Goal: Information Seeking & Learning: Learn about a topic

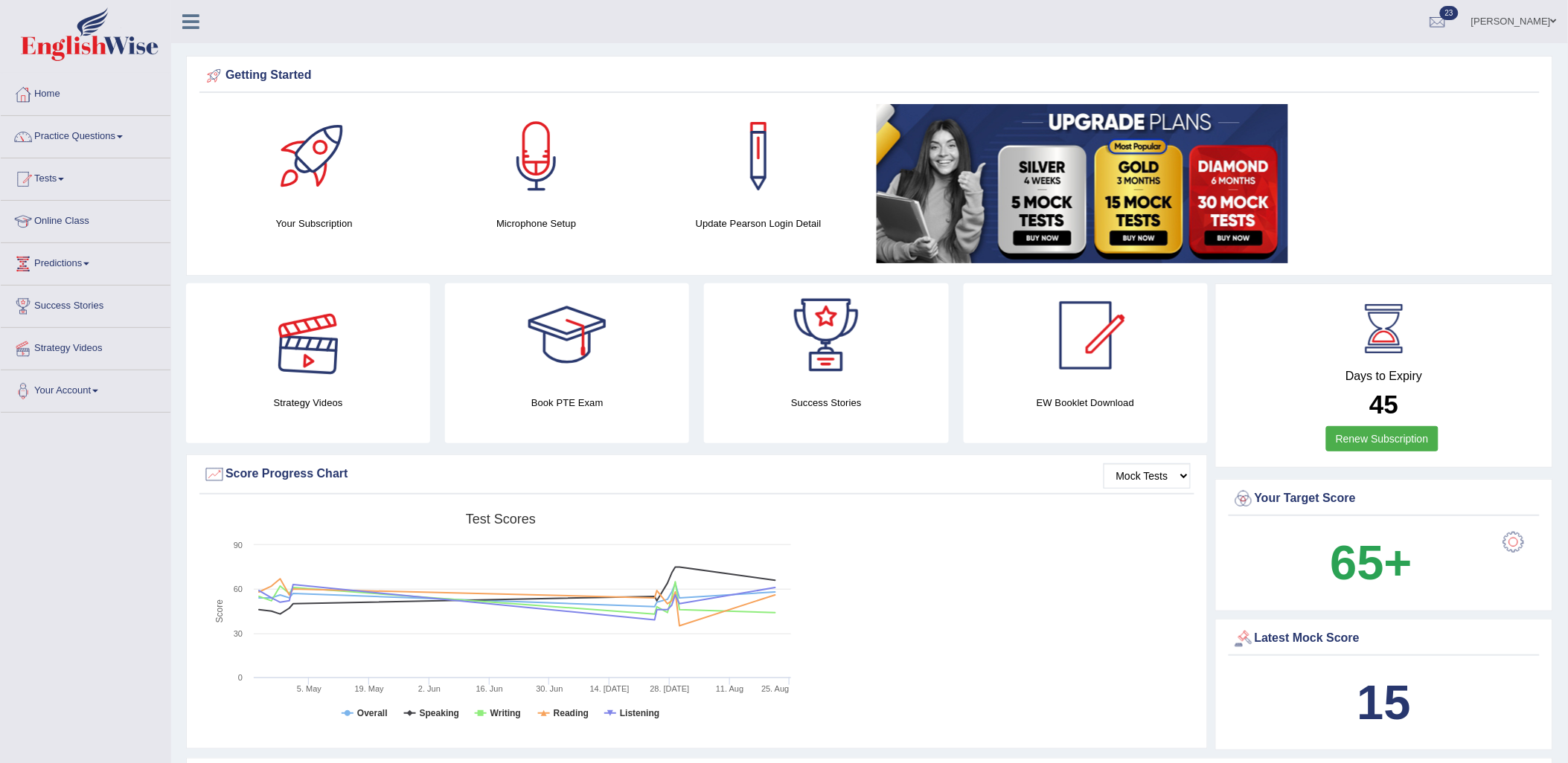
click at [352, 350] on div at bounding box center [308, 335] width 104 height 104
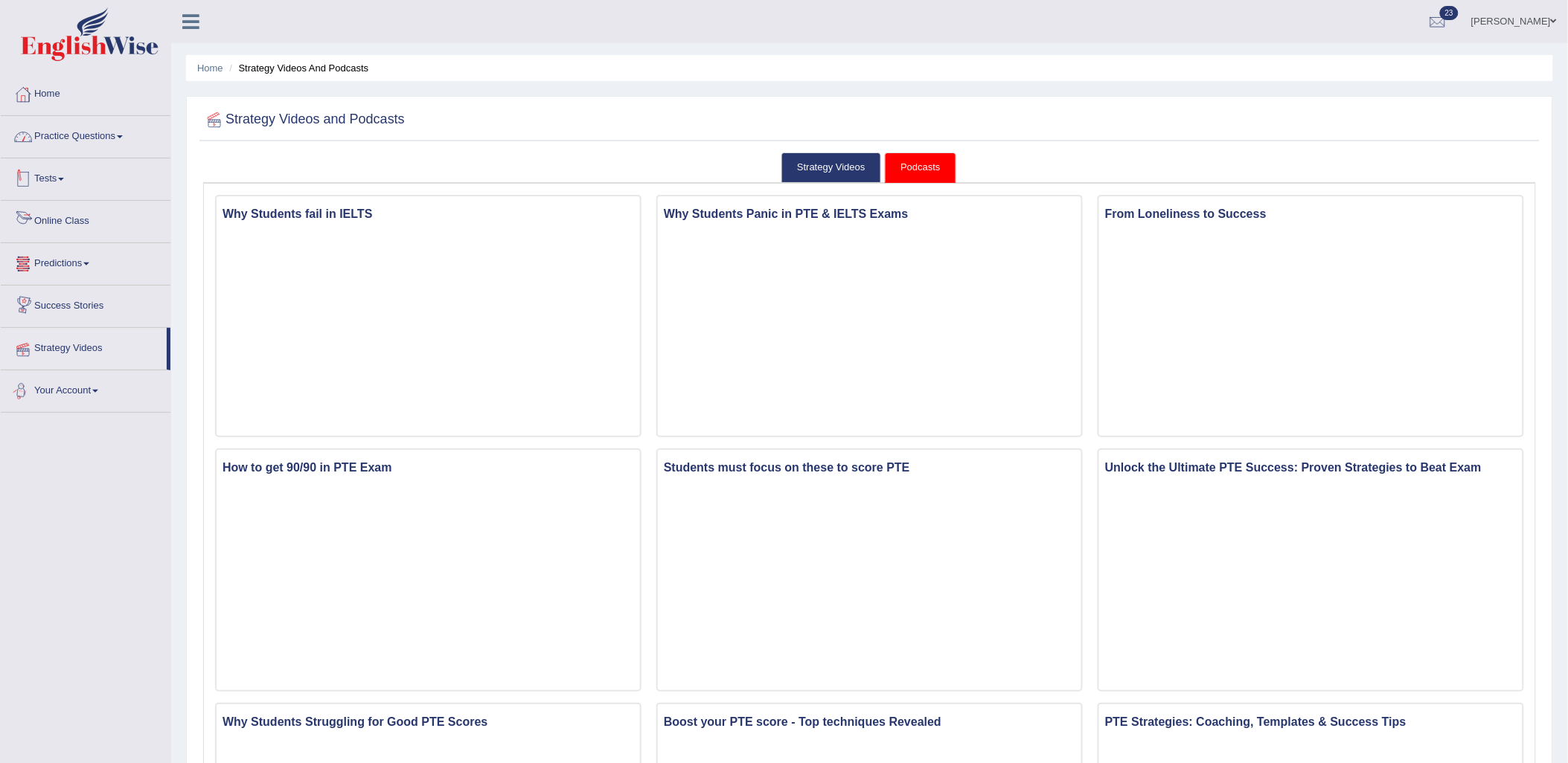
click at [86, 137] on link "Practice Questions" at bounding box center [86, 134] width 169 height 37
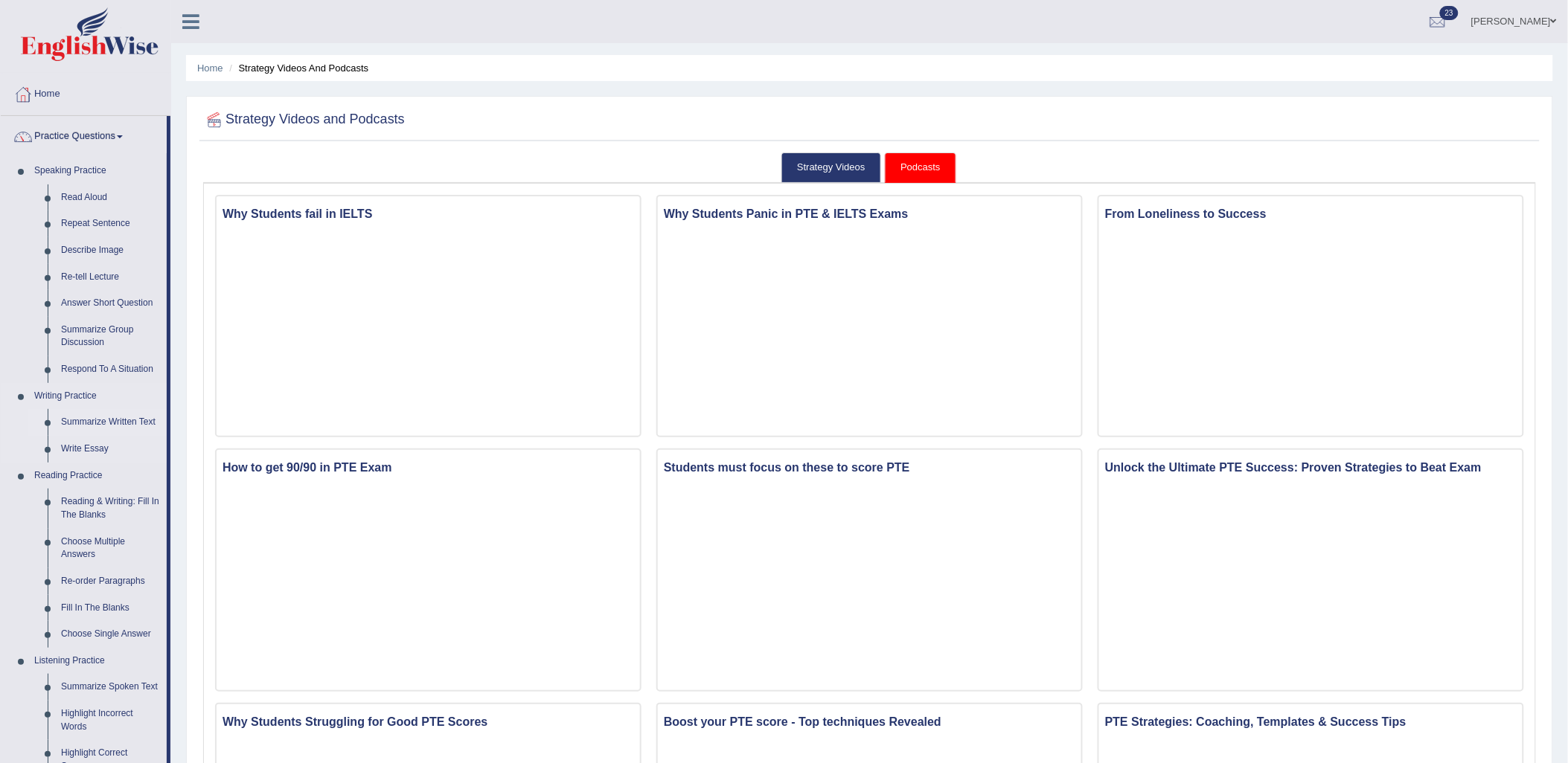
click at [84, 426] on link "Summarize Written Text" at bounding box center [110, 423] width 112 height 27
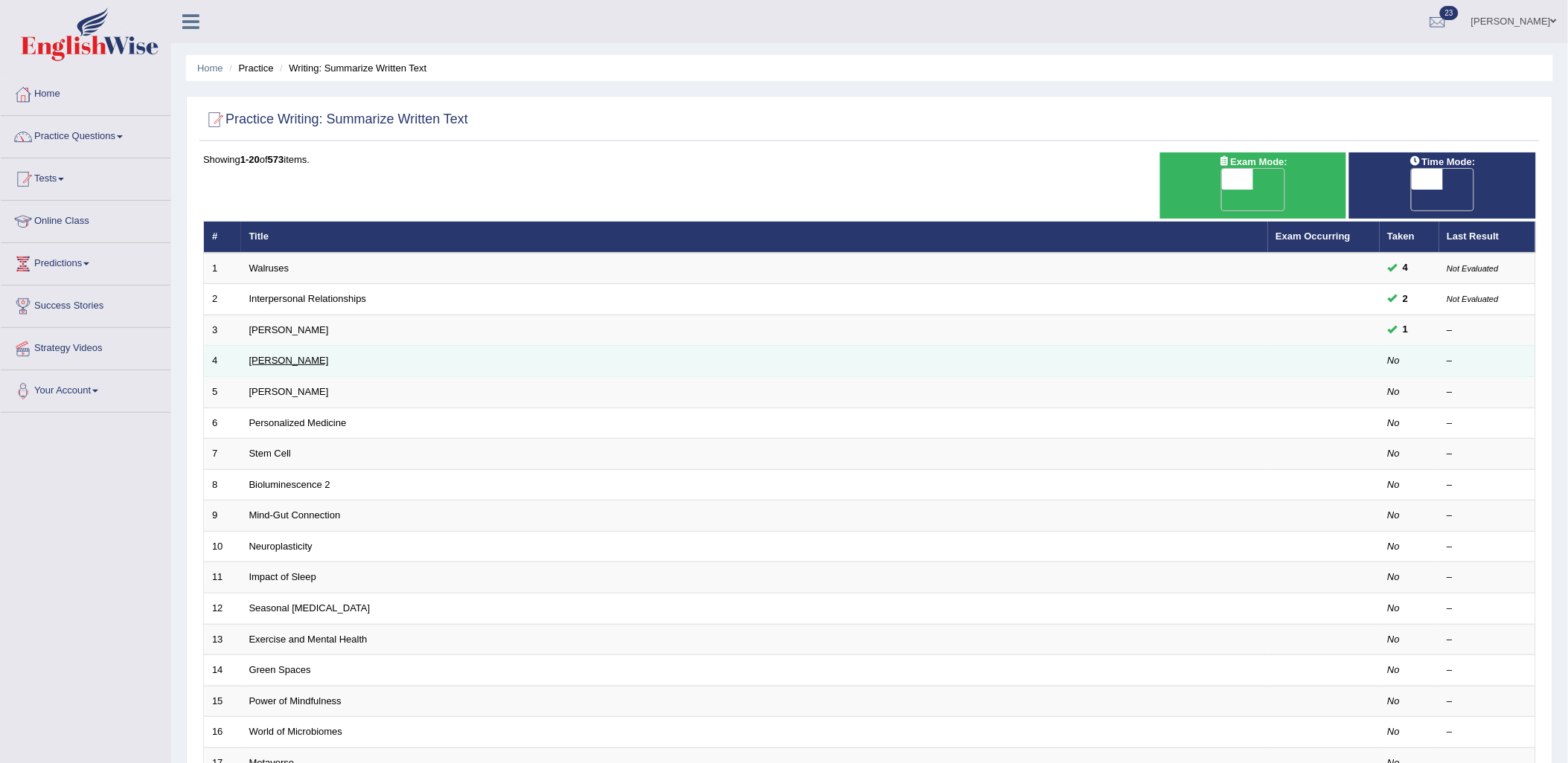
click at [287, 355] on link "[PERSON_NAME]" at bounding box center [289, 360] width 80 height 11
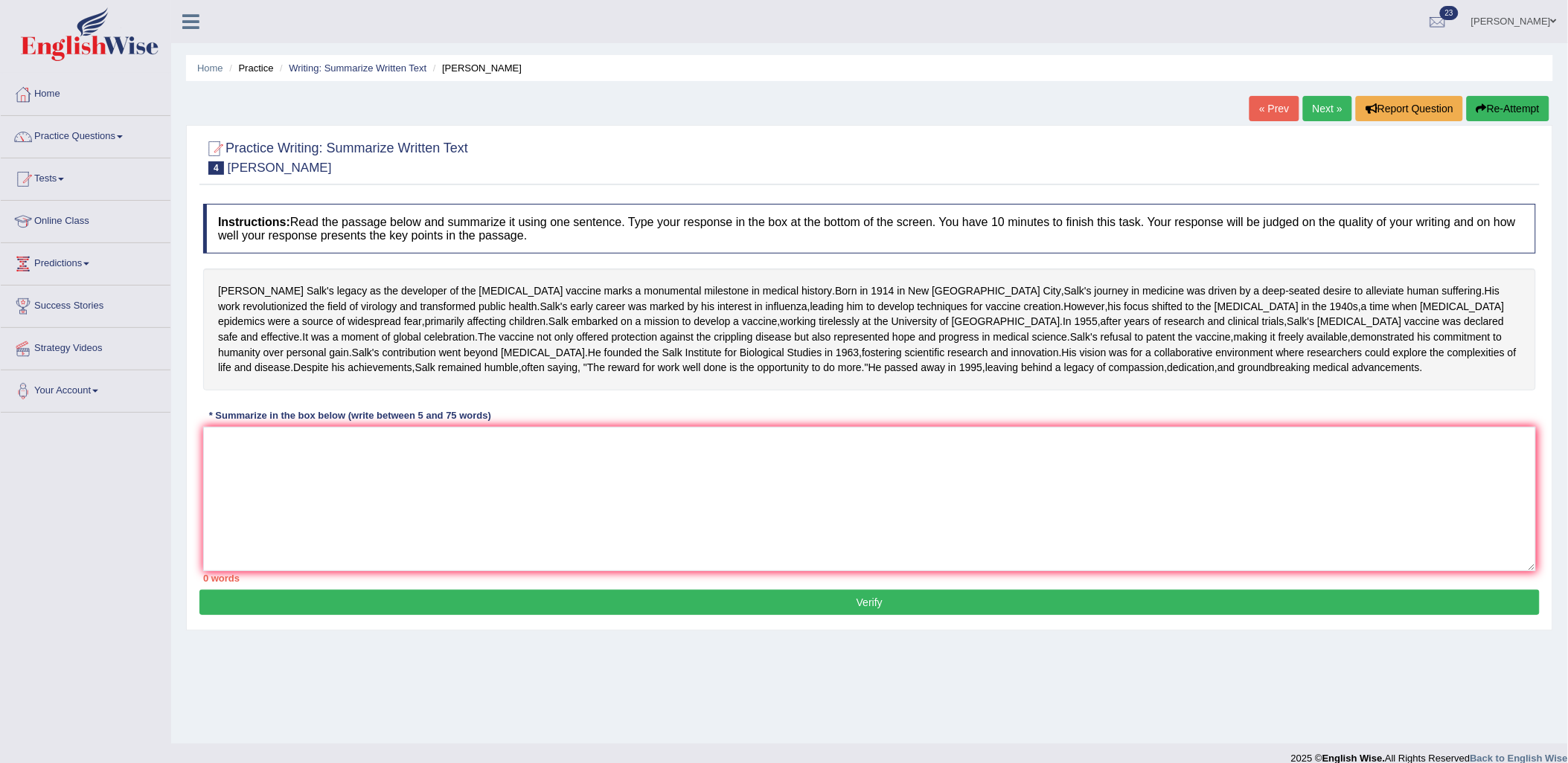
click at [762, 305] on div "[PERSON_NAME] legacy as the developer of the [MEDICAL_DATA] marks a monumental …" at bounding box center [869, 329] width 1332 height 122
click at [400, 571] on textarea at bounding box center [869, 499] width 1332 height 144
click at [385, 560] on textarea at bounding box center [869, 499] width 1332 height 144
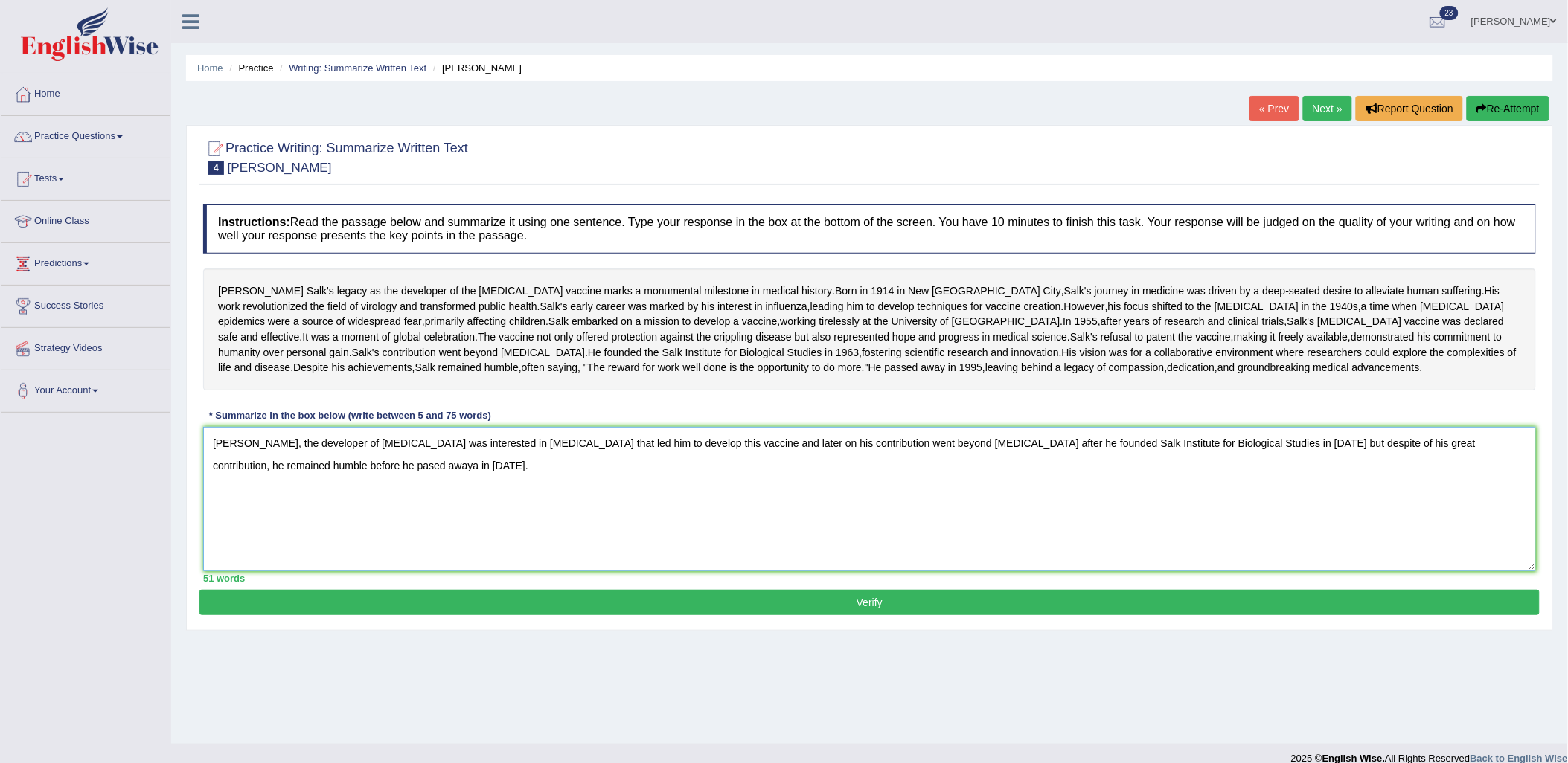
drag, startPoint x: 329, startPoint y: 536, endPoint x: 286, endPoint y: 545, distance: 43.9
click at [286, 545] on textarea "Jonas Salk, the developer of polio vaccine was interested in influenza that led…" at bounding box center [869, 499] width 1332 height 144
click at [478, 536] on textarea "Jonas Salk, the developer of polio vaccine was interested in influenza that led…" at bounding box center [869, 499] width 1332 height 144
click at [476, 538] on textarea "[PERSON_NAME], the developer of [MEDICAL_DATA] was interested in [MEDICAL_DATA]…" at bounding box center [869, 499] width 1332 height 144
type textarea "[PERSON_NAME], the developer of [MEDICAL_DATA] was interested in [MEDICAL_DATA]…"
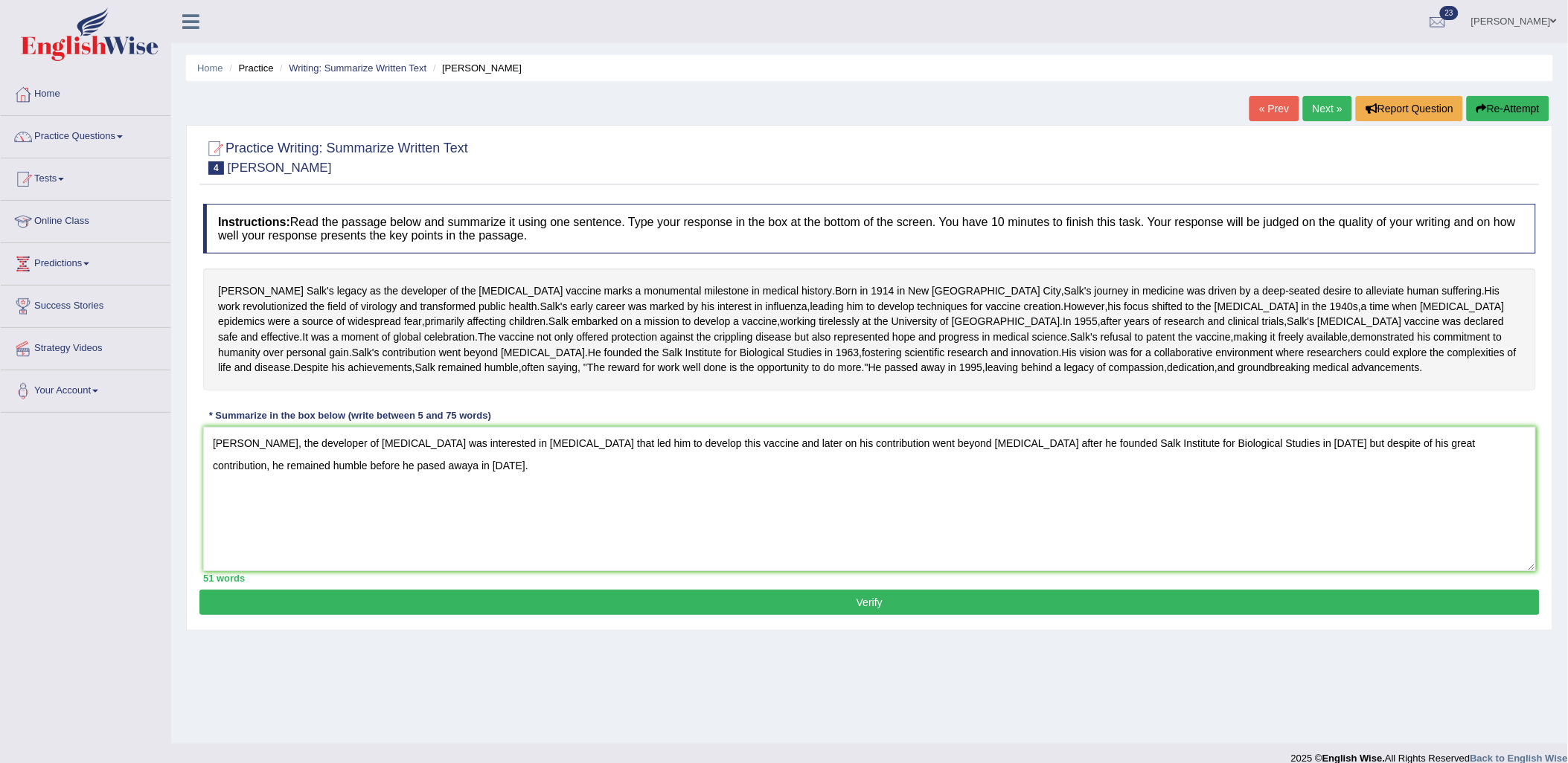
click at [711, 615] on button "Verify" at bounding box center [869, 602] width 1340 height 25
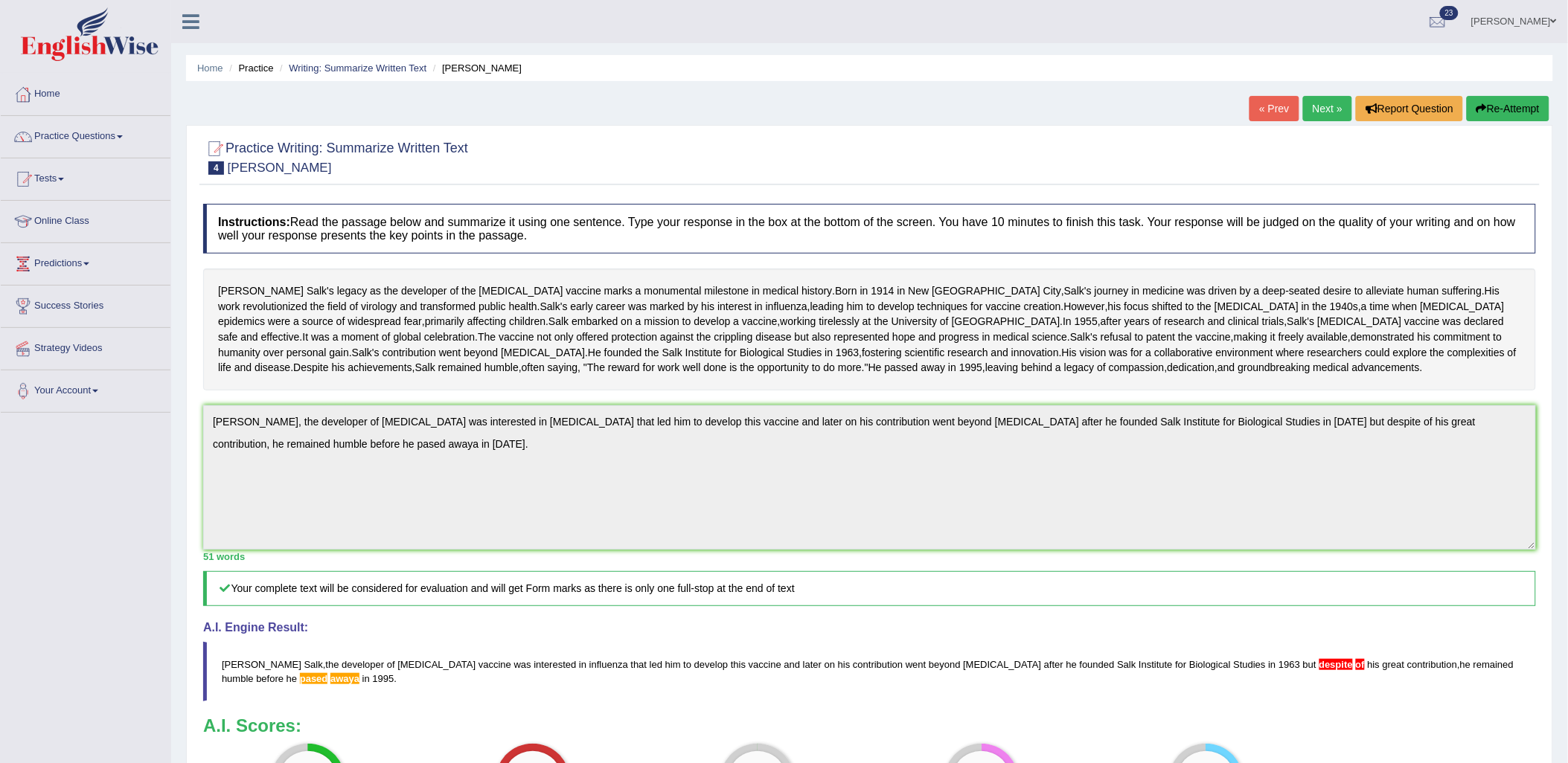
click at [1522, 100] on button "Re-Attempt" at bounding box center [1508, 109] width 83 height 25
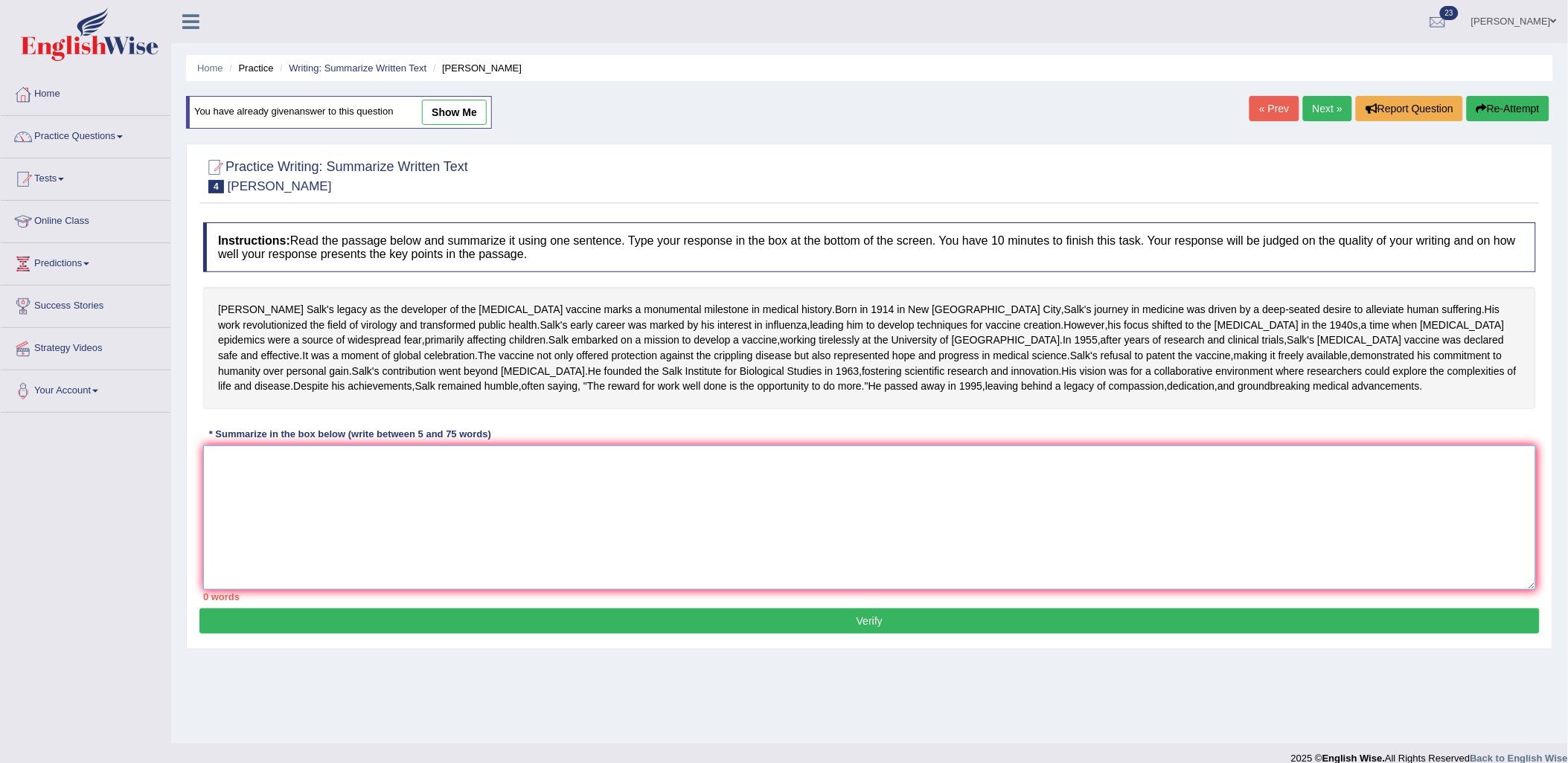
scroll to position [27, 0]
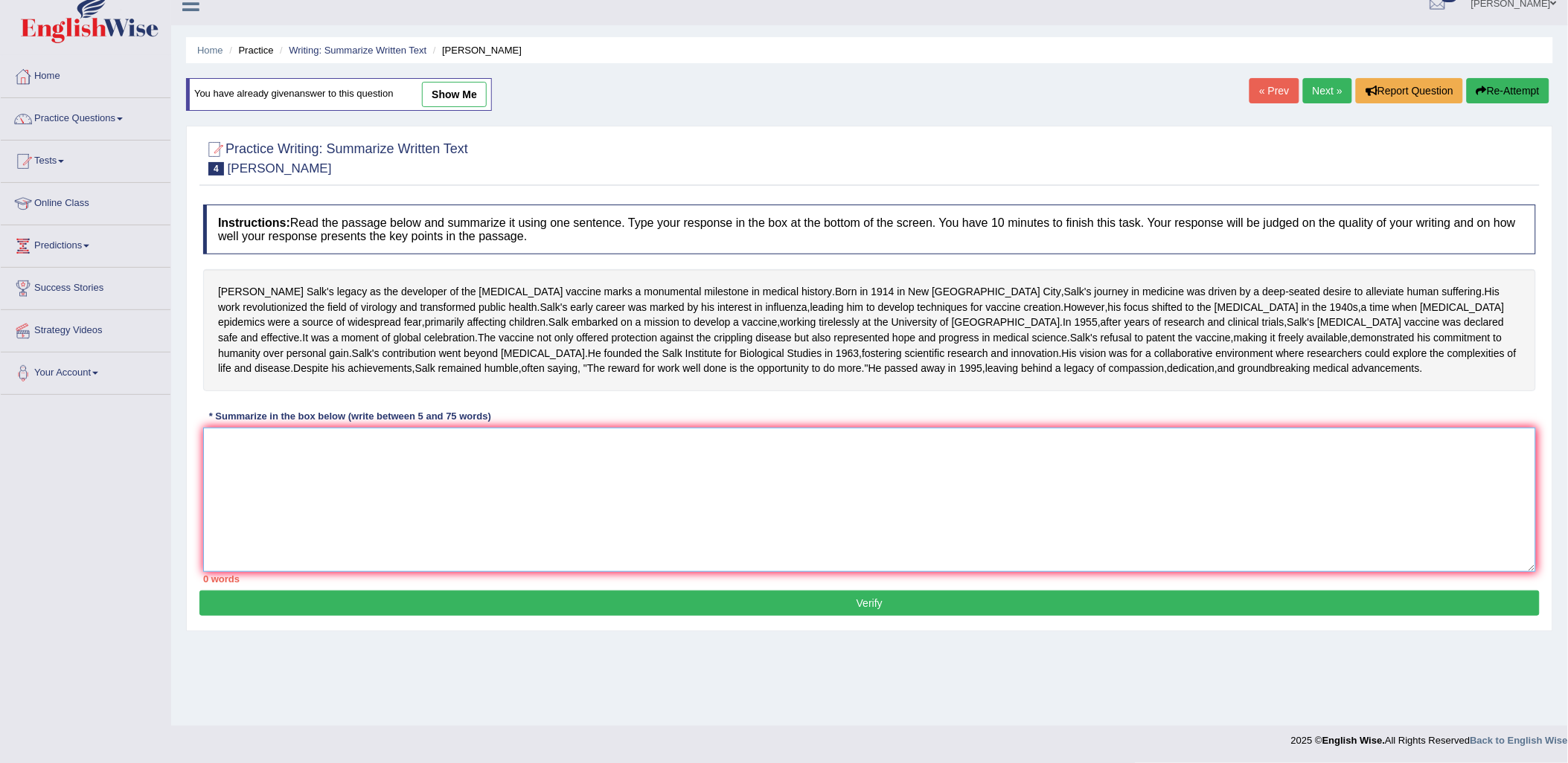
click at [478, 572] on textarea at bounding box center [869, 500] width 1332 height 144
paste textarea "Jonas Salk, the developer of polio vaccine was interested in influenza that led…"
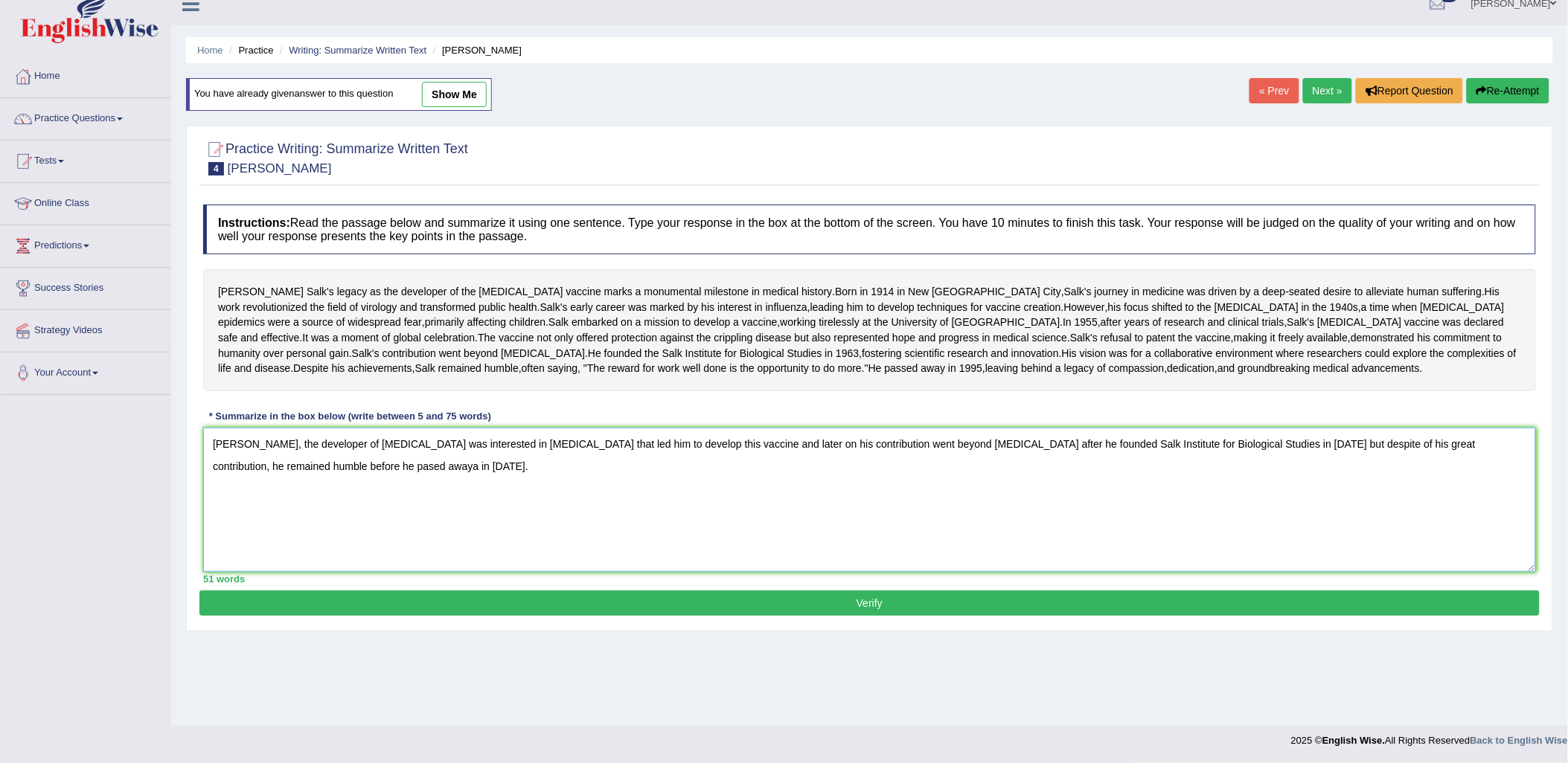
click at [270, 549] on textarea "Jonas Salk, the developer of polio vaccine was interested in influenza that led…" at bounding box center [869, 500] width 1332 height 144
click at [271, 549] on textarea "Jonas Salk, the developer of polio vaccine was interested in influenza that led…" at bounding box center [869, 500] width 1332 height 144
click at [325, 566] on textarea "Jonas Salk, the developer of polio vaccine was interested in influenza that led…" at bounding box center [869, 500] width 1332 height 144
click at [1261, 524] on textarea "Jonas Salk, the developer of polio vaccine was interested in influenza that led…" at bounding box center [869, 500] width 1332 height 144
click at [524, 572] on textarea "Jonas Salk, the developer of polio vaccine was interested in influenza that led…" at bounding box center [869, 500] width 1332 height 144
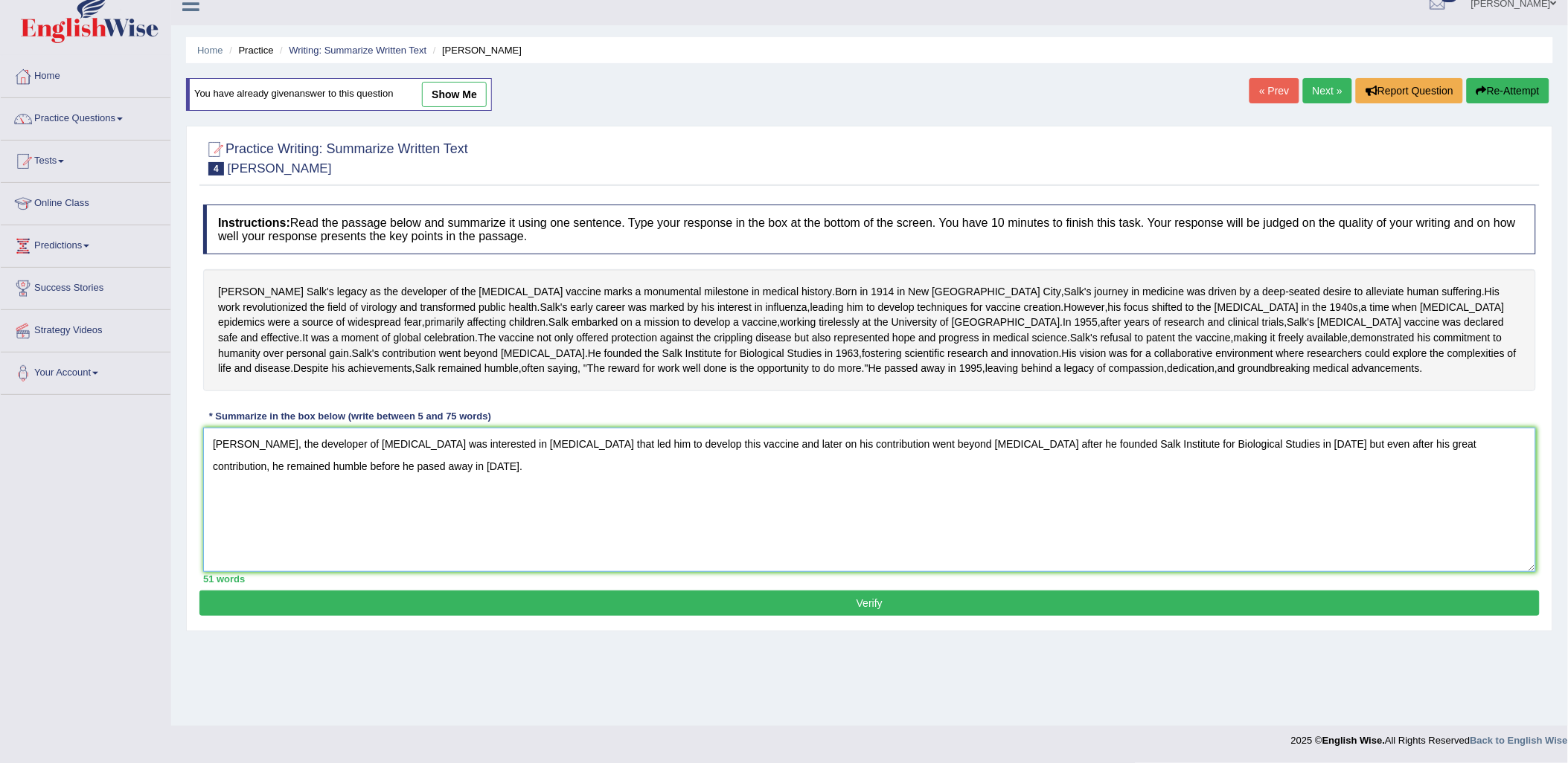
type textarea "Jonas Salk, the developer of polio vaccine was interested in influenza that led…"
click at [525, 616] on button "Verify" at bounding box center [869, 603] width 1340 height 25
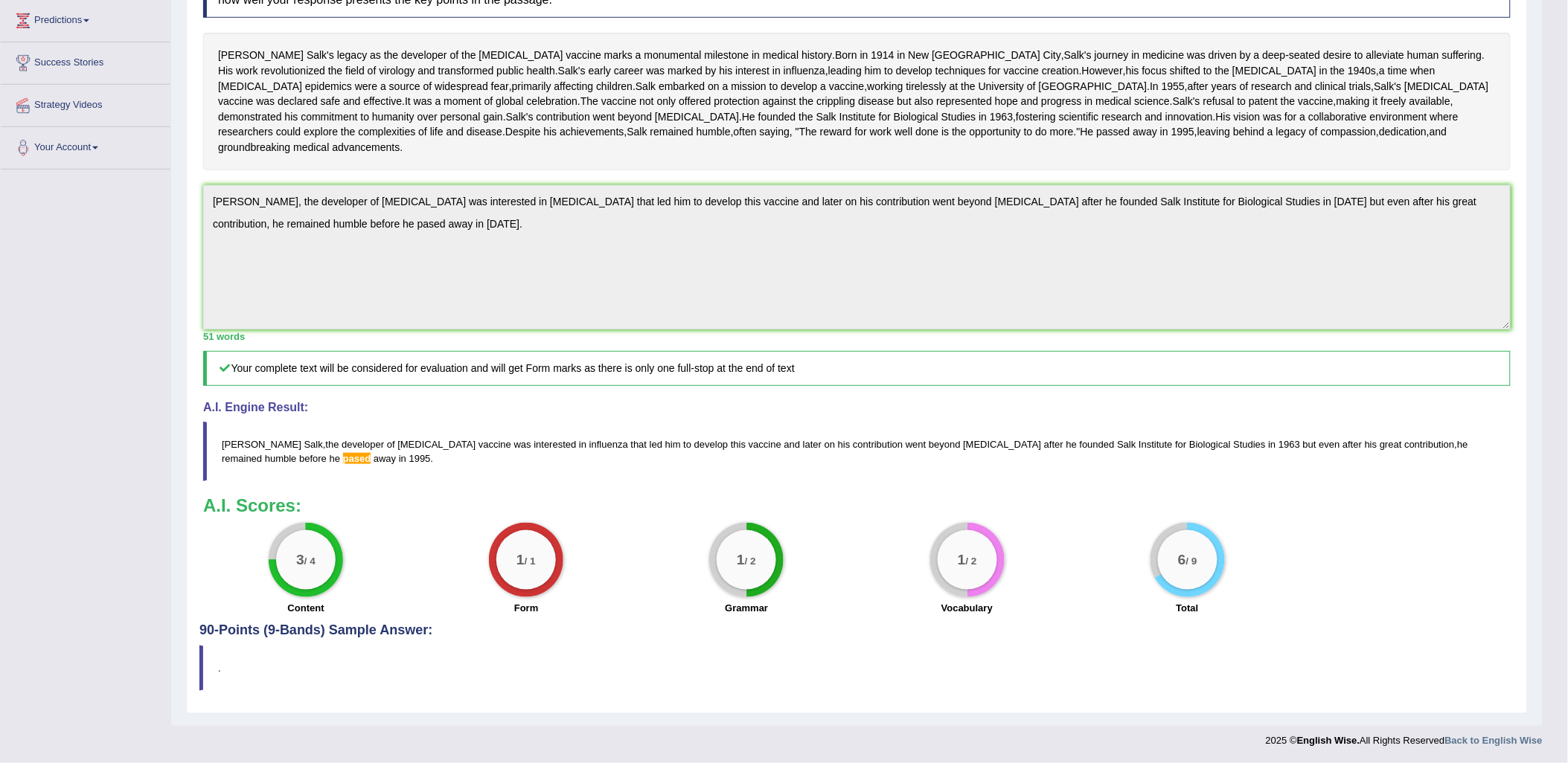
scroll to position [321, 0]
click at [383, 628] on h4 "90-Points (9-Bands) Sample Answer:" at bounding box center [857, 298] width 1315 height 681
click at [207, 663] on blockquote "." at bounding box center [857, 669] width 1315 height 46
drag, startPoint x: 205, startPoint y: 666, endPoint x: 259, endPoint y: 653, distance: 55.5
click at [205, 666] on blockquote "." at bounding box center [857, 669] width 1315 height 46
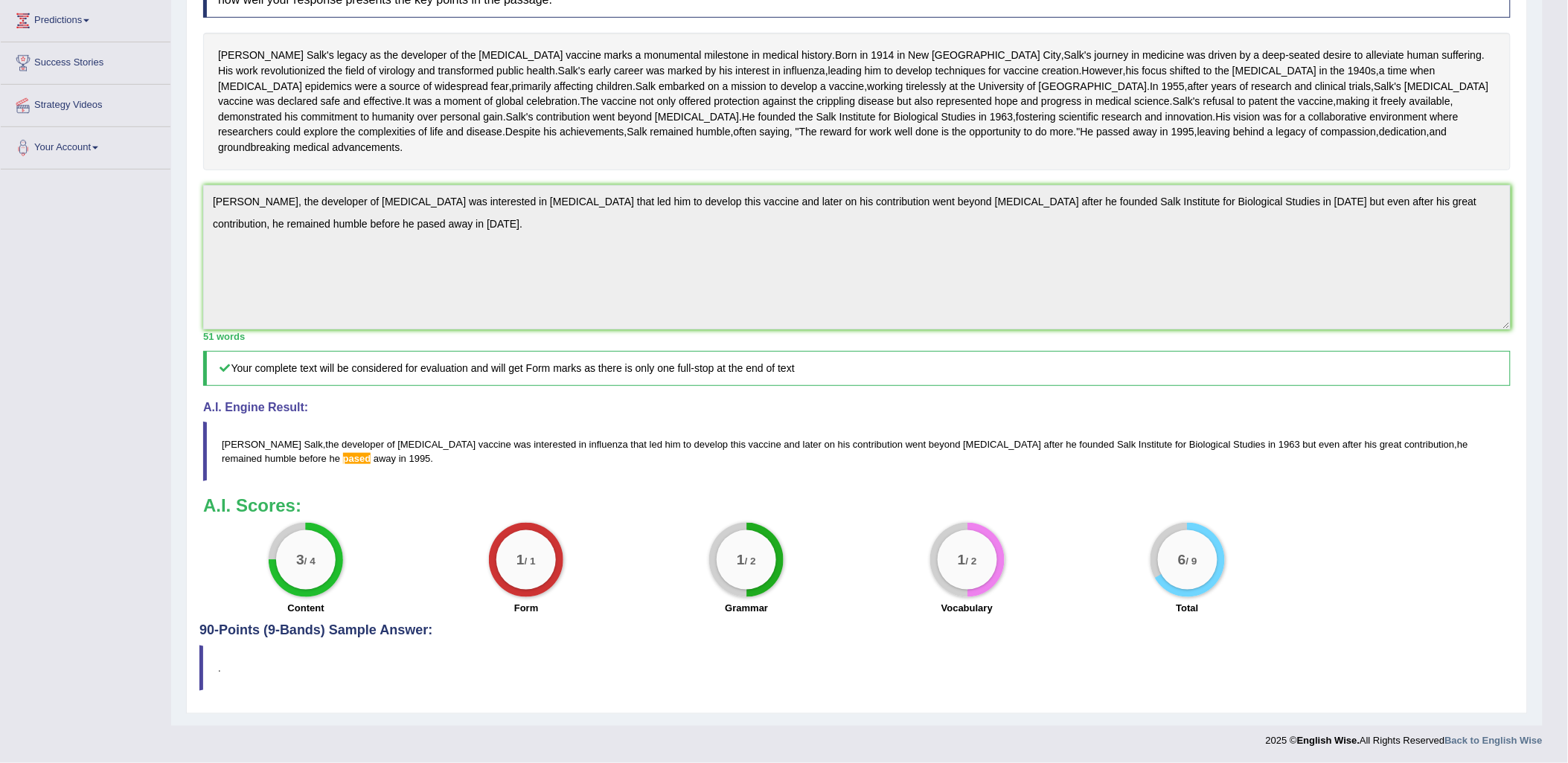
click at [327, 634] on h4 "90-Points (9-Bands) Sample Answer:" at bounding box center [857, 298] width 1315 height 681
click at [328, 634] on h4 "90-Points (9-Bands) Sample Answer:" at bounding box center [857, 298] width 1315 height 681
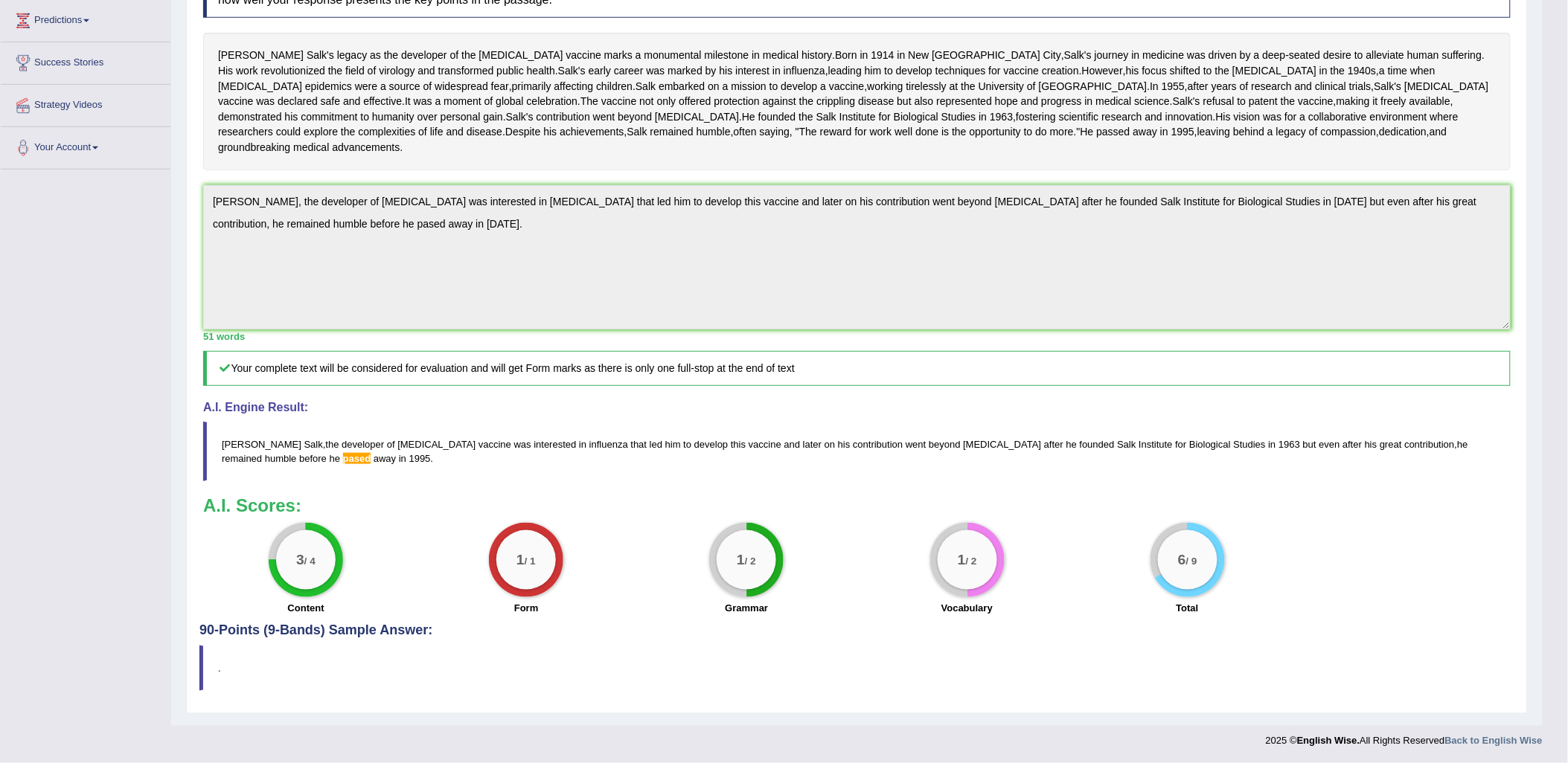
drag, startPoint x: 199, startPoint y: 648, endPoint x: 436, endPoint y: 636, distance: 237.3
click at [436, 636] on div "Practice Writing: Summarize Written Text 4 Jonas Salk Instructions: Read the pa…" at bounding box center [857, 302] width 1342 height 825
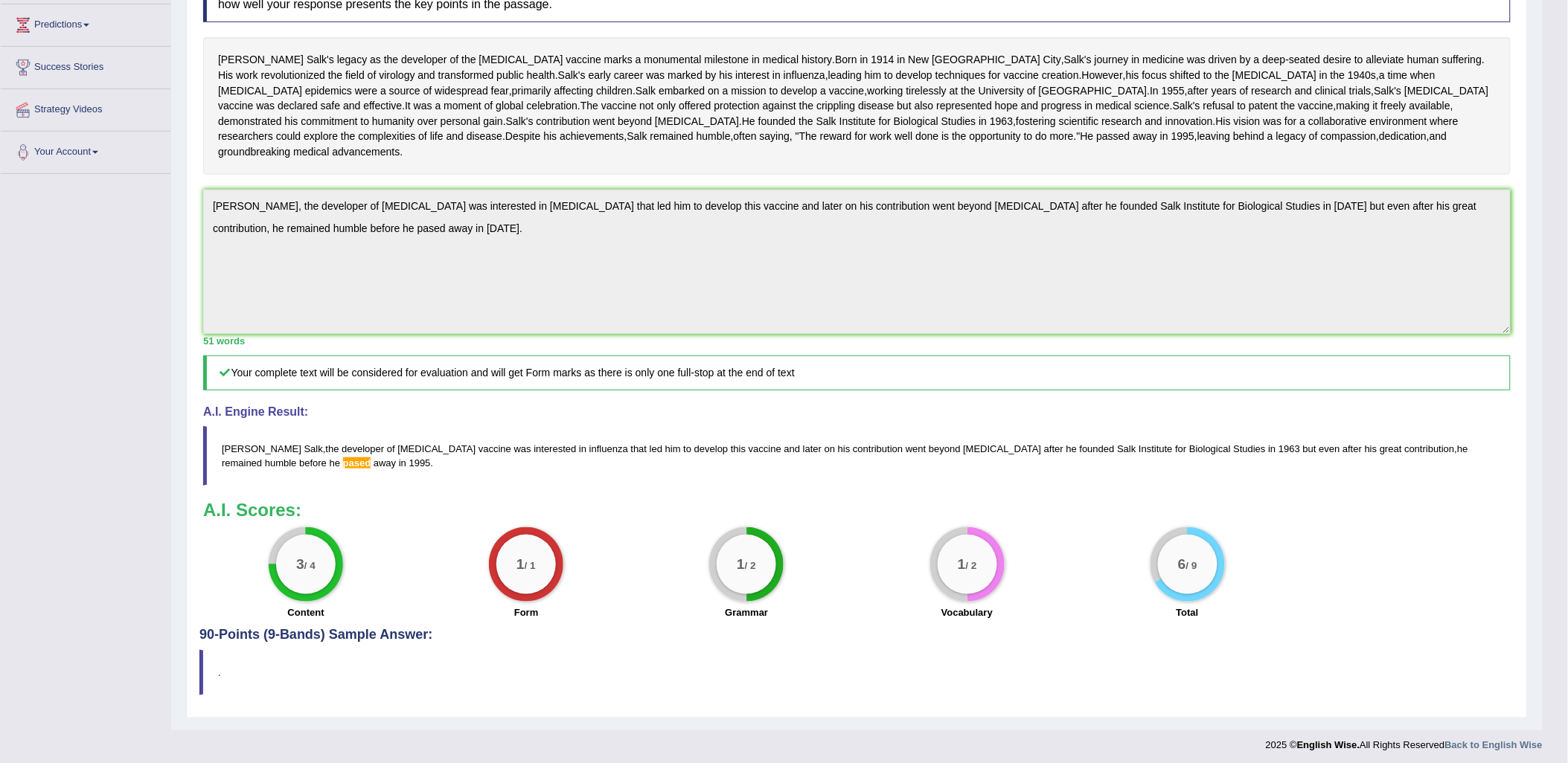
click at [659, 390] on h5 "Your complete text will be considered for evaluation and will get Form marks as…" at bounding box center [857, 373] width 1307 height 35
click at [157, 279] on div "Toggle navigation Home Practice Questions Speaking Practice Read Aloud Repeat S…" at bounding box center [771, 261] width 1543 height 999
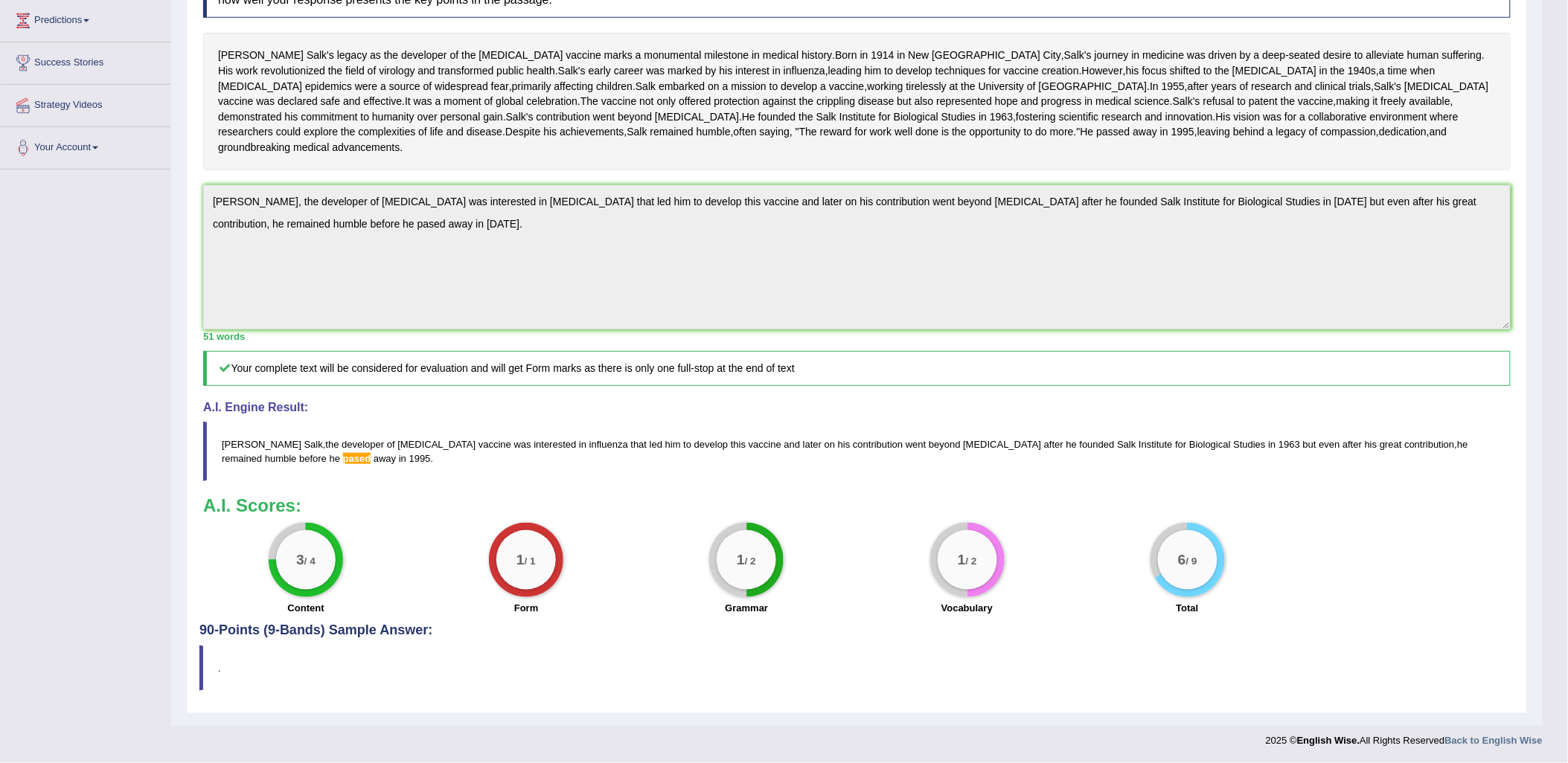
scroll to position [0, 0]
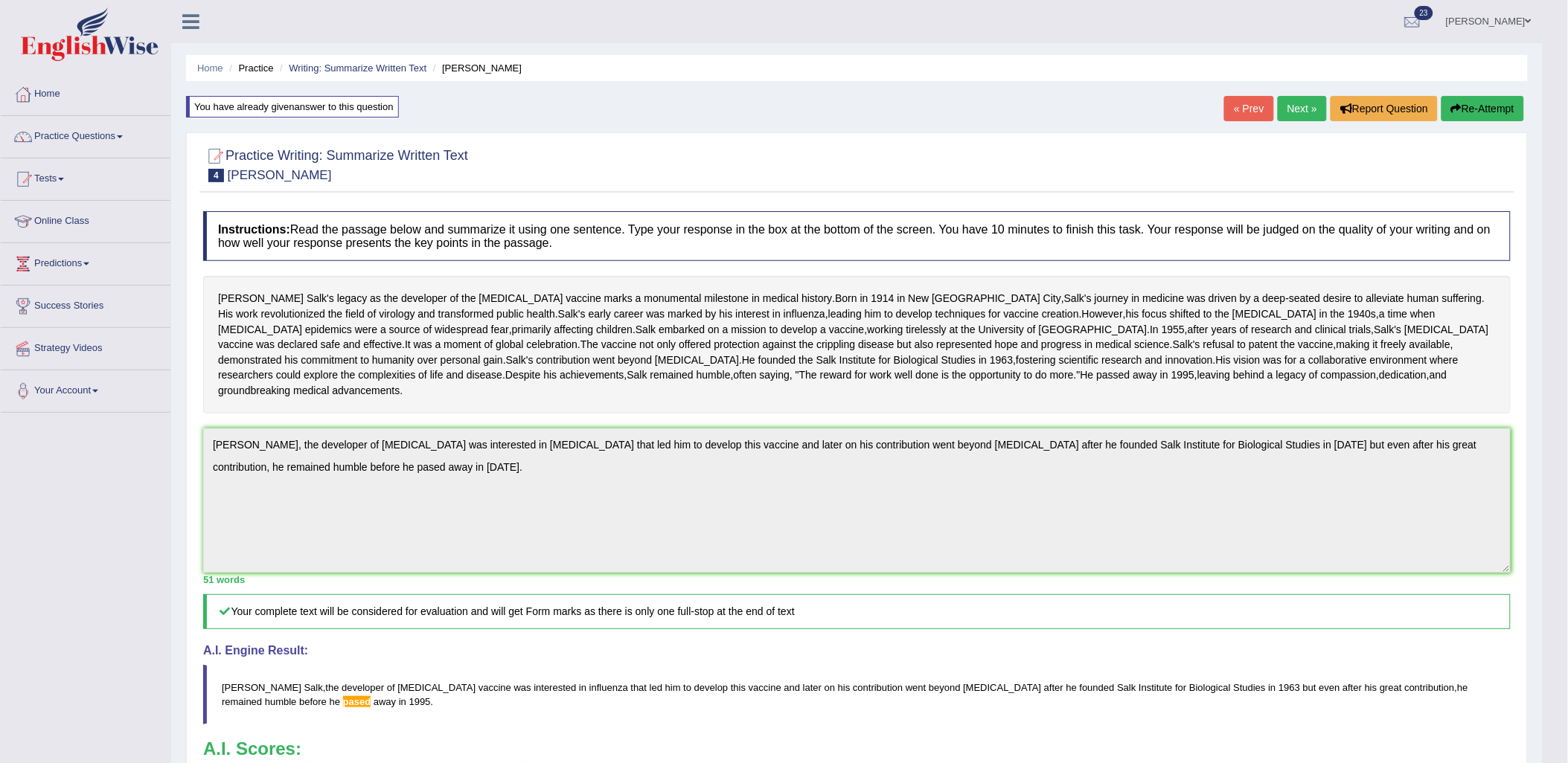
click at [1467, 104] on button "Re-Attempt" at bounding box center [1482, 109] width 83 height 25
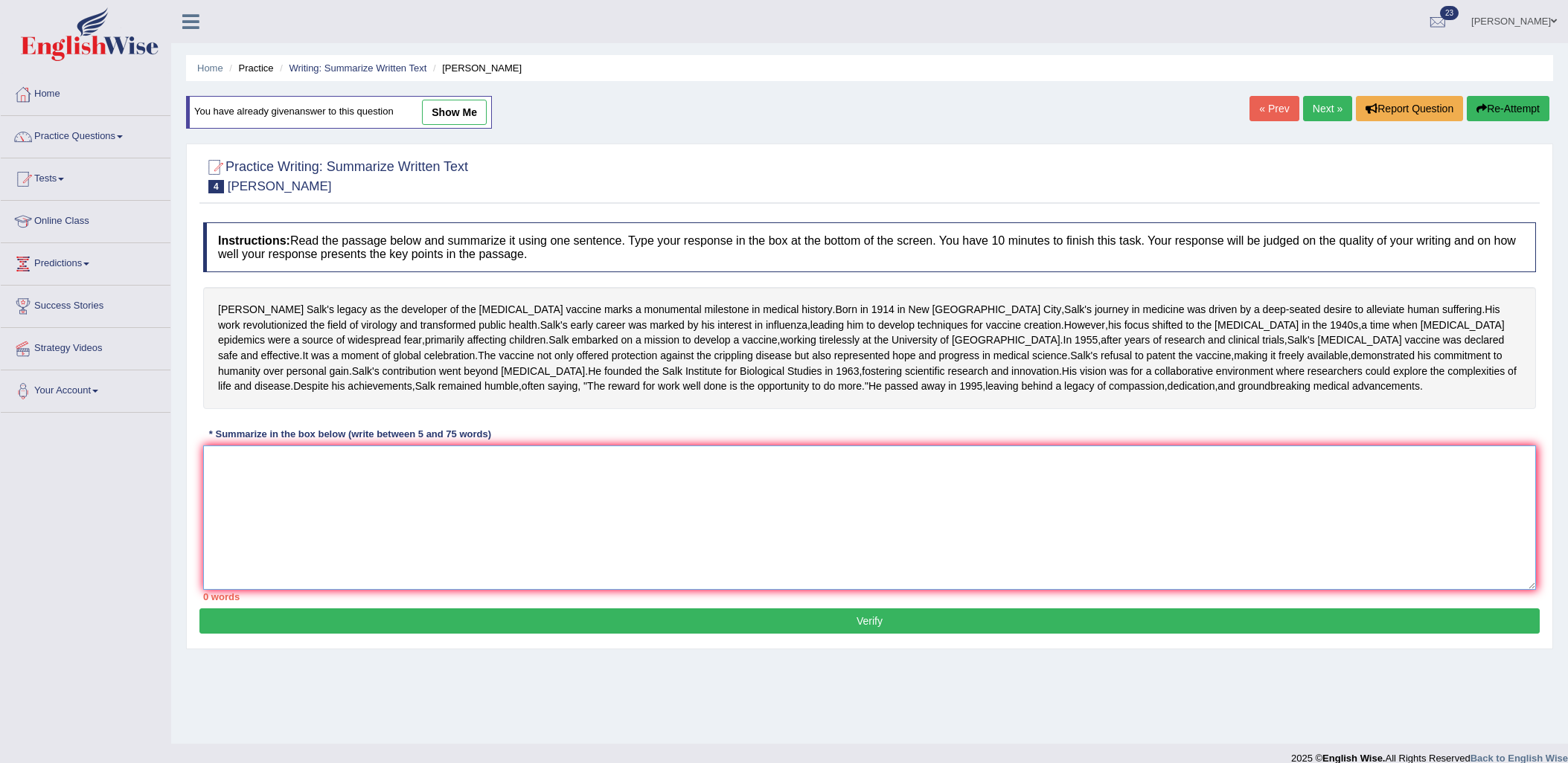
click at [531, 561] on textarea at bounding box center [869, 518] width 1332 height 144
paste textarea "[PERSON_NAME], the developer of the [MEDICAL_DATA], was interested in [MEDICAL_…"
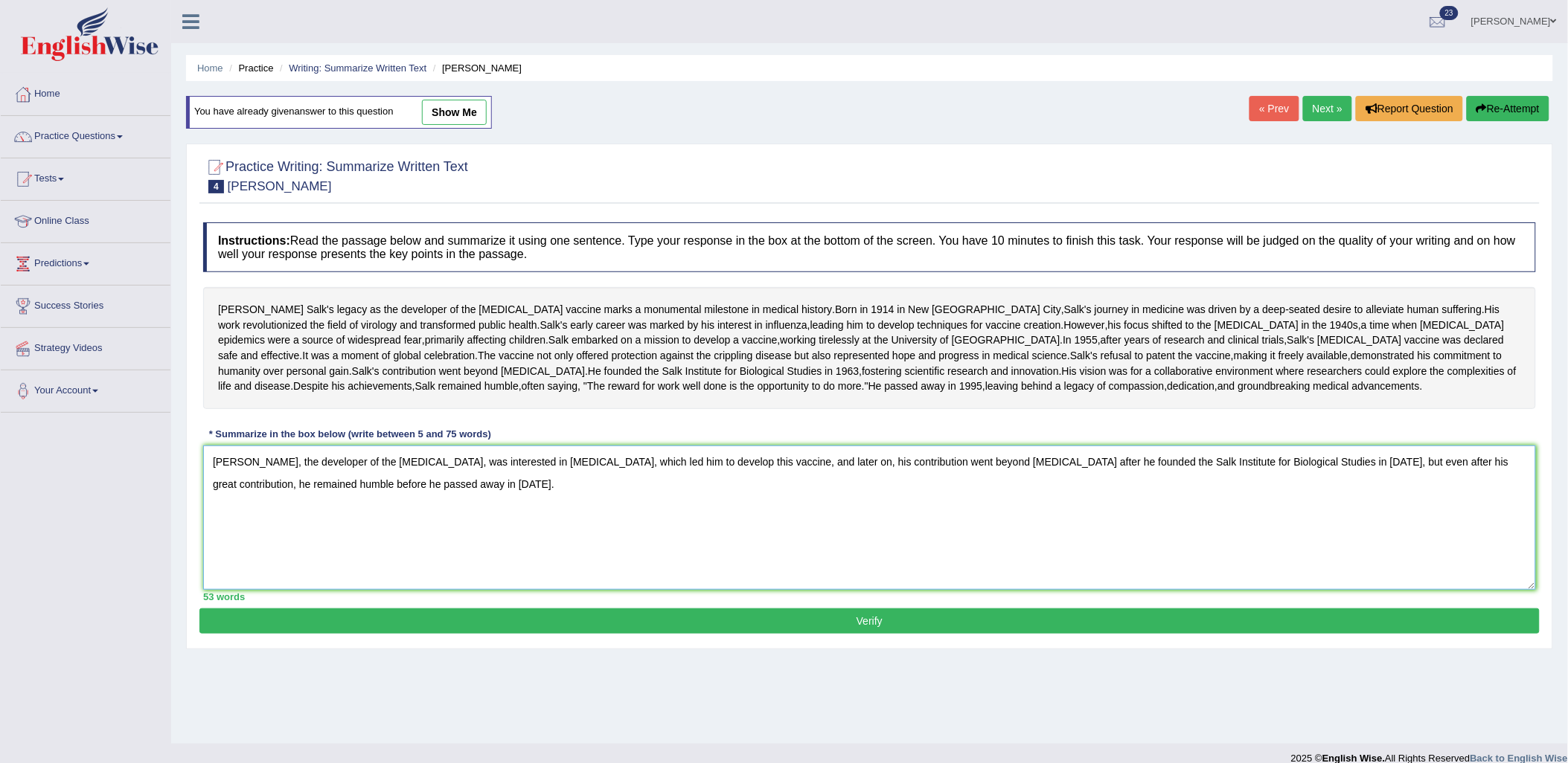
type textarea "[PERSON_NAME], the developer of the [MEDICAL_DATA], was interested in [MEDICAL_…"
click at [521, 634] on button "Verify" at bounding box center [869, 621] width 1340 height 25
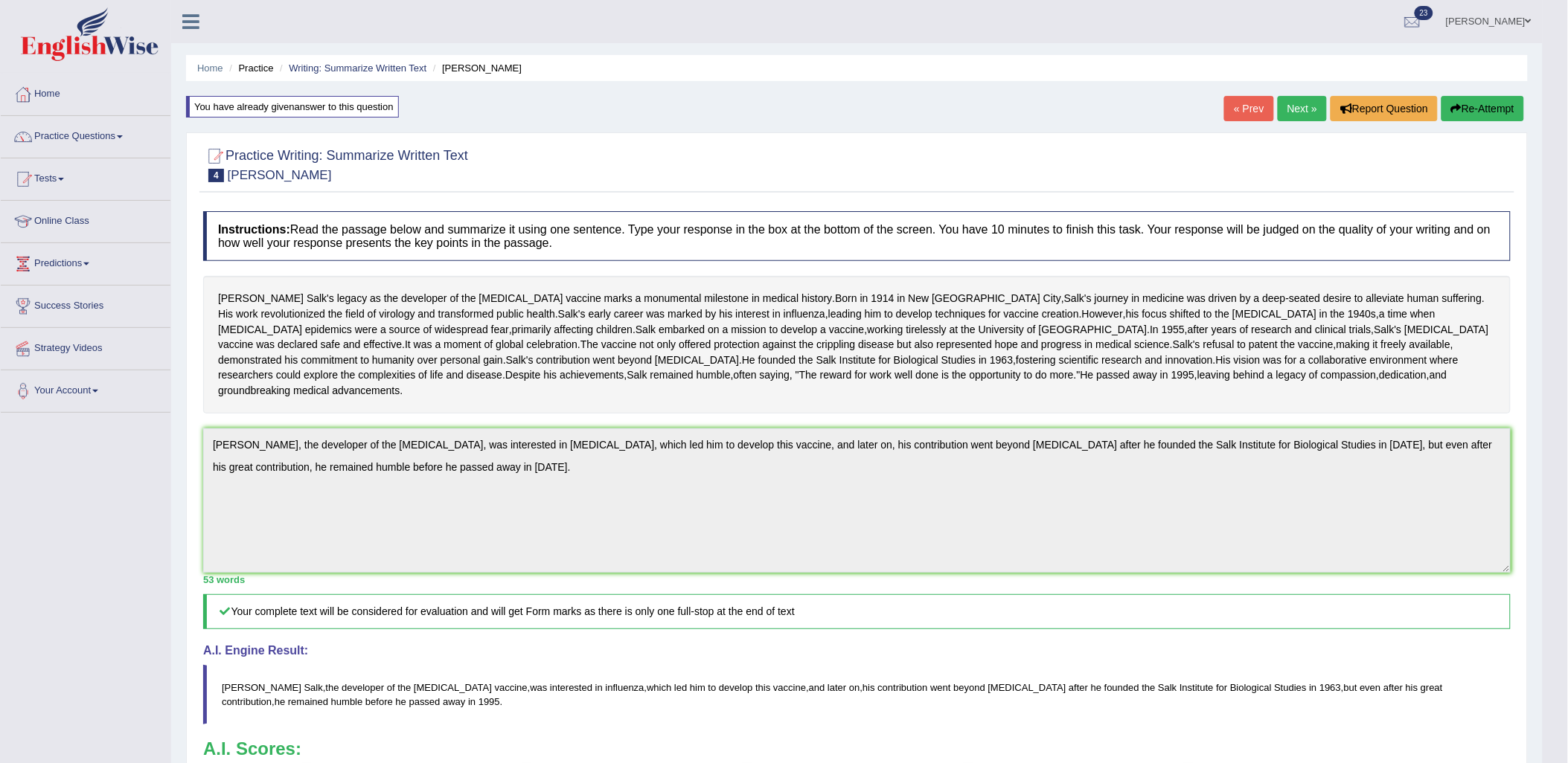
click at [1459, 107] on icon "button" at bounding box center [1456, 108] width 11 height 11
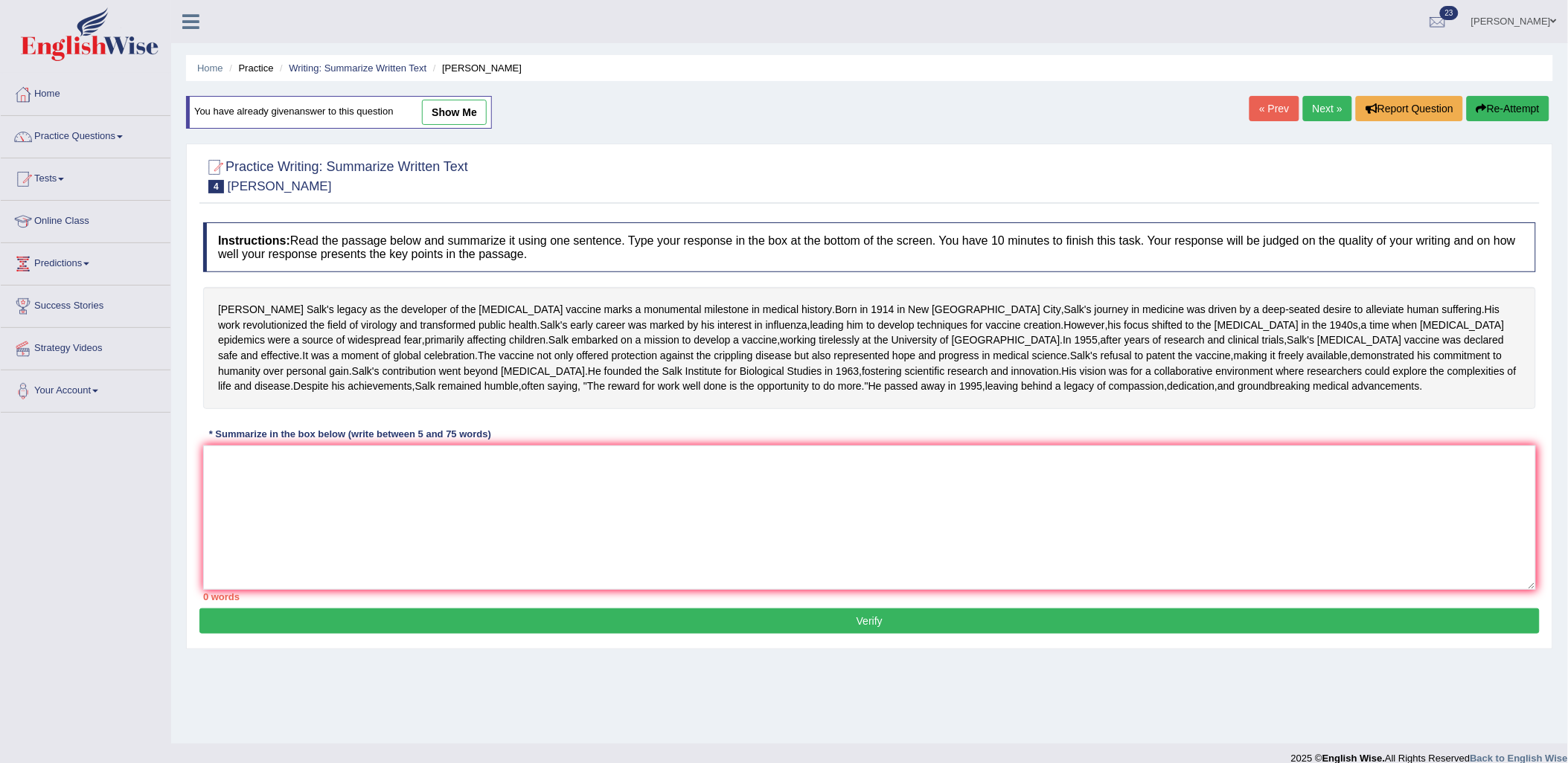
drag, startPoint x: 716, startPoint y: 315, endPoint x: 610, endPoint y: 324, distance: 106.4
click at [628, 322] on div "[PERSON_NAME] legacy as the developer of the [MEDICAL_DATA] marks a monumental …" at bounding box center [869, 347] width 1332 height 122
drag, startPoint x: 210, startPoint y: 307, endPoint x: 362, endPoint y: 367, distance: 163.4
click at [358, 311] on div "[PERSON_NAME] legacy as the developer of the [MEDICAL_DATA] marks a monumental …" at bounding box center [869, 347] width 1332 height 122
click at [324, 577] on textarea at bounding box center [869, 518] width 1332 height 144
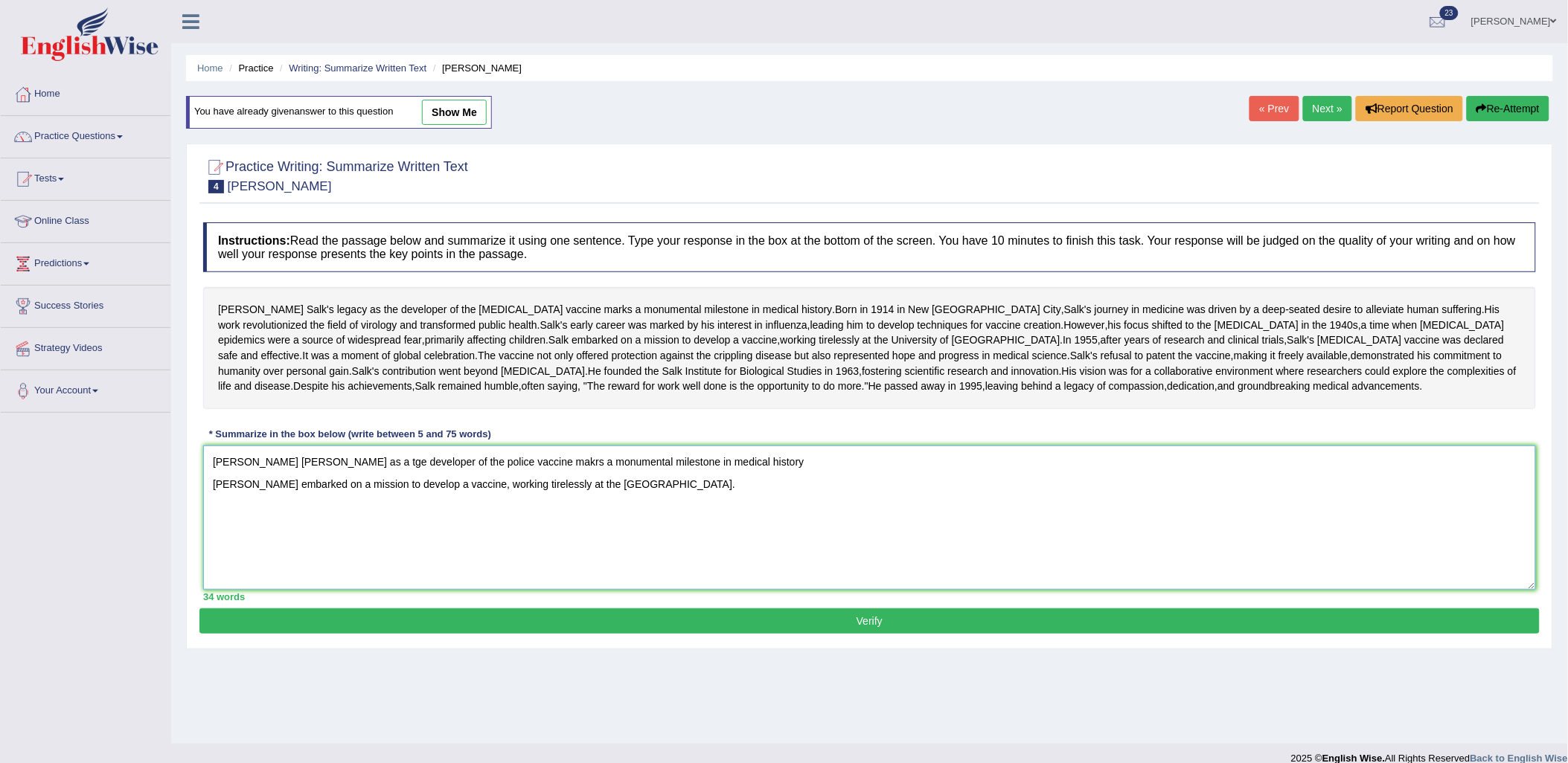
click at [724, 568] on textarea "Jonas Salk's lagacy as a tge developer of the police vaccine makrs a monumental…" at bounding box center [869, 518] width 1332 height 144
click at [734, 555] on textarea "Jonas Salk's lagacy as a tge developer of the police vaccine makrs a monumental…" at bounding box center [869, 518] width 1332 height 144
click at [562, 577] on textarea "Jonas Salk's lagacy as a tge developer of the police vaccine makrs a monumental…" at bounding box center [869, 518] width 1332 height 144
click at [597, 583] on textarea "Jonas Salk's lagacy as a tge developer of the police vaccine makrs a monumental…" at bounding box center [869, 518] width 1332 height 144
click at [742, 590] on textarea "Jonas Salk's lagacy as a tge developer of the police vaccine makrs a monumental…" at bounding box center [869, 518] width 1332 height 144
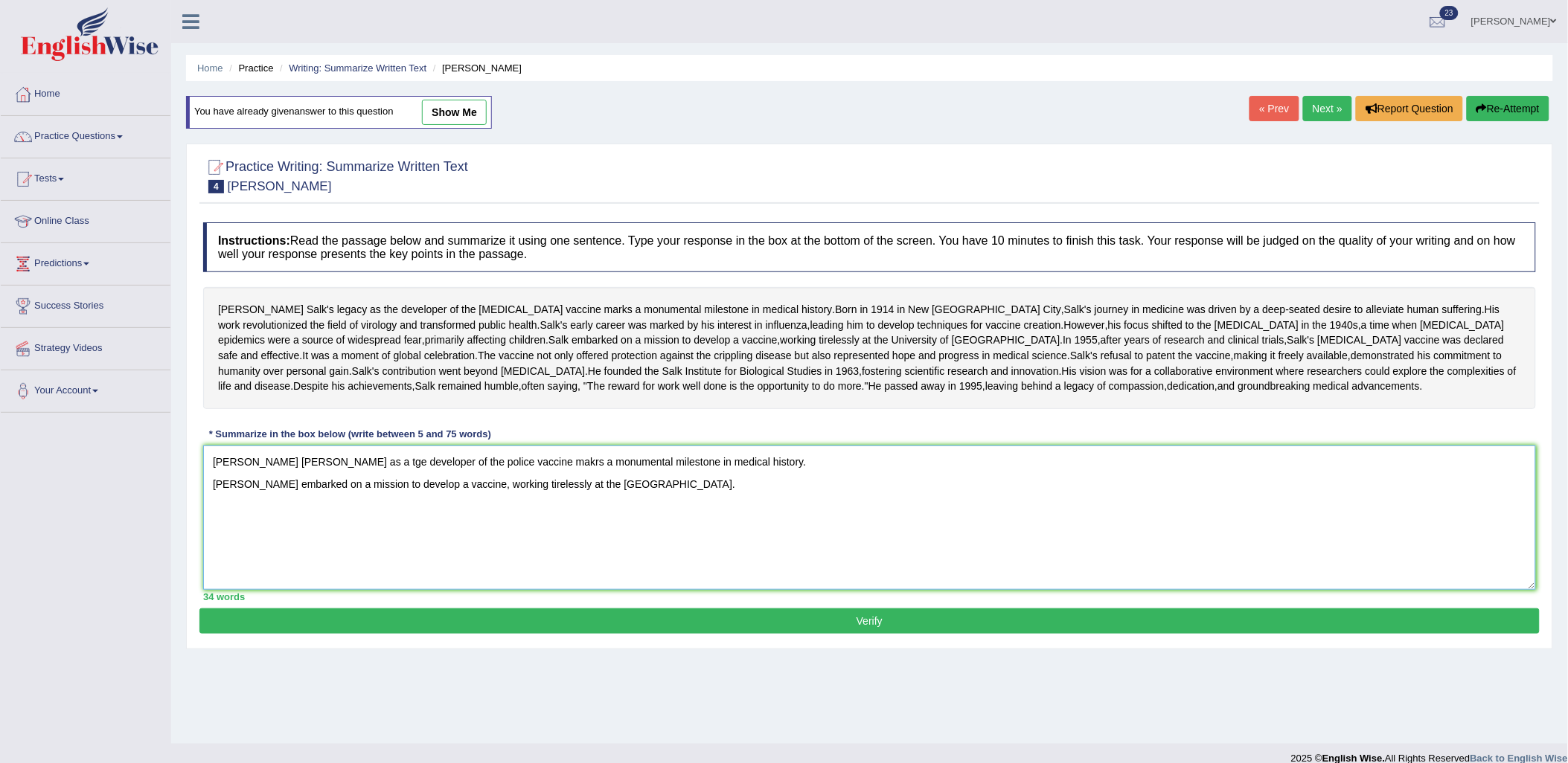
click at [746, 589] on textarea "Jonas Salk's lagacy as a tge developer of the police vaccine makrs a monumental…" at bounding box center [869, 518] width 1332 height 144
click at [722, 590] on textarea "Jonas Salk's lagacy as a tge developer of the police vaccine makrs a monumental…" at bounding box center [869, 518] width 1332 height 144
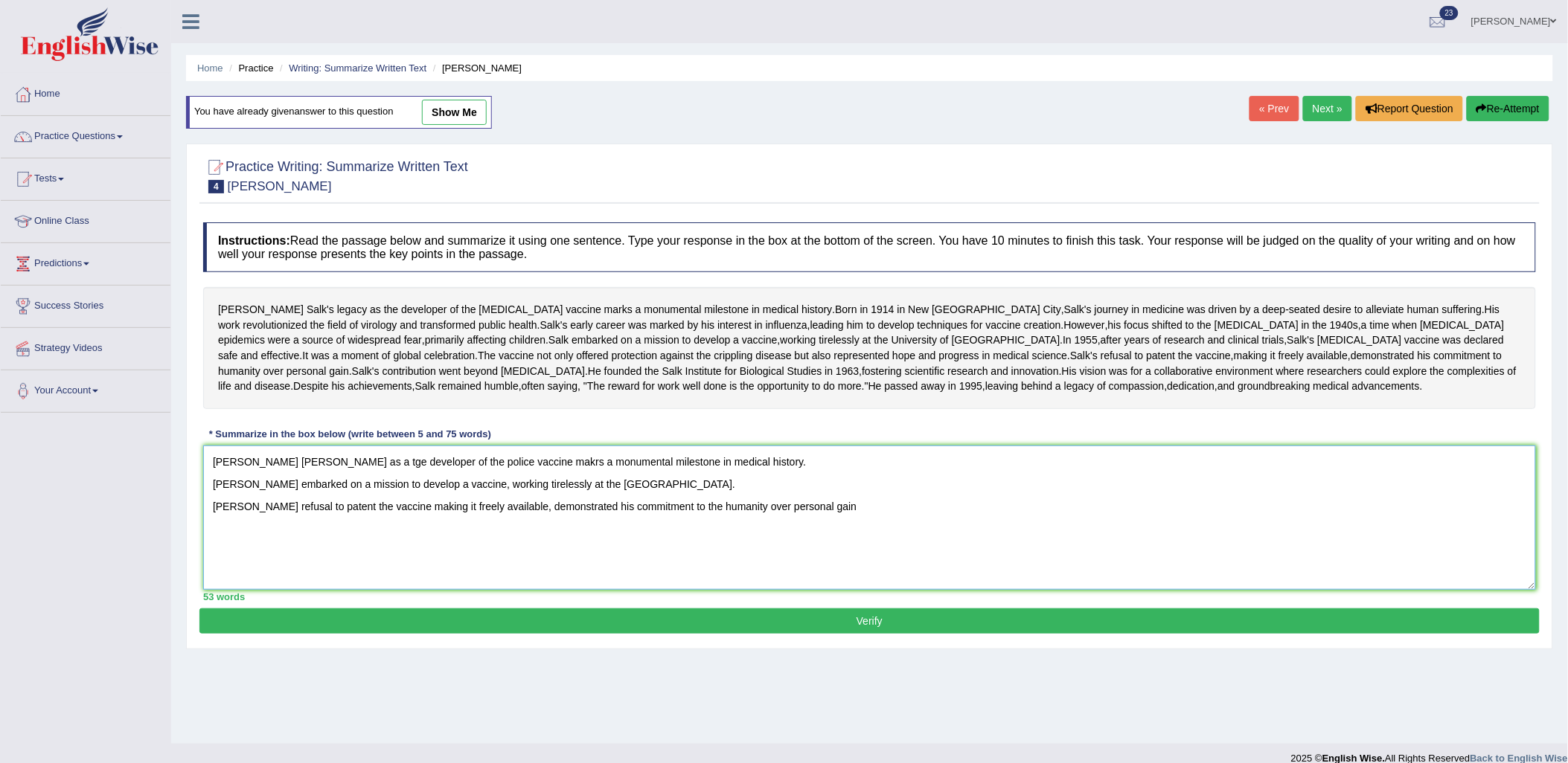
drag, startPoint x: 338, startPoint y: 559, endPoint x: 329, endPoint y: 561, distance: 9.2
click at [329, 561] on textarea "Jonas Salk's lagacy as a tge developer of the police vaccine makrs a monumental…" at bounding box center [869, 518] width 1332 height 144
click at [400, 590] on textarea "Jonas Salk's lagacy as a he developer of the police vaccine makrs a monumental …" at bounding box center [869, 518] width 1332 height 144
click at [324, 555] on textarea "Jonas Salk's lagacy as a he developer of the police vaccine makrs a monumental …" at bounding box center [869, 518] width 1332 height 144
click at [325, 555] on textarea "Jonas Salk's lagacy as a he developer of the police vaccine makrs a monumental …" at bounding box center [869, 518] width 1332 height 144
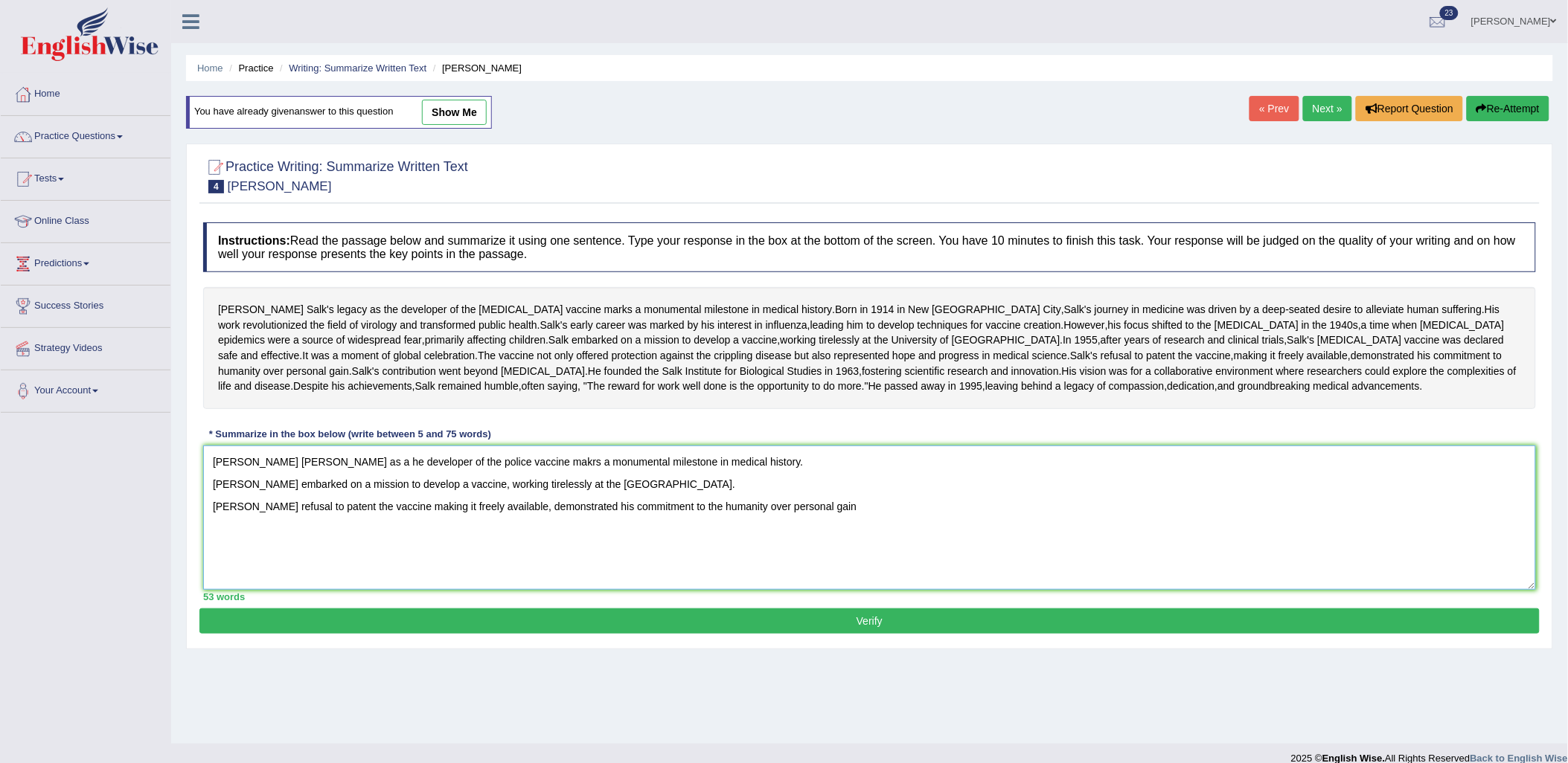
click at [326, 556] on textarea "Jonas Salk's lagacy as a he developer of the police vaccine makrs a monumental …" at bounding box center [869, 518] width 1332 height 144
click at [436, 590] on textarea "Jonas Salk's lagacy as a the developer of the police vaccine makrs a monumental…" at bounding box center [869, 518] width 1332 height 144
click at [387, 590] on textarea "Jonas Salk's lagacy as a the developer of the police vaccine makrs a monumental…" at bounding box center [869, 518] width 1332 height 144
click at [375, 590] on textarea "Jonas Salk's lagacy as a the developer of the police vaccine makrs a monumental…" at bounding box center [869, 518] width 1332 height 144
click at [941, 590] on textarea "Jonas Salk's lagacy as a the developer of the police vaccine makrs a monumental…" at bounding box center [869, 518] width 1332 height 144
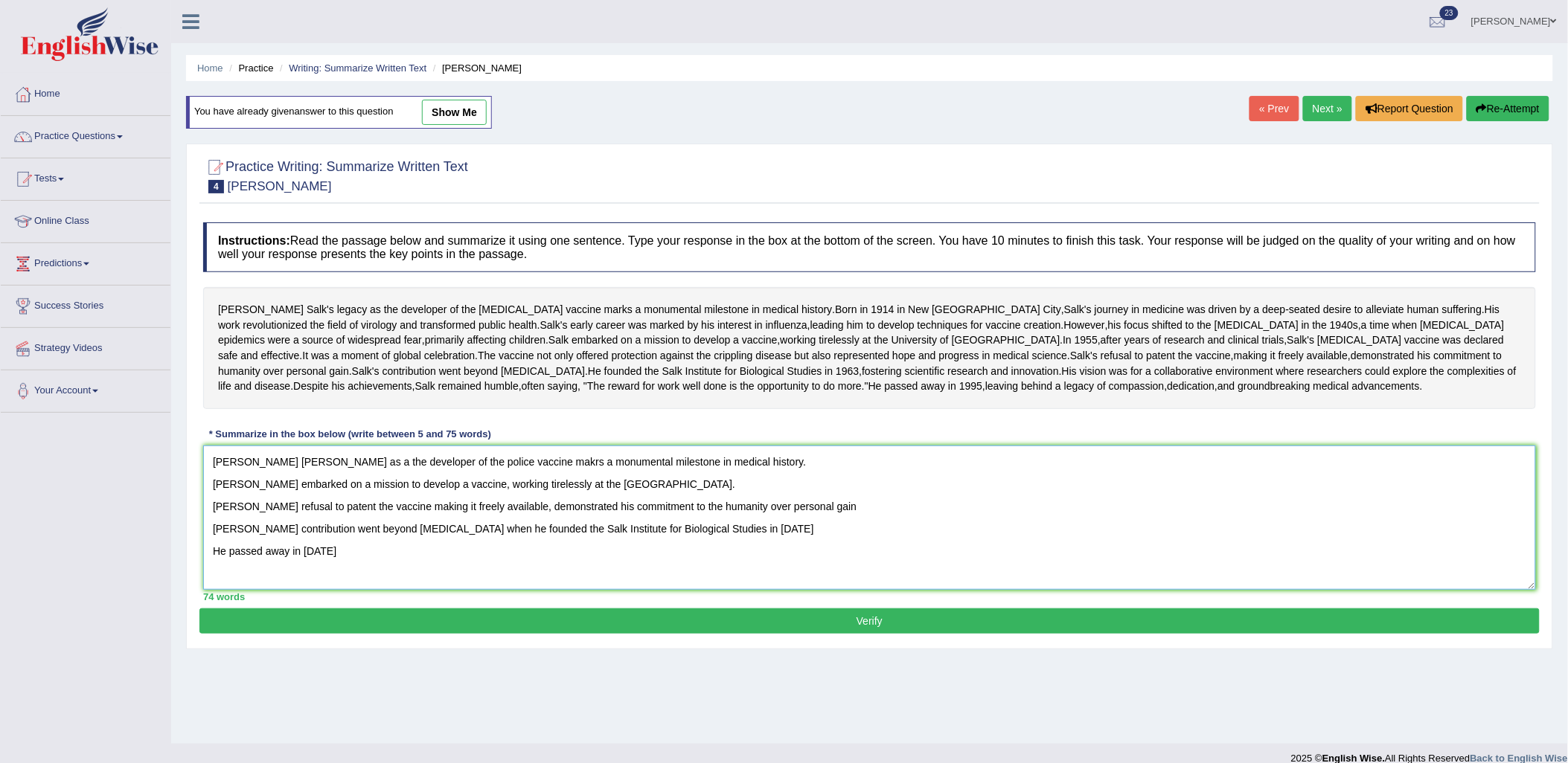
click at [519, 555] on textarea "Jonas Salk's lagacy as a the developer of the police vaccine makrs a monumental…" at bounding box center [869, 518] width 1332 height 144
drag, startPoint x: 302, startPoint y: 555, endPoint x: 276, endPoint y: 548, distance: 26.9
click at [276, 548] on textarea "Jonas Salk's lagacy as a the developer of the police vaccine makrs a monumental…" at bounding box center [869, 518] width 1332 height 144
drag, startPoint x: 324, startPoint y: 557, endPoint x: 272, endPoint y: 553, distance: 52.2
click at [272, 553] on textarea "Jonas Salk's lagacy as a the developer of the police vaccine makrs a monumental…" at bounding box center [869, 518] width 1332 height 144
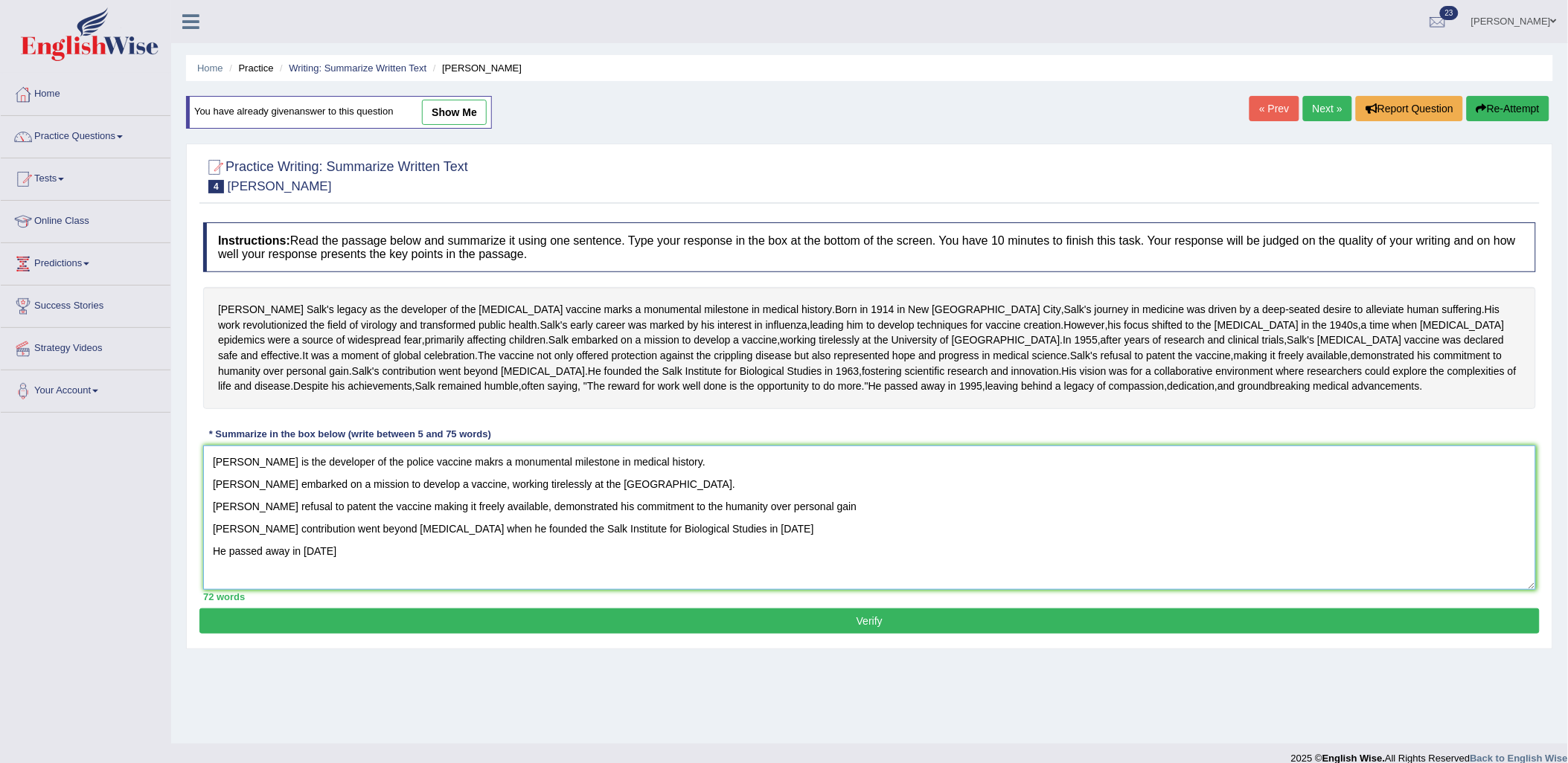
click at [437, 556] on textarea "Jonas Salk is the developer of the police vaccine makrs a monumental milestone …" at bounding box center [869, 518] width 1332 height 144
click at [485, 556] on textarea "Jonas Salk is the developer of the police vaccine that makrs a monumental miles…" at bounding box center [869, 518] width 1332 height 144
click at [488, 560] on textarea "Jonas Salk is the developer of the police vaccine that makrs a monumental miles…" at bounding box center [869, 518] width 1332 height 144
click at [705, 562] on textarea "Jonas Salk is the developer of the police vaccine that marks a monumental miles…" at bounding box center [869, 518] width 1332 height 144
drag, startPoint x: 444, startPoint y: 556, endPoint x: 717, endPoint y: 545, distance: 273.2
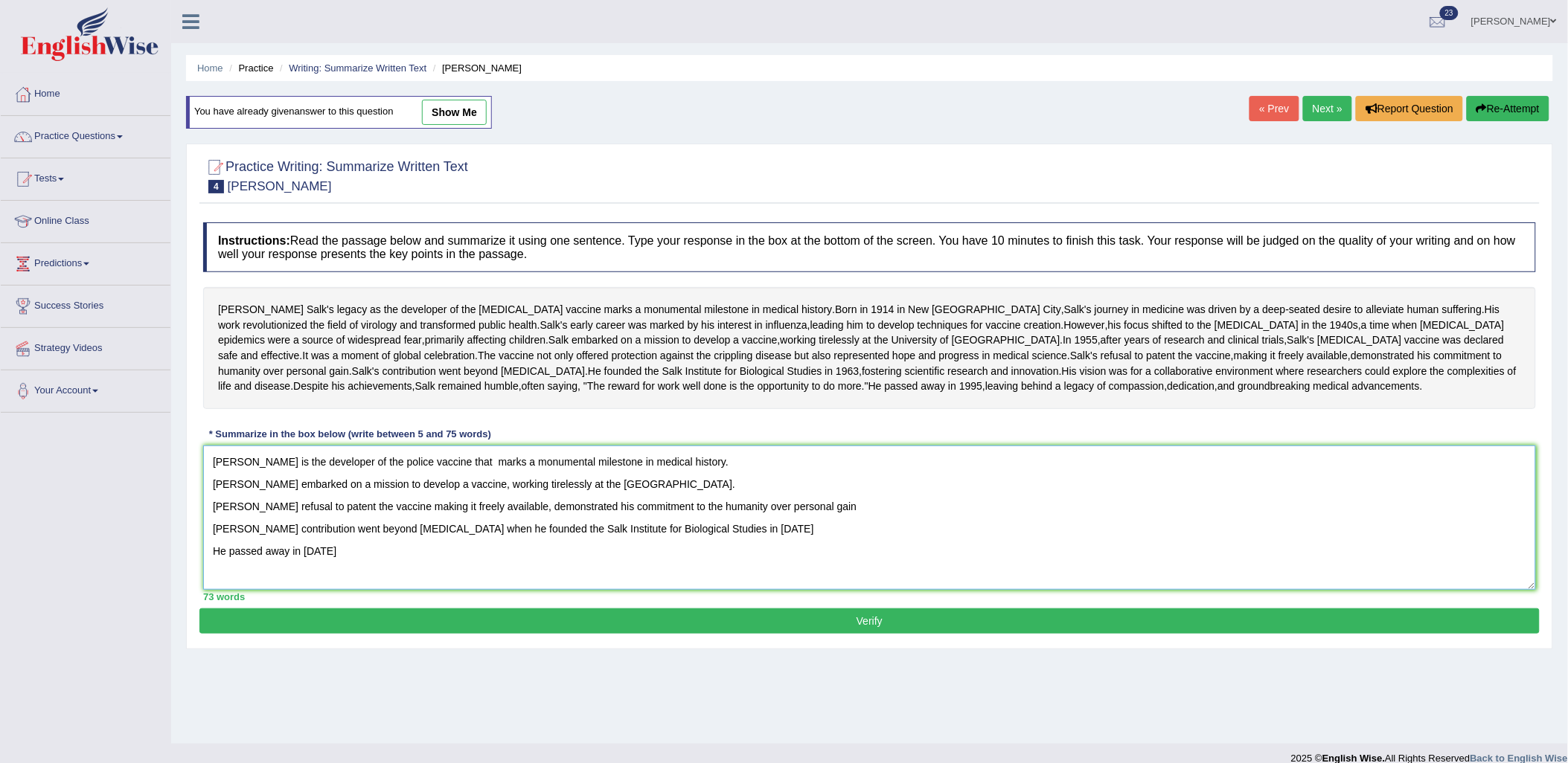
click at [717, 545] on textarea "Jonas Salk is the developer of the police vaccine that marks a monumental miles…" at bounding box center [869, 518] width 1332 height 144
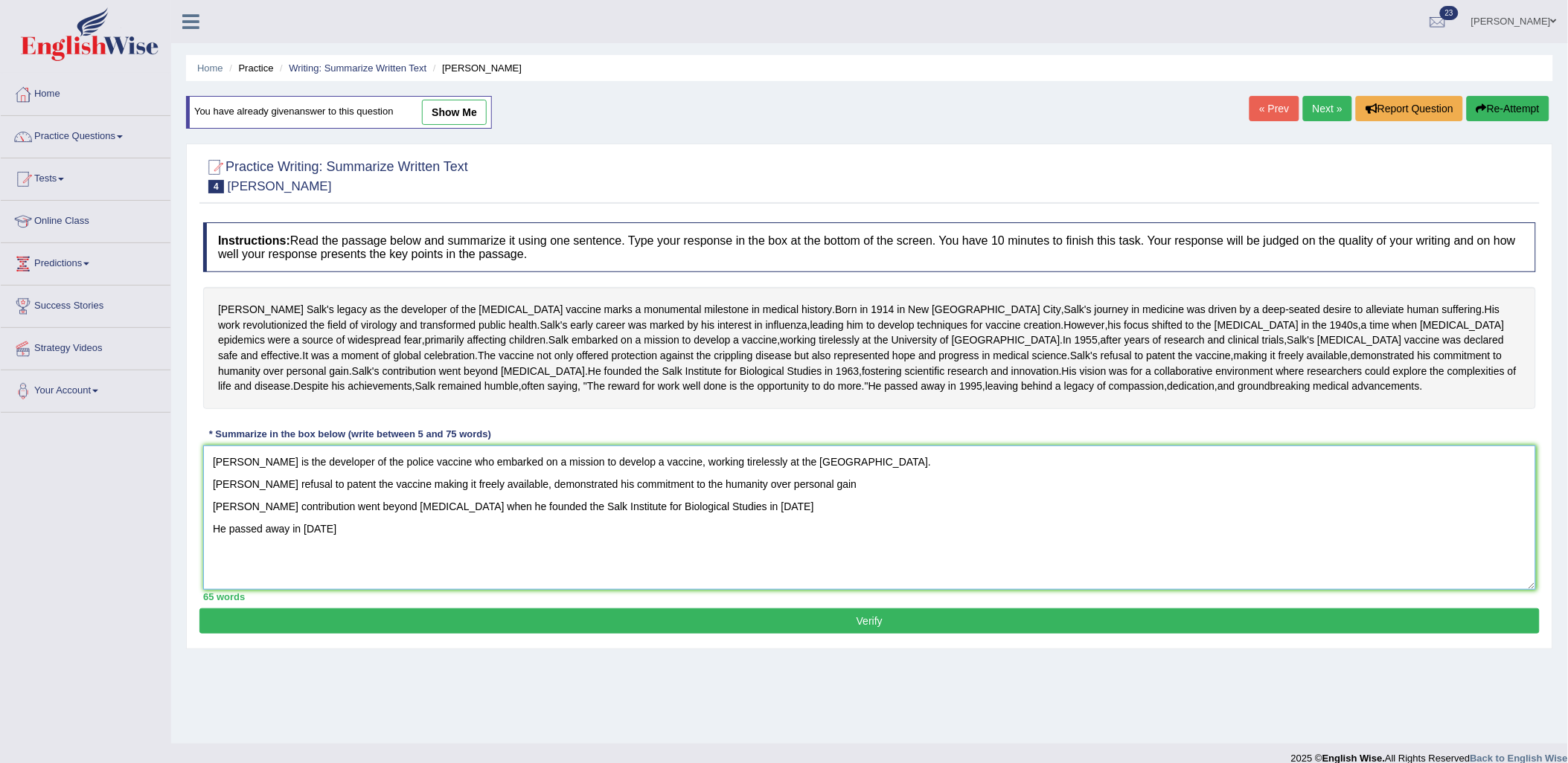
click at [397, 552] on textarea "Jonas Salk is the developer of the police vaccine who embarked on a mission to …" at bounding box center [869, 518] width 1332 height 144
click at [898, 562] on textarea "Jonas Salk is the developer of the polio vaccine who embarked on a mission to d…" at bounding box center [869, 518] width 1332 height 144
click at [239, 582] on textarea "Jonas Salk is the developer of the polio vaccine who embarked on a mission to d…" at bounding box center [869, 518] width 1332 height 144
click at [243, 578] on textarea "Jonas Salk is the developer of the polio vaccine who embarked on a mission to d…" at bounding box center [869, 518] width 1332 height 144
click at [239, 579] on textarea "Jonas Salk is the developer of the polio vaccine who embarked on a mission to d…" at bounding box center [869, 518] width 1332 height 144
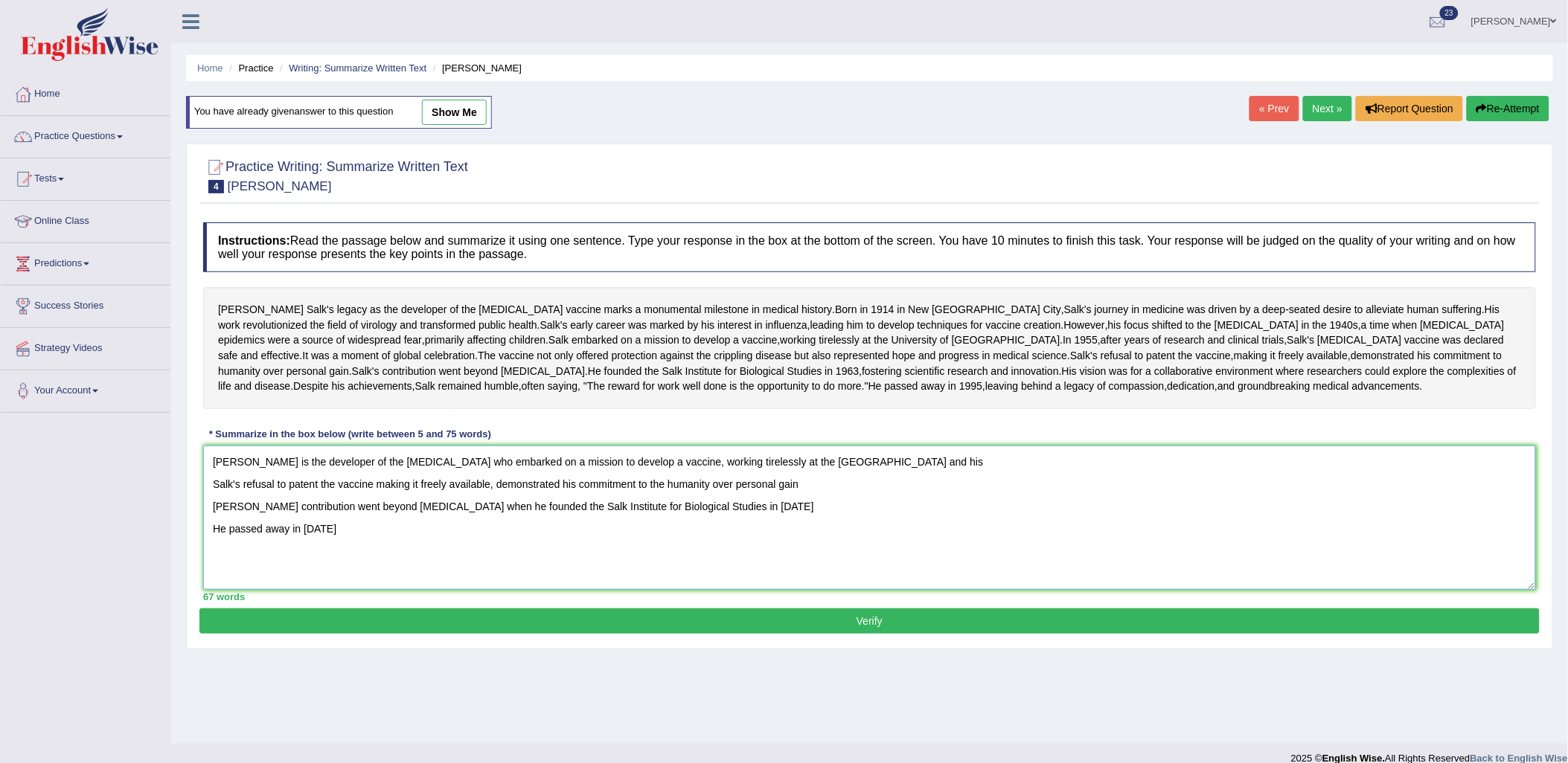
click at [241, 577] on textarea "Jonas Salk is the developer of the polio vaccine who embarked on a mission to d…" at bounding box center [869, 518] width 1332 height 144
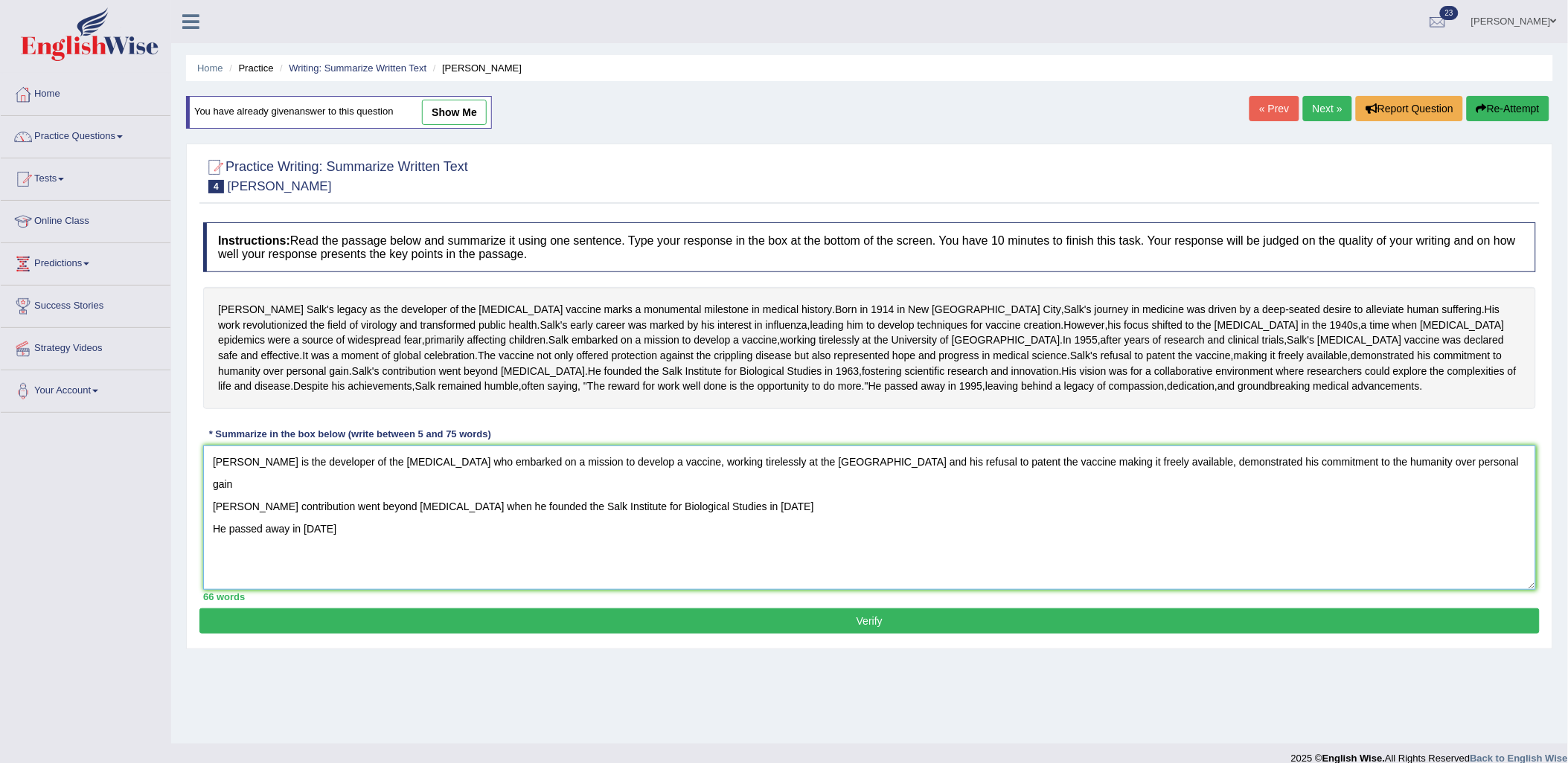
click at [210, 590] on textarea "Jonas Salk is the developer of the polio vaccine who embarked on a mission to d…" at bounding box center [869, 518] width 1332 height 144
click at [738, 581] on textarea "Jonas Salk is the developer of the polio vaccine who embarked on a mission to d…" at bounding box center [869, 518] width 1332 height 144
click at [731, 577] on textarea "Jonas Salk is the developer of the polio vaccine who embarked on a mission to d…" at bounding box center [869, 518] width 1332 height 144
click at [725, 590] on textarea "Jonas Salk is the developer of the polio vaccine who embarked on a mission to d…" at bounding box center [869, 518] width 1332 height 144
drag, startPoint x: 237, startPoint y: 577, endPoint x: 199, endPoint y: 573, distance: 38.2
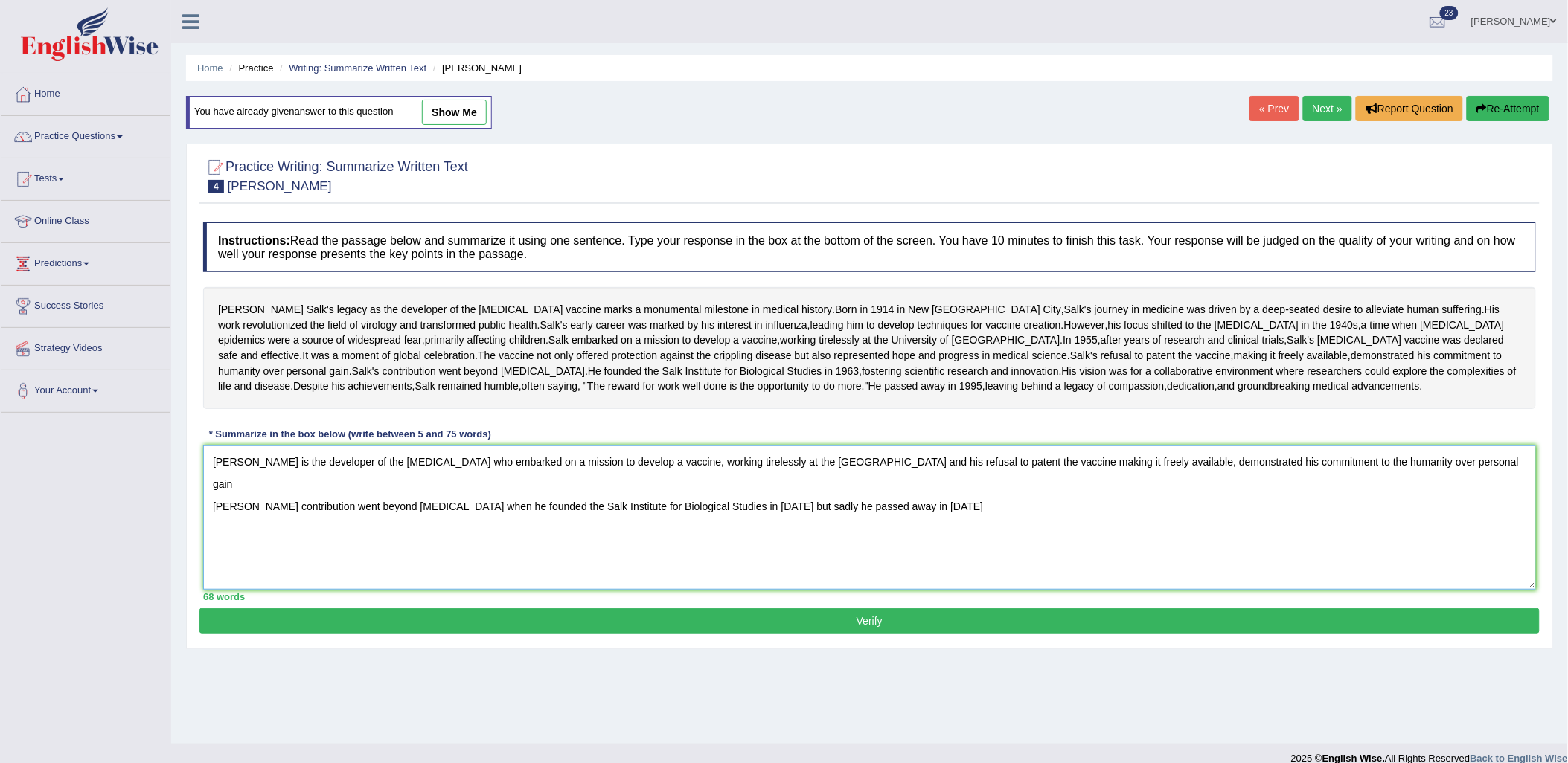
click at [200, 573] on div "Instructions: Read the passage below and summarize it using one sentence. Type …" at bounding box center [869, 412] width 1340 height 393
click at [1299, 566] on textarea "Jonas Salk is the developer of the polio vaccine who embarked on a mission to d…" at bounding box center [869, 518] width 1332 height 144
click at [1320, 561] on textarea "Jonas Salk is the developer of the polio vaccine who embarked on a mission to d…" at bounding box center [869, 518] width 1332 height 144
click at [1321, 559] on textarea "Jonas Salk is the developer of the polio vaccine who embarked on a mission to d…" at bounding box center [869, 518] width 1332 height 144
click at [1301, 560] on textarea "Jonas Salk is the developer of the polio vaccine who embarked on a mission to d…" at bounding box center [869, 518] width 1332 height 144
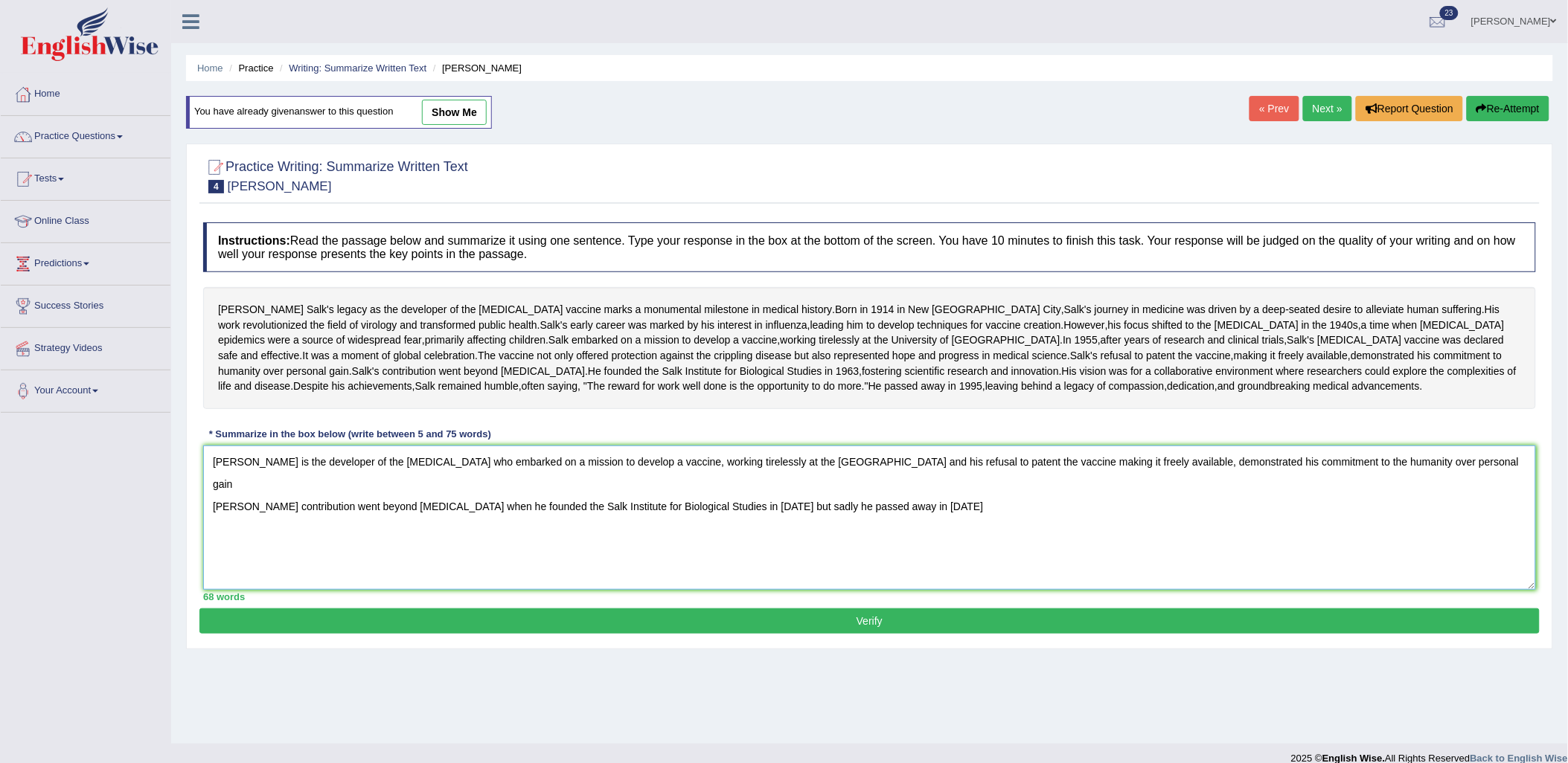
click at [1201, 556] on textarea "Jonas Salk is the developer of the polio vaccine who embarked on a mission to d…" at bounding box center [869, 518] width 1332 height 144
drag, startPoint x: 238, startPoint y: 574, endPoint x: 213, endPoint y: 574, distance: 25.0
click at [213, 574] on textarea "Jonas Salk is the developer of the polio vaccine who embarked on a mission to d…" at bounding box center [869, 518] width 1332 height 144
click at [211, 577] on textarea "Jonas Salk is the developer of the polio vaccine who embarked on a mission to d…" at bounding box center [869, 518] width 1332 height 144
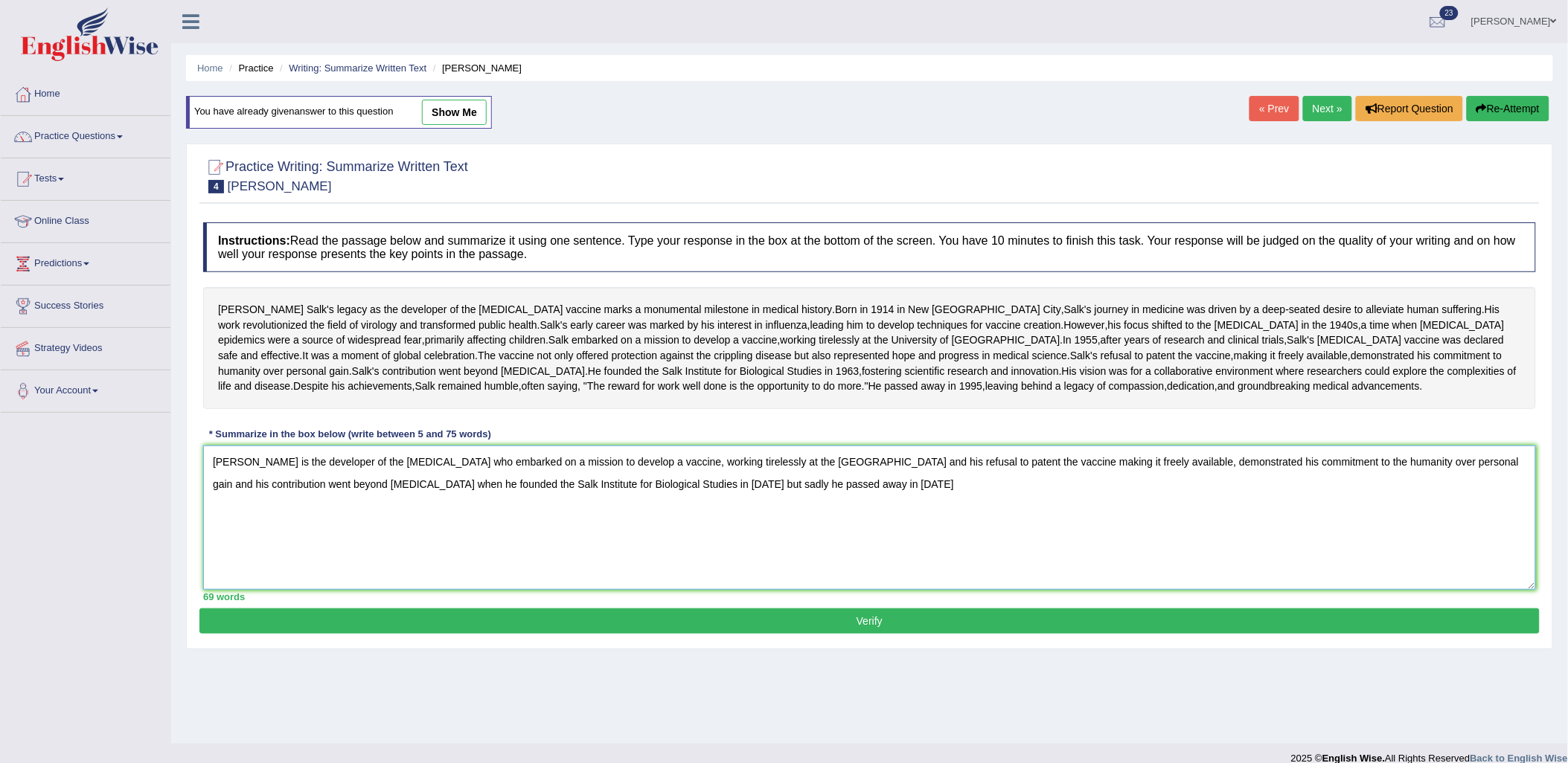
click at [835, 570] on textarea "Jonas Salk is the developer of the polio vaccine who embarked on a mission to d…" at bounding box center [869, 518] width 1332 height 144
click at [456, 555] on textarea "Jonas Salk is the developer of the polio vaccine who embarked on a mission to d…" at bounding box center [869, 518] width 1332 height 144
click at [1424, 590] on textarea "Jonas Salk is the developer of the polio vaccine who embarked on a mission to d…" at bounding box center [869, 518] width 1332 height 144
type textarea "Jonas Salk is the developer of the polio vaccine who embarked on a mission to d…"
click at [855, 634] on button "Verify" at bounding box center [869, 621] width 1340 height 25
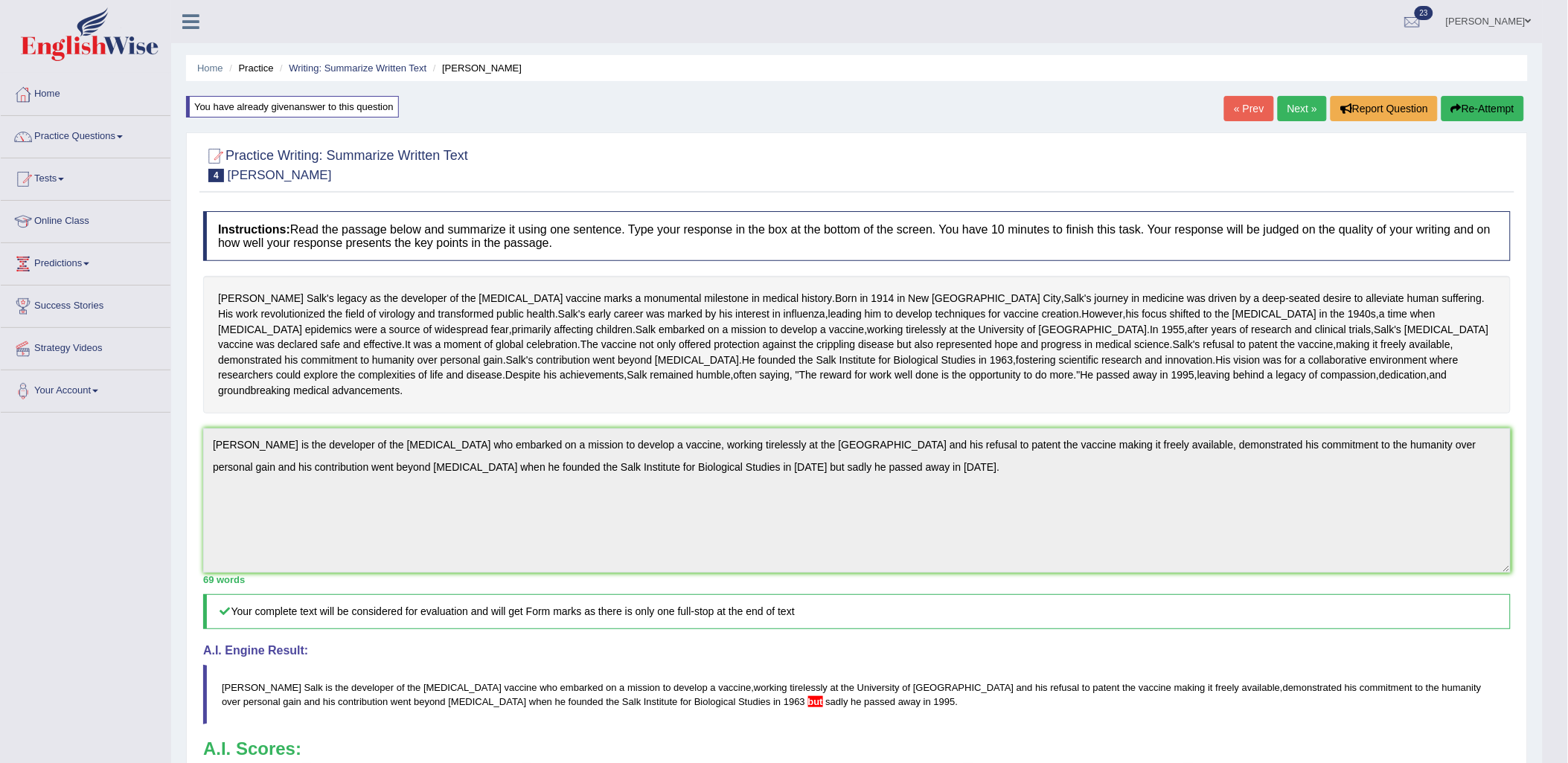
click at [1477, 104] on button "Re-Attempt" at bounding box center [1482, 109] width 83 height 25
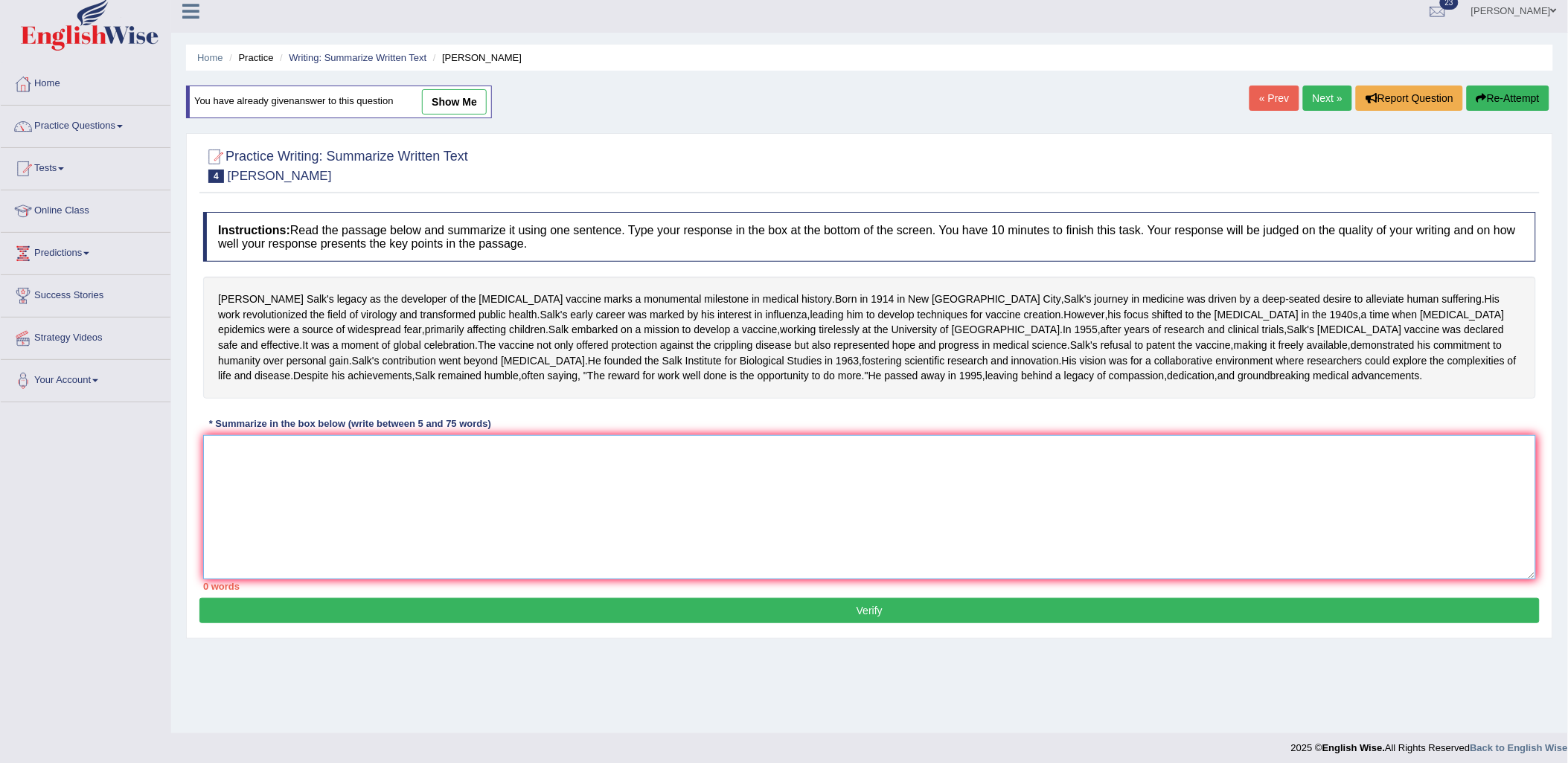
click at [350, 580] on textarea at bounding box center [869, 507] width 1332 height 144
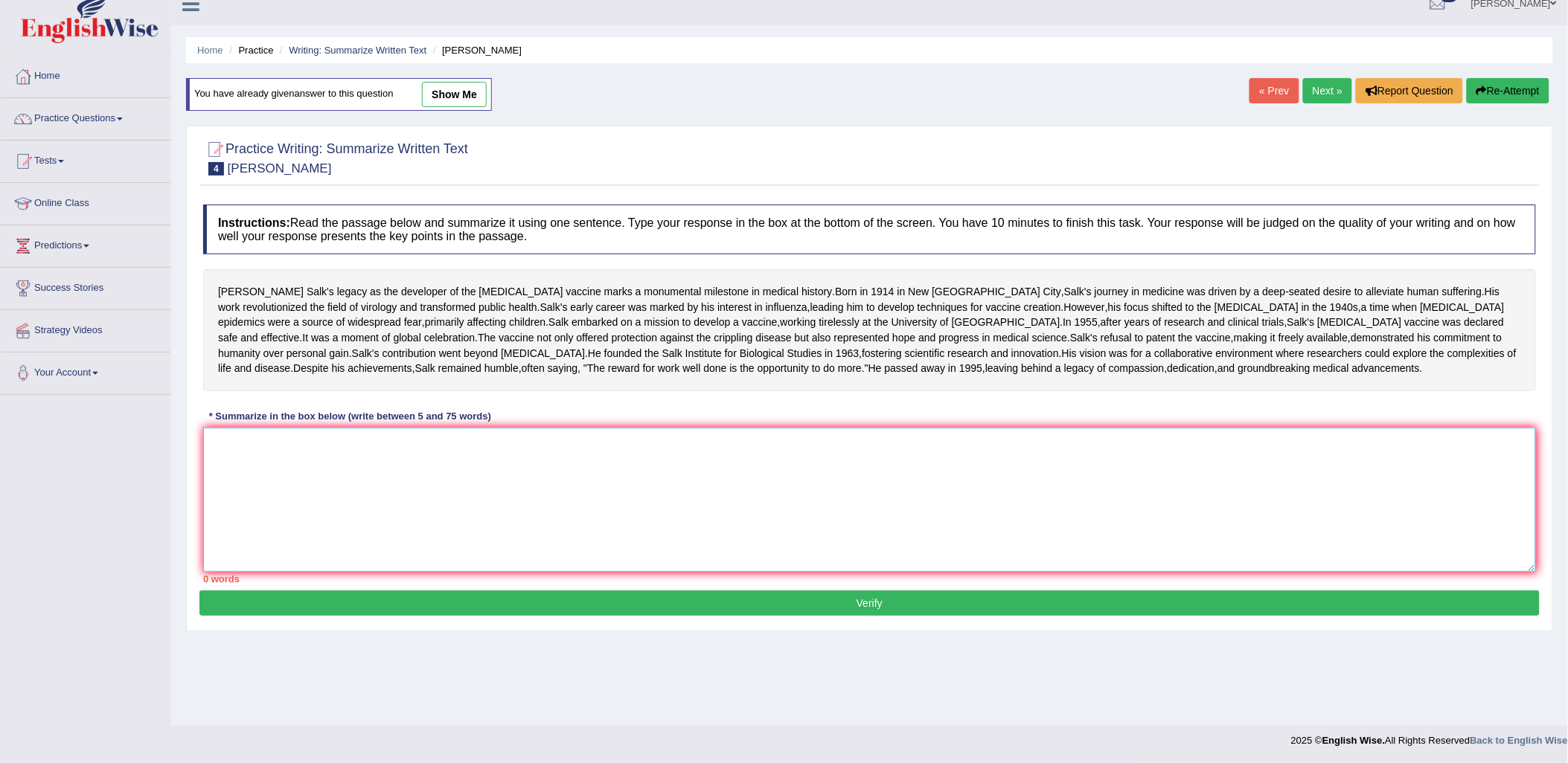
paste textarea "[PERSON_NAME] is the developer of the [MEDICAL_DATA] who embarked on a mission …"
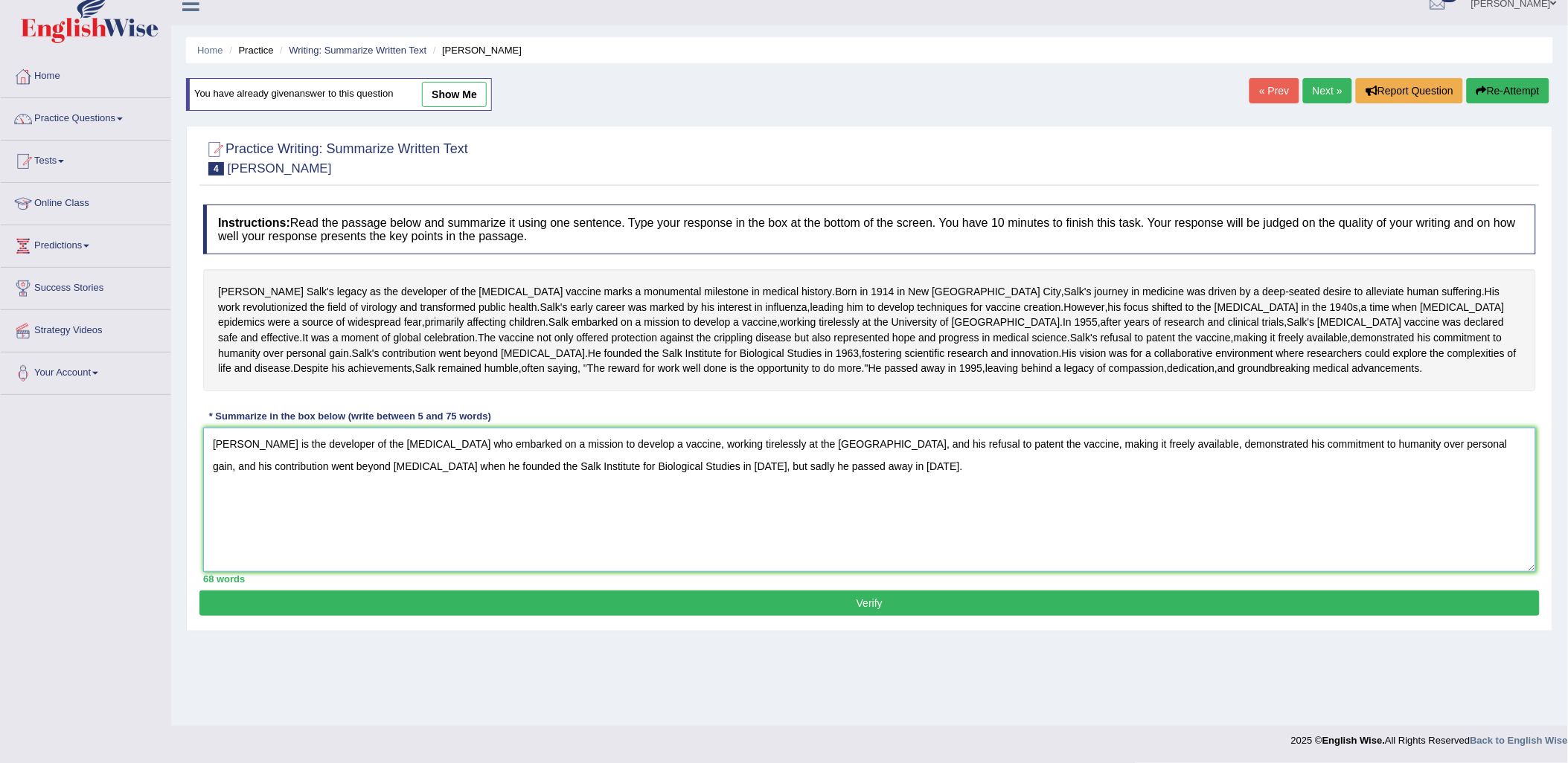
type textarea "[PERSON_NAME] is the developer of the [MEDICAL_DATA] who embarked on a mission …"
click at [432, 616] on button "Verify" at bounding box center [869, 603] width 1340 height 25
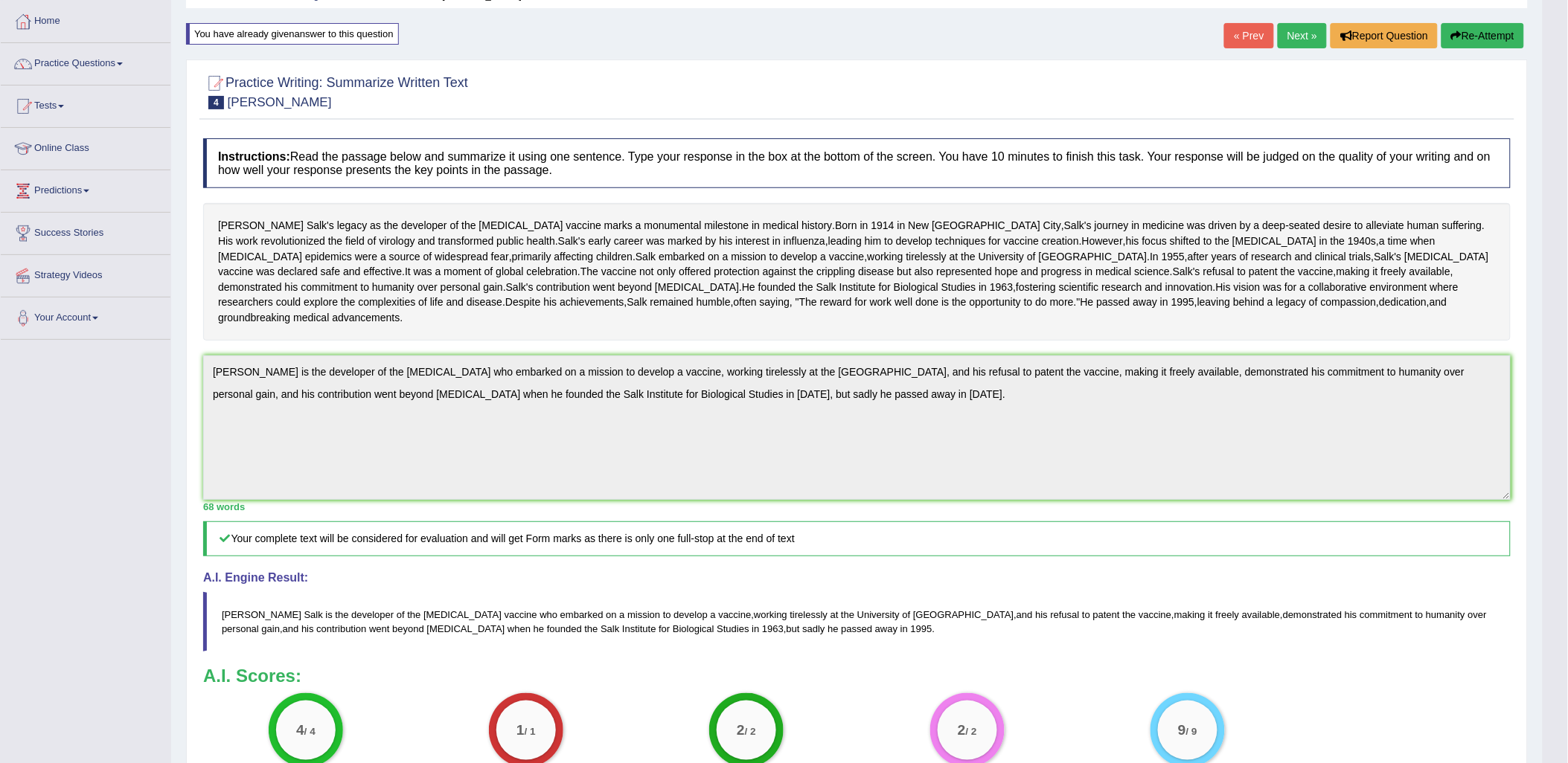
scroll to position [0, 0]
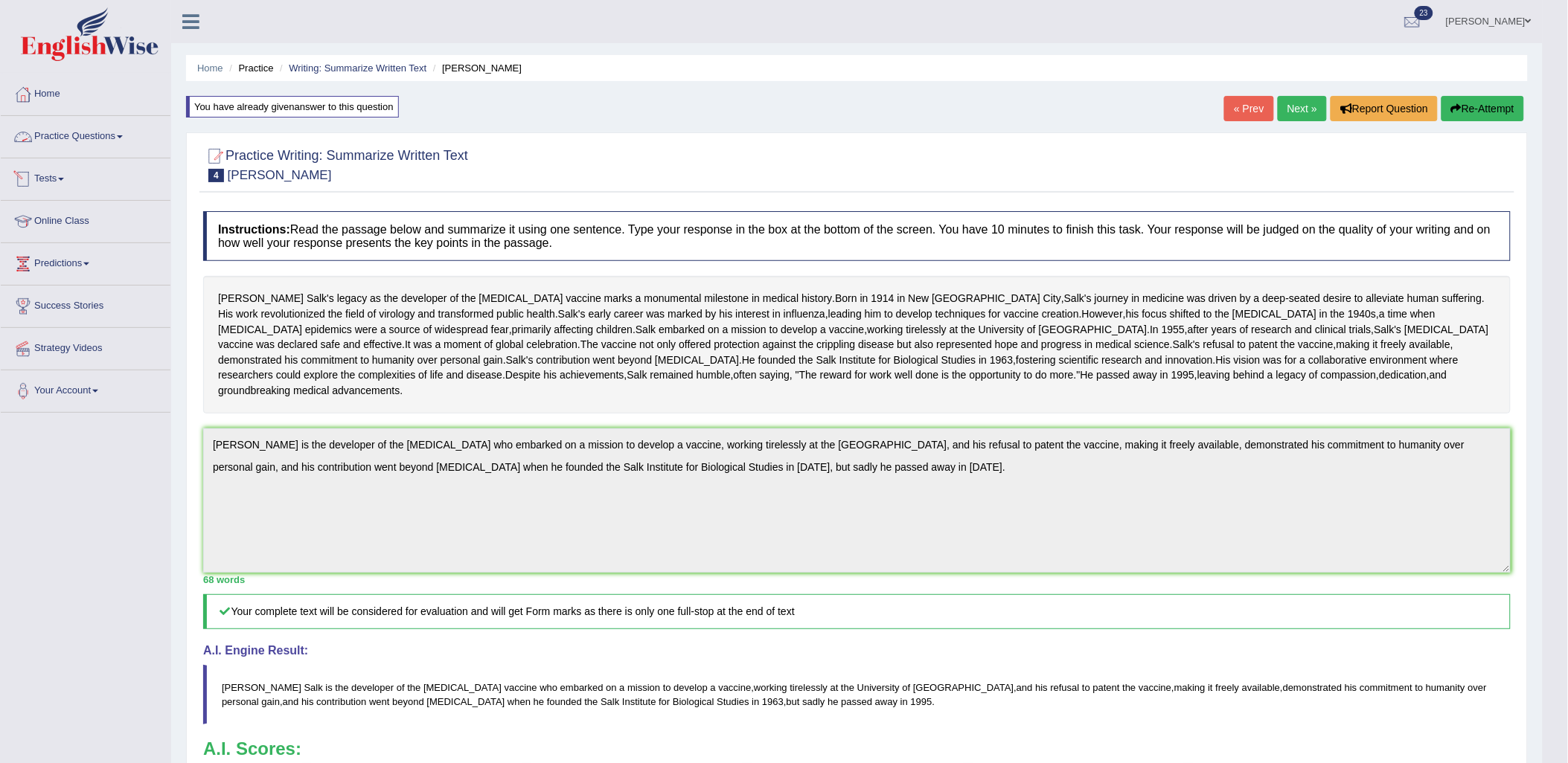
click at [95, 151] on link "Practice Questions" at bounding box center [86, 134] width 169 height 37
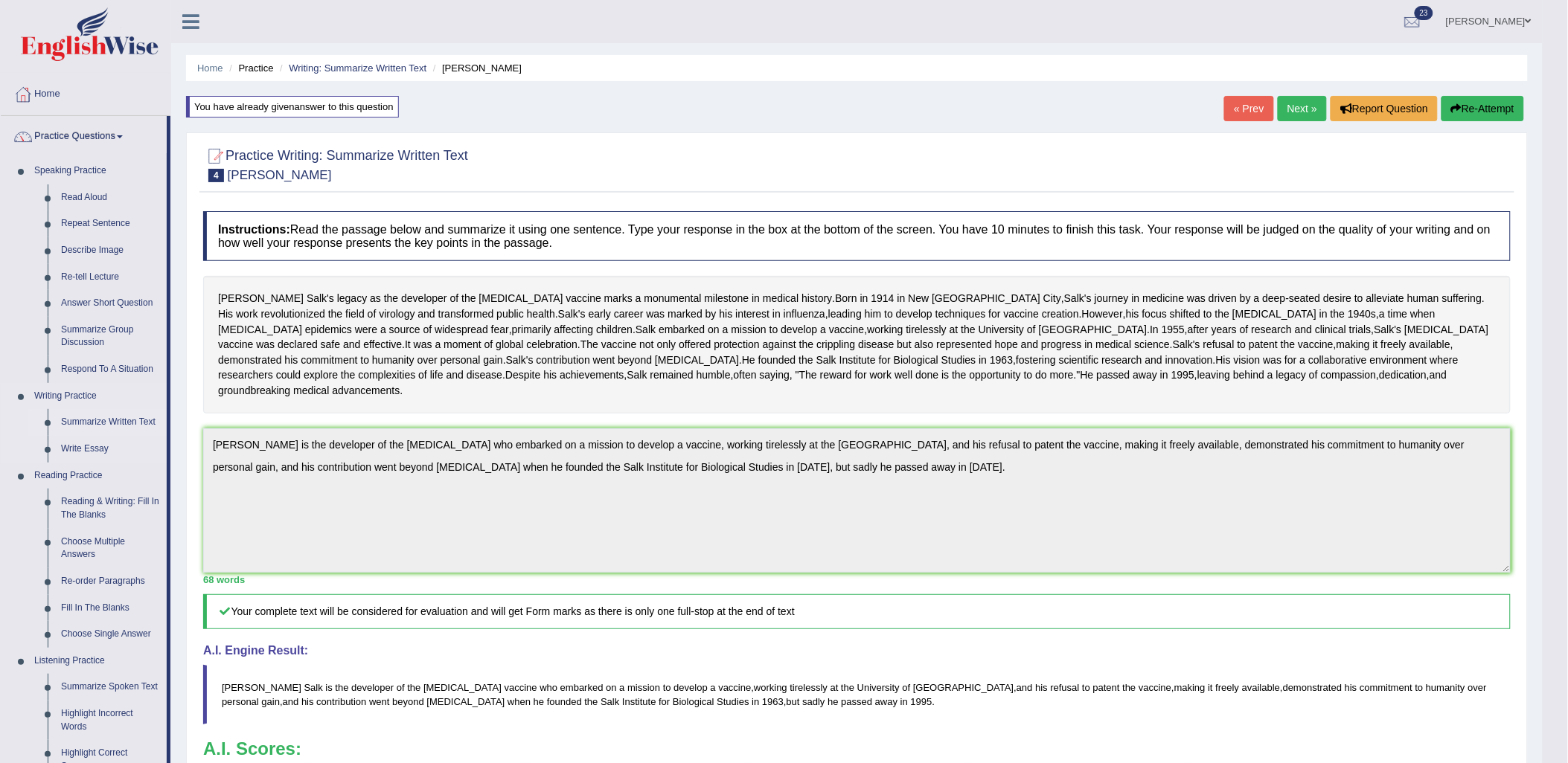
click at [110, 420] on link "Summarize Written Text" at bounding box center [110, 423] width 112 height 27
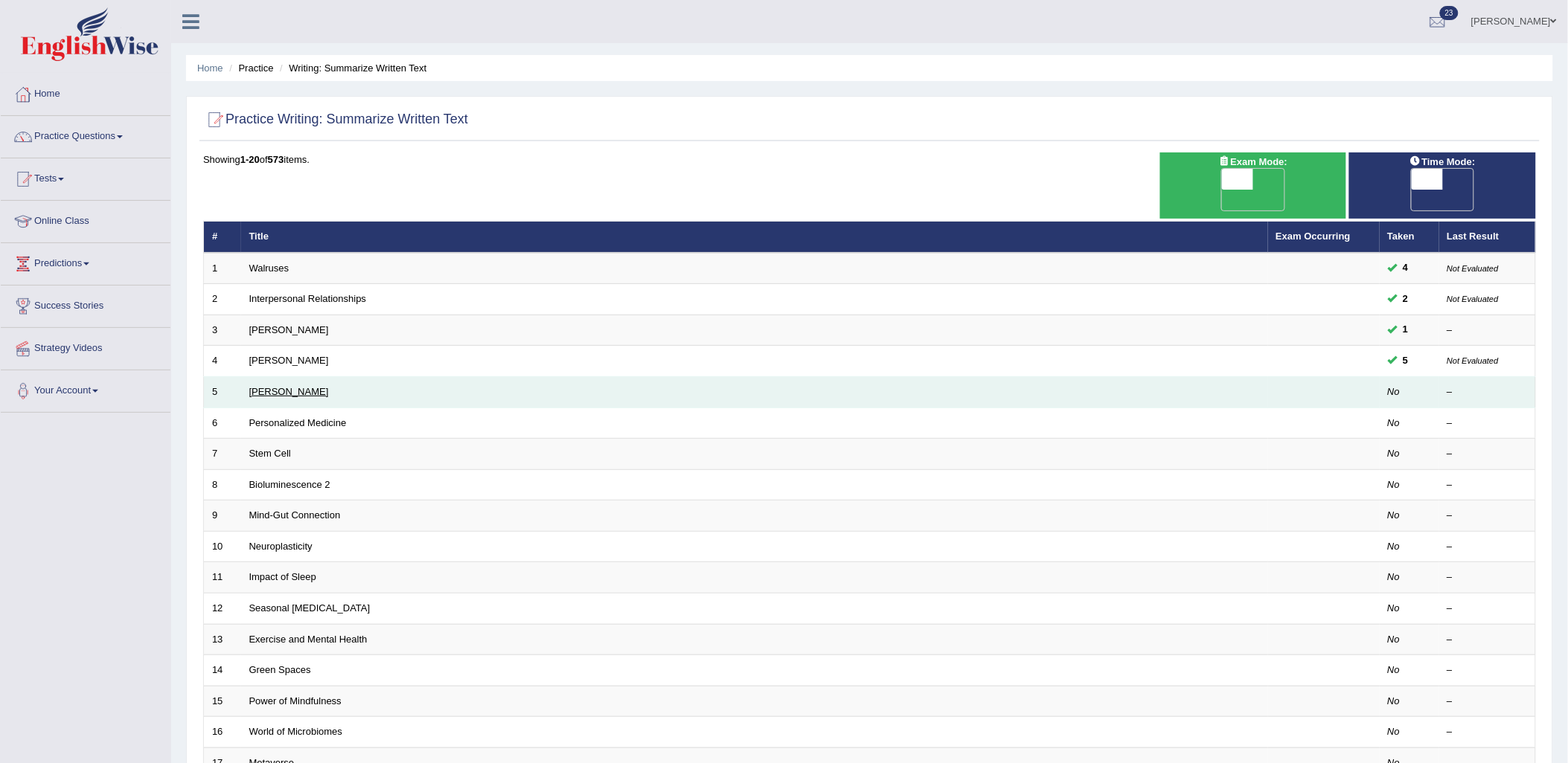
click at [288, 386] on link "[PERSON_NAME]" at bounding box center [289, 391] width 80 height 11
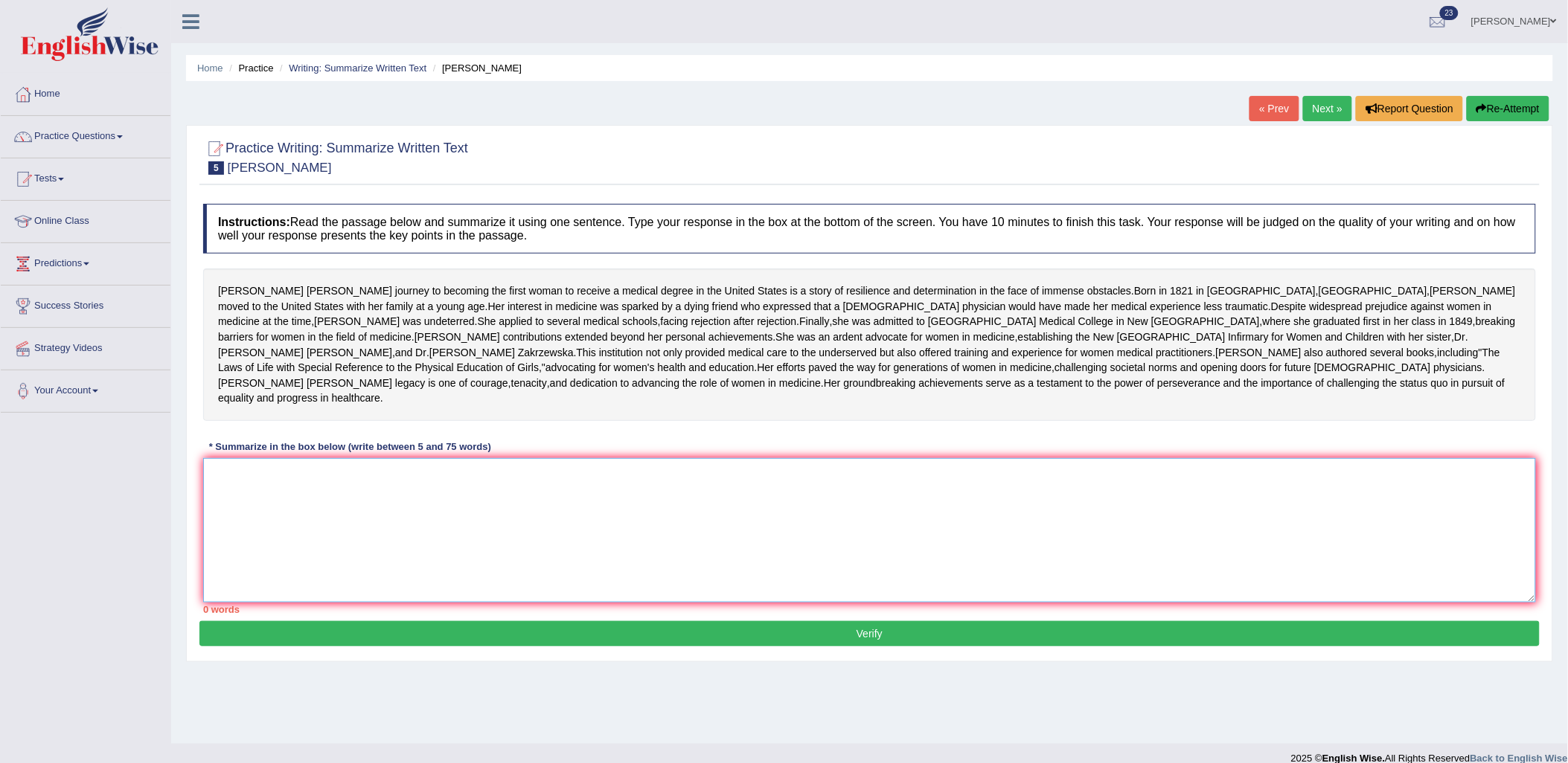
click at [310, 590] on textarea at bounding box center [869, 530] width 1332 height 144
click at [549, 602] on textarea at bounding box center [869, 530] width 1332 height 144
click at [536, 602] on textarea at bounding box center [869, 530] width 1332 height 144
click at [439, 602] on textarea at bounding box center [869, 530] width 1332 height 144
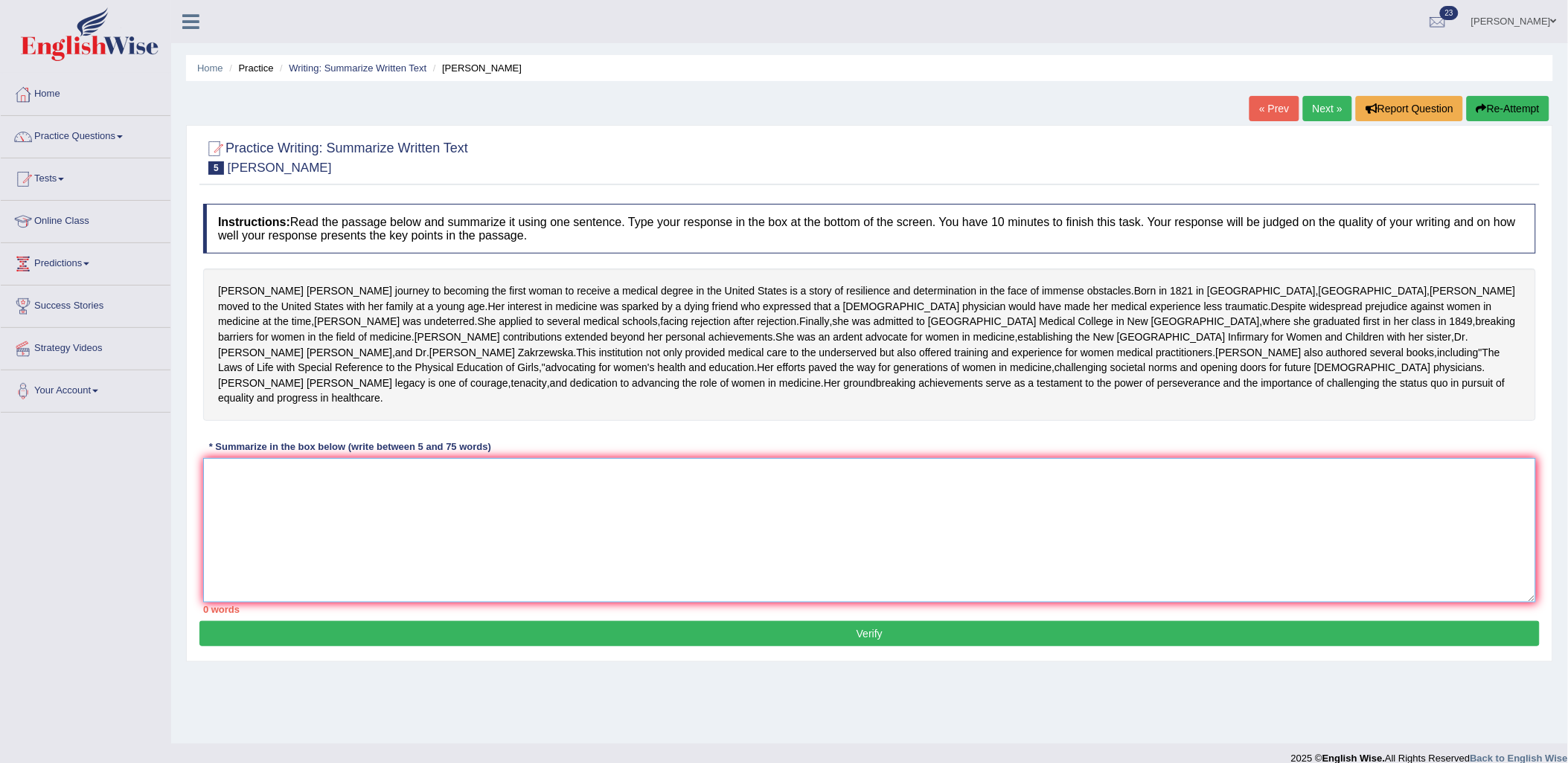
click at [439, 602] on textarea at bounding box center [869, 530] width 1332 height 144
click at [438, 602] on textarea at bounding box center [869, 530] width 1332 height 144
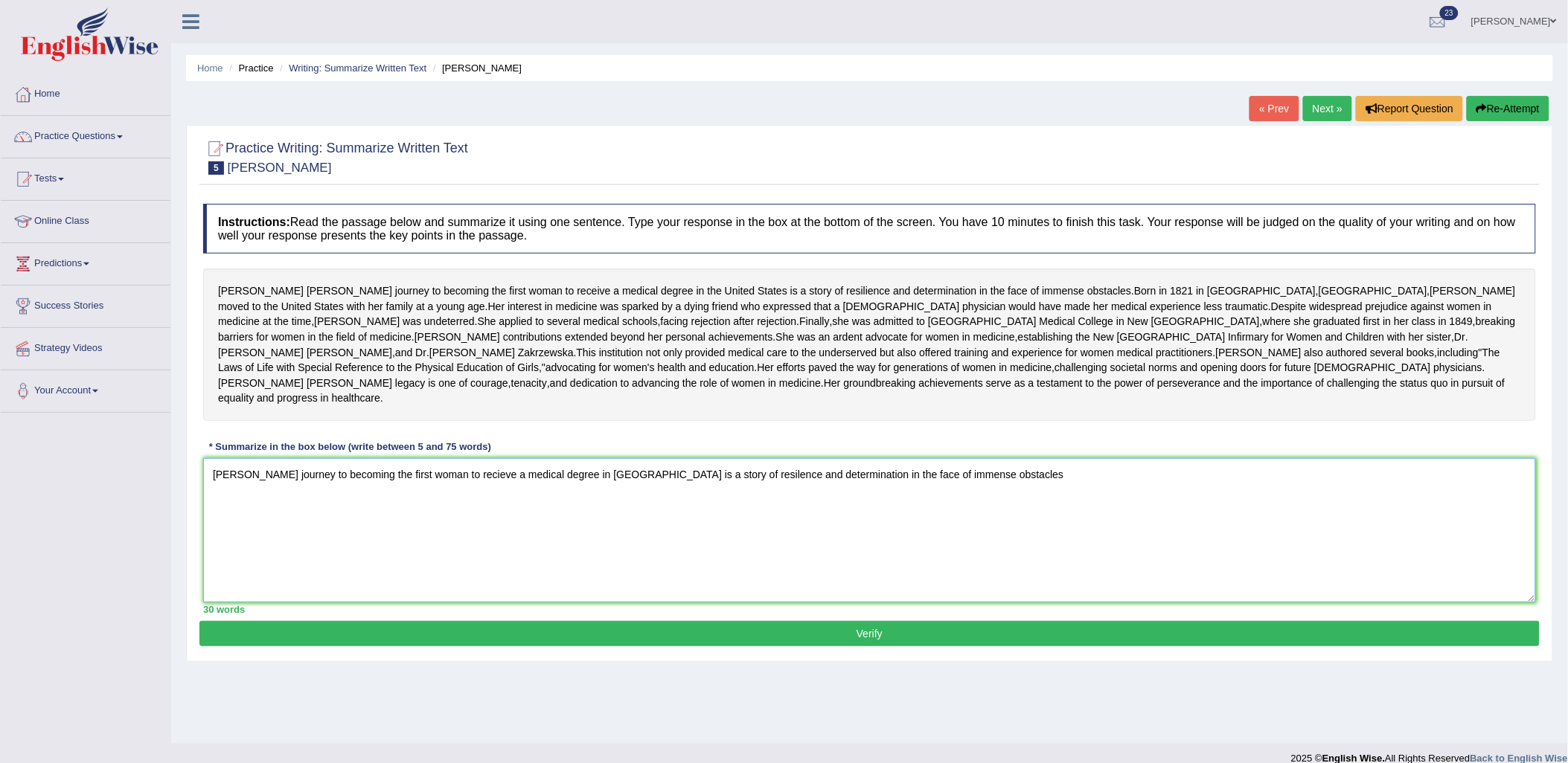
click at [1200, 584] on textarea "Elizabeth Blackwell's journey to becoming the first woman to recieve a medical …" at bounding box center [869, 530] width 1332 height 144
type textarea "Elizabeth Blackwell's journey to becoming the first woman to recieve a medical …"
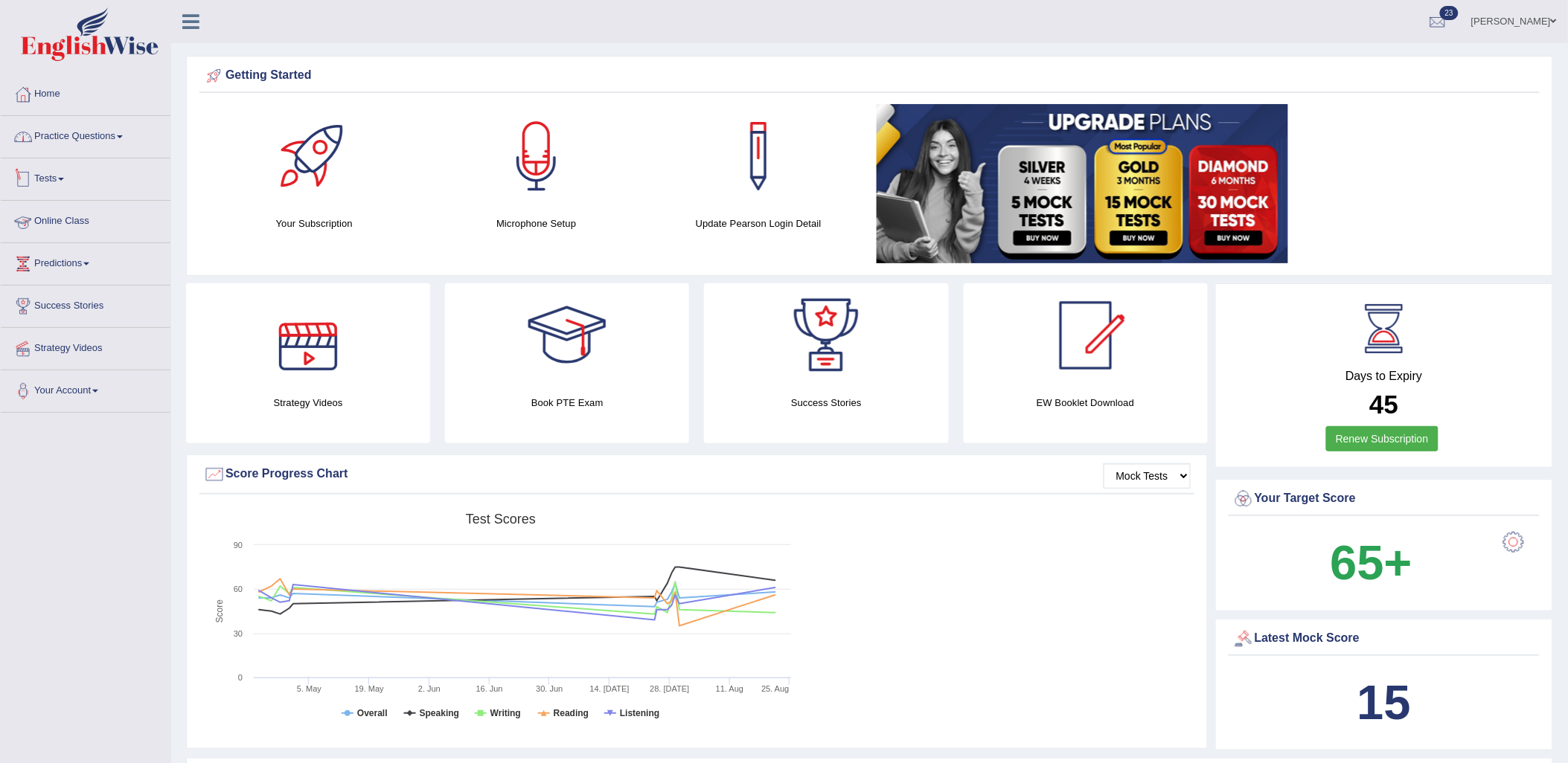
click at [74, 130] on link "Practice Questions" at bounding box center [86, 134] width 169 height 37
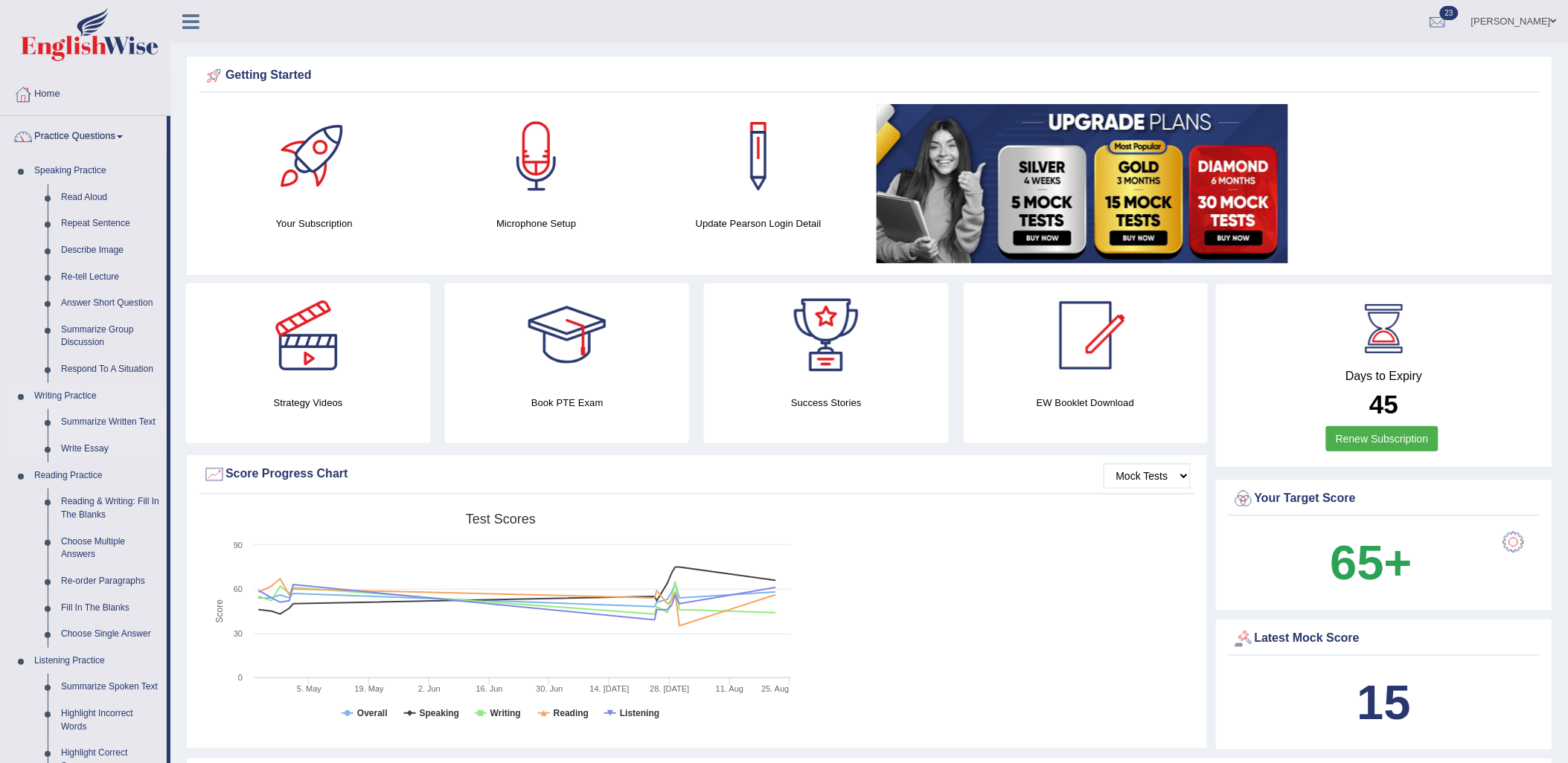
click at [102, 425] on link "Summarize Written Text" at bounding box center [110, 423] width 112 height 27
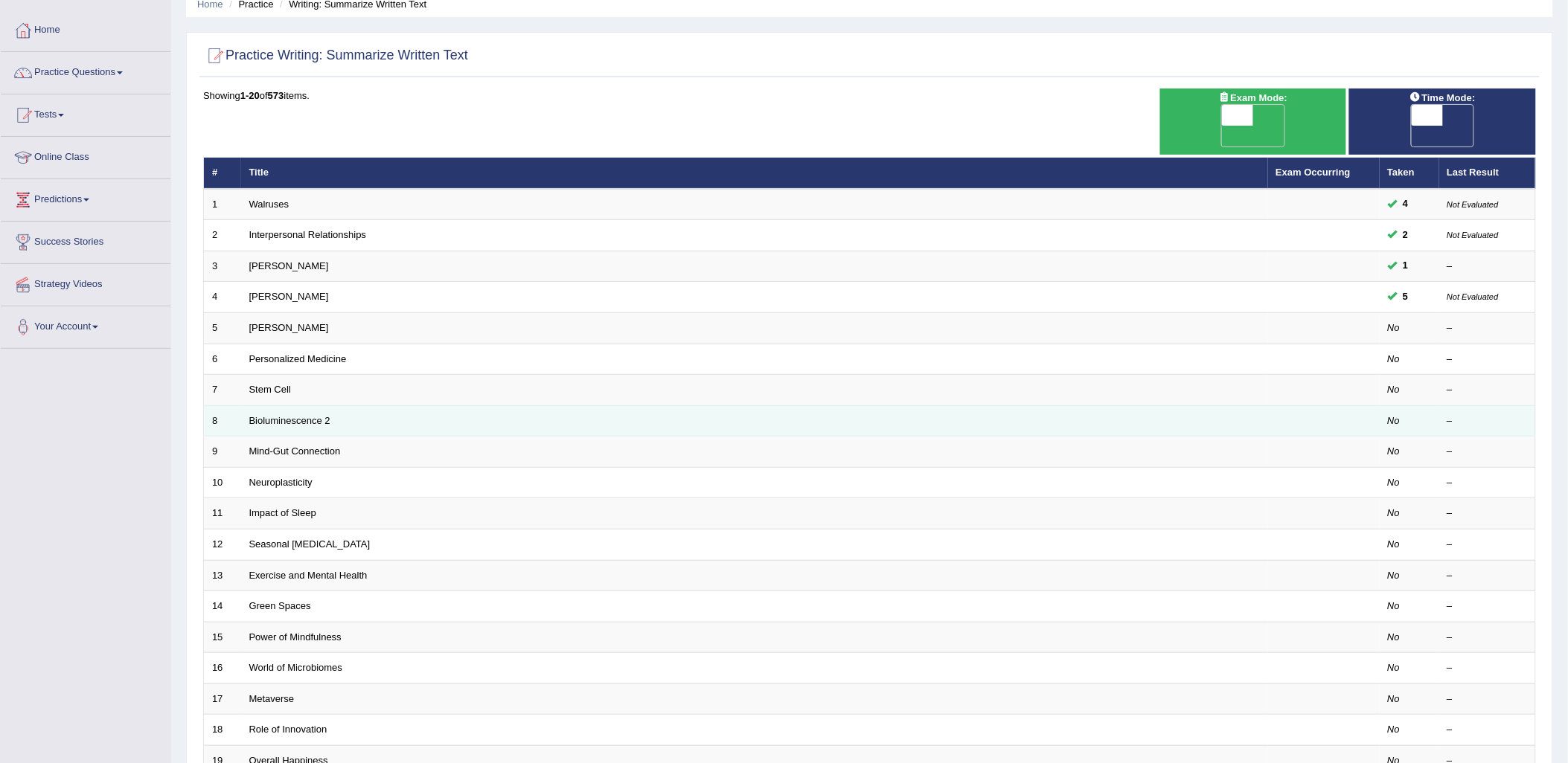
scroll to position [165, 0]
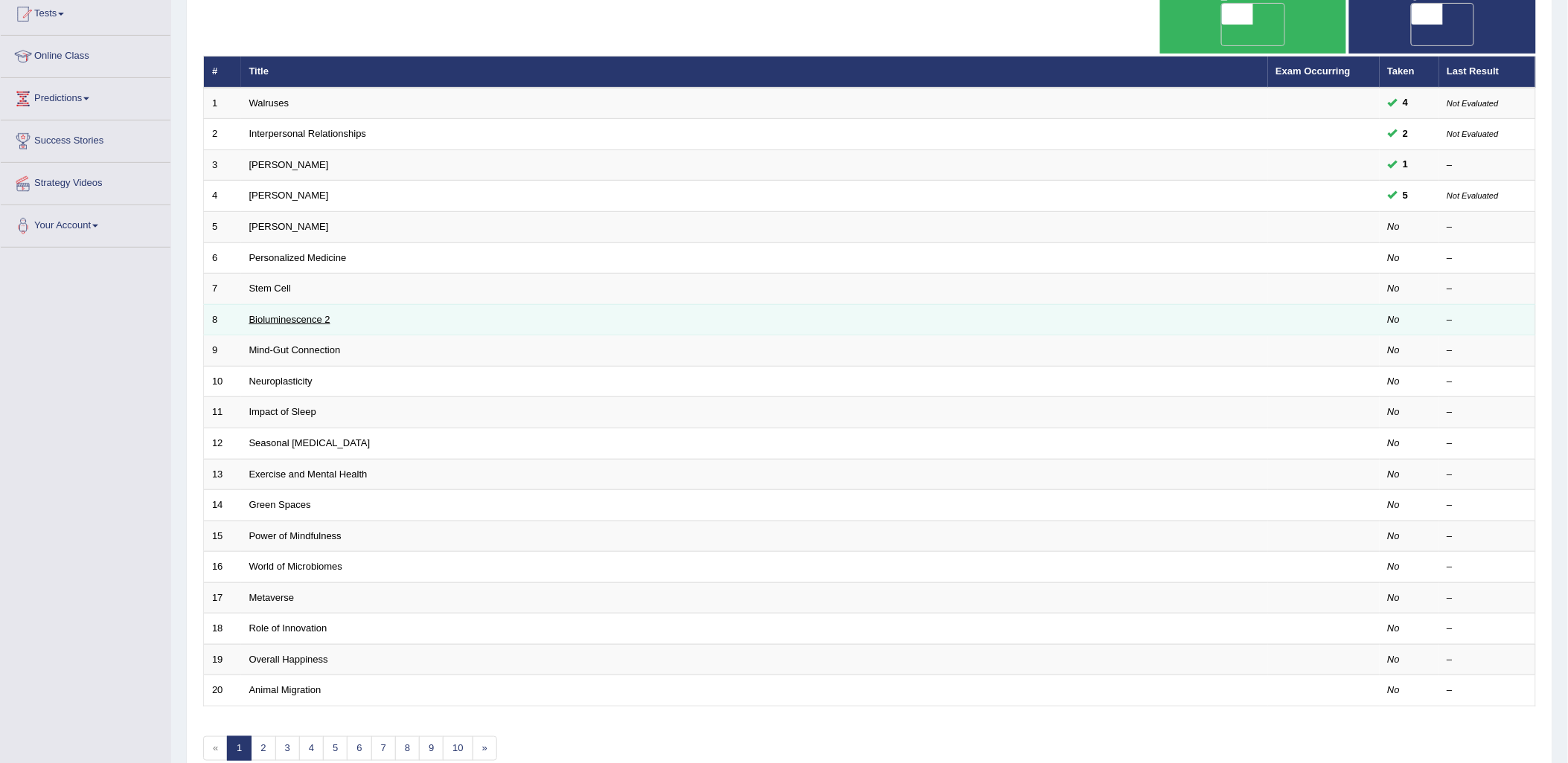
click at [283, 314] on link "Bioluminescence 2" at bounding box center [289, 319] width 81 height 11
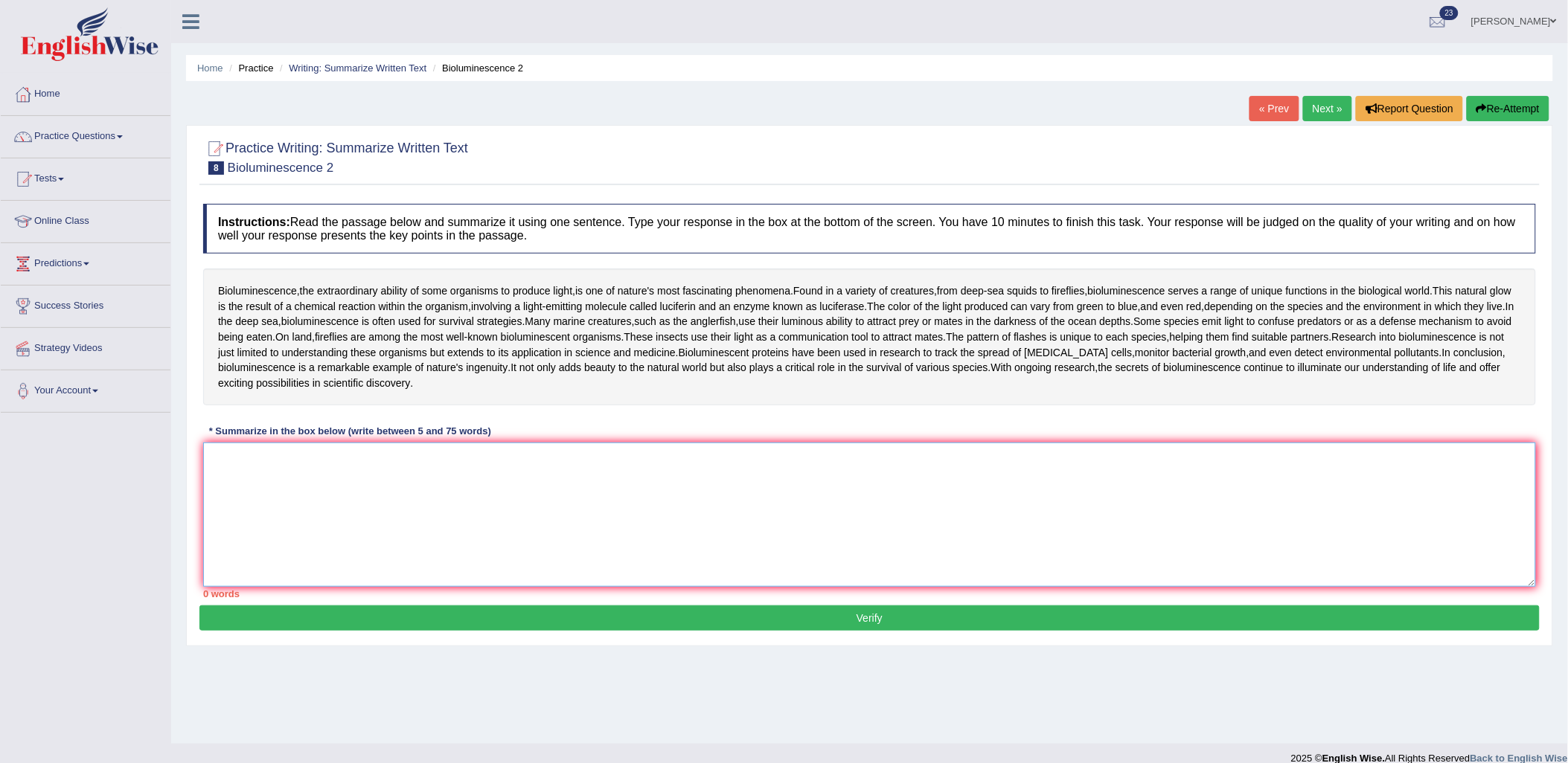
click at [599, 544] on textarea at bounding box center [869, 515] width 1332 height 144
click at [440, 502] on textarea at bounding box center [869, 515] width 1332 height 144
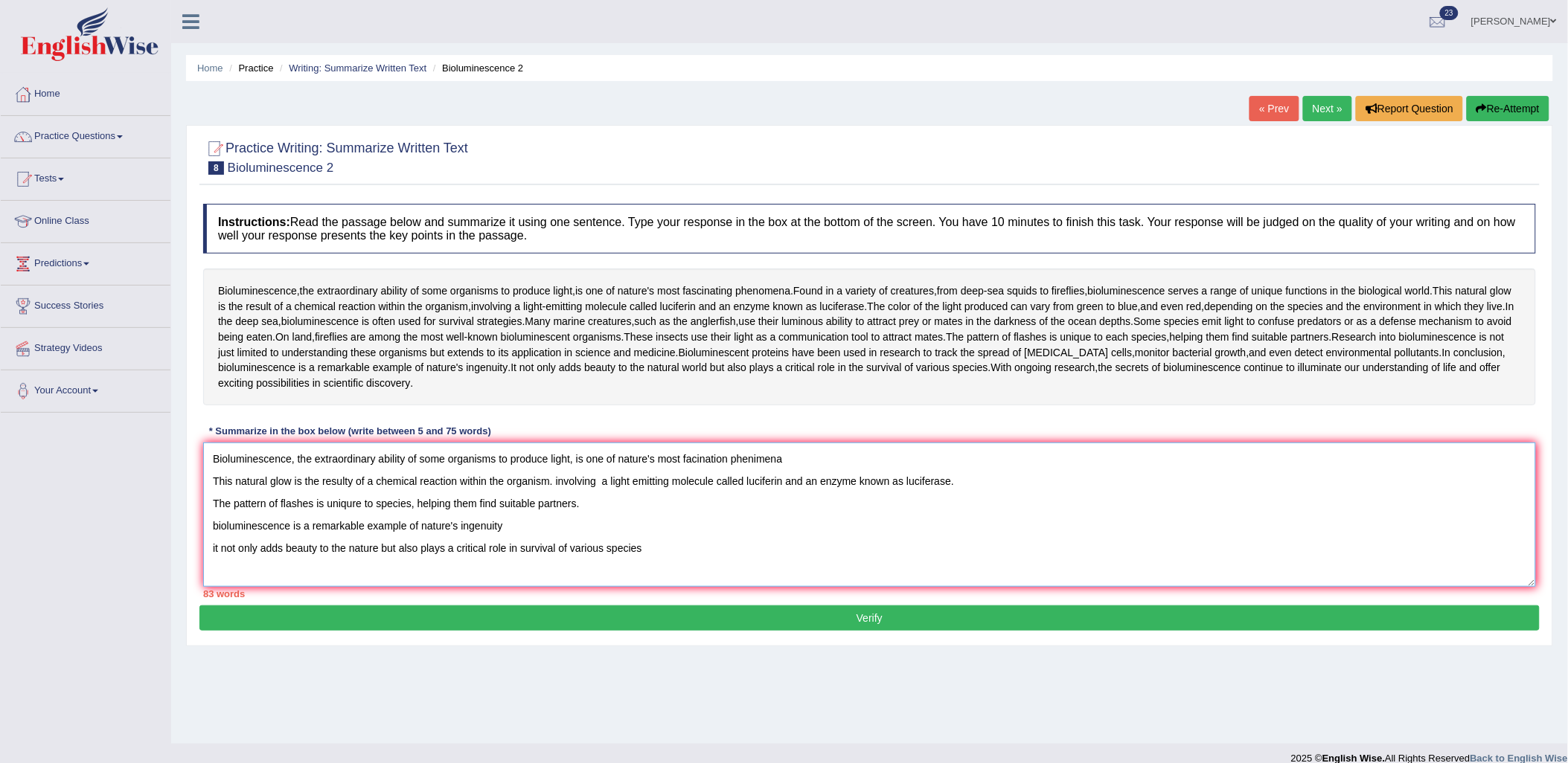
click at [798, 457] on textarea "Bioluminescence, the extraordinary ability of some organisms to produce light, …" at bounding box center [869, 515] width 1332 height 144
click at [729, 464] on textarea "Bioluminescence, the extraordinary ability of some organisms to produce light, …" at bounding box center [869, 515] width 1332 height 144
drag, startPoint x: 726, startPoint y: 463, endPoint x: 709, endPoint y: 470, distance: 18.4
click at [709, 470] on textarea "Bioluminescence, the extraordinary ability of some organisms to produce light, …" at bounding box center [869, 515] width 1332 height 144
click at [731, 454] on textarea "Bioluminescence, the extraordinary ability of some organisms to produce light, …" at bounding box center [869, 515] width 1332 height 144
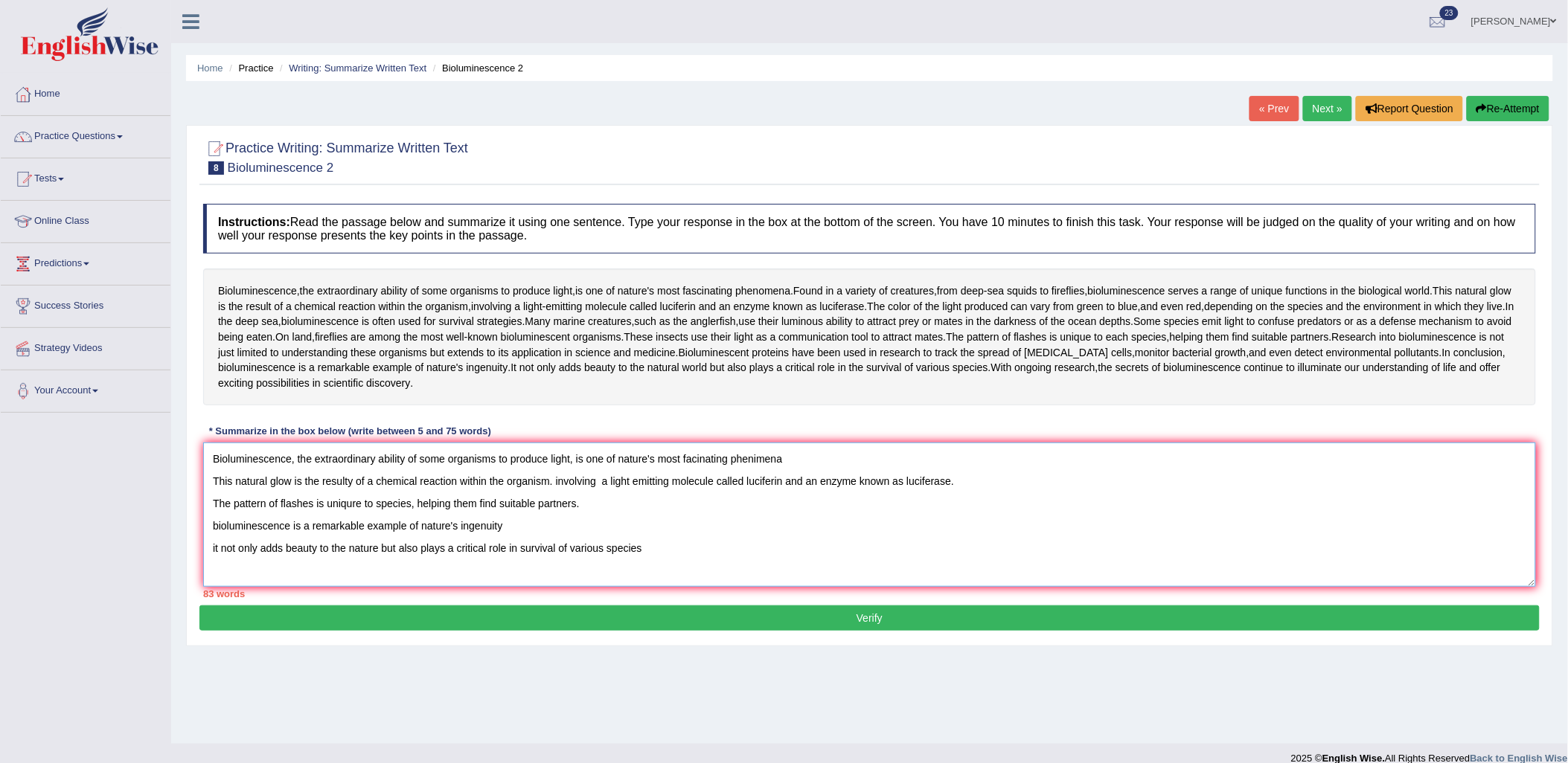
click at [801, 444] on textarea "Bioluminescence, the extraordinary ability of some organisms to produce light, …" at bounding box center [869, 515] width 1332 height 144
click at [217, 486] on textarea "Bioluminescence, the extraordinary ability of some organisms to produce light, …" at bounding box center [869, 515] width 1332 height 144
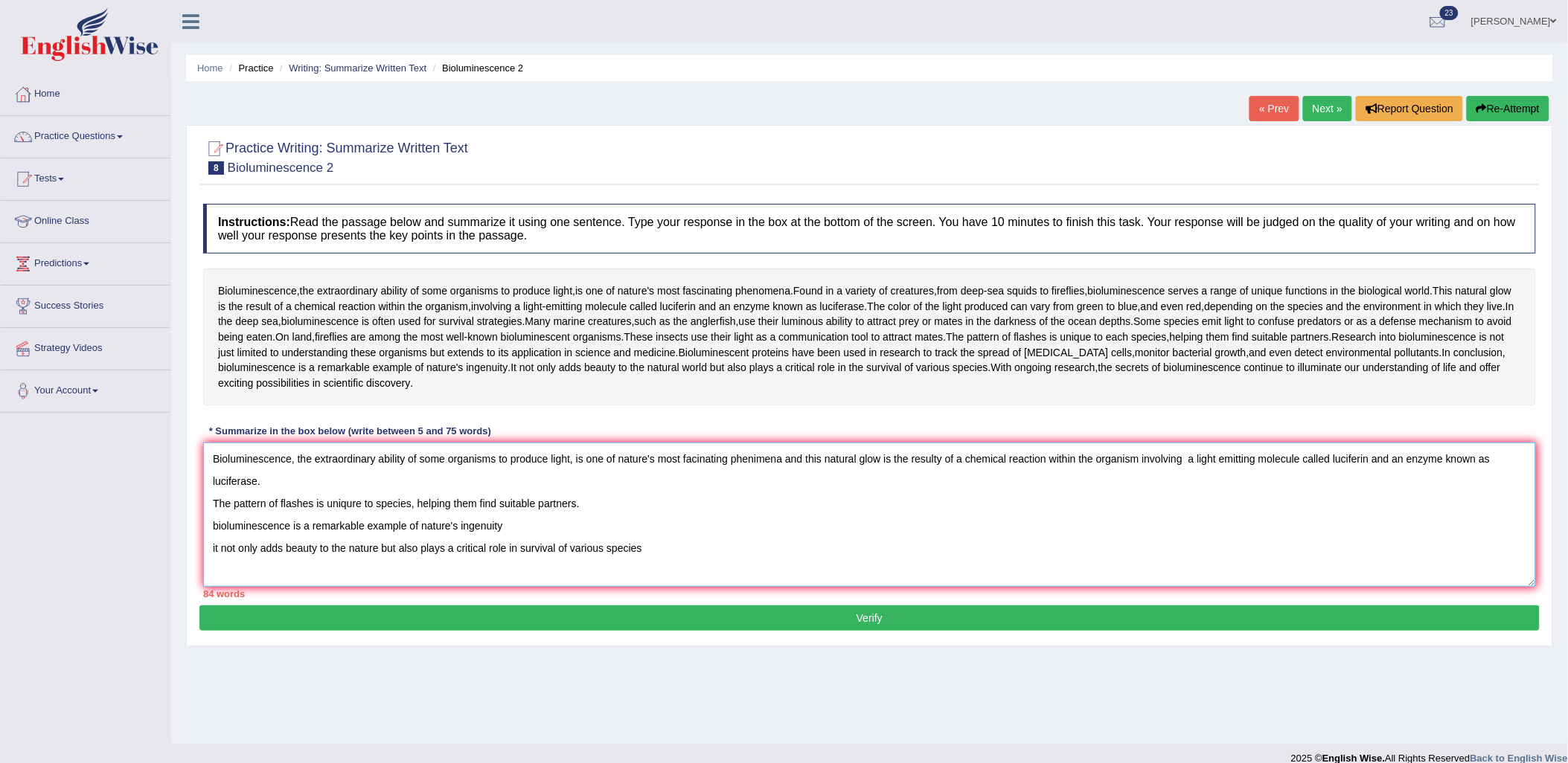
click at [207, 502] on textarea "Bioluminescence, the extraordinary ability of some organisms to produce light, …" at bounding box center [869, 515] width 1332 height 144
click at [783, 460] on textarea "Bioluminescence, the extraordinary ability of some organisms to produce light, …" at bounding box center [869, 515] width 1332 height 144
click at [213, 501] on textarea "Bioluminescence, the extraordinary ability of some organisms to produce light, …" at bounding box center [869, 515] width 1332 height 144
click at [944, 461] on textarea "Bioluminescence, the extraordinary ability of some organisms to produce light, …" at bounding box center [869, 515] width 1332 height 144
click at [890, 456] on textarea "Bioluminescence, the extraordinary ability of some organisms to produce light, …" at bounding box center [869, 515] width 1332 height 144
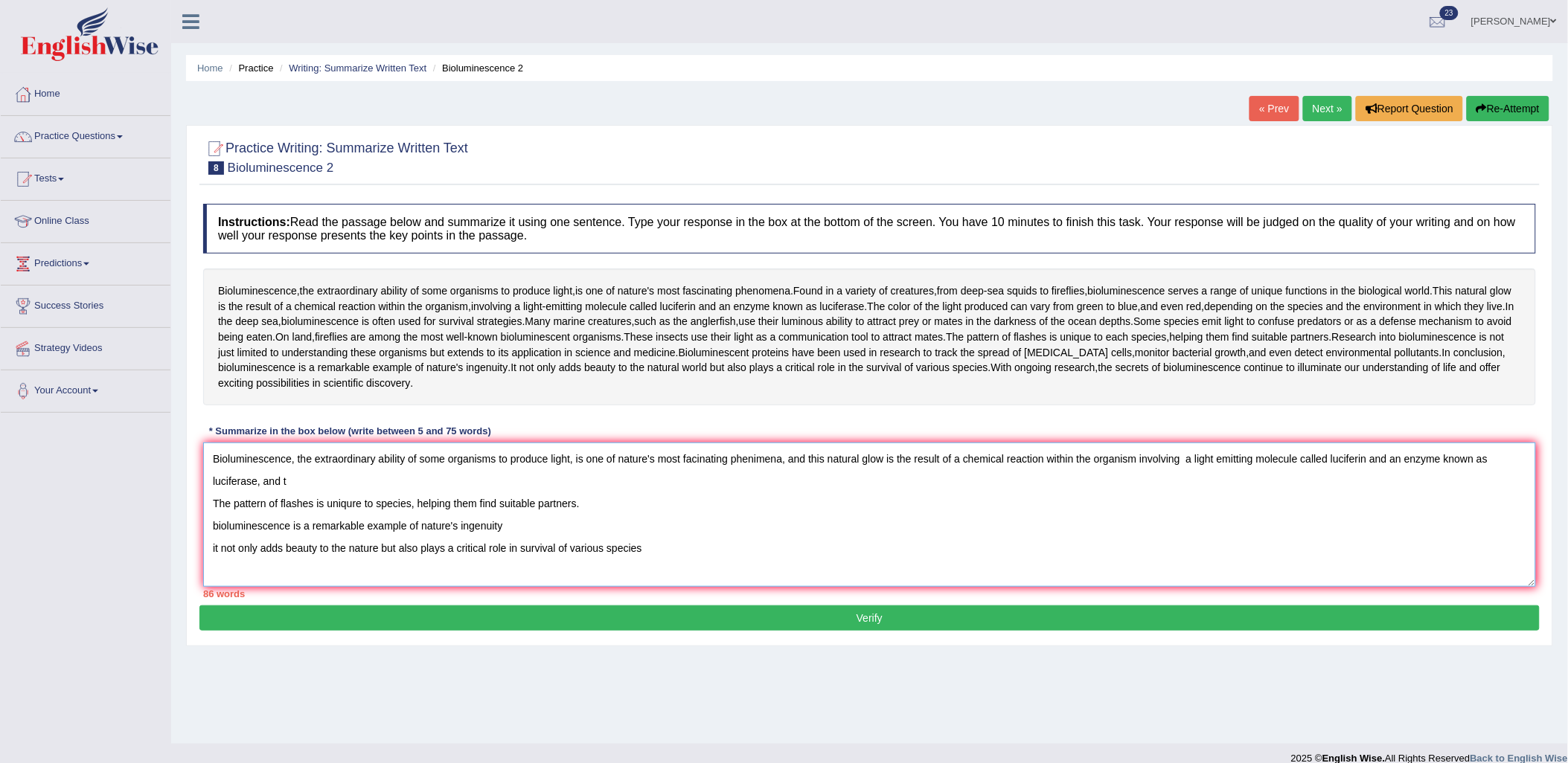
click at [887, 457] on textarea "Bioluminescence, the extraordinary ability of some organisms to produce light, …" at bounding box center [869, 515] width 1332 height 144
click at [285, 482] on textarea "Bioluminescence, the extraordinary ability of some organisms to produce light, …" at bounding box center [869, 515] width 1332 height 144
drag, startPoint x: 286, startPoint y: 482, endPoint x: 264, endPoint y: 489, distance: 23.1
click at [264, 489] on textarea "Bioluminescence, the extraordinary ability of some organisms to produce light, …" at bounding box center [869, 515] width 1332 height 144
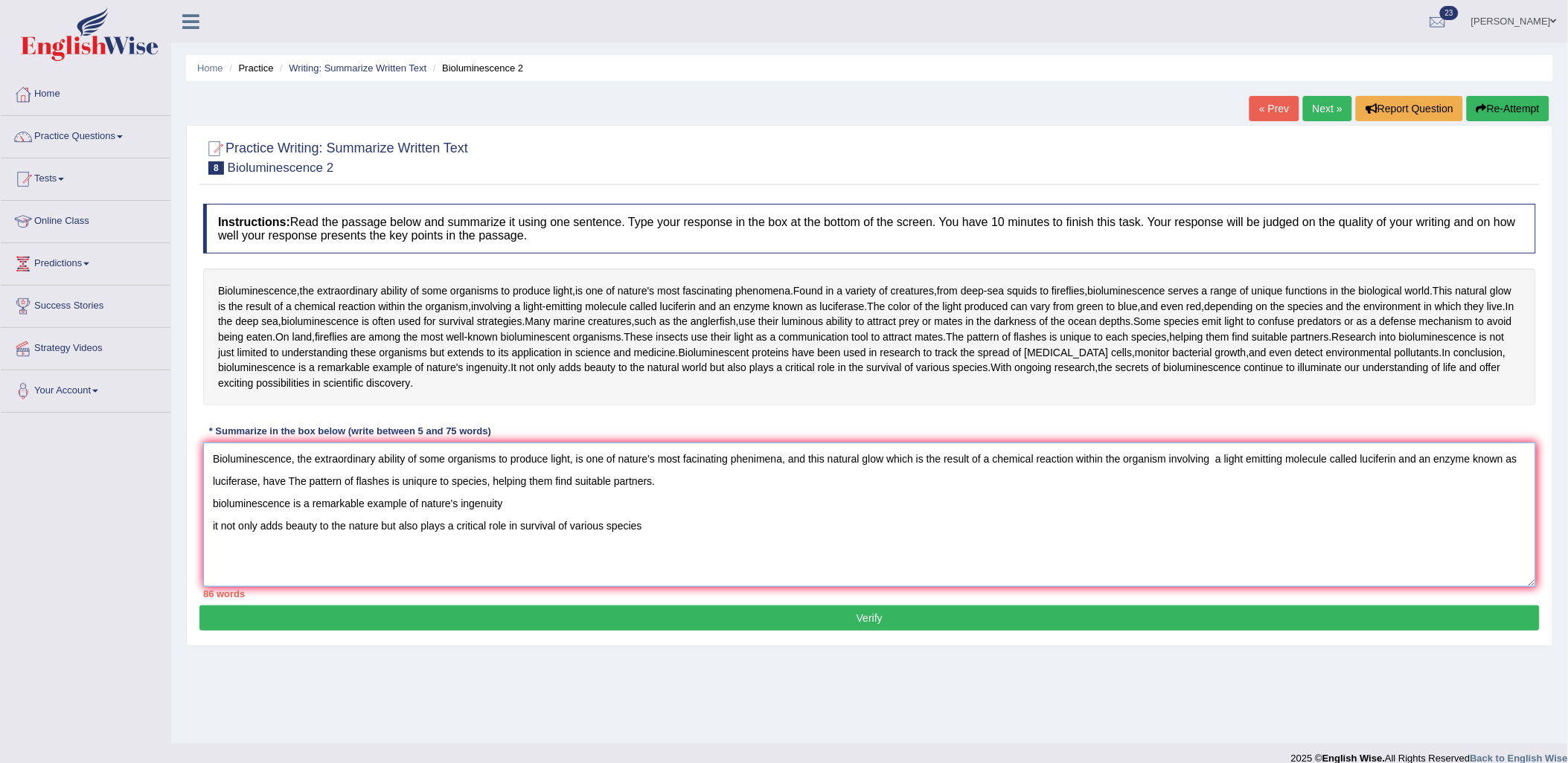
click at [306, 480] on textarea "Bioluminescence, the extraordinary ability of some organisms to produce light, …" at bounding box center [869, 515] width 1332 height 144
click at [378, 484] on textarea "Bioluminescence, the extraordinary ability of some organisms to produce light, …" at bounding box center [869, 515] width 1332 height 144
click at [683, 477] on textarea "Bioluminescence, the extraordinary ability of some organisms to produce light, …" at bounding box center [869, 515] width 1332 height 144
drag, startPoint x: 291, startPoint y: 507, endPoint x: 210, endPoint y: 507, distance: 81.0
click at [210, 507] on textarea "Bioluminescence, the extraordinary ability of some organisms to produce light, …" at bounding box center [869, 515] width 1332 height 144
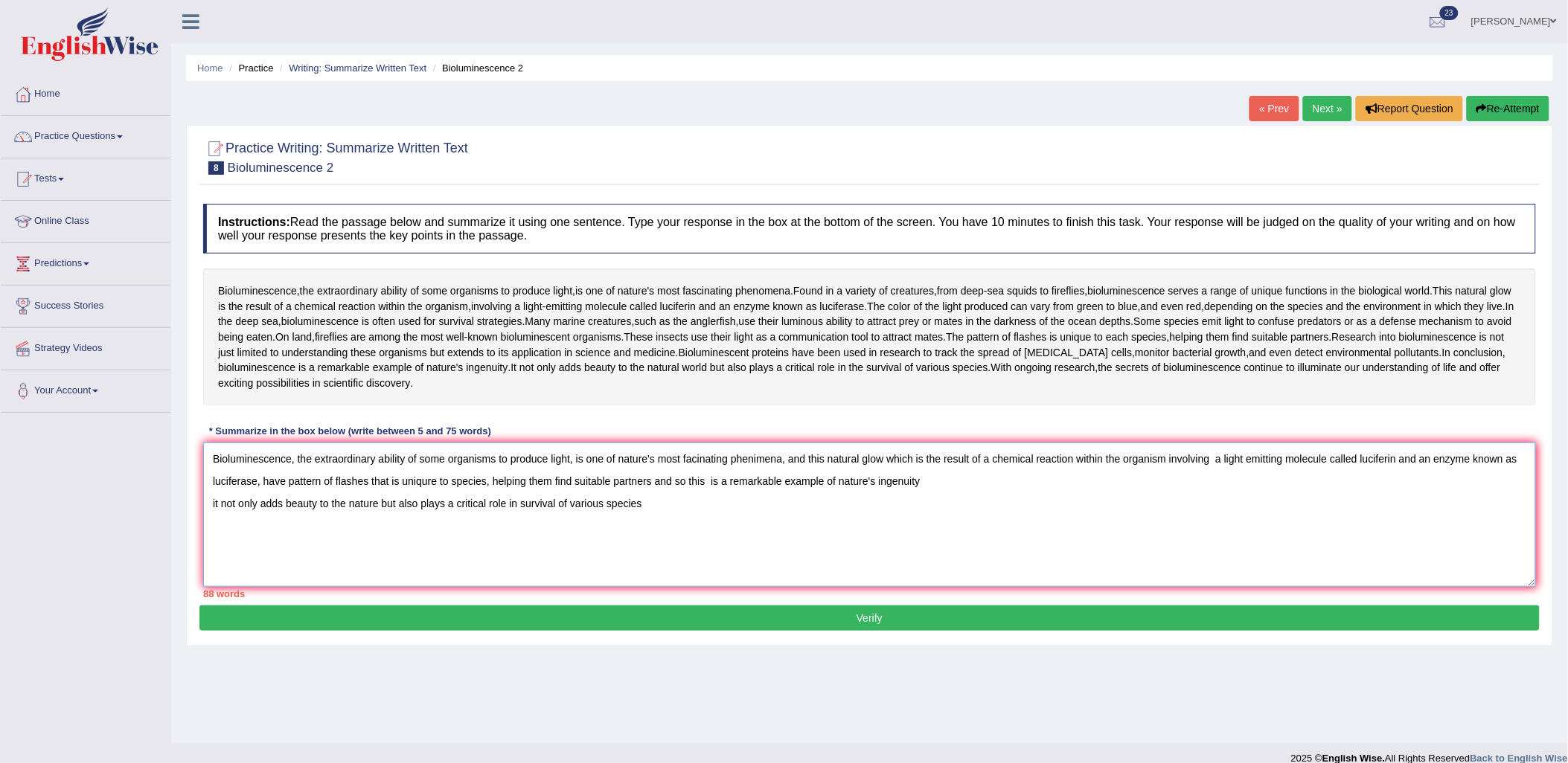
click at [725, 490] on textarea "Bioluminescence, the extraordinary ability of some organisms to produce light, …" at bounding box center [869, 515] width 1332 height 144
click at [732, 484] on textarea "Bioluminescence, the extraordinary ability of some organisms to produce light, …" at bounding box center [869, 515] width 1332 height 144
click at [749, 484] on textarea "Bioluminescence, the extraordinary ability of some organisms to produce light, …" at bounding box center [869, 515] width 1332 height 144
click at [755, 486] on textarea "Bioluminescence, the extraordinary ability of some organisms to produce light, …" at bounding box center [869, 515] width 1332 height 144
click at [714, 486] on textarea "Bioluminescence, the extraordinary ability of some organisms to produce light, …" at bounding box center [869, 515] width 1332 height 144
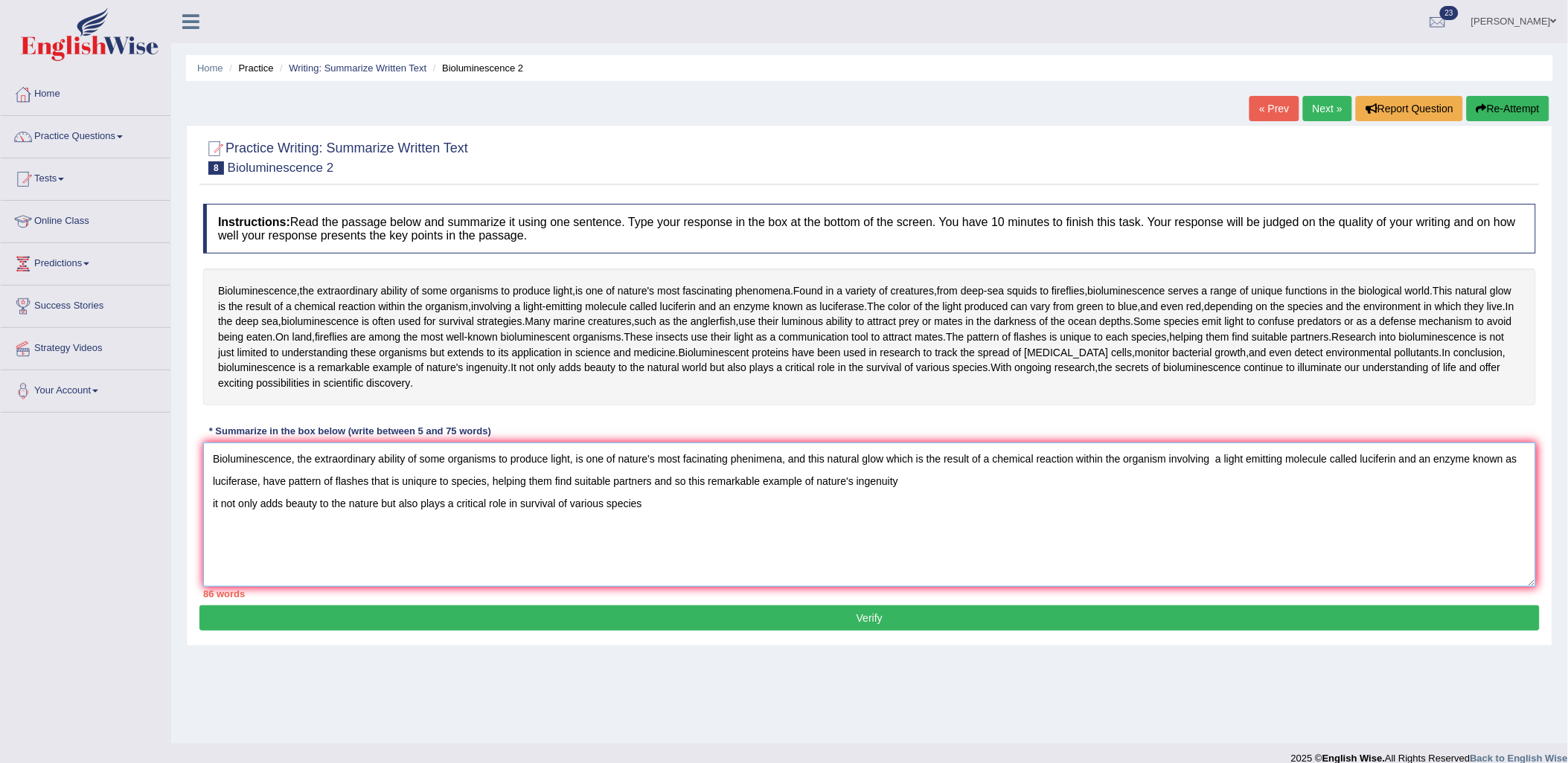
click at [761, 482] on textarea "Bioluminescence, the extraordinary ability of some organisms to produce light, …" at bounding box center [869, 515] width 1332 height 144
drag, startPoint x: 762, startPoint y: 484, endPoint x: 813, endPoint y: 482, distance: 51.0
click at [813, 482] on textarea "Bioluminescence, the extraordinary ability of some organisms to produce light, …" at bounding box center [869, 515] width 1332 height 144
click at [823, 485] on textarea "Bioluminescence, the extraordinary ability of some organisms to produce light, …" at bounding box center [869, 515] width 1332 height 144
drag, startPoint x: 814, startPoint y: 484, endPoint x: 761, endPoint y: 484, distance: 53.0
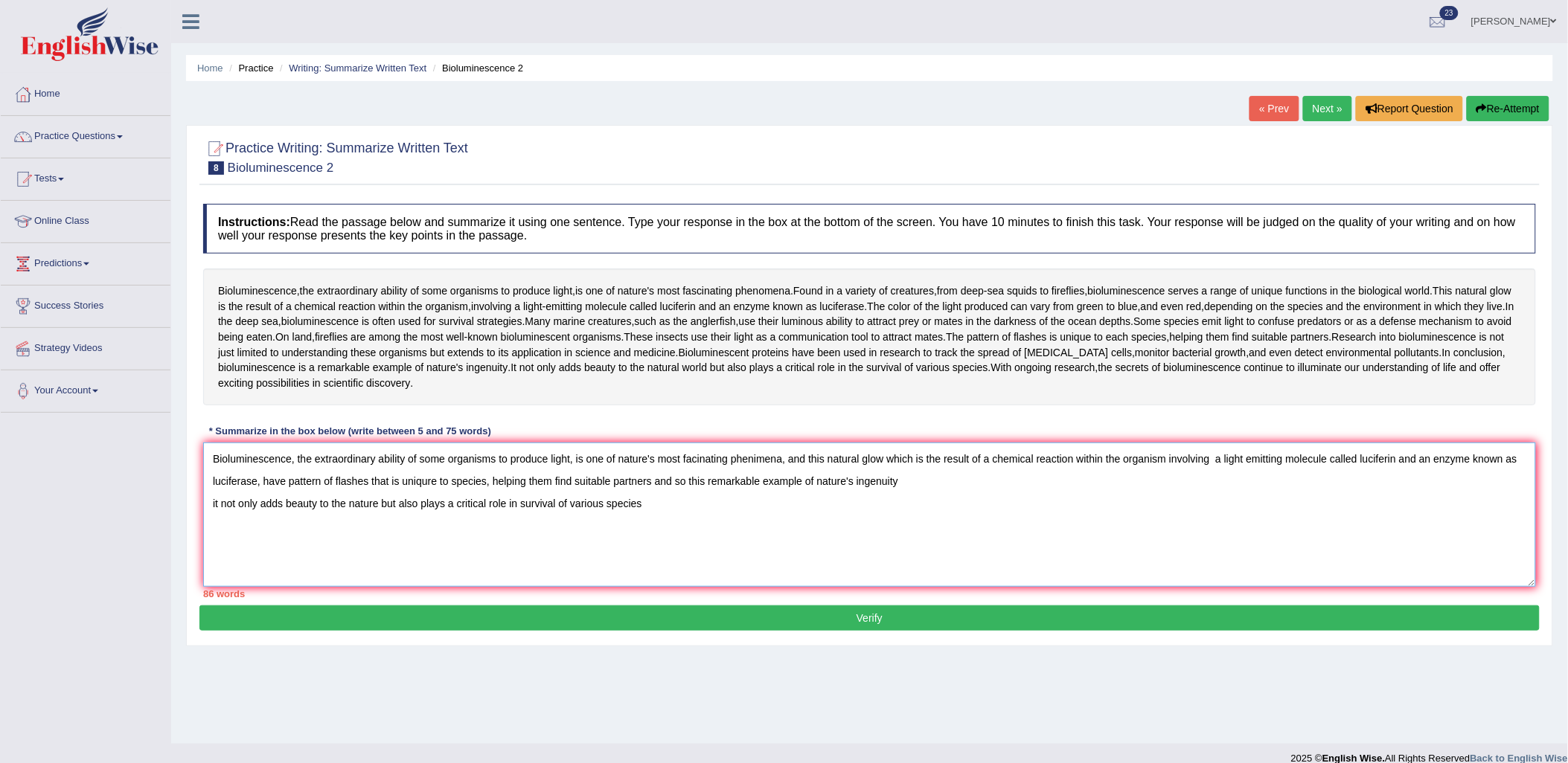
click at [761, 484] on textarea "Bioluminescence, the extraordinary ability of some organisms to produce light, …" at bounding box center [869, 515] width 1332 height 144
click at [212, 508] on textarea "Bioluminescence, the extraordinary ability of some organisms to produce light, …" at bounding box center [869, 515] width 1332 height 144
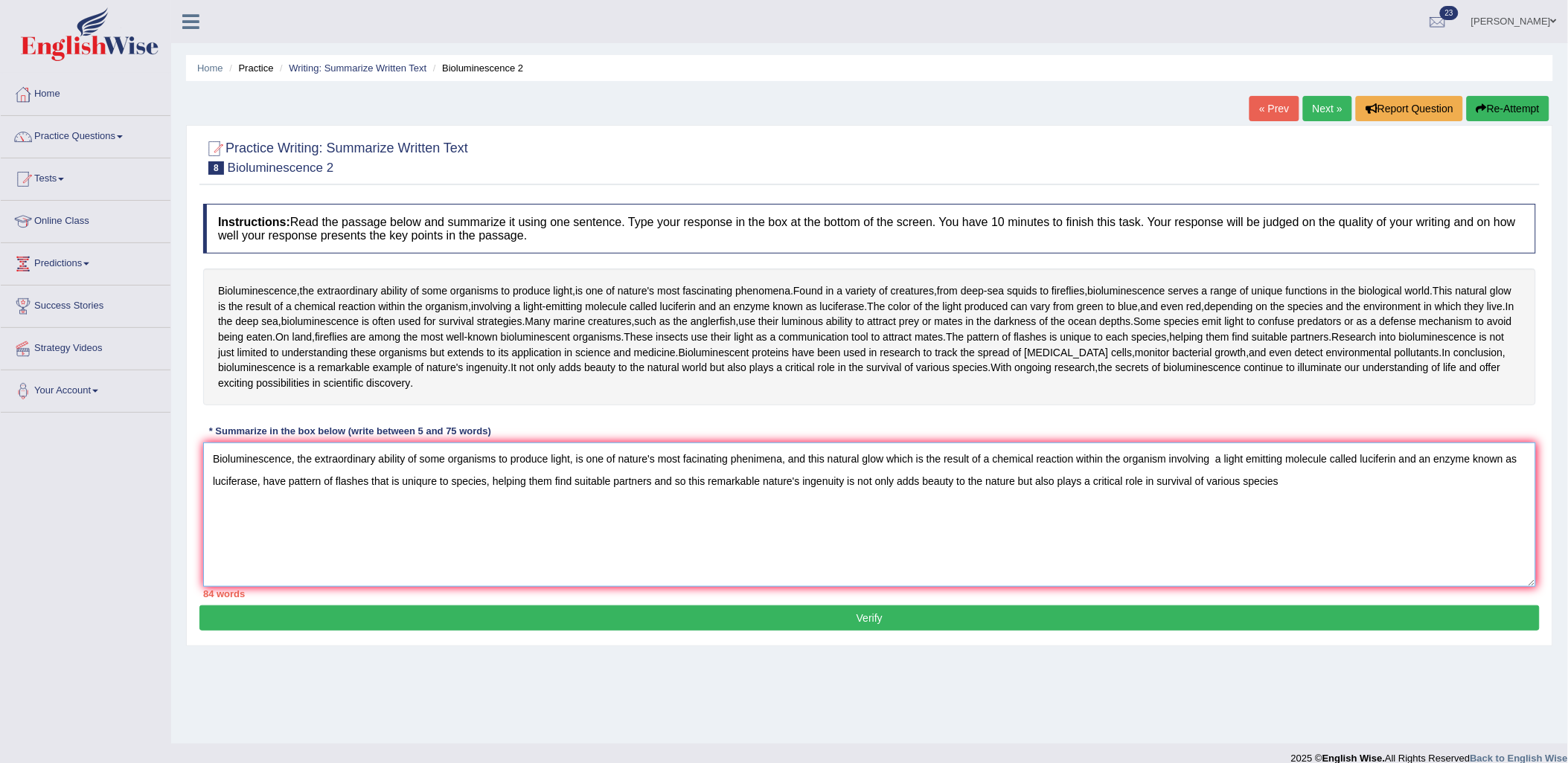
click at [1331, 493] on textarea "Bioluminescence, the extraordinary ability of some organisms to produce light, …" at bounding box center [869, 515] width 1332 height 144
drag, startPoint x: 375, startPoint y: 461, endPoint x: 311, endPoint y: 463, distance: 64.0
click at [311, 463] on textarea "Bioluminescence, the extraordinary ability of some organisms to produce light, …" at bounding box center [869, 515] width 1332 height 144
drag, startPoint x: 594, startPoint y: 460, endPoint x: 620, endPoint y: 460, distance: 26.0
click at [620, 460] on textarea "Bioluminescence, the ability of some organisms to produce light, is one of natu…" at bounding box center [869, 515] width 1332 height 144
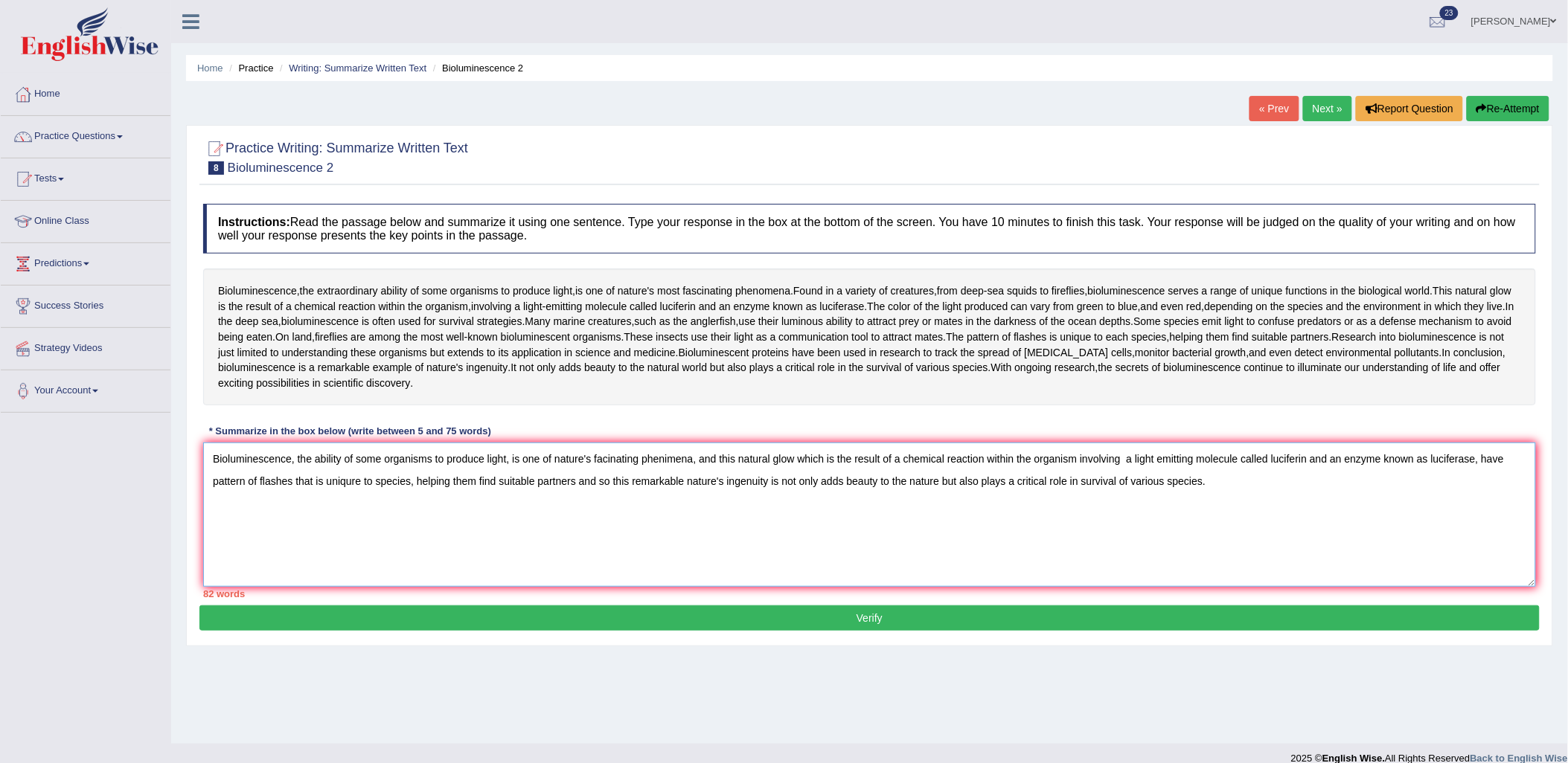
click at [800, 456] on textarea "Bioluminescence, the ability of some organisms to produce light, is one of natu…" at bounding box center [869, 515] width 1332 height 144
drag, startPoint x: 798, startPoint y: 458, endPoint x: 823, endPoint y: 461, distance: 25.2
click at [823, 461] on textarea "Bioluminescence, the ability of some organisms to produce light, is one of natu…" at bounding box center [869, 515] width 1332 height 144
drag, startPoint x: 370, startPoint y: 486, endPoint x: 529, endPoint y: 479, distance: 159.2
click at [529, 479] on textarea "Bioluminescence, the ability of some organisms to produce light, is one of natu…" at bounding box center [869, 515] width 1332 height 144
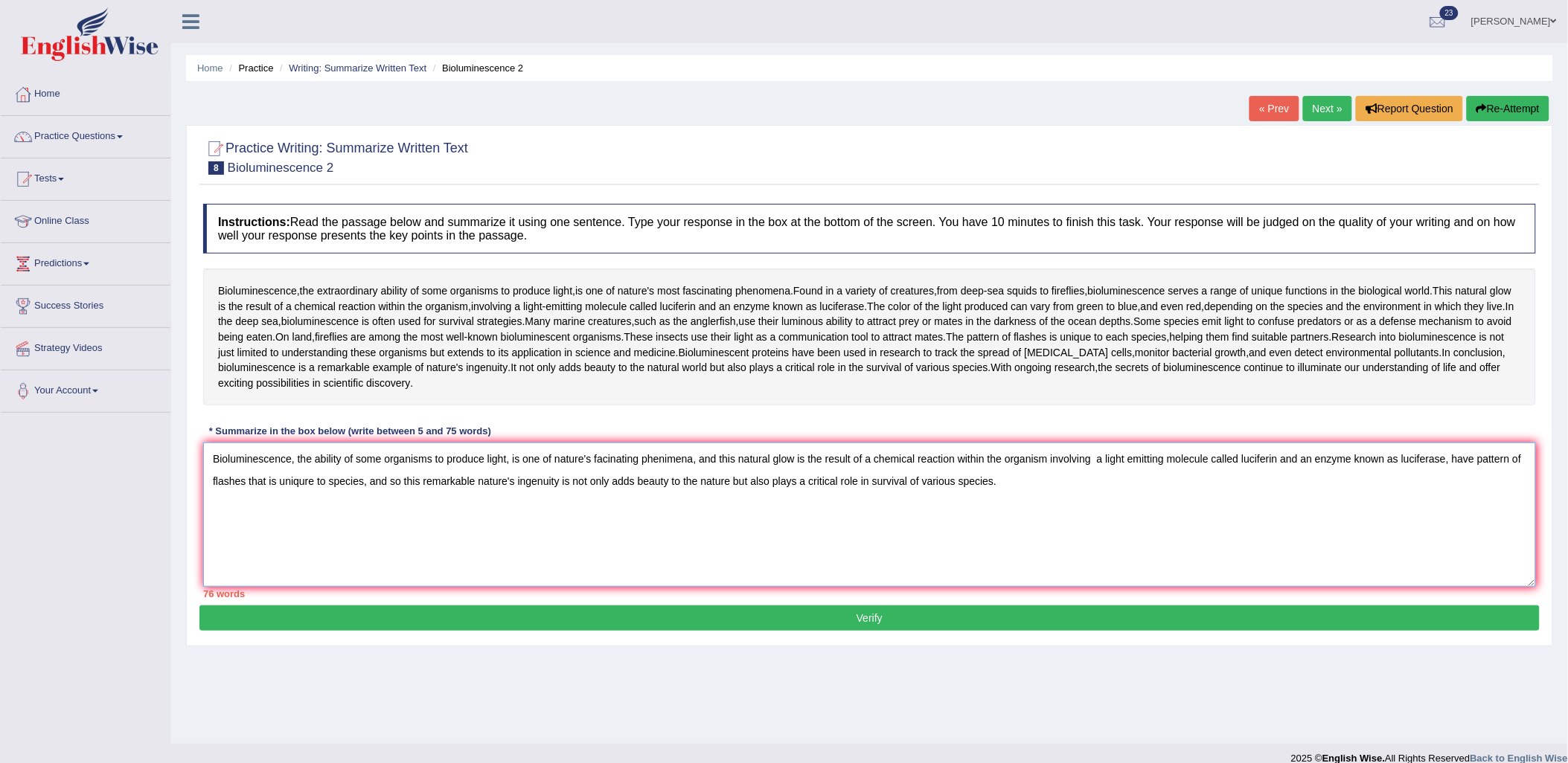
drag, startPoint x: 1477, startPoint y: 459, endPoint x: 1467, endPoint y: 463, distance: 10.8
click at [1467, 463] on textarea "Bioluminescence, the ability of some organisms to produce light, is one of natu…" at bounding box center [869, 515] width 1332 height 144
click at [1100, 459] on textarea "Bioluminescence, the ability of some organisms to produce light, is one of natu…" at bounding box center [869, 515] width 1332 height 144
drag, startPoint x: 832, startPoint y: 482, endPoint x: 808, endPoint y: 482, distance: 24.0
click at [808, 482] on textarea "Bioluminescence, the ability of some organisms to produce light, is one of natu…" at bounding box center [869, 515] width 1332 height 144
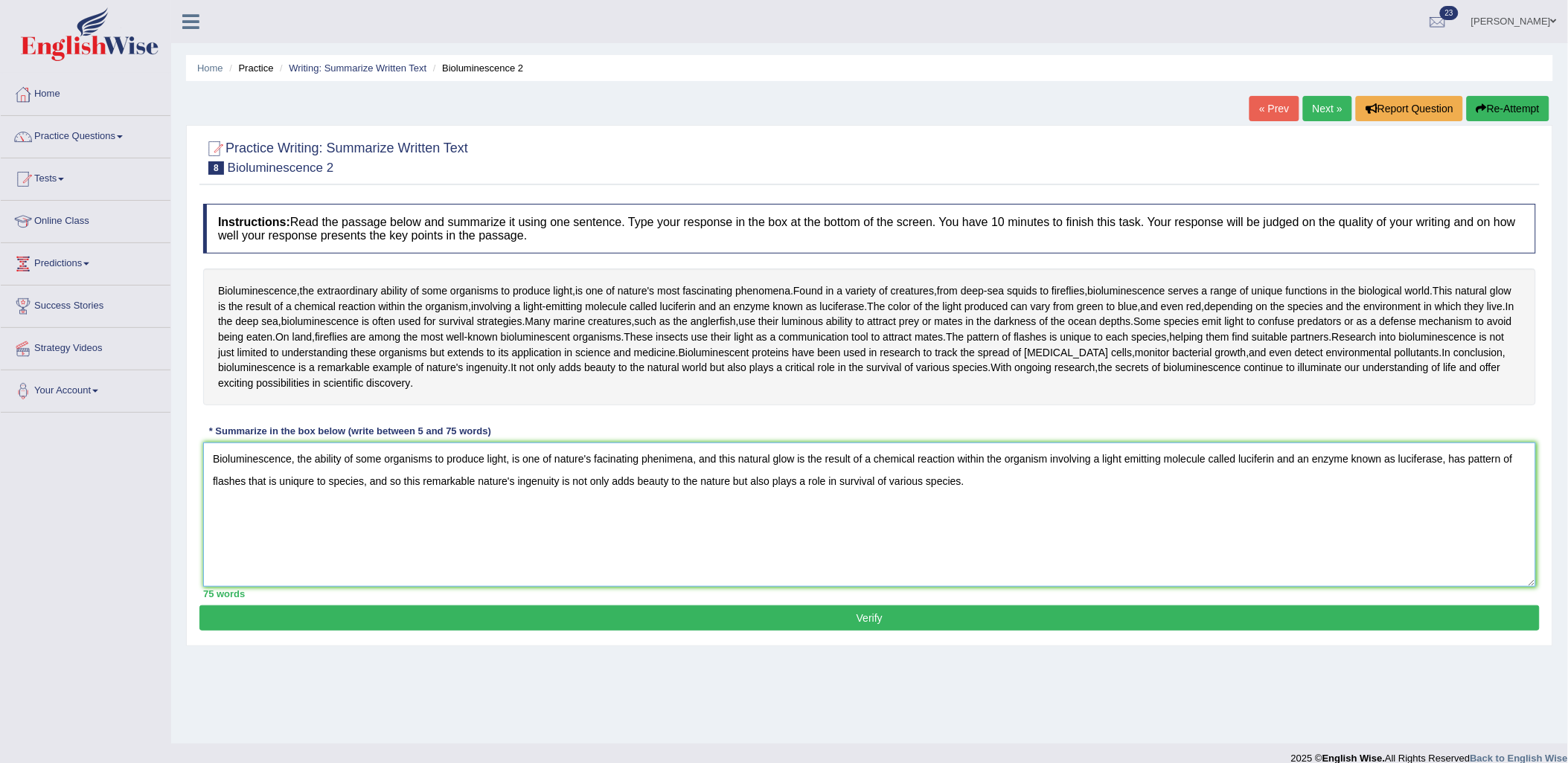
type textarea "Bioluminescence, the ability of some organisms to produce light, is one of natu…"
click at [853, 620] on button "Verify" at bounding box center [869, 618] width 1340 height 25
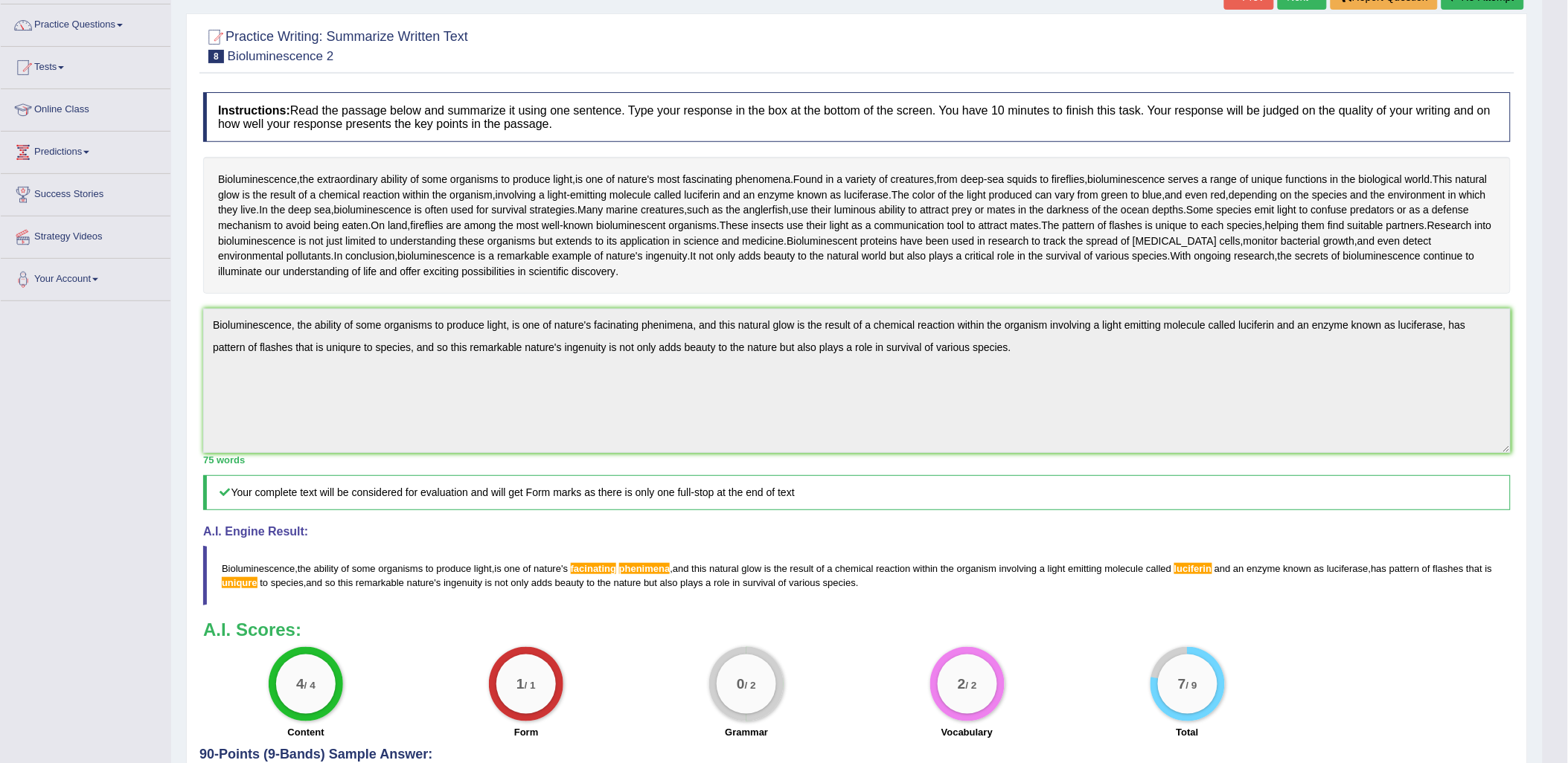
scroll to position [236, 0]
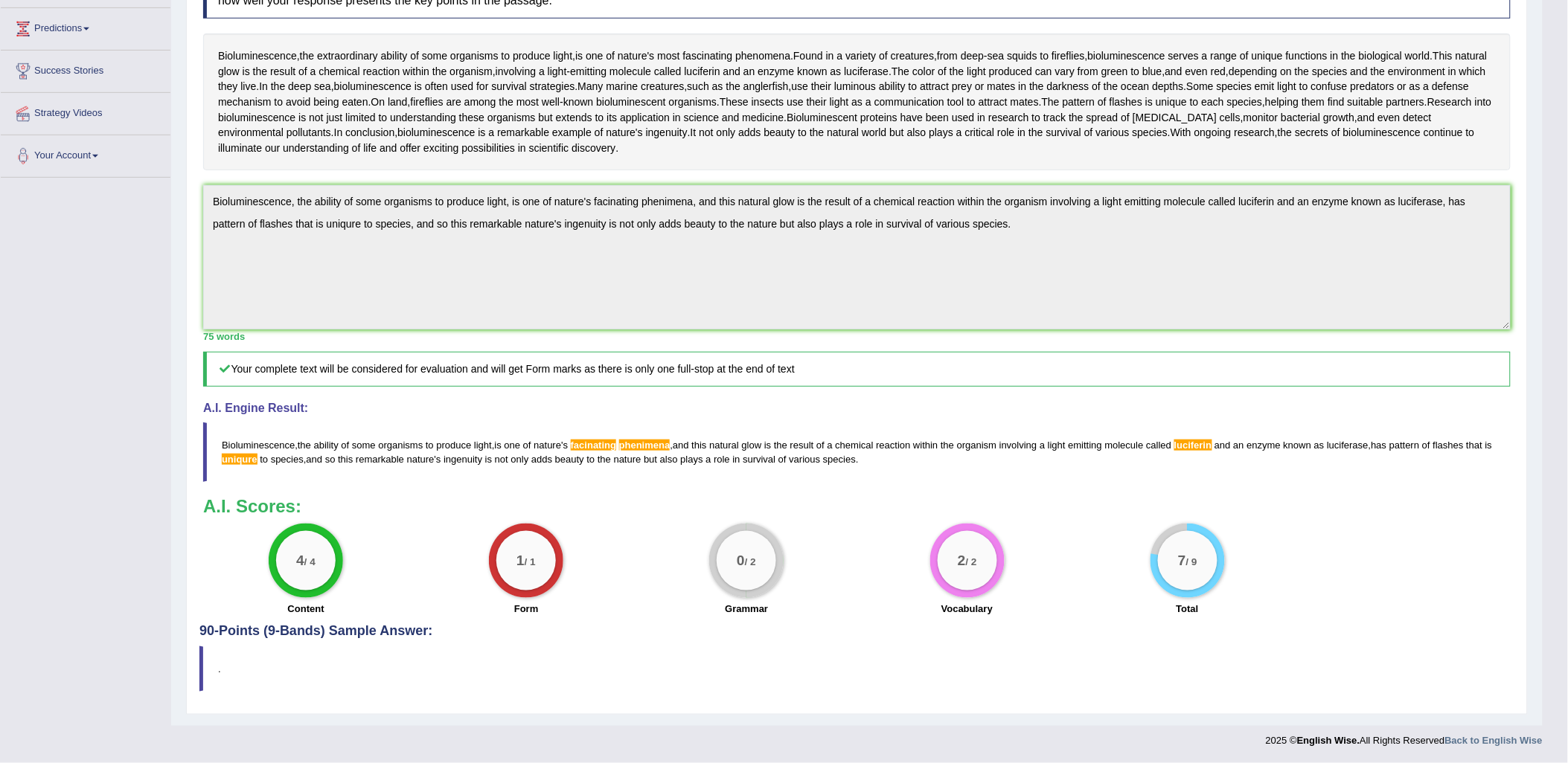
click at [150, 210] on div "Toggle navigation Home Practice Questions Speaking Practice Read Aloud Repeat S…" at bounding box center [771, 260] width 1543 height 991
drag, startPoint x: 435, startPoint y: 329, endPoint x: 435, endPoint y: 304, distance: 25.0
click at [434, 330] on div "75 words" at bounding box center [857, 337] width 1307 height 15
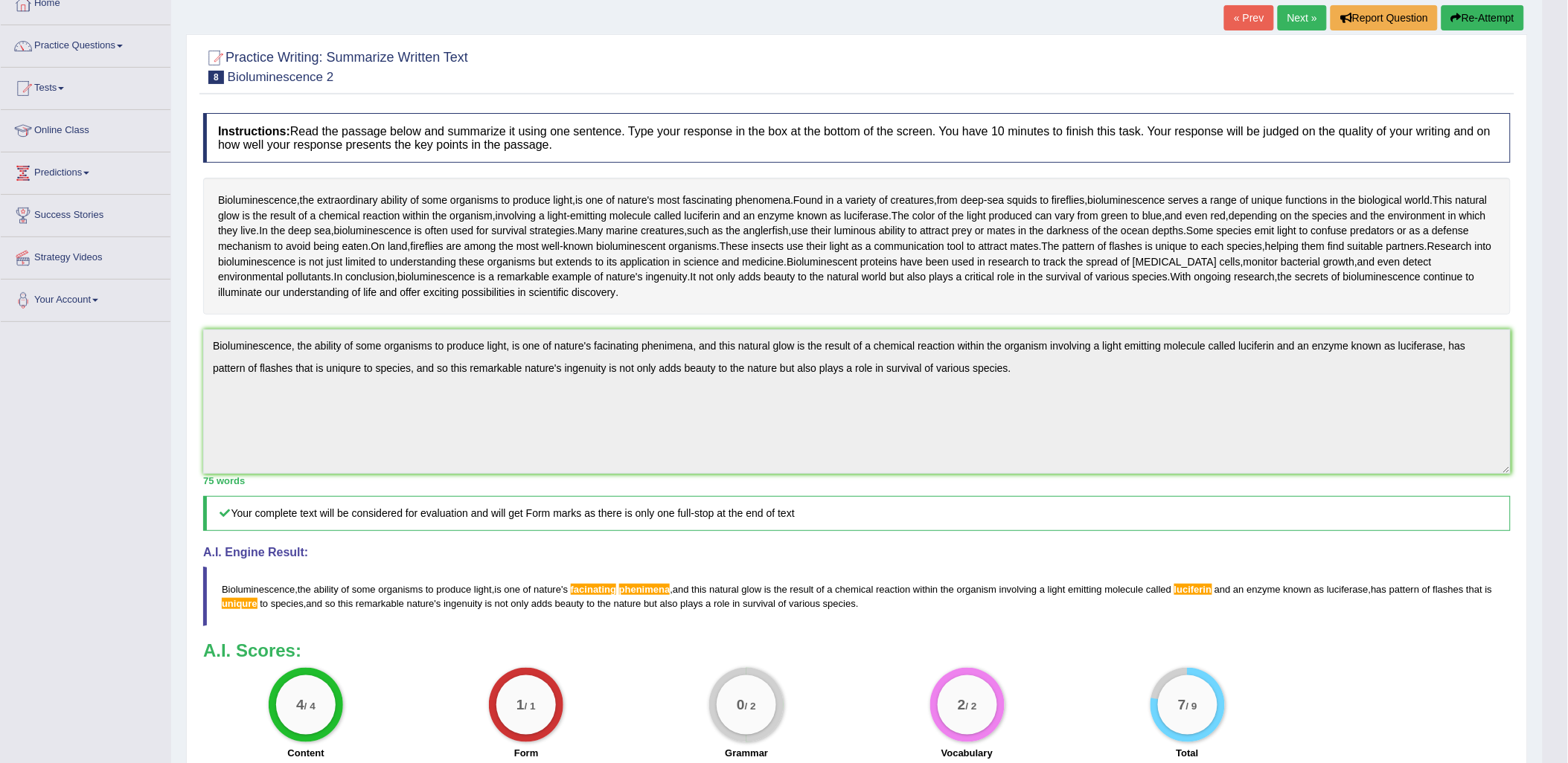
scroll to position [0, 0]
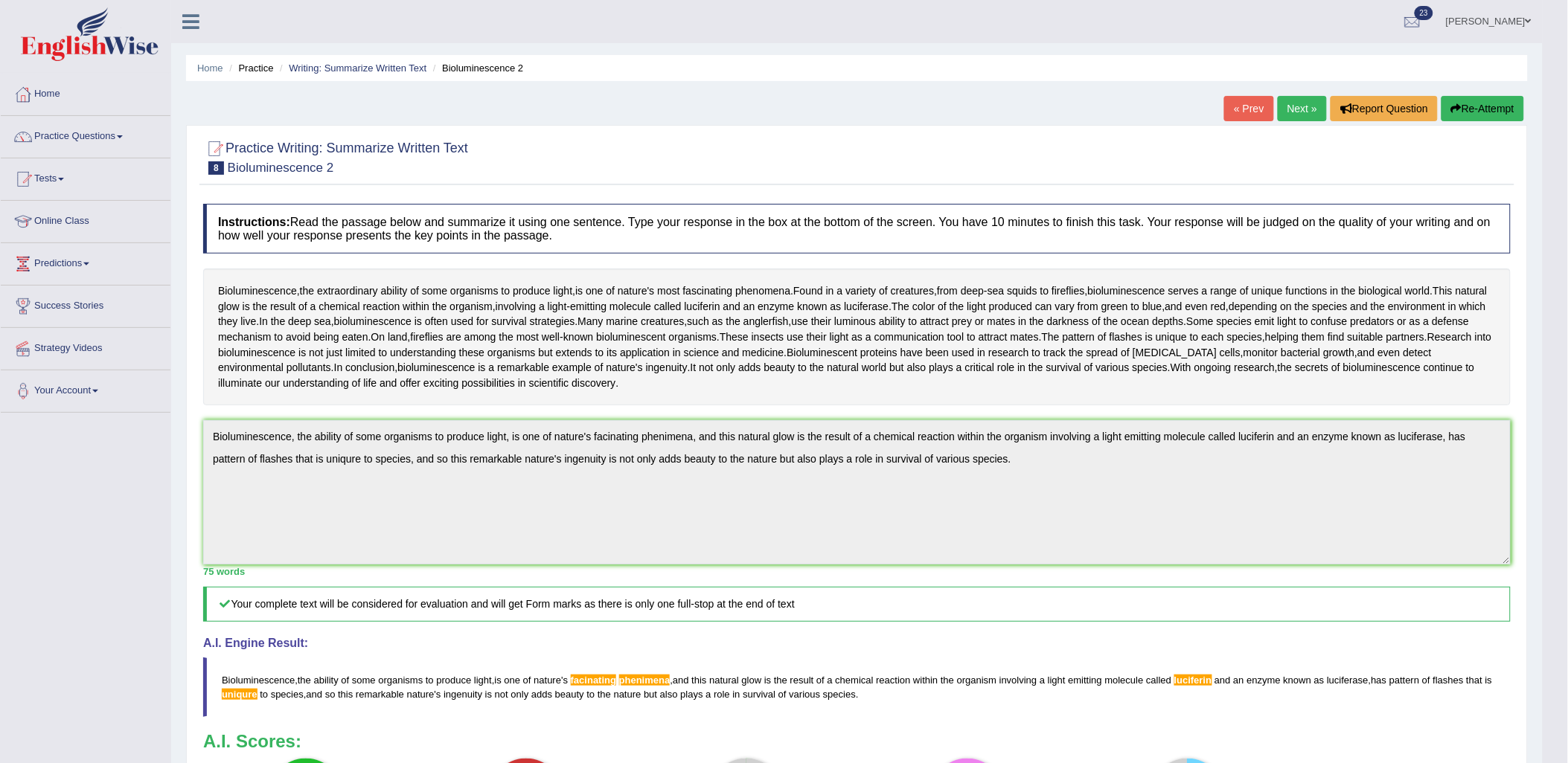
click at [1485, 109] on button "Re-Attempt" at bounding box center [1482, 109] width 83 height 25
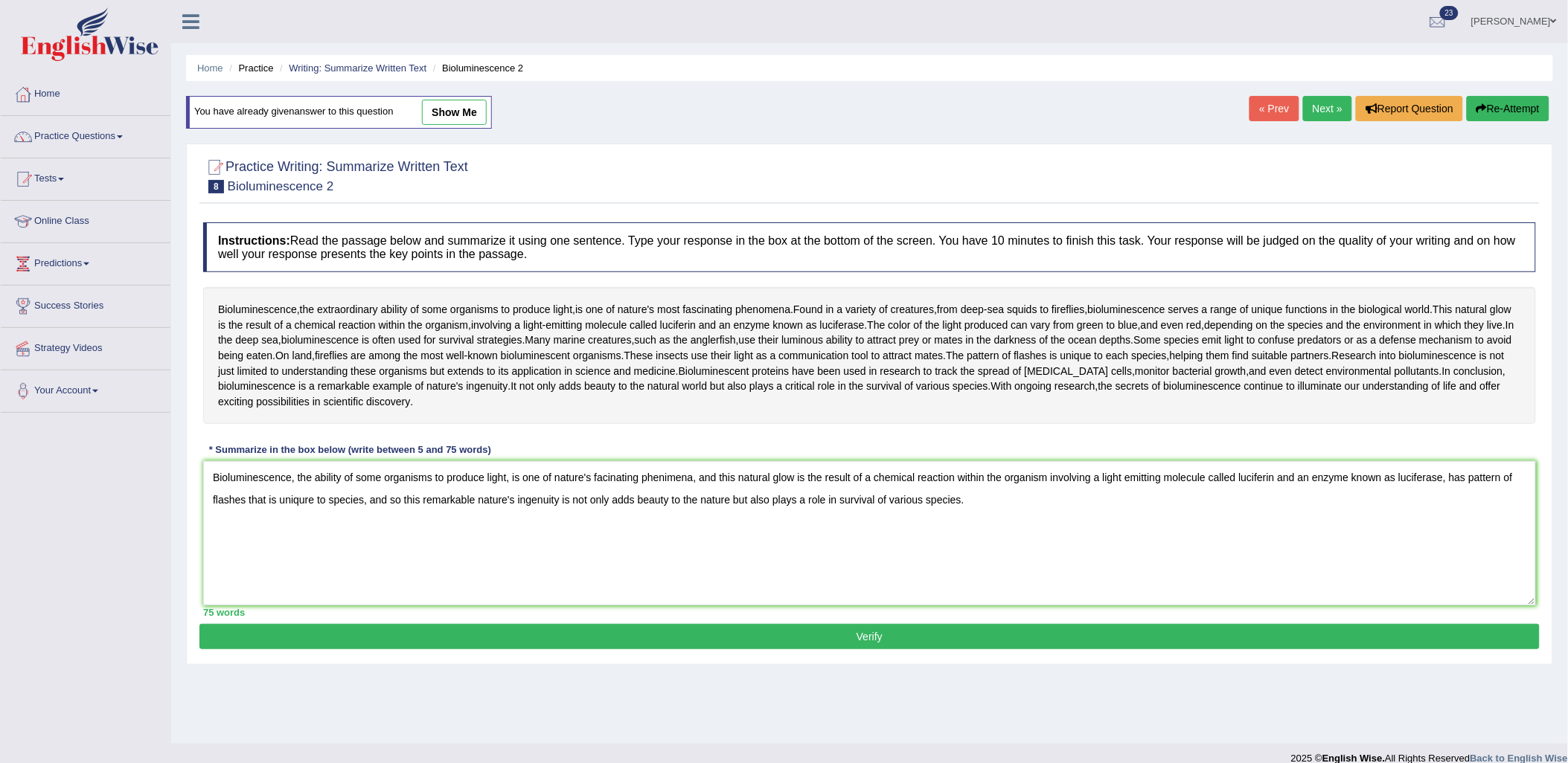
click at [314, 502] on textarea "Bioluminescence, the ability of some organisms to produce light, is one of natu…" at bounding box center [869, 533] width 1332 height 144
click at [615, 475] on textarea "Bioluminescence, the ability of some organisms to produce light, is one of natu…" at bounding box center [869, 533] width 1332 height 144
drag, startPoint x: 640, startPoint y: 484, endPoint x: 593, endPoint y: 481, distance: 47.1
click at [593, 481] on textarea "Bioluminescence, the ability of some organisms to produce light, is one of natu…" at bounding box center [869, 533] width 1332 height 144
click at [678, 479] on textarea "Bioluminescence, the ability of some organisms to produce light, is one of natu…" at bounding box center [869, 533] width 1332 height 144
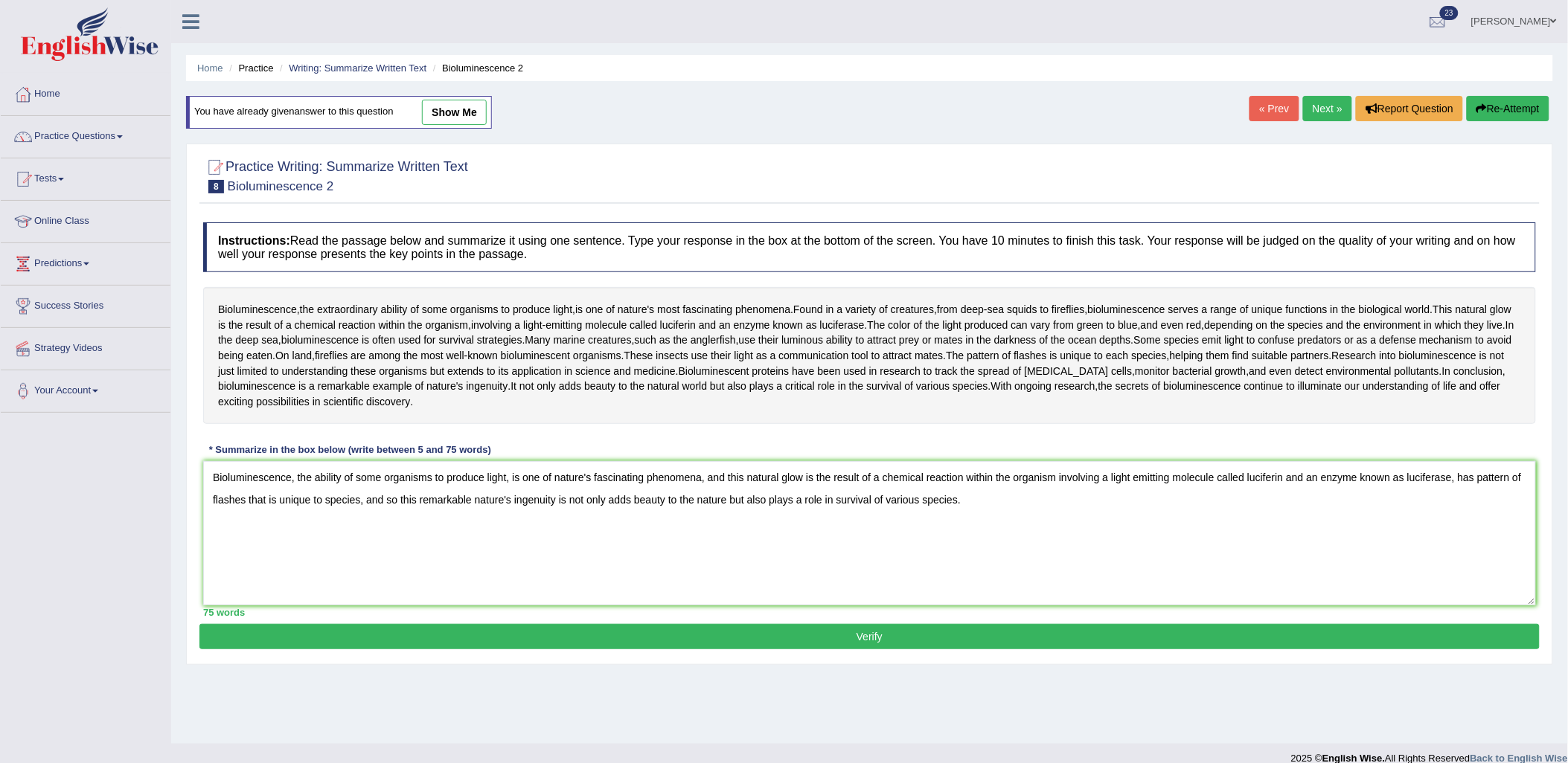
type textarea "Bioluminescence, the ability of some organisms to produce light, is one of natu…"
click at [792, 636] on button "Verify" at bounding box center [869, 636] width 1340 height 25
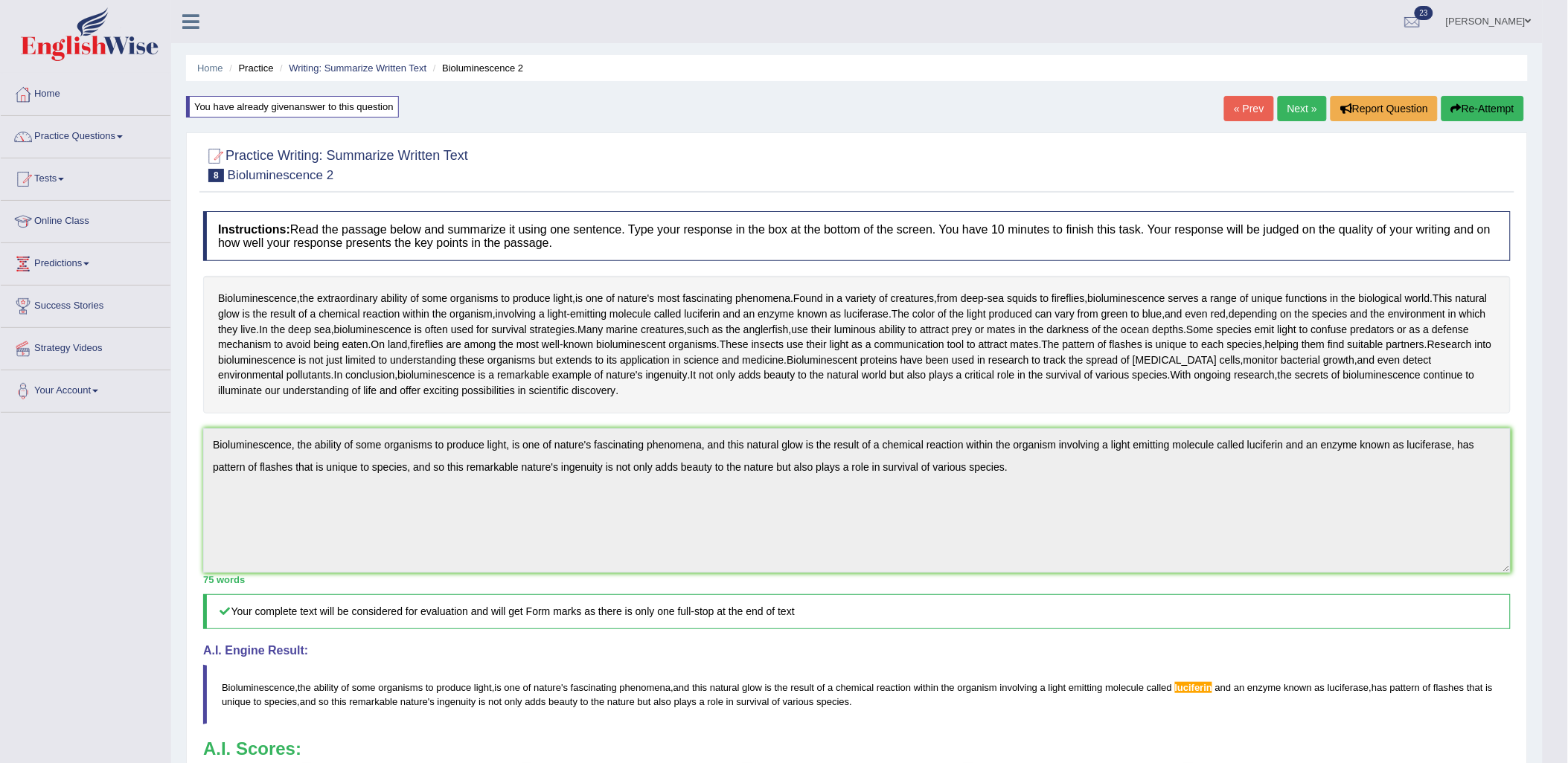
click at [1304, 100] on link "Next »" at bounding box center [1302, 109] width 49 height 25
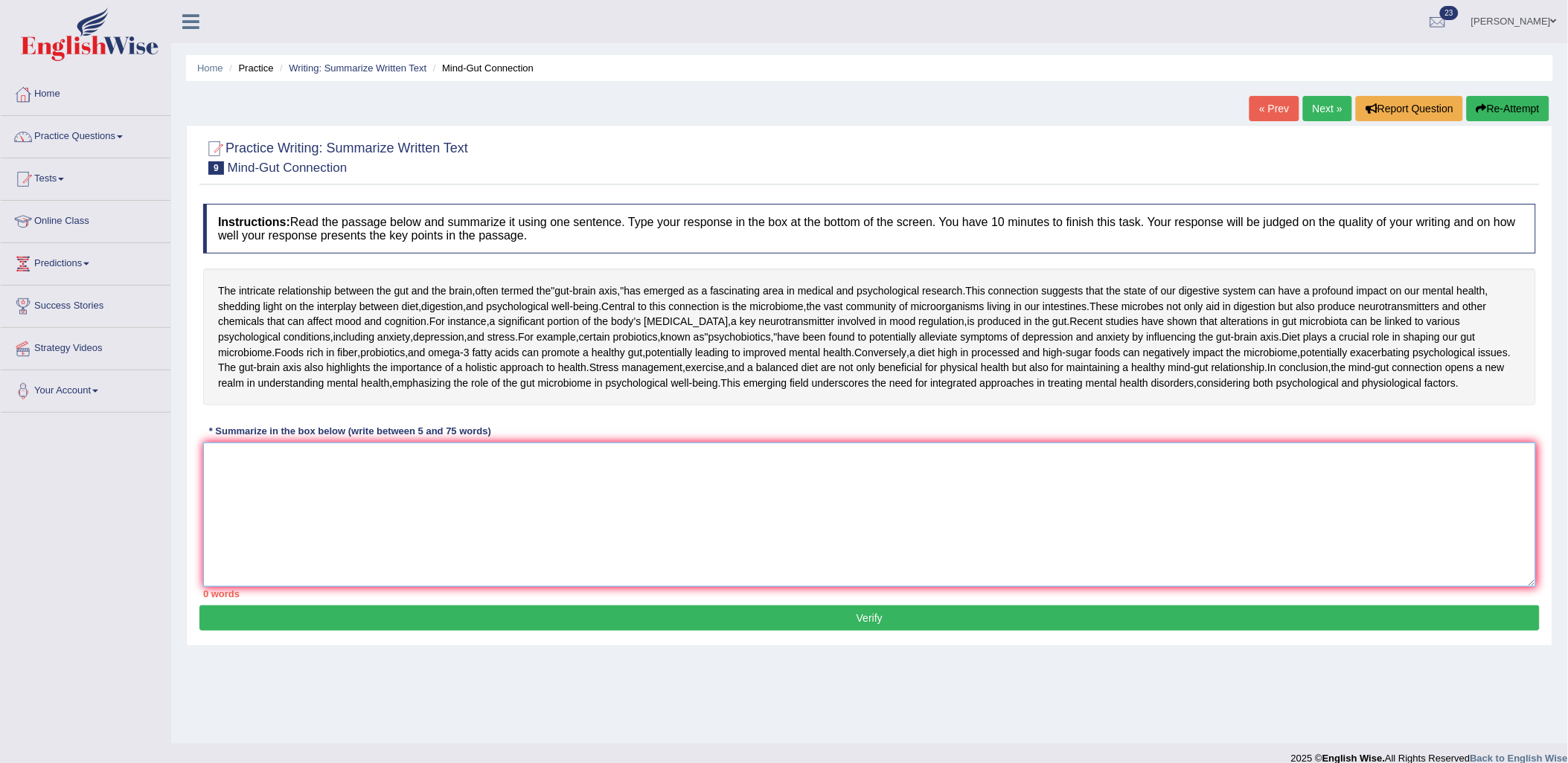
click at [903, 587] on textarea at bounding box center [869, 515] width 1332 height 144
paste textarea "Bioluminescence, the ability of some organisms to produce light, is one of natu…"
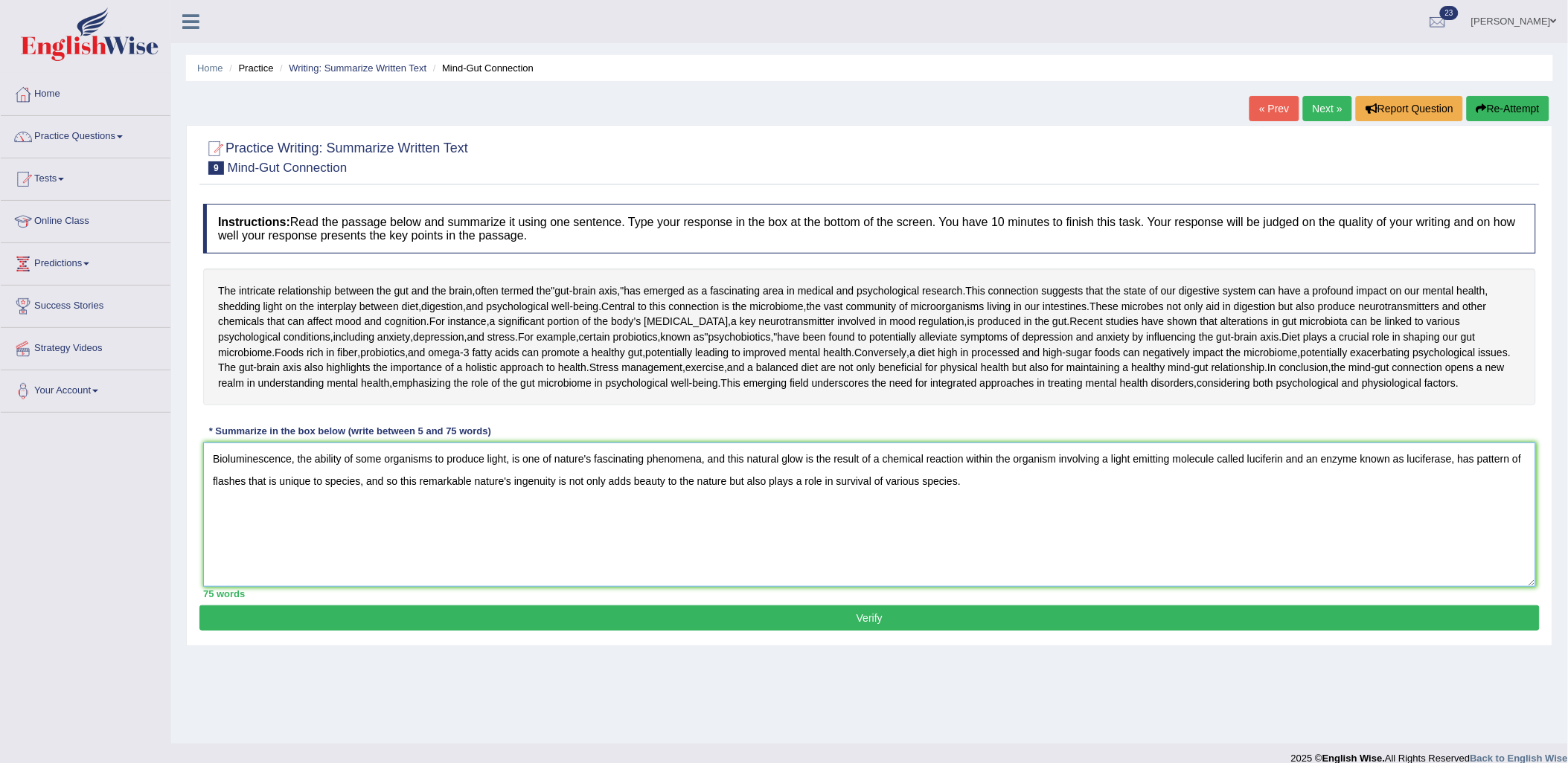
type textarea "Bioluminescence, the ability of some organisms to produce light, is one of natu…"
click at [1288, 115] on link "« Prev" at bounding box center [1274, 109] width 49 height 25
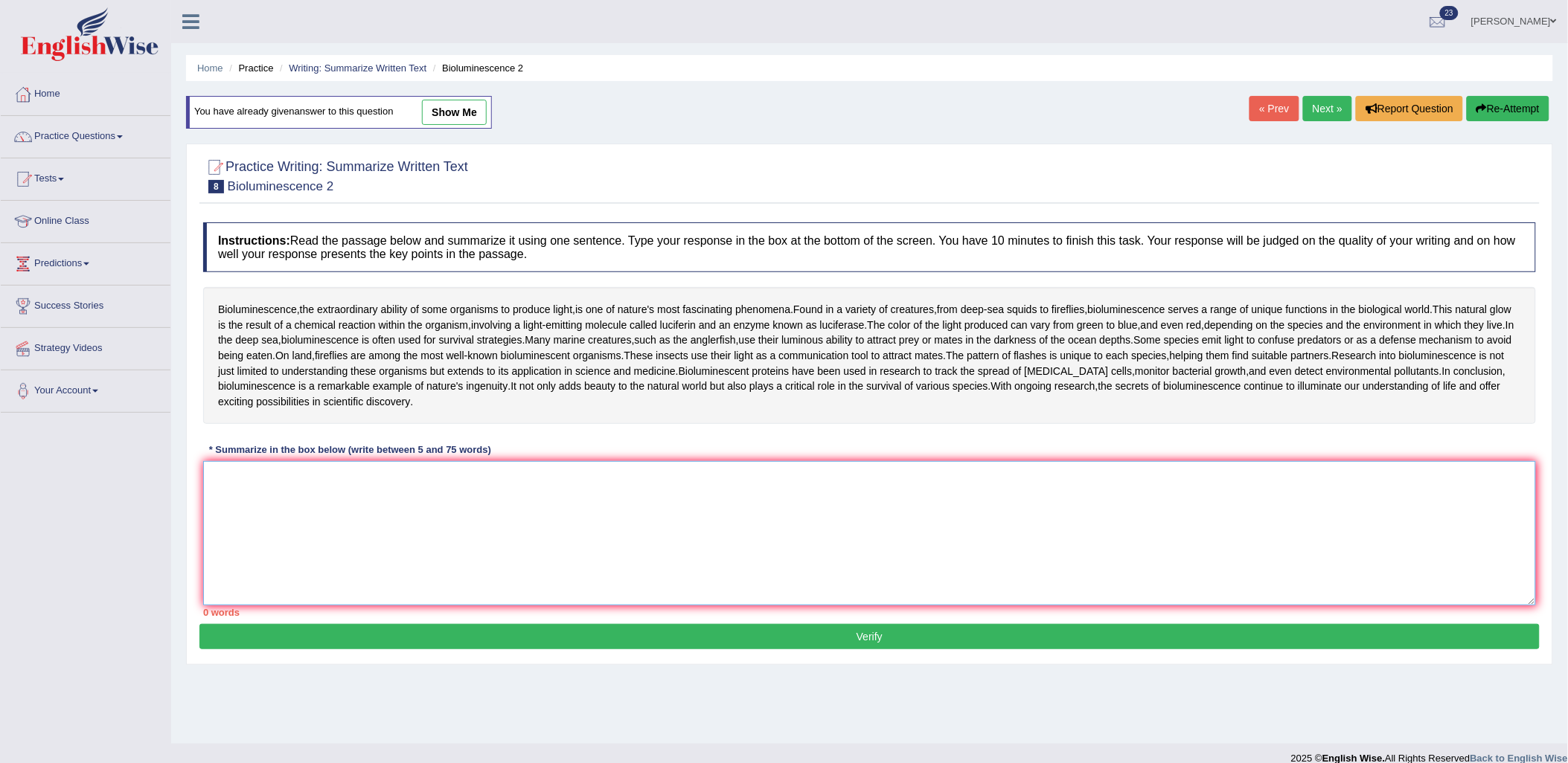
click at [793, 531] on textarea at bounding box center [869, 533] width 1332 height 144
paste textarea "Bioluminescence, the ability of some organisms to produce light, is one of natu…"
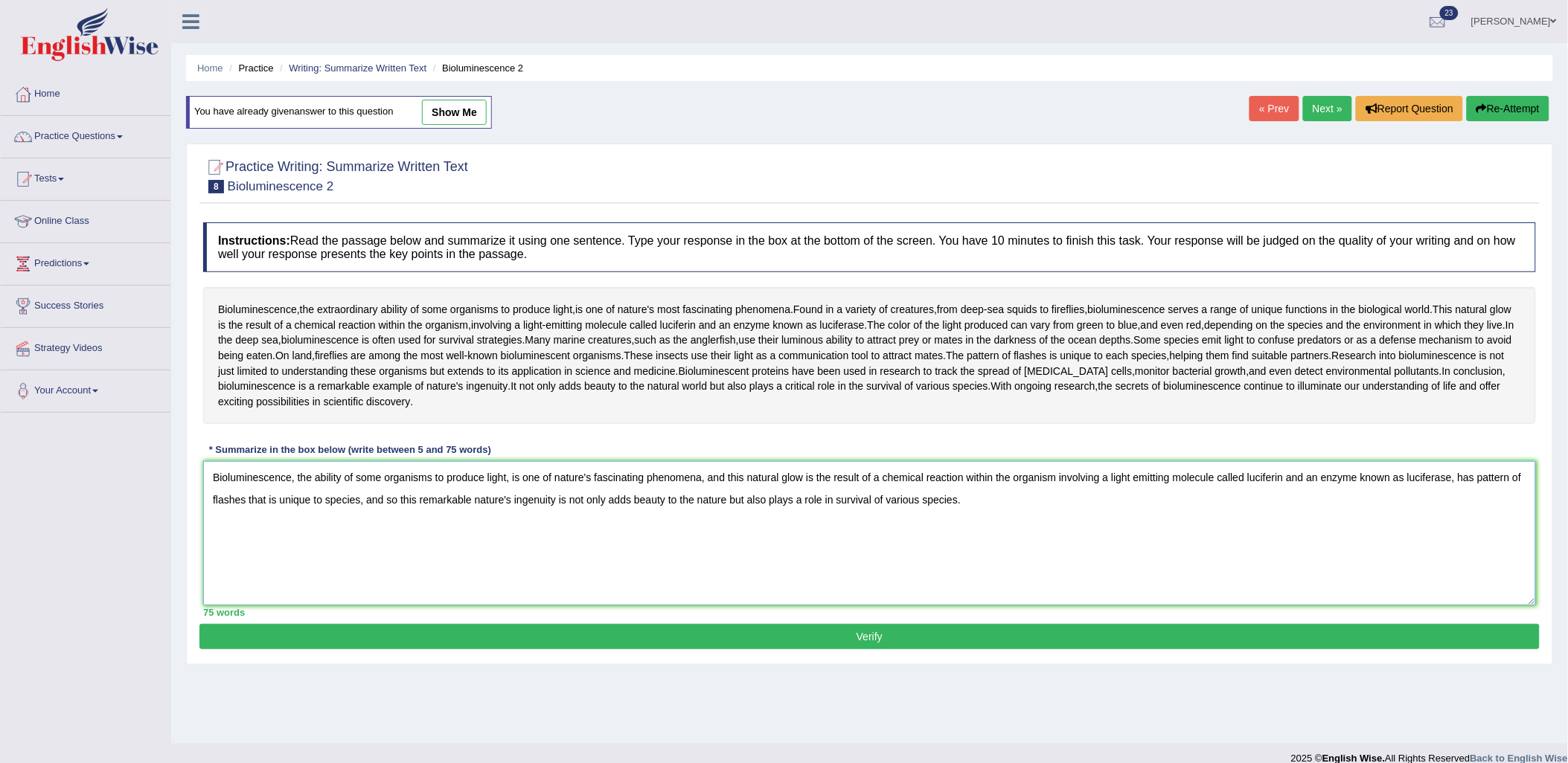
type textarea "Bioluminescence, the ability of some organisms to produce light, is one of natu…"
click at [1074, 641] on button "Verify" at bounding box center [869, 636] width 1340 height 25
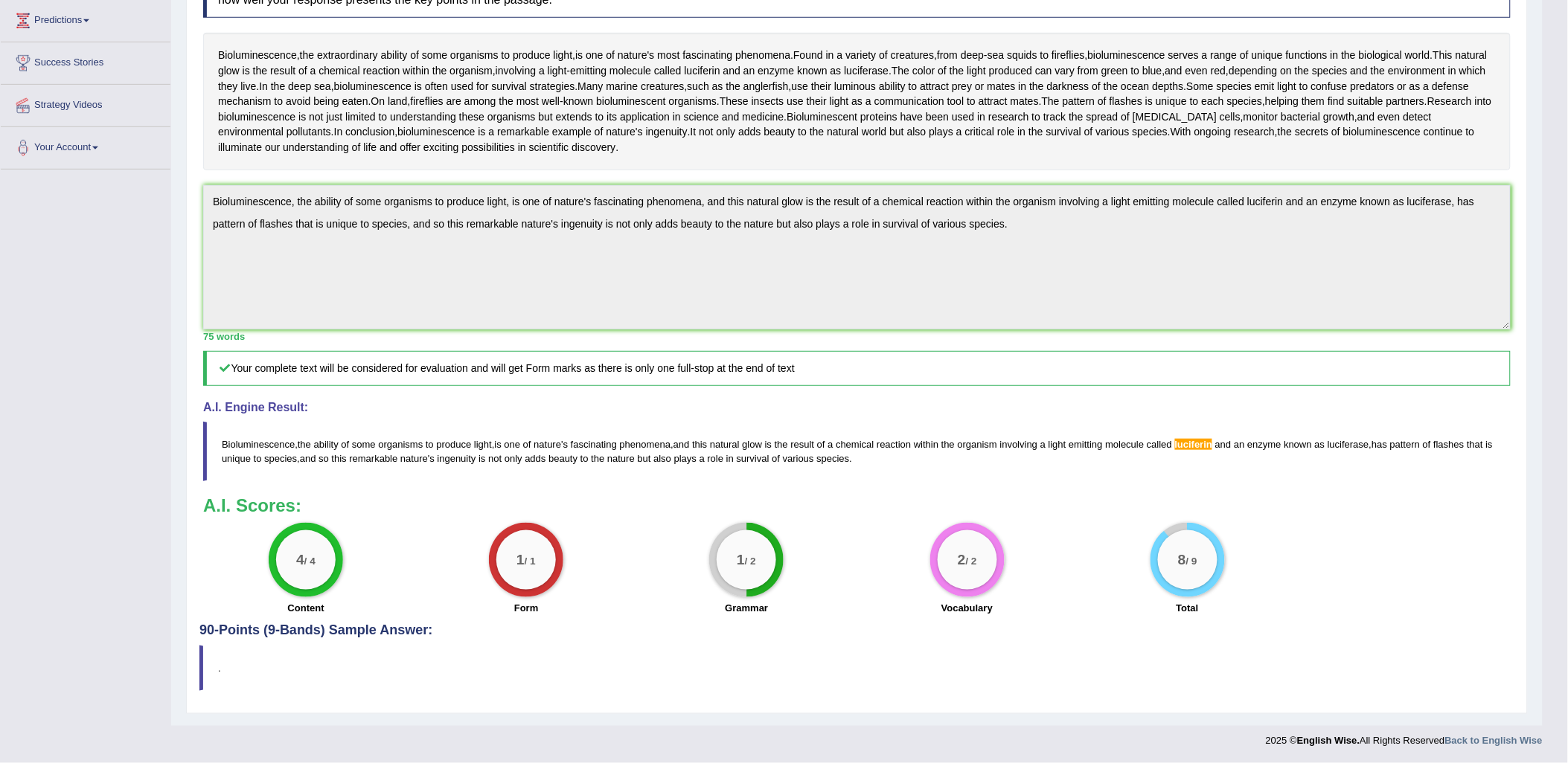
scroll to position [80, 0]
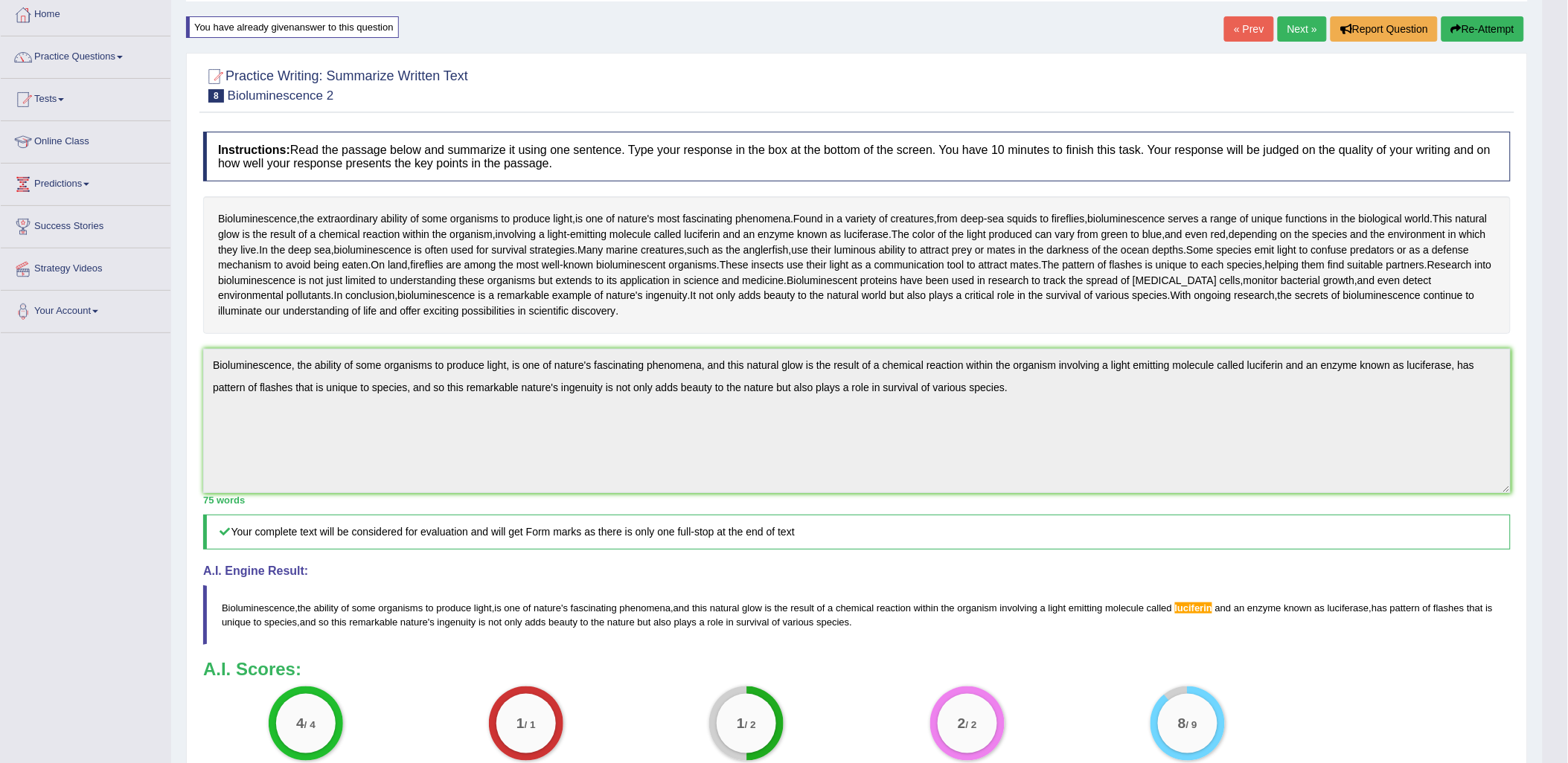
click at [1462, 28] on button "Re-Attempt" at bounding box center [1482, 29] width 83 height 25
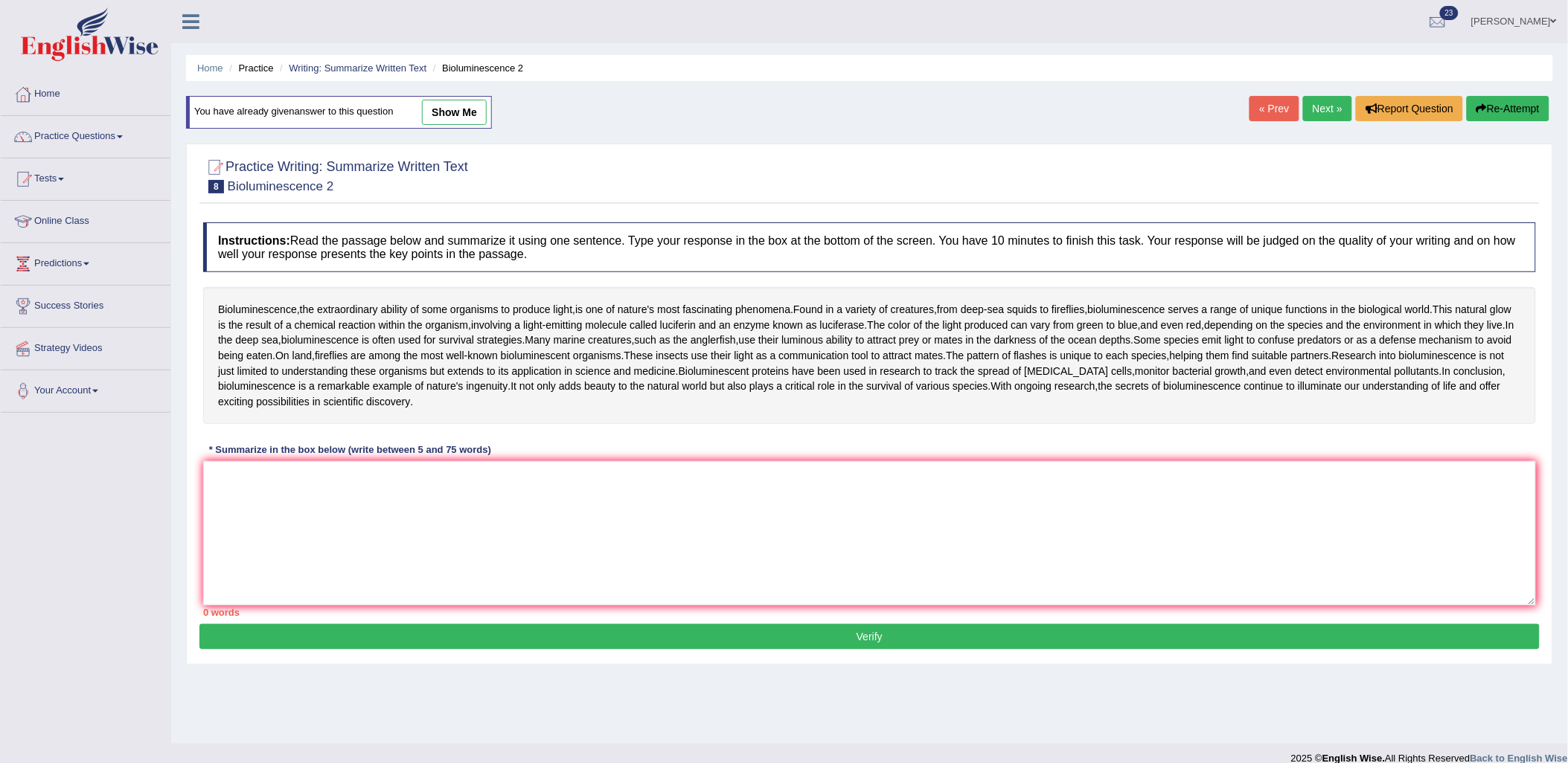
click at [823, 411] on div "Bioluminescence , the extraordinary ability of some organisms to produce light …" at bounding box center [869, 355] width 1332 height 137
click at [768, 539] on textarea at bounding box center [869, 533] width 1332 height 144
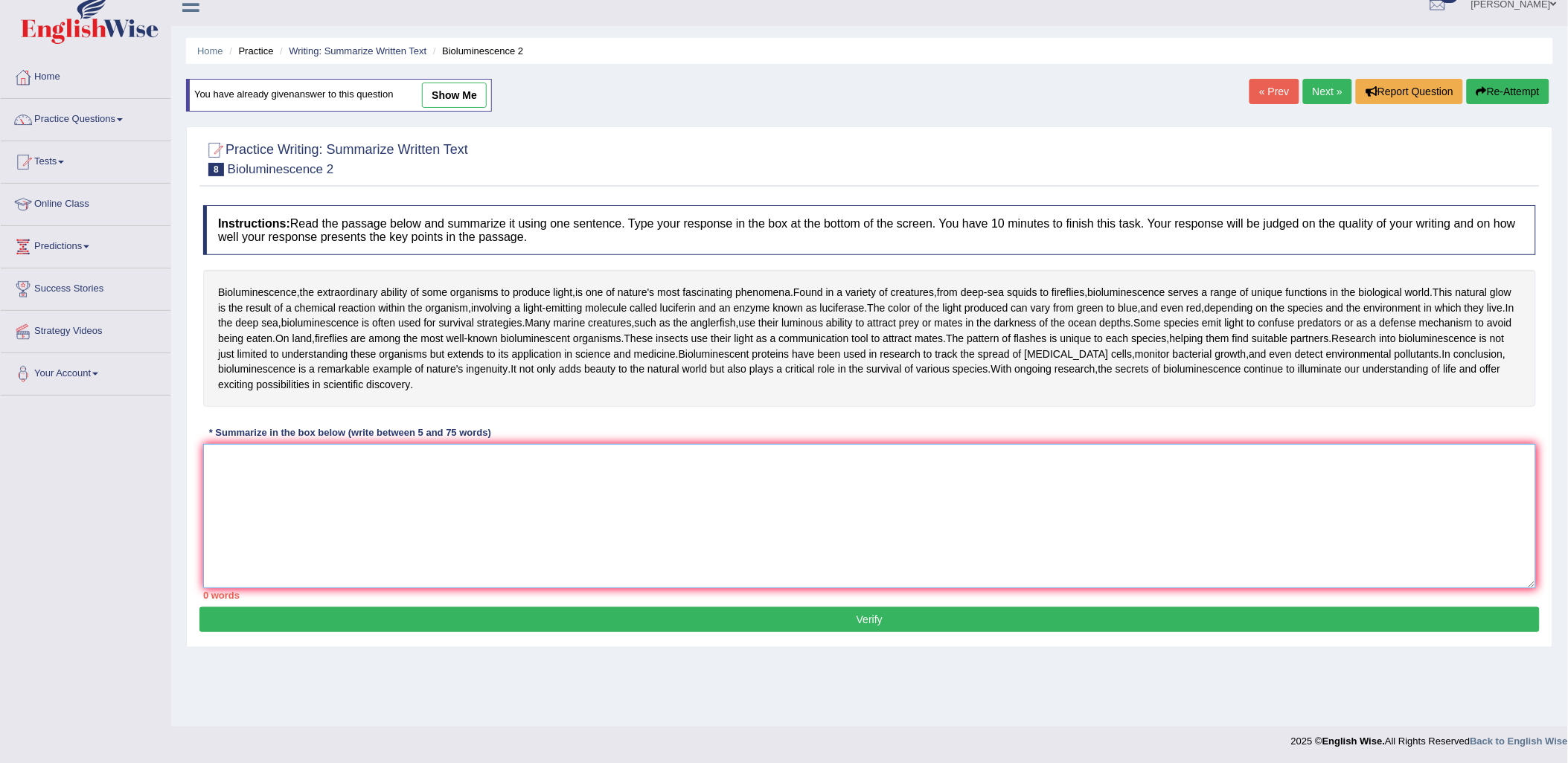
paste textarea "Bioluminescence, the ability of some organisms to produce light, is one of natu…"
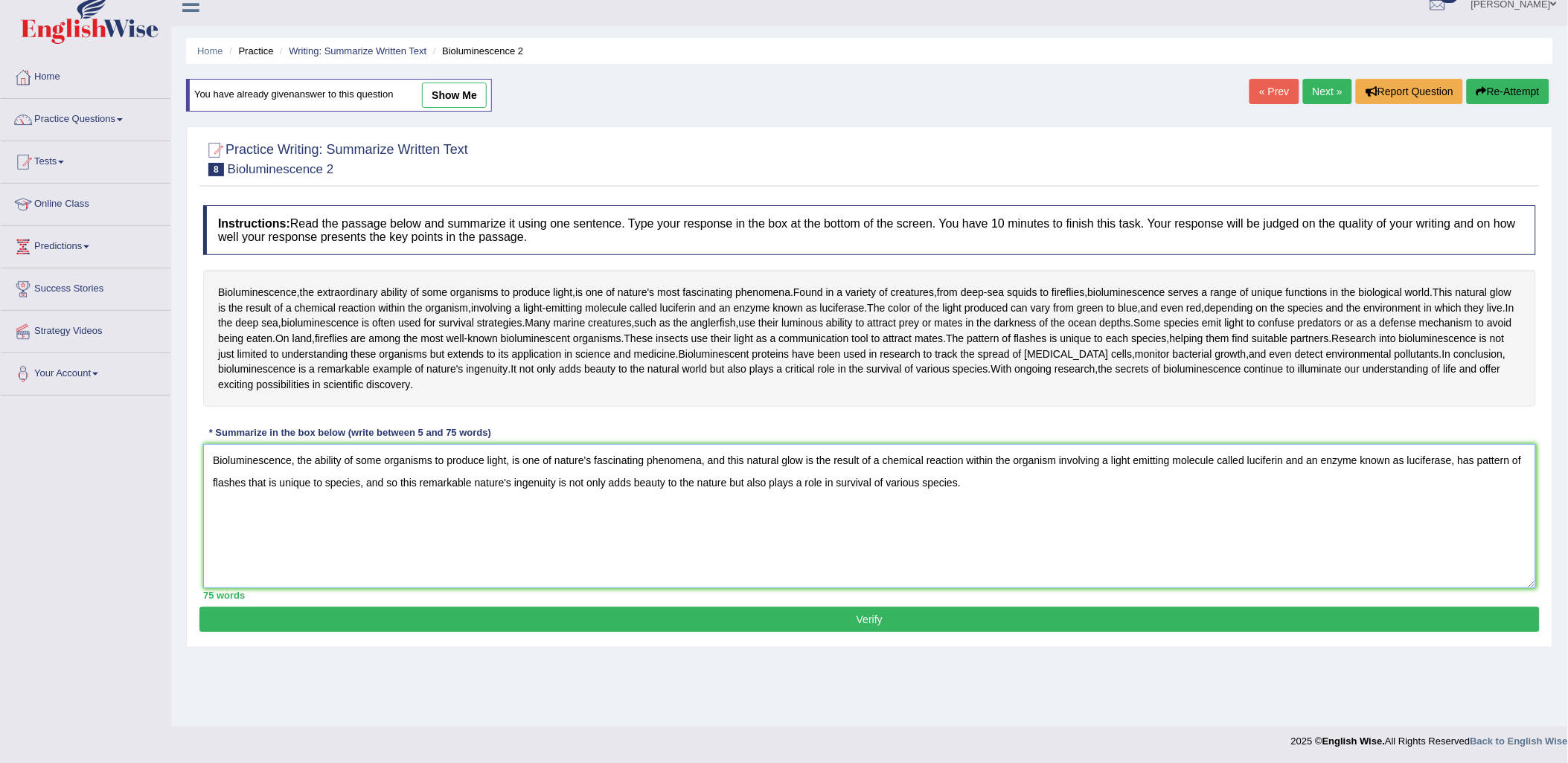
click at [1410, 463] on textarea "Bioluminescence, the ability of some organisms to produce light, is one of natu…" at bounding box center [869, 516] width 1332 height 144
click at [1251, 460] on textarea "Bioluminescence, the ability of some organisms to produce light, is one of natu…" at bounding box center [869, 516] width 1332 height 144
type textarea "Bioluminescence, the ability of some organisms to produce light, is one of natu…"
click at [1367, 621] on button "Verify" at bounding box center [869, 620] width 1340 height 25
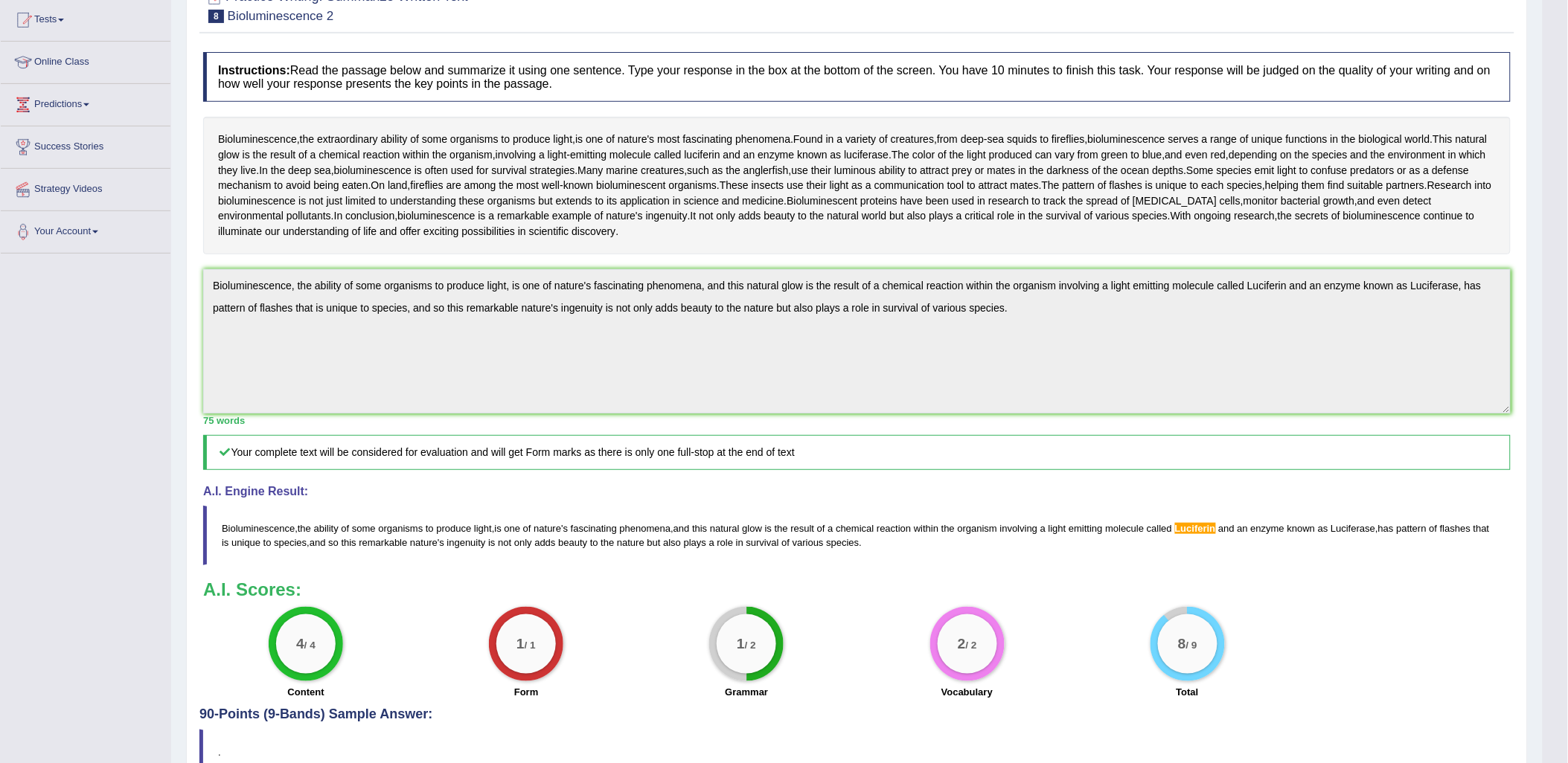
scroll to position [80, 0]
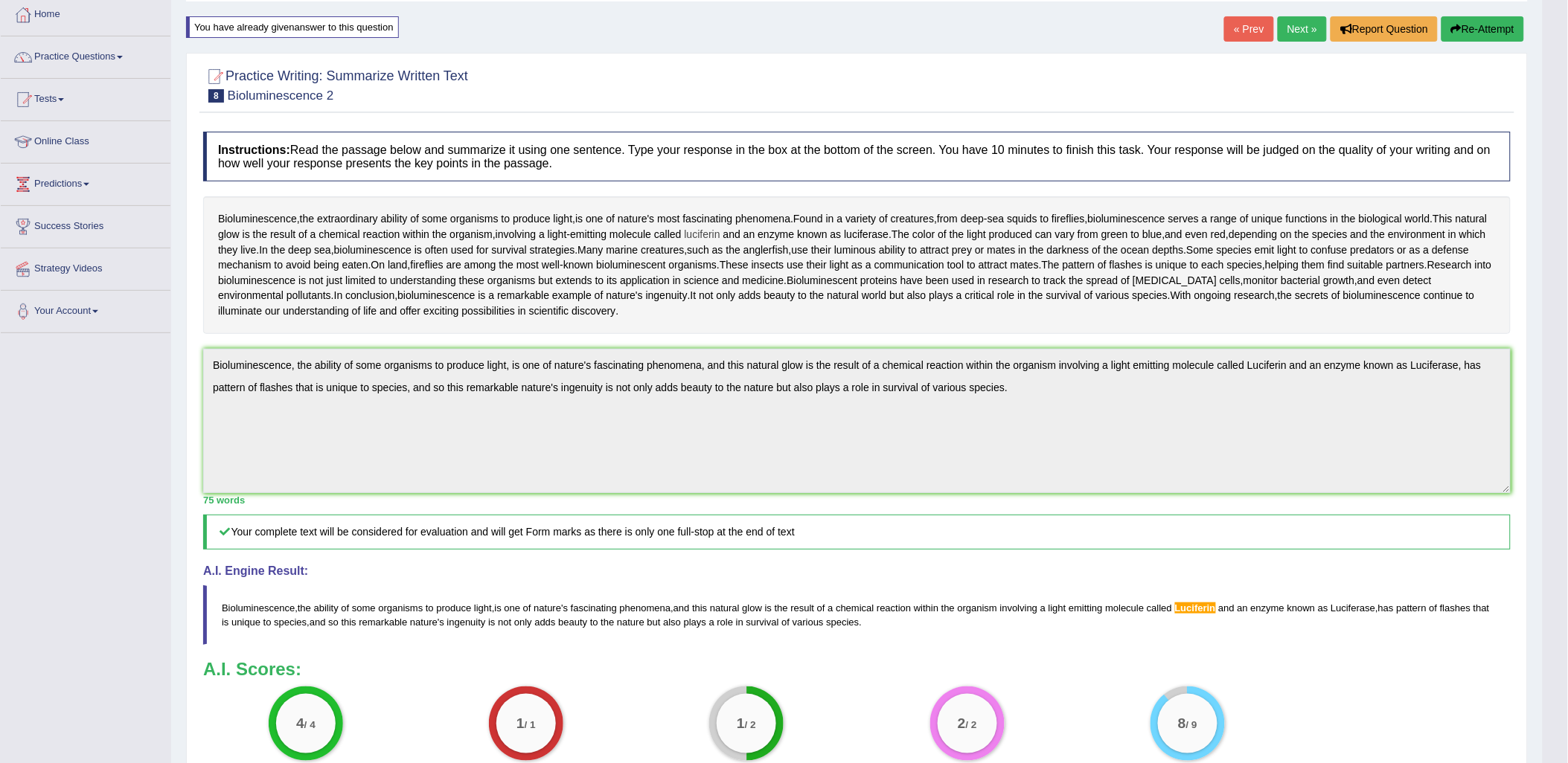
click at [720, 238] on span "luciferin" at bounding box center [702, 235] width 36 height 16
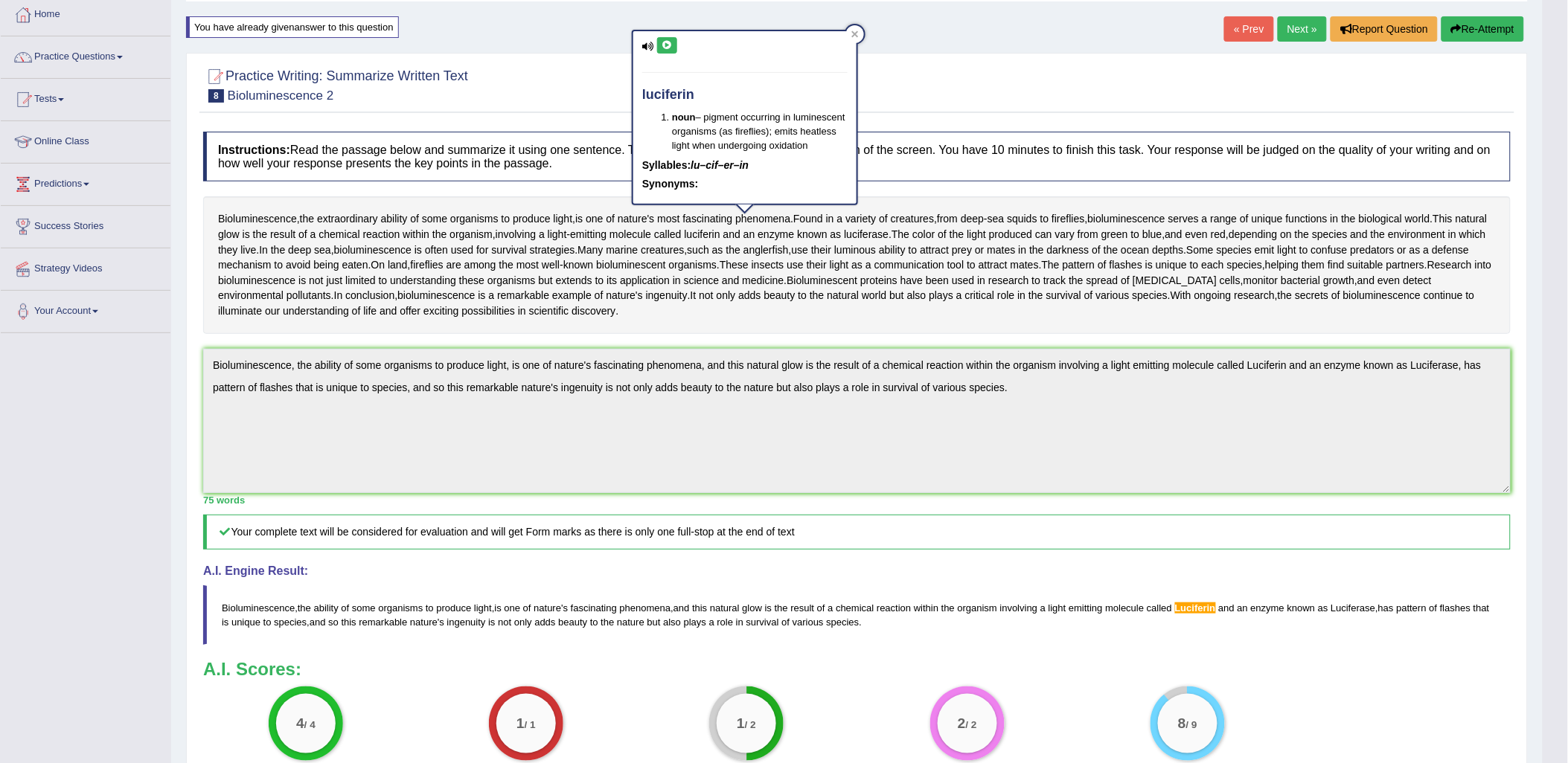
click at [1467, 23] on button "Re-Attempt" at bounding box center [1482, 29] width 83 height 25
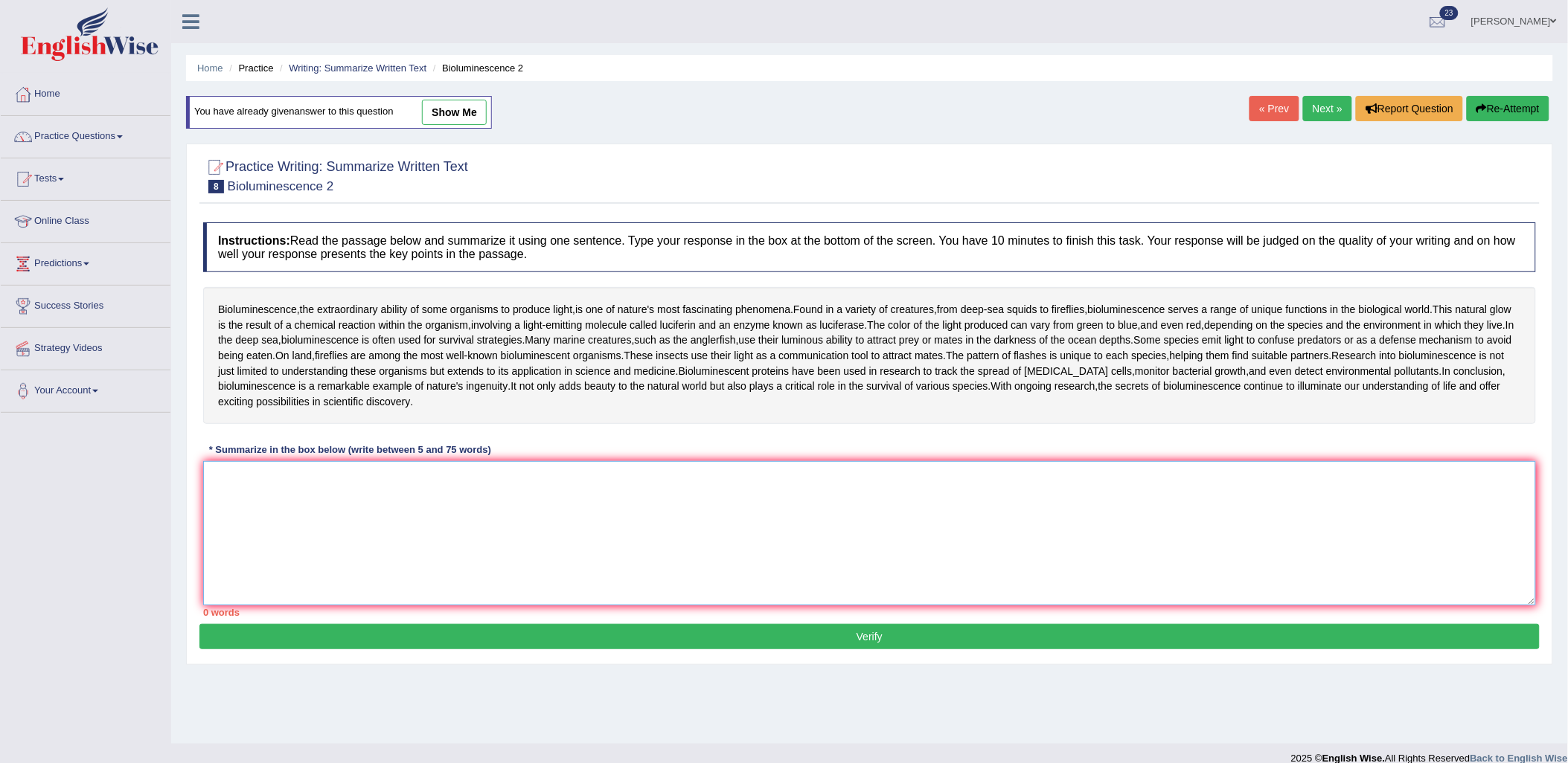
click at [1131, 522] on textarea at bounding box center [869, 533] width 1332 height 144
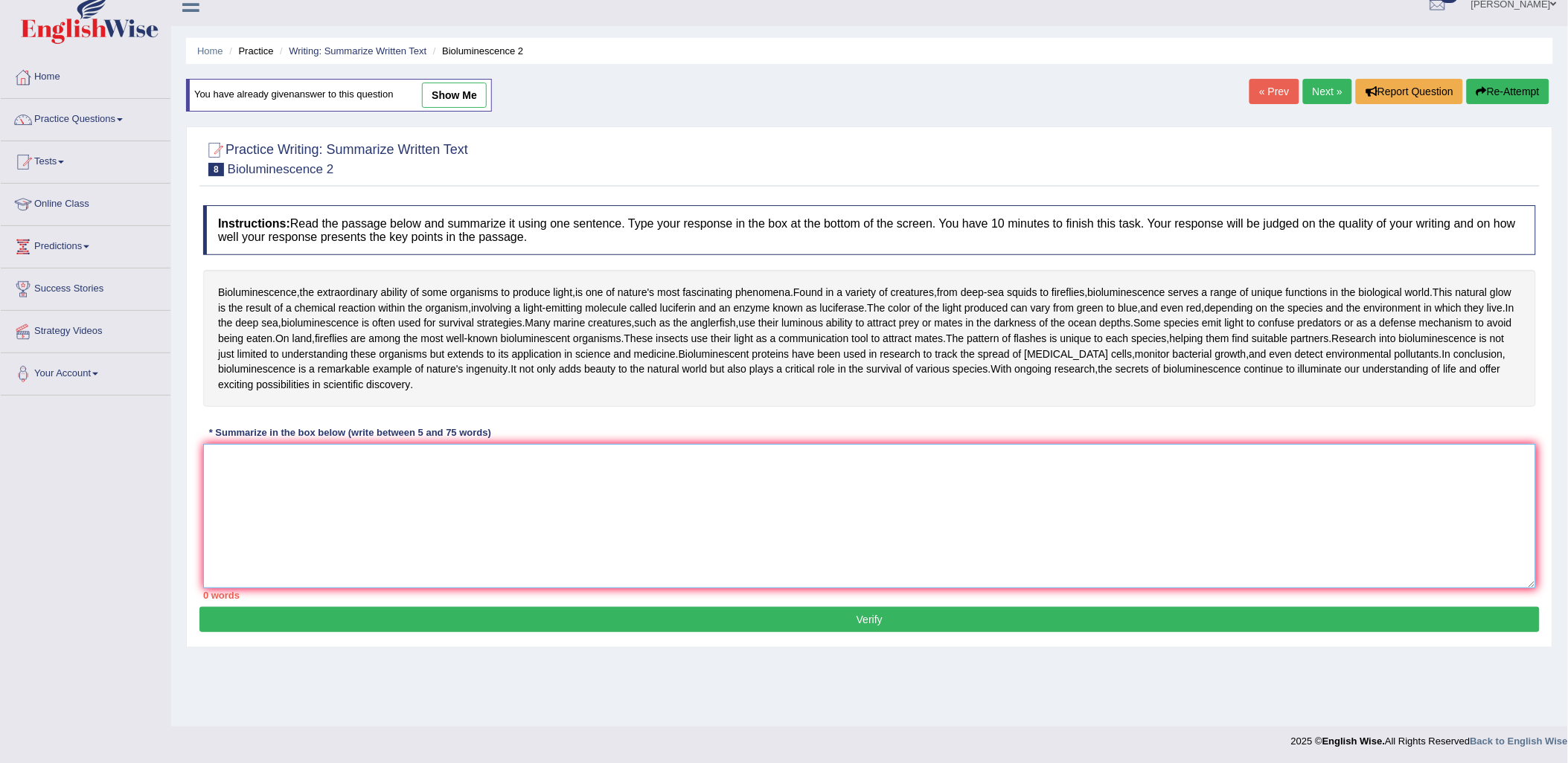
paste textarea "luciferin"
type textarea "luciferin"
click at [631, 494] on textarea "luciferin" at bounding box center [869, 516] width 1332 height 144
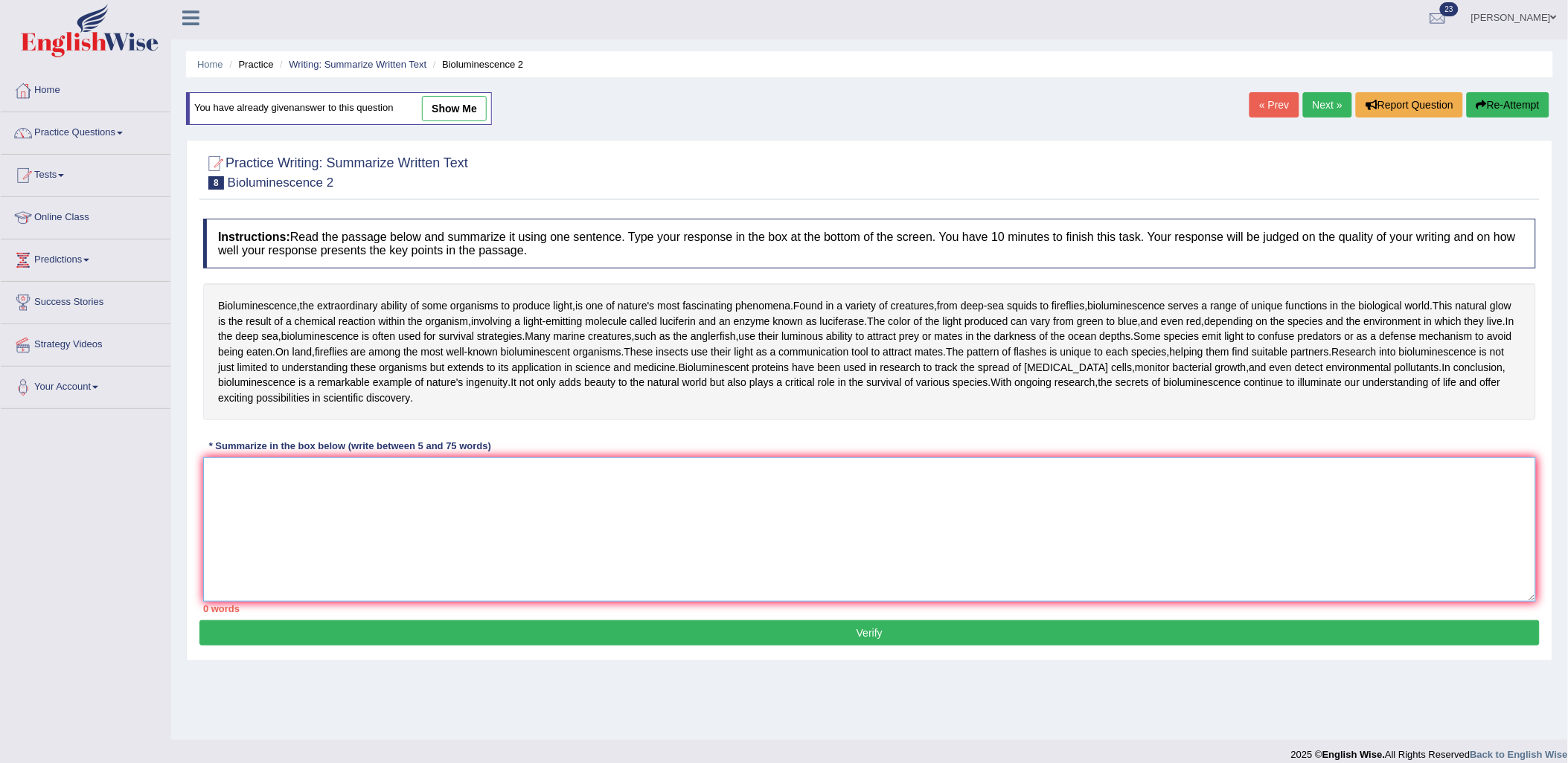
scroll to position [0, 0]
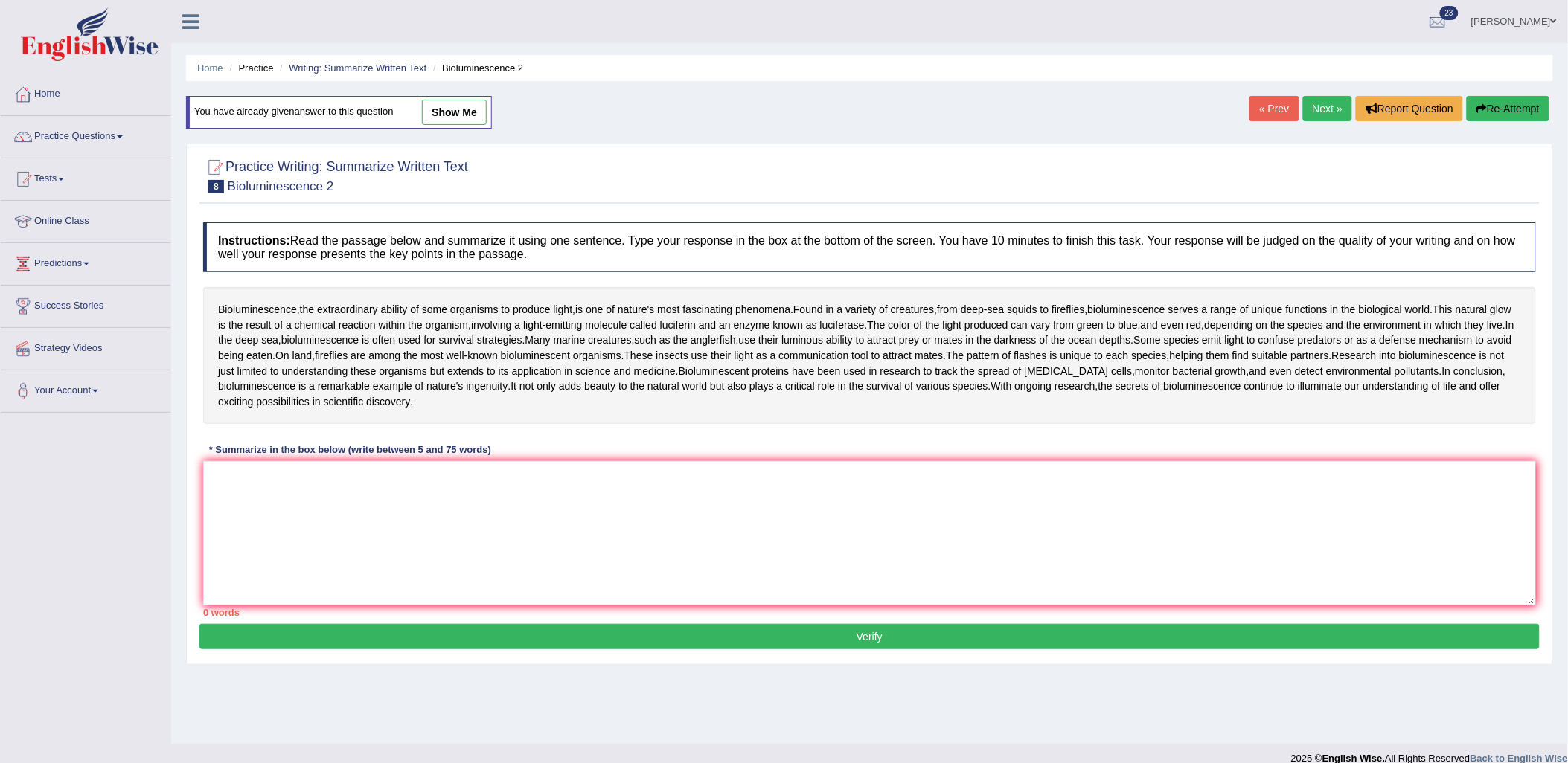
click at [445, 117] on link "show me" at bounding box center [455, 112] width 65 height 25
type textarea "Bioluminescence, the ability of some organisms to produce light, is one of natu…"
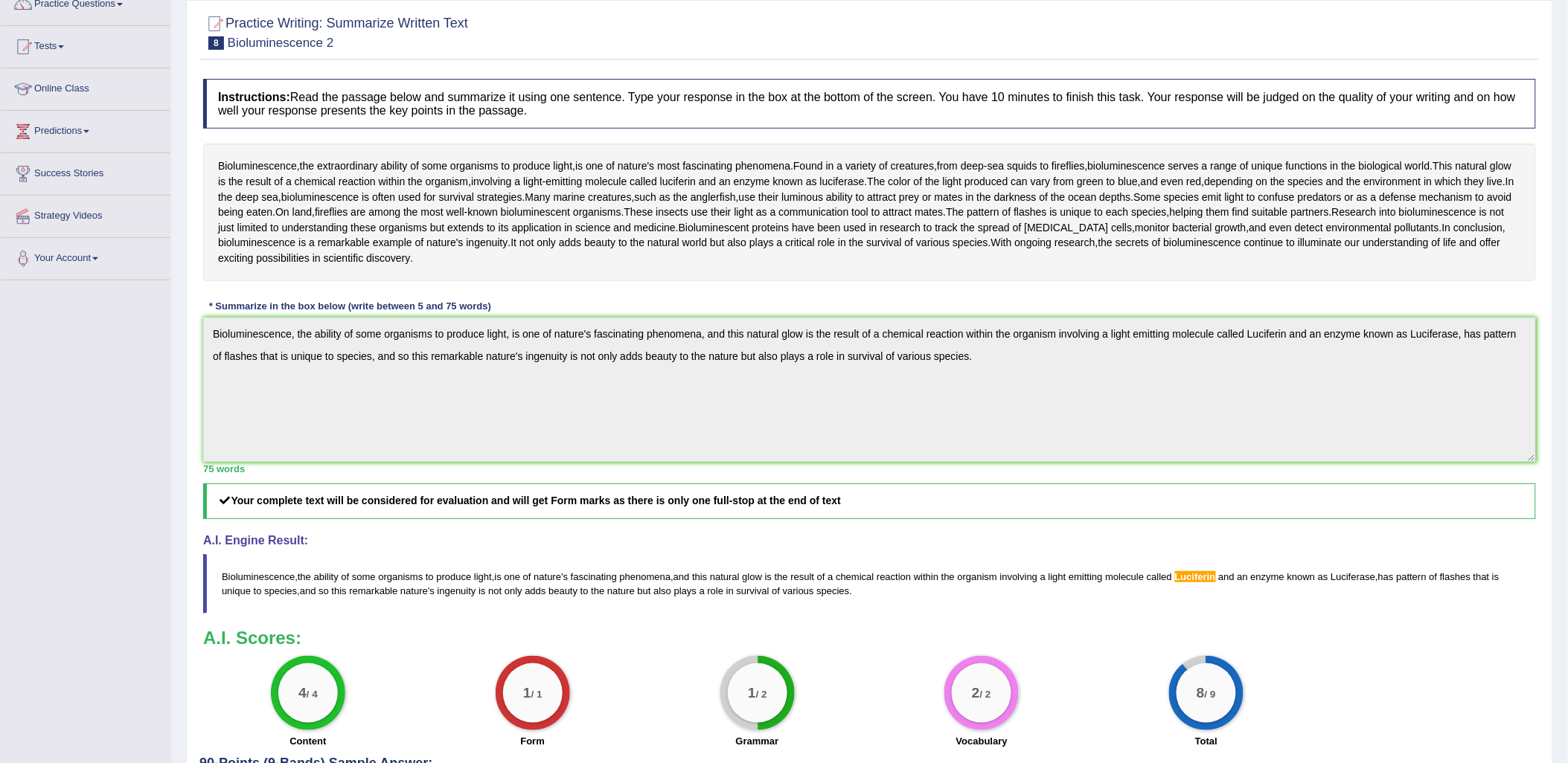
scroll to position [165, 0]
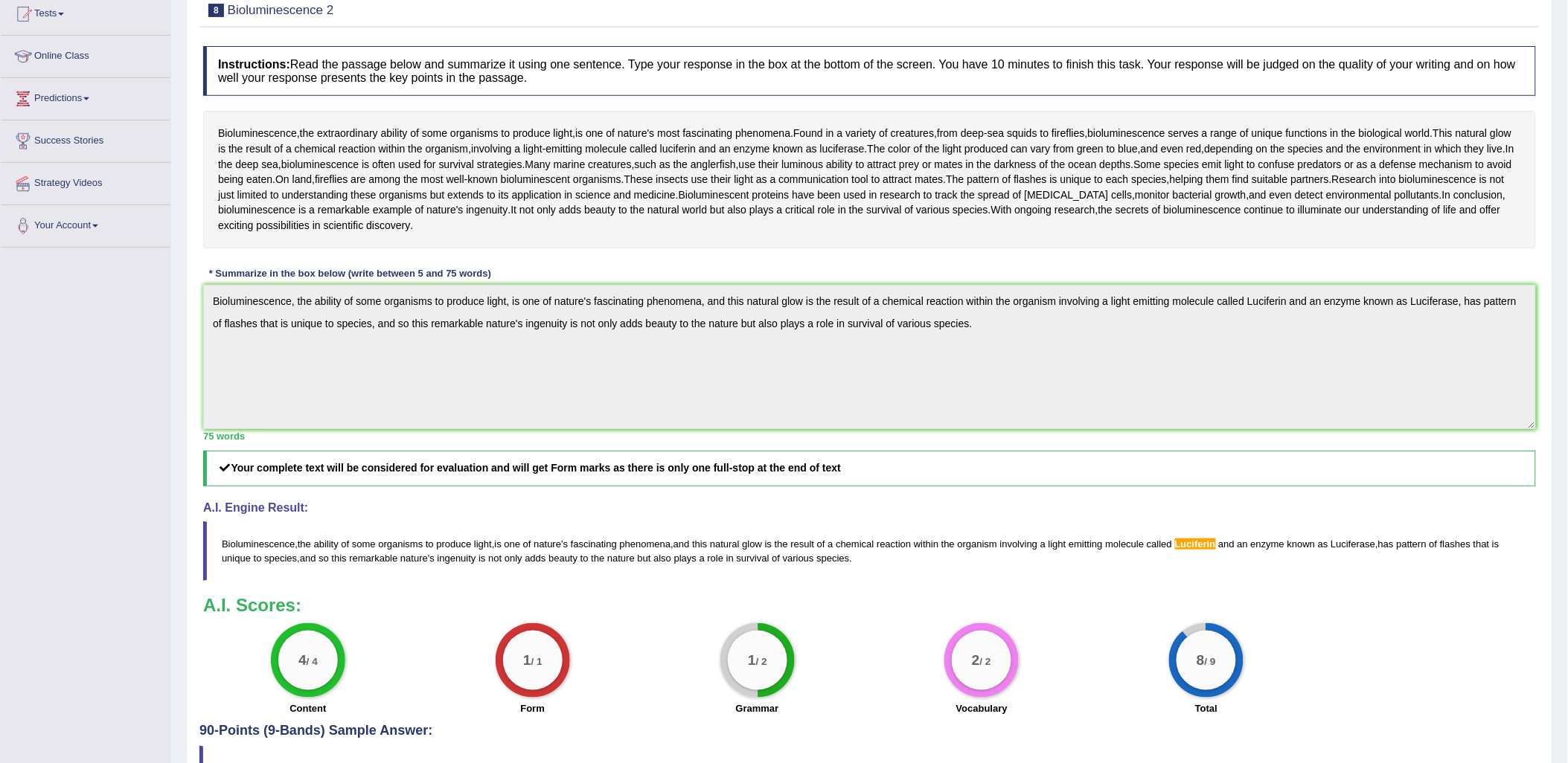
click at [128, 309] on div "Toggle navigation Home Practice Questions Speaking Practice Read Aloud Repeat S…" at bounding box center [784, 345] width 1568 height 1021
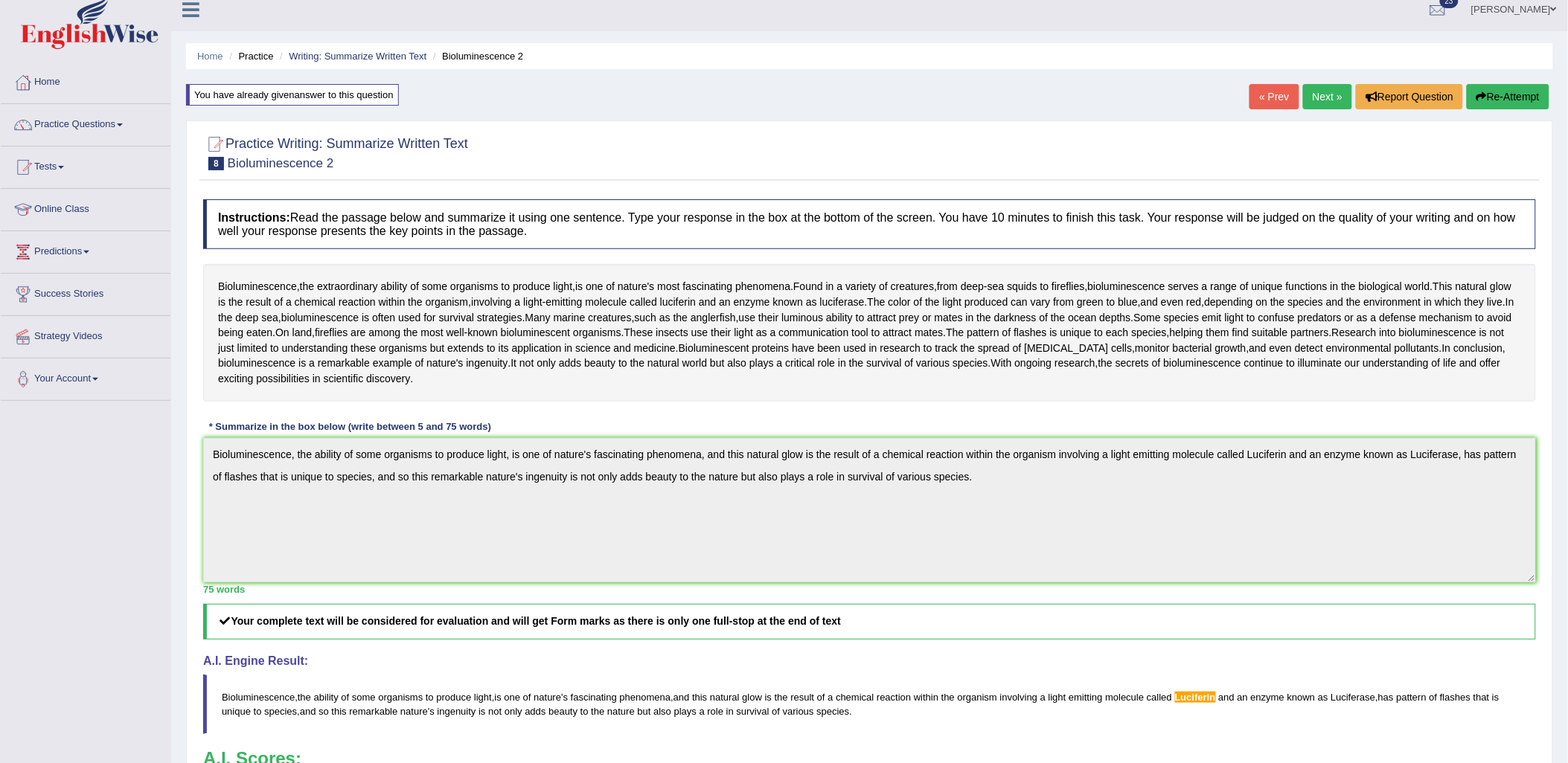
scroll to position [0, 0]
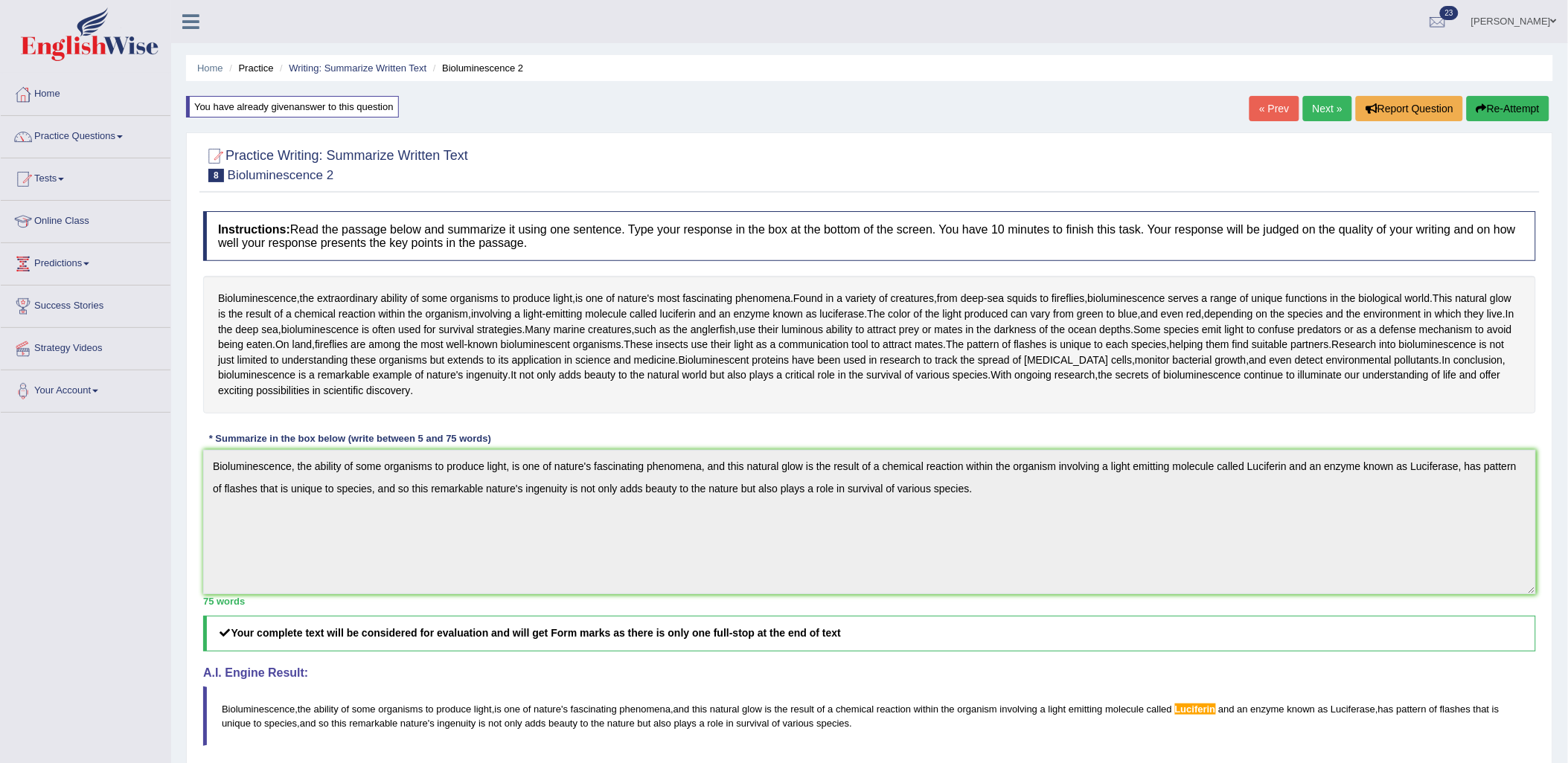
click at [1501, 106] on button "Re-Attempt" at bounding box center [1508, 109] width 83 height 25
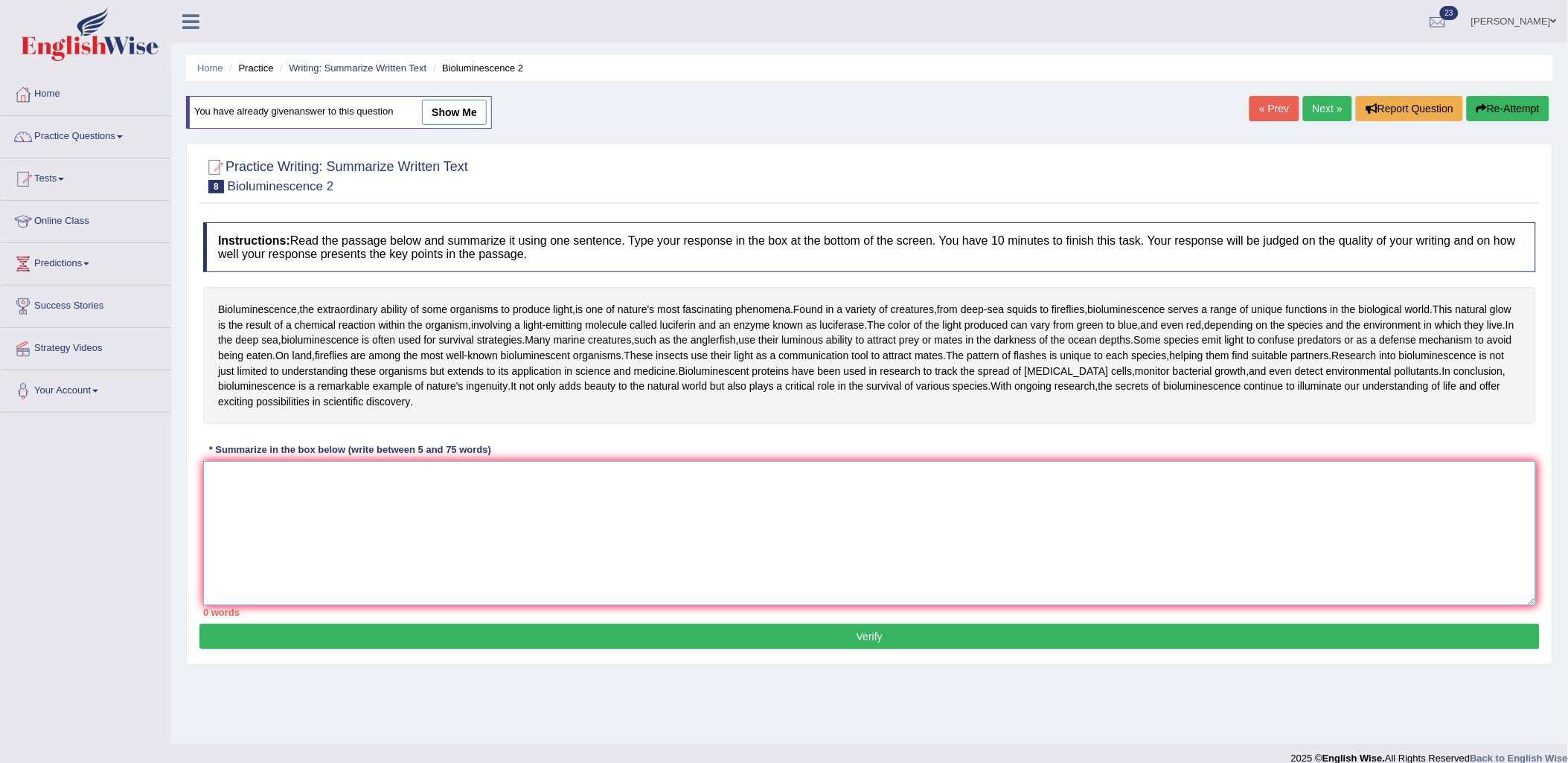
click at [673, 590] on textarea at bounding box center [869, 533] width 1332 height 144
paste textarea "Bioluminescence, the ability of some organisms to produce light, is one of natu…"
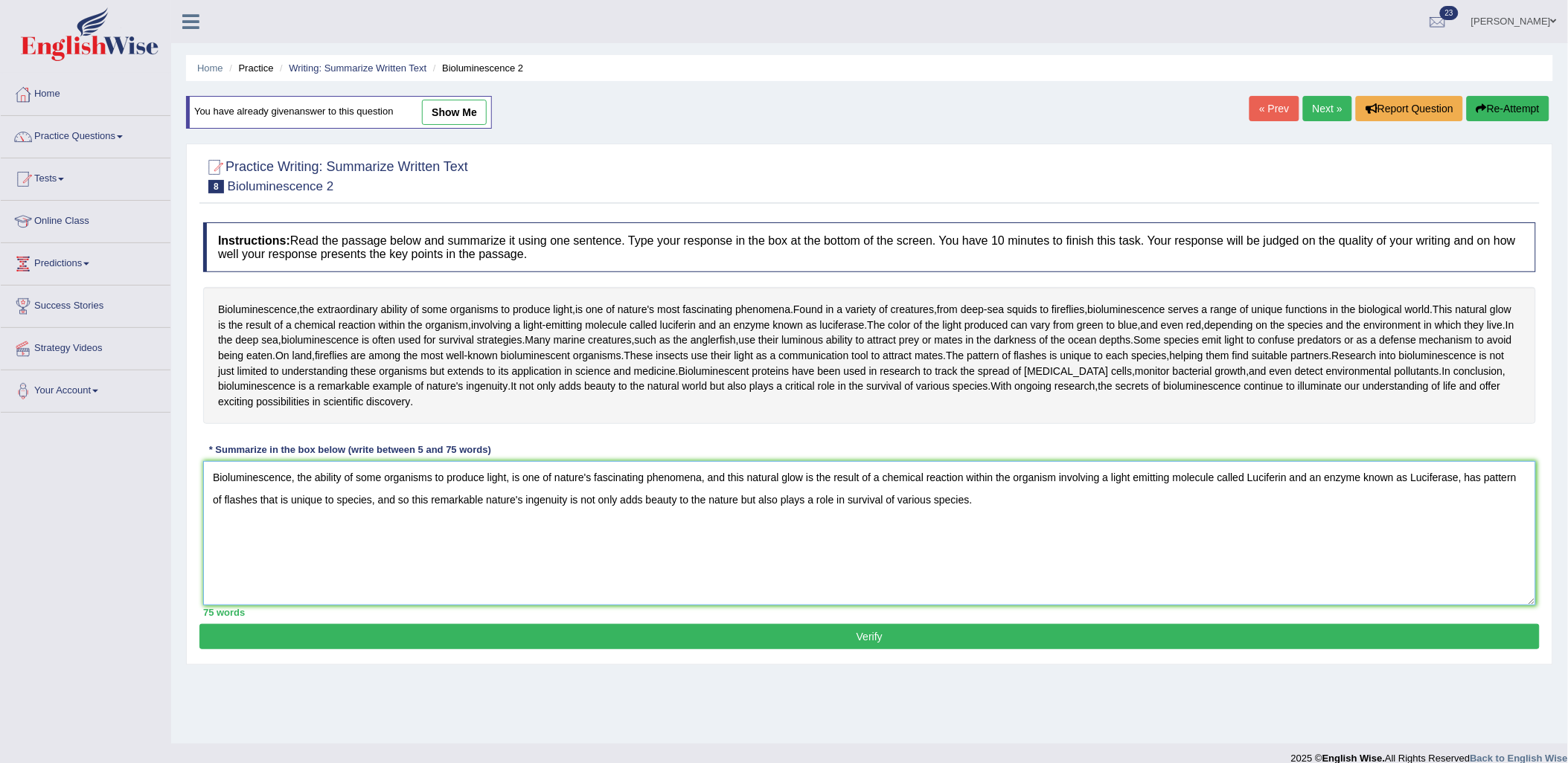
type textarea "Bioluminescence, the ability of some organisms to produce light, is one of natu…"
click at [729, 636] on button "Verify" at bounding box center [869, 636] width 1340 height 25
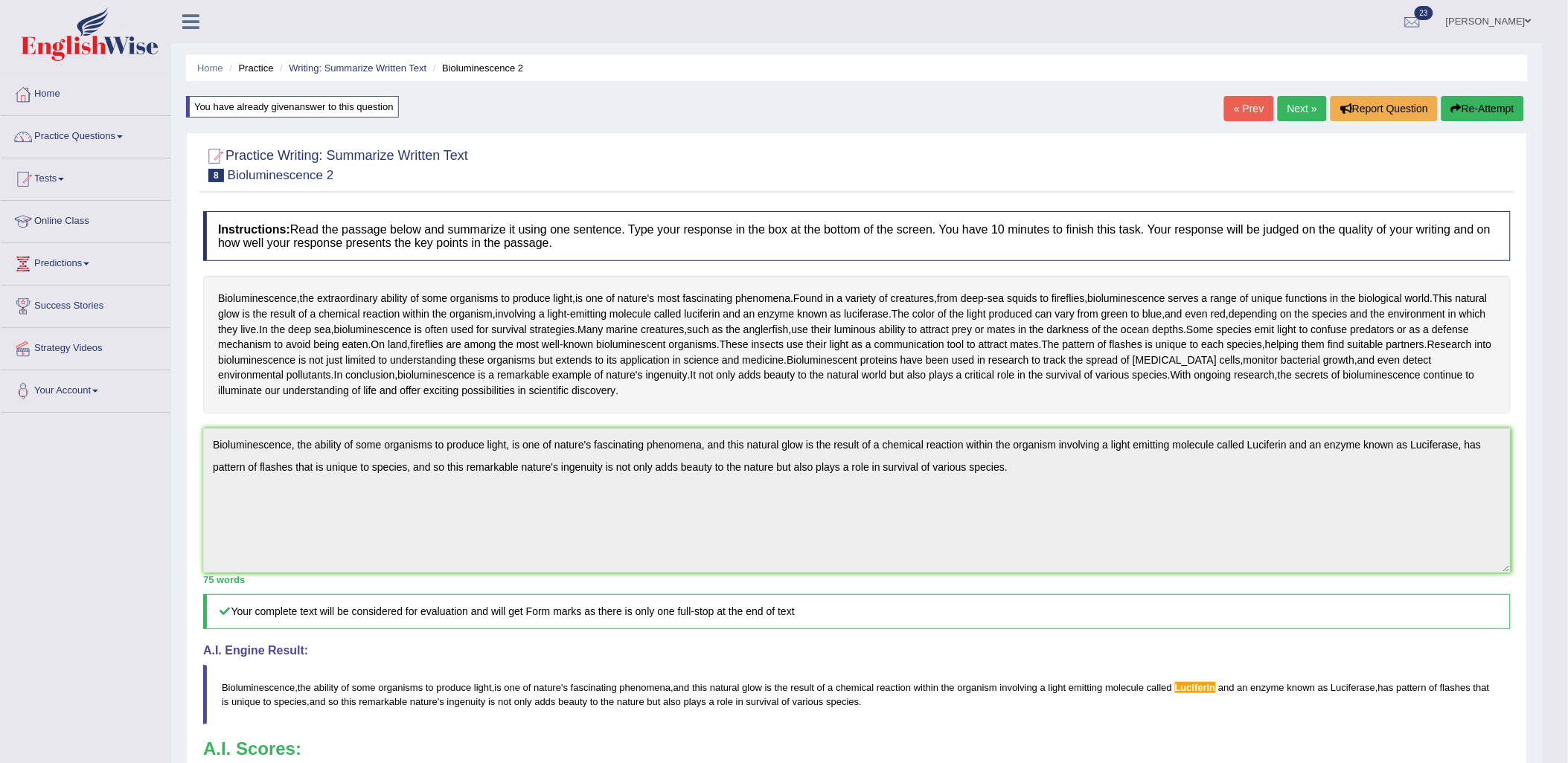
click at [1496, 106] on button "Re-Attempt" at bounding box center [1482, 109] width 83 height 25
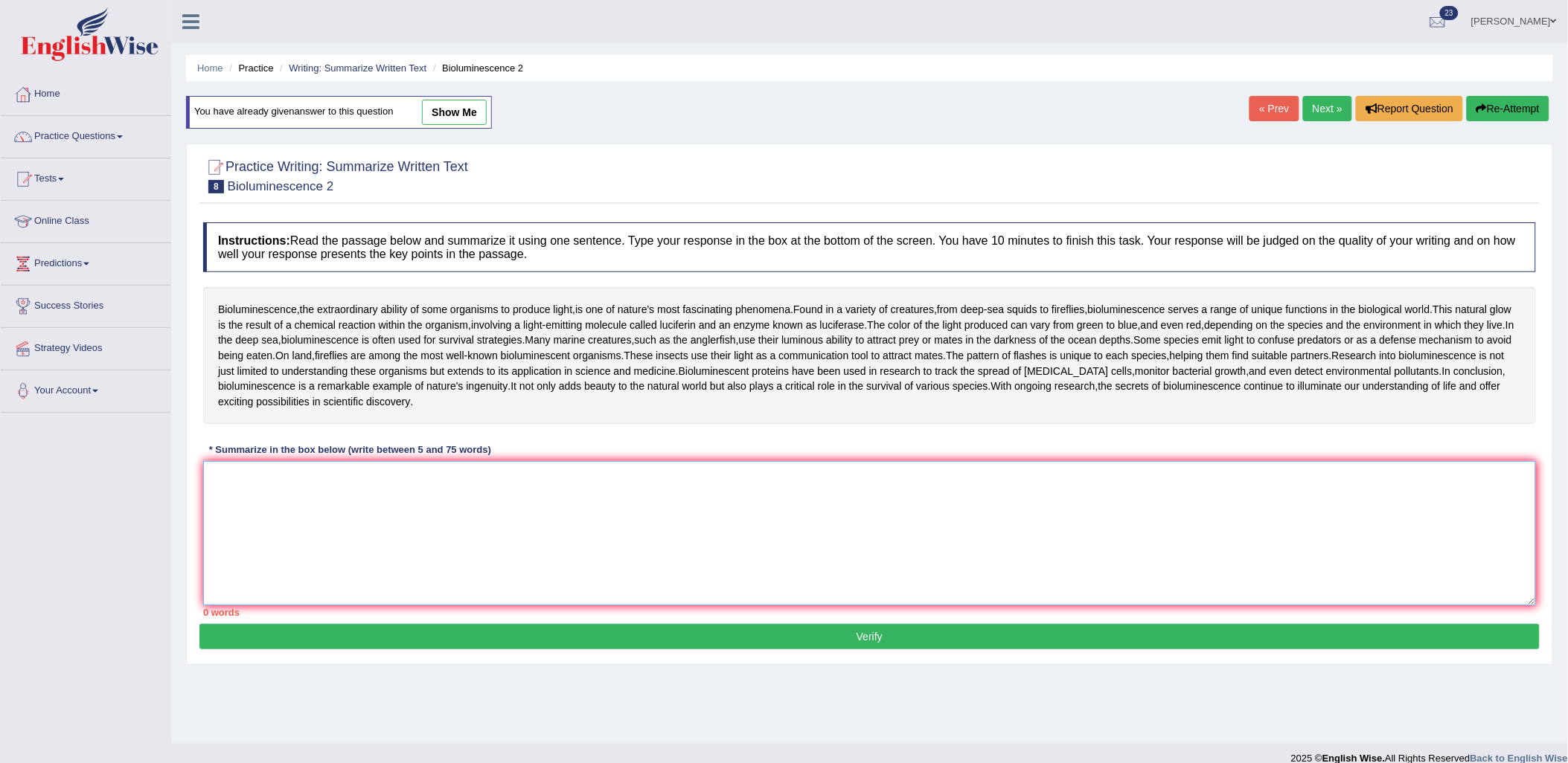
click at [697, 524] on textarea at bounding box center [869, 533] width 1332 height 144
paste textarea "Bioluminescence, the ability of some organisms to produce light, is one of natu…"
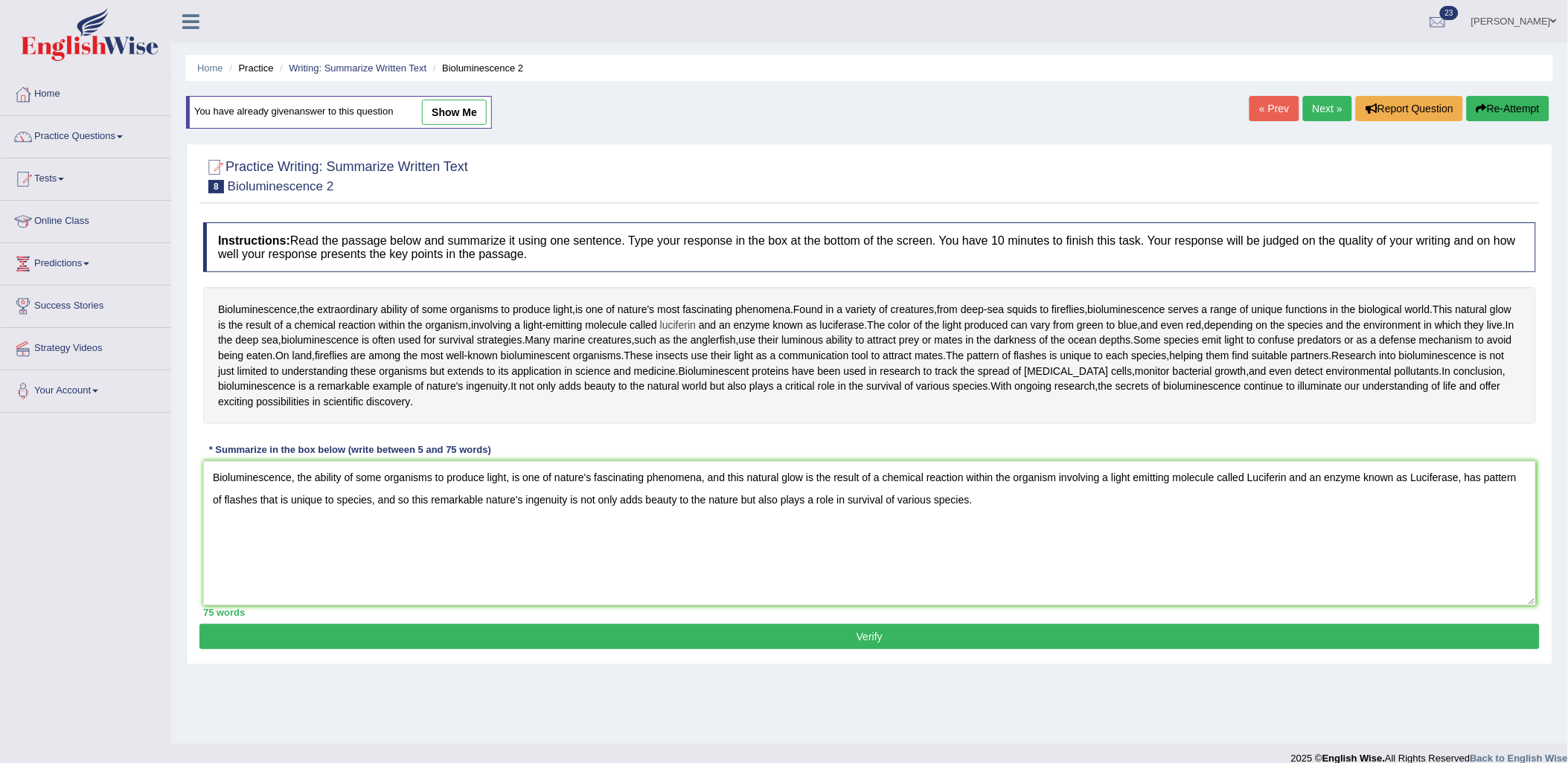
click at [696, 321] on span "luciferin" at bounding box center [677, 325] width 36 height 16
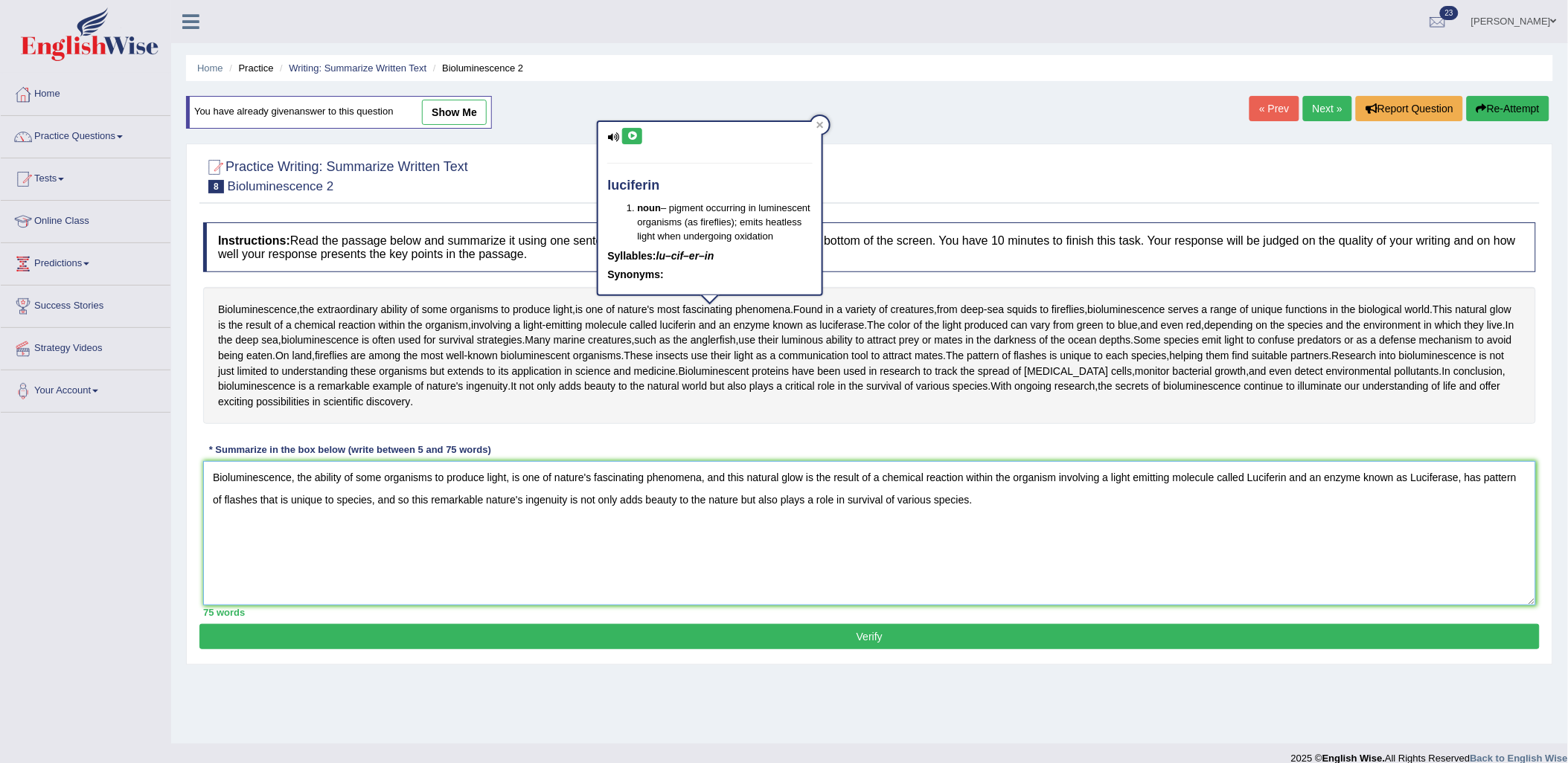
drag, startPoint x: 1290, startPoint y: 482, endPoint x: 1254, endPoint y: 485, distance: 36.1
click at [1254, 485] on textarea "Bioluminescence, the ability of some organisms to produce light, is one of natu…" at bounding box center [869, 533] width 1332 height 144
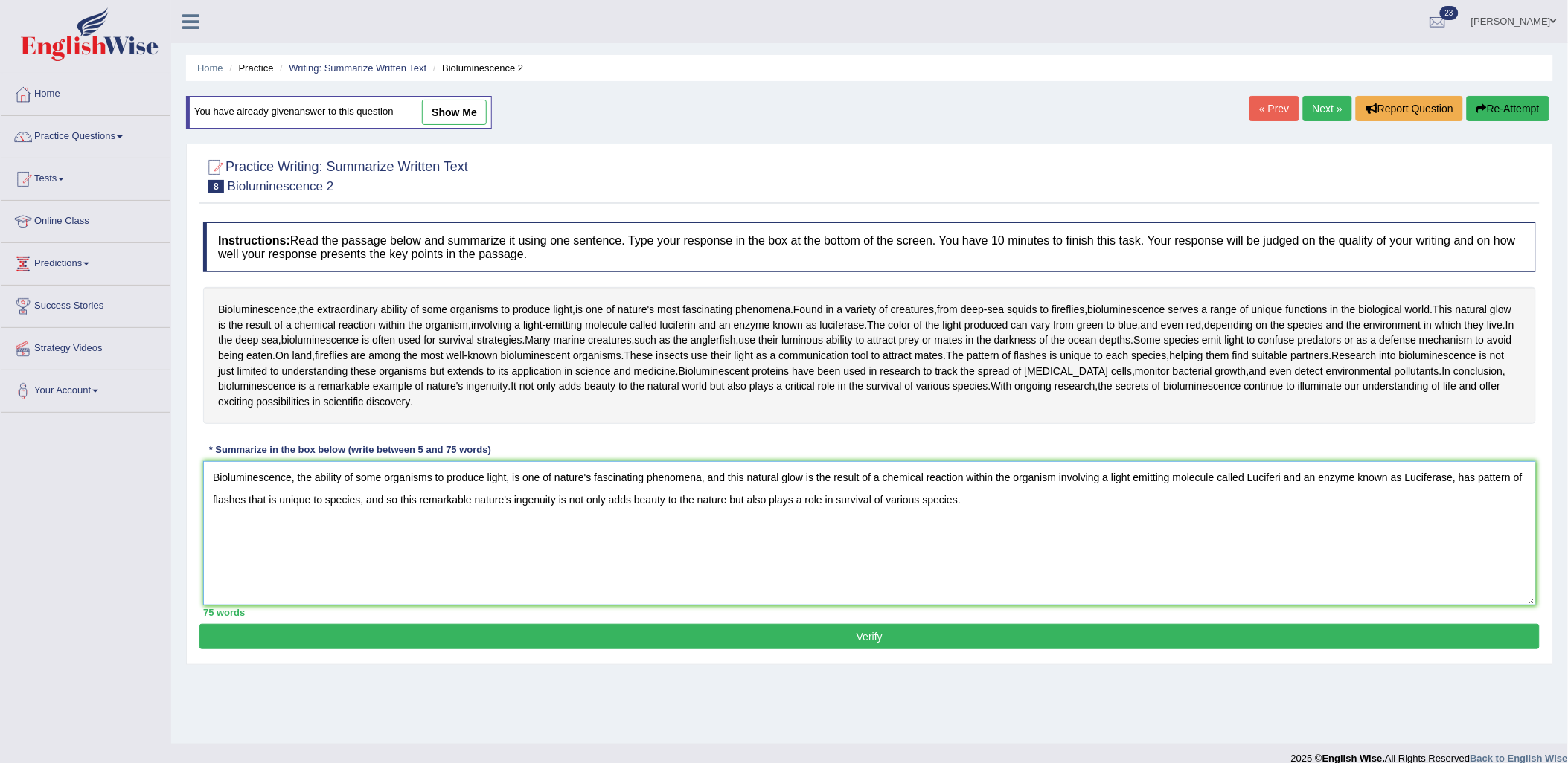
type textarea "Bioluminescence, the ability of some organisms to produce light, is one of natu…"
drag, startPoint x: 1179, startPoint y: 649, endPoint x: 1171, endPoint y: 648, distance: 8.1
click at [1174, 649] on button "Verify" at bounding box center [869, 636] width 1340 height 25
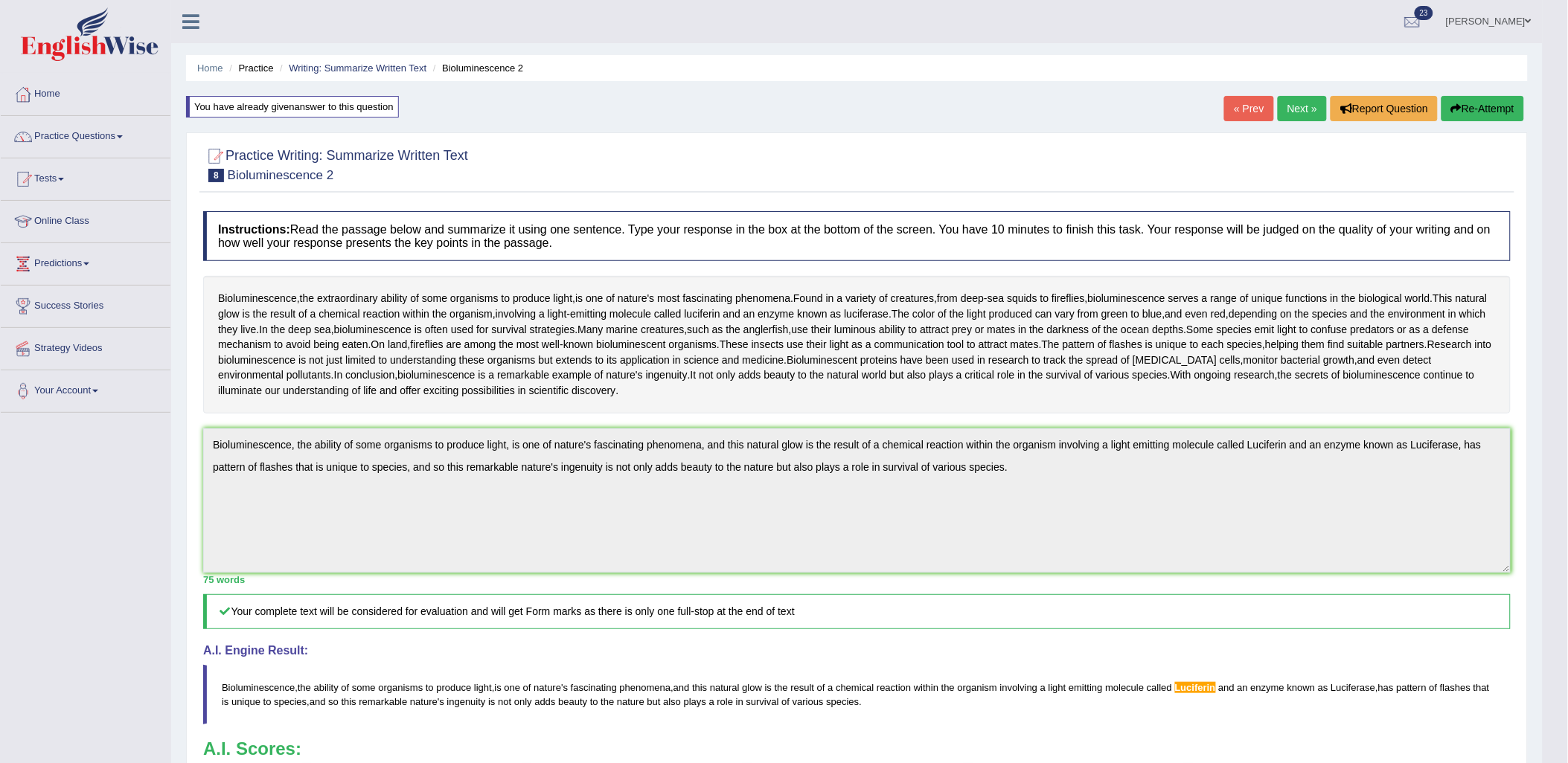
click at [164, 445] on div "Toggle navigation Home Practice Questions Speaking Practice Read Aloud Repeat S…" at bounding box center [771, 499] width 1543 height 999
click at [1479, 104] on button "Re-Attempt" at bounding box center [1482, 109] width 83 height 25
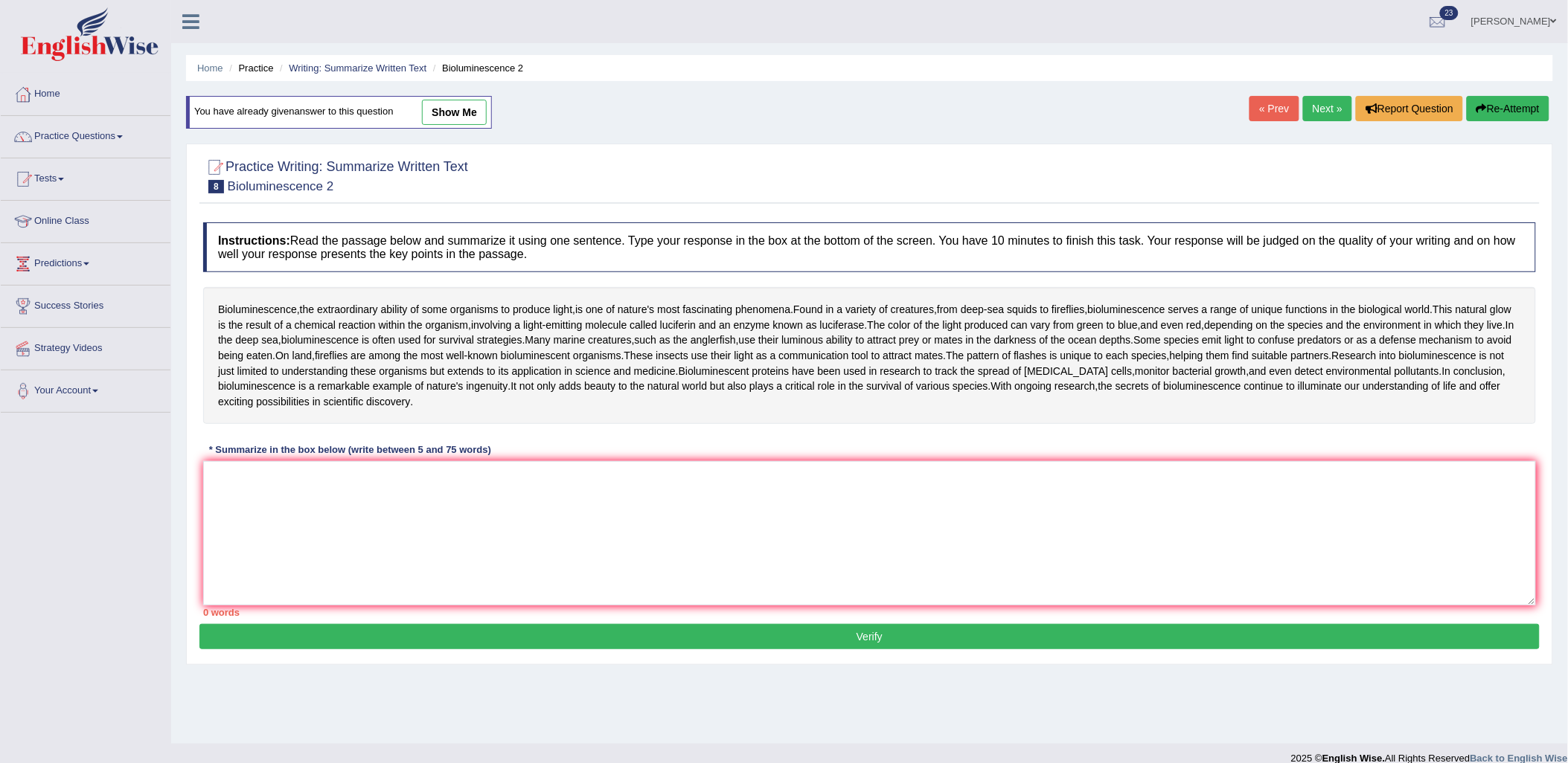
click at [807, 500] on textarea at bounding box center [869, 533] width 1332 height 144
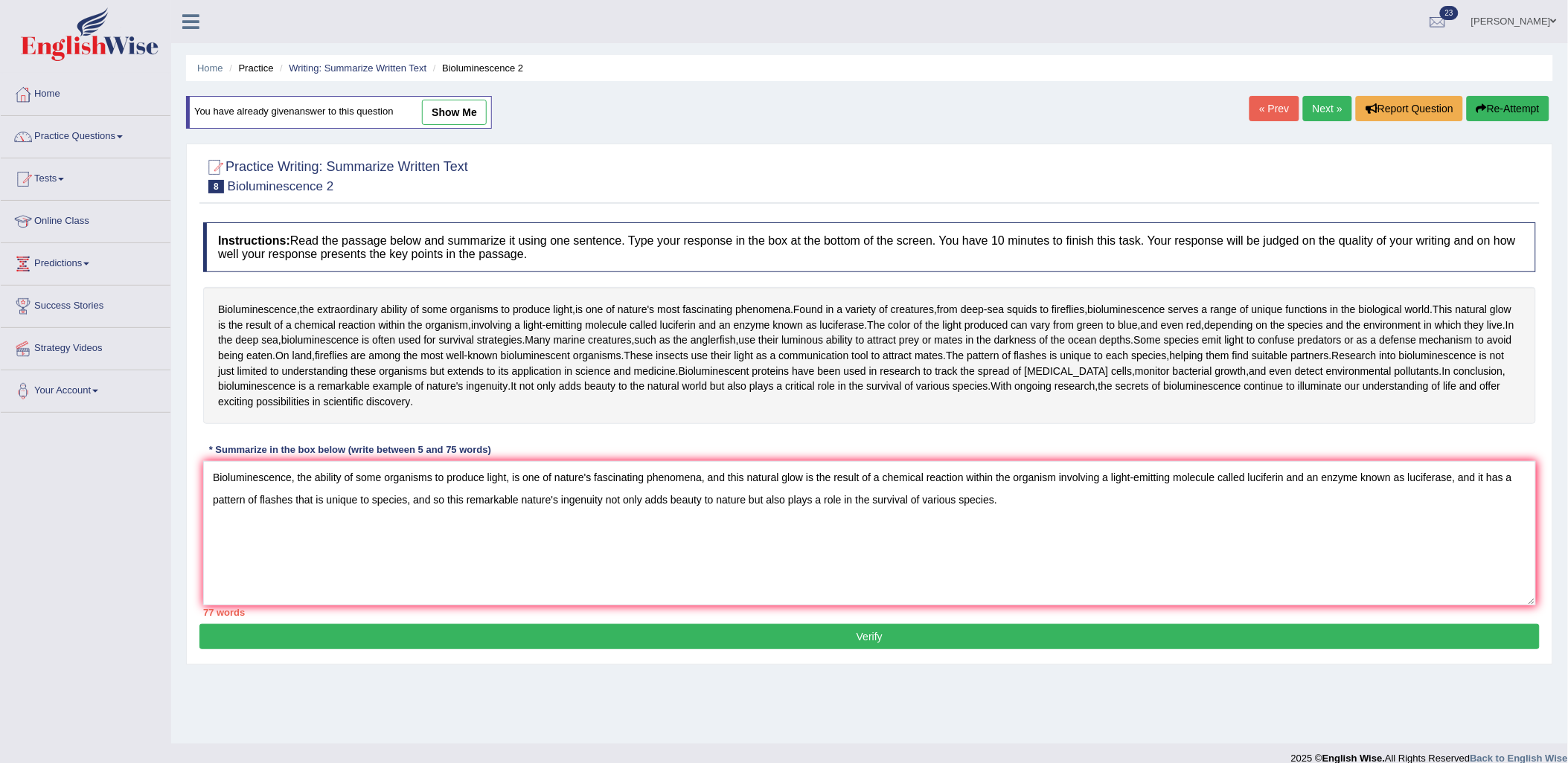
click at [1523, 473] on textarea "Bioluminescence, the ability of some organisms to produce light, is one of natu…" at bounding box center [869, 533] width 1332 height 144
type textarea "Bioluminescence, the ability of some organisms to produce light, is one of natu…"
click at [898, 630] on button "Verify" at bounding box center [869, 636] width 1340 height 25
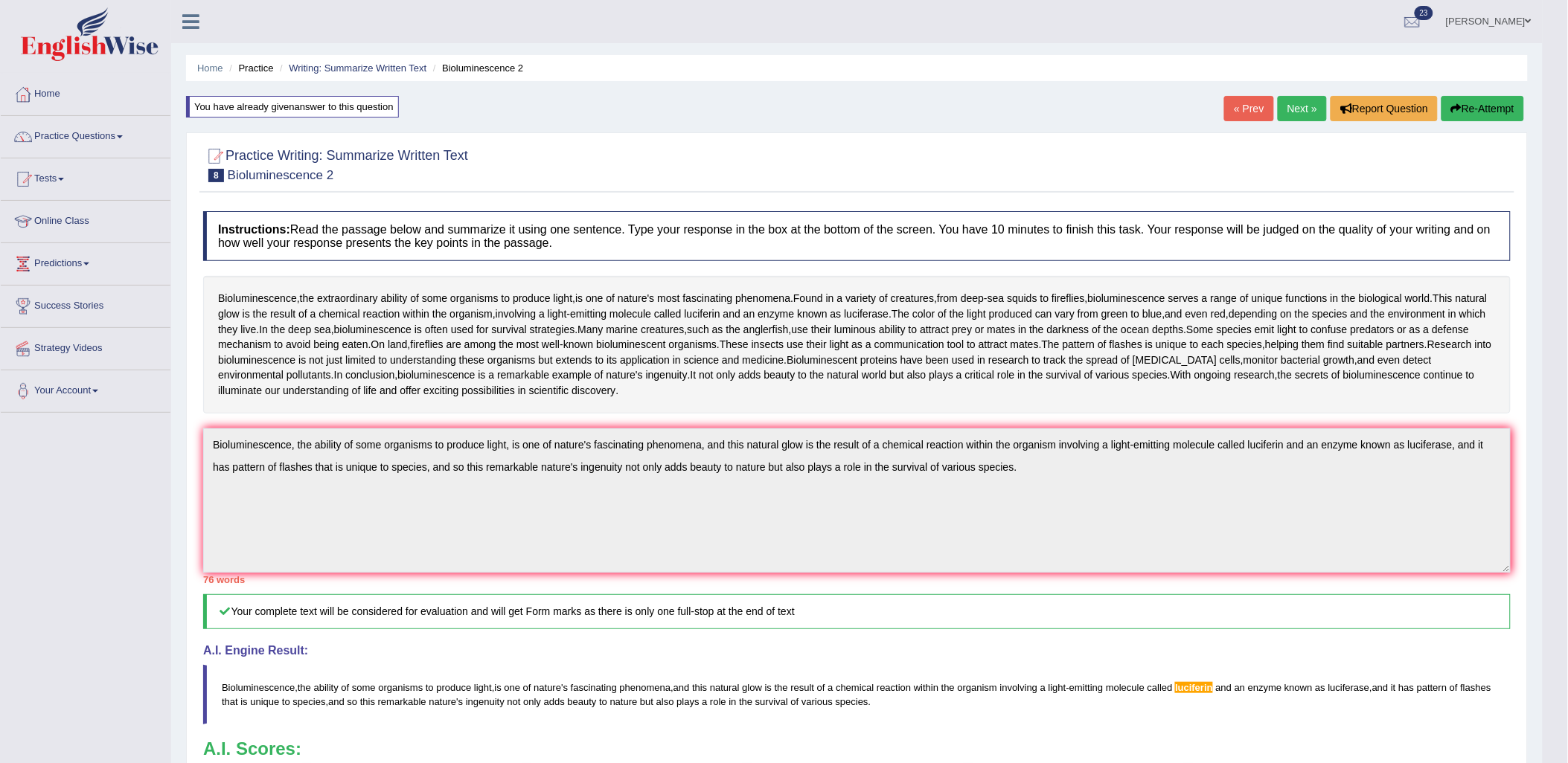
click at [1475, 104] on button "Re-Attempt" at bounding box center [1482, 109] width 83 height 25
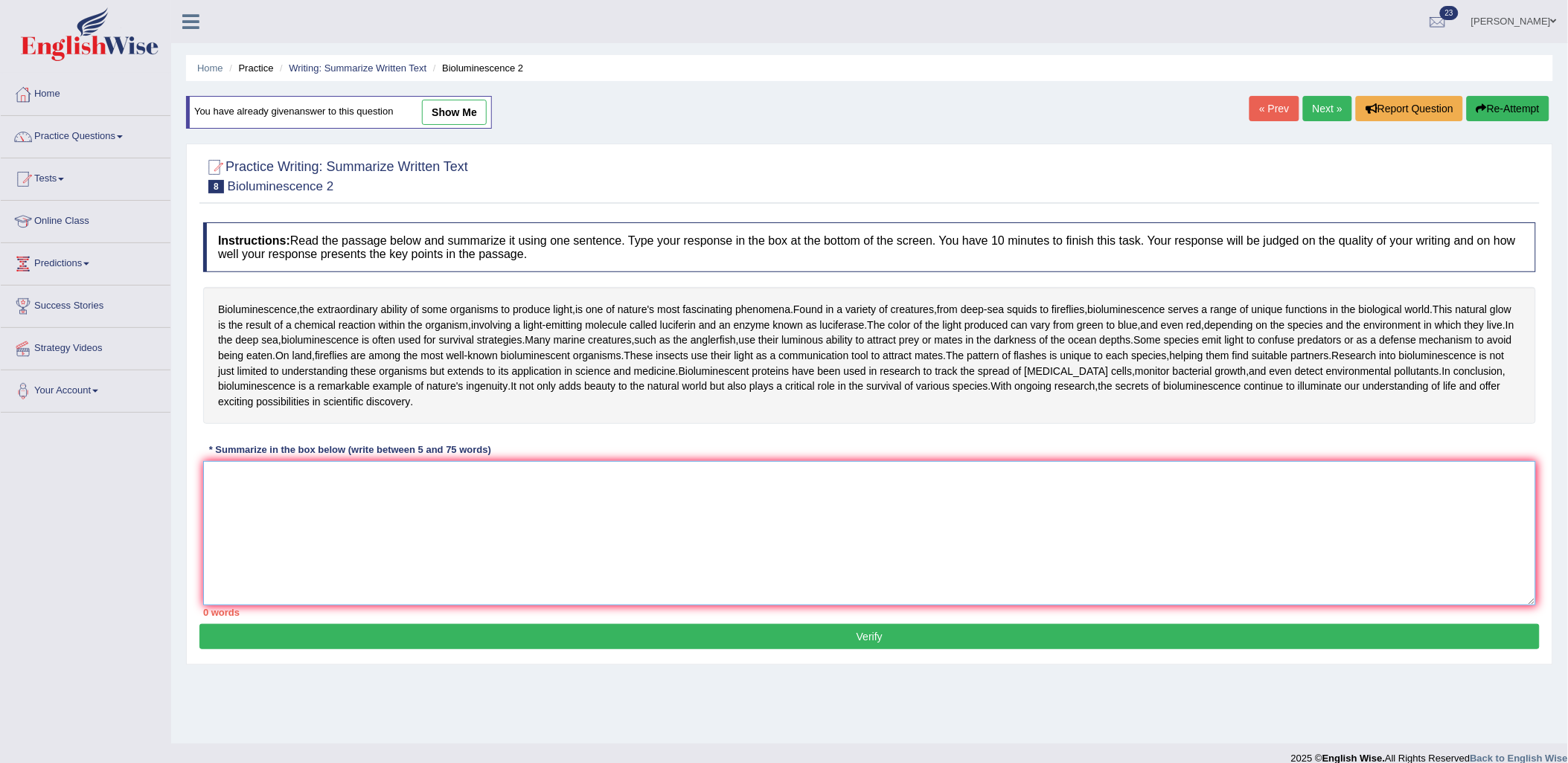
click at [839, 586] on textarea at bounding box center [869, 533] width 1332 height 144
paste textarea "Bioluminescence, the ability of some organisms to produce light, is one of natu…"
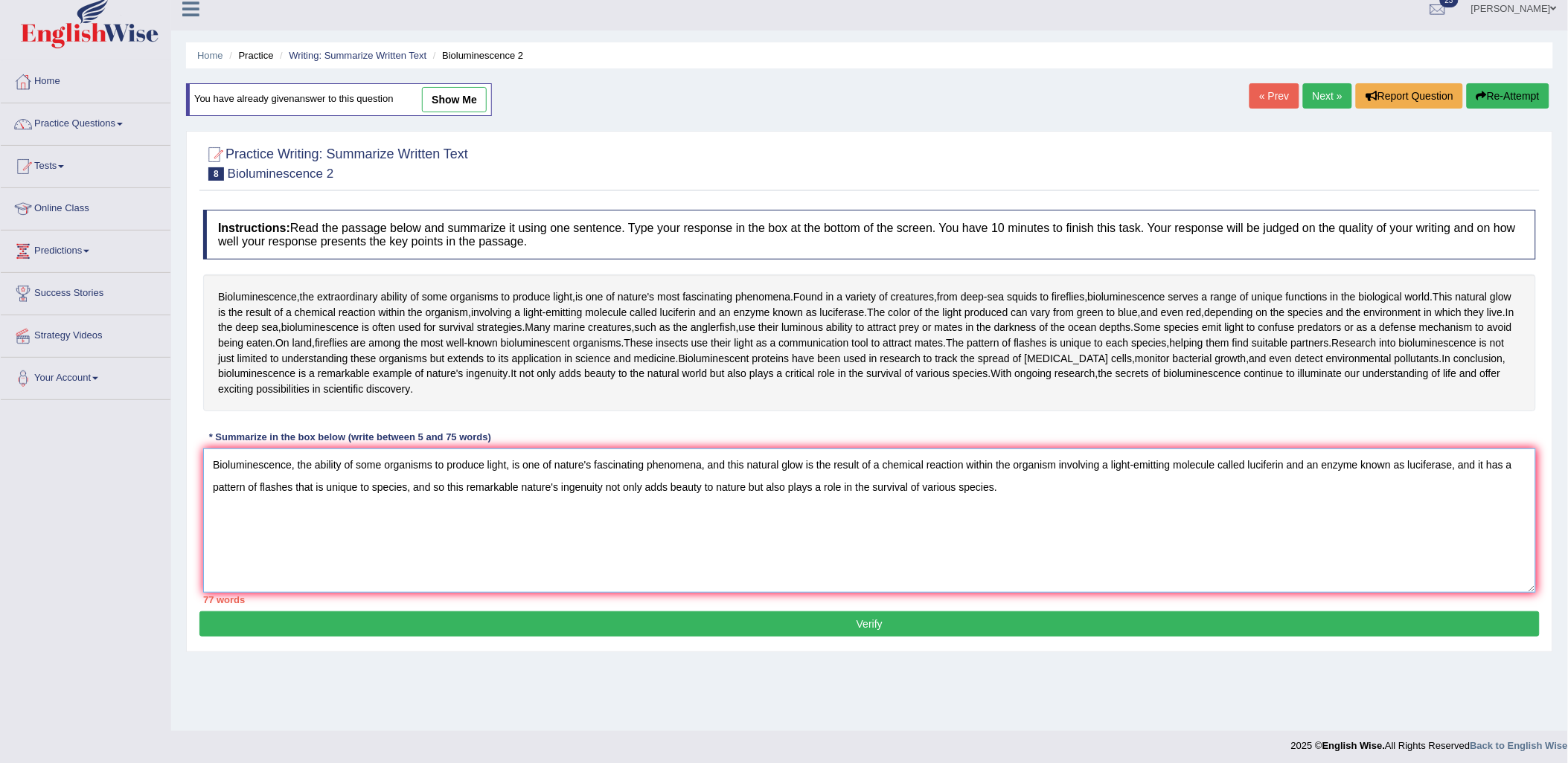
scroll to position [18, 0]
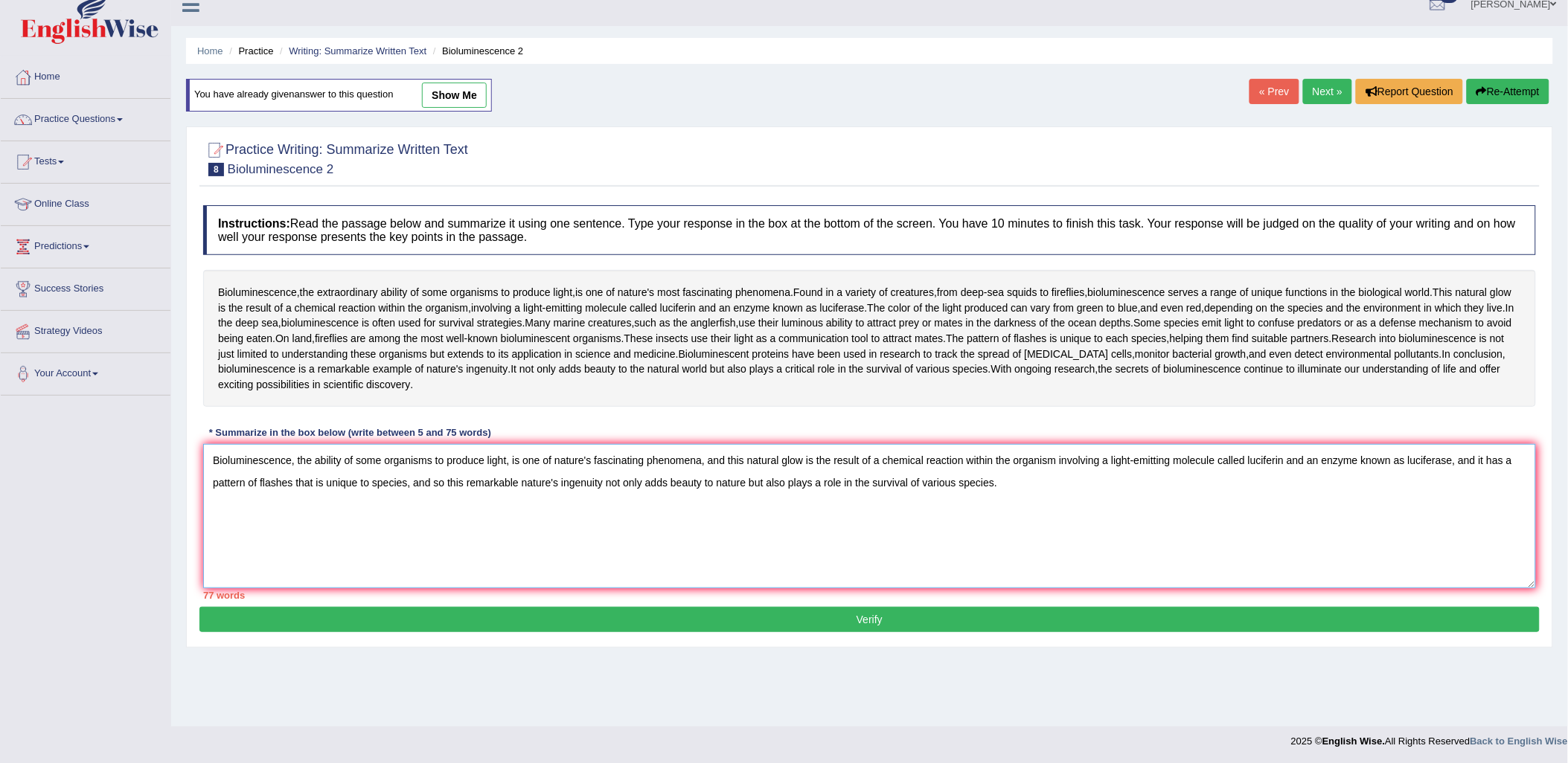
click at [1515, 467] on textarea "Bioluminescence, the ability of some organisms to produce light, is one of natu…" at bounding box center [869, 516] width 1332 height 144
drag, startPoint x: 1182, startPoint y: 481, endPoint x: 1165, endPoint y: 482, distance: 17.0
click at [1177, 482] on textarea "Bioluminescence, the ability of some organisms to produce light, is one of natu…" at bounding box center [869, 516] width 1332 height 144
click at [887, 502] on textarea "Bioluminescence, the ability of some organisms to produce light, is one of natu…" at bounding box center [869, 516] width 1332 height 144
drag, startPoint x: 559, startPoint y: 486, endPoint x: 524, endPoint y: 488, distance: 35.1
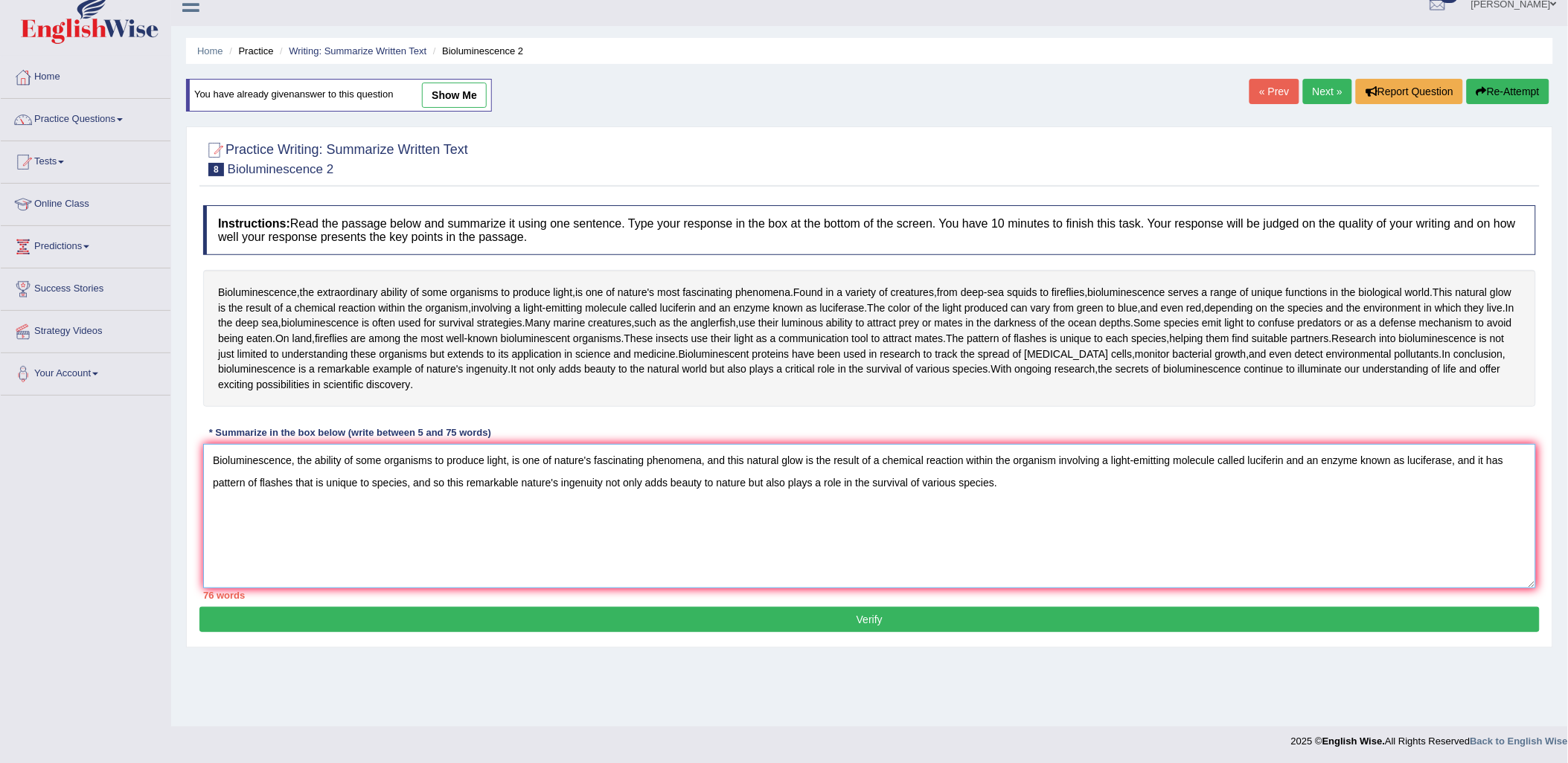
click at [524, 488] on textarea "Bioluminescence, the ability of some organisms to produce light, is one of natu…" at bounding box center [869, 516] width 1332 height 144
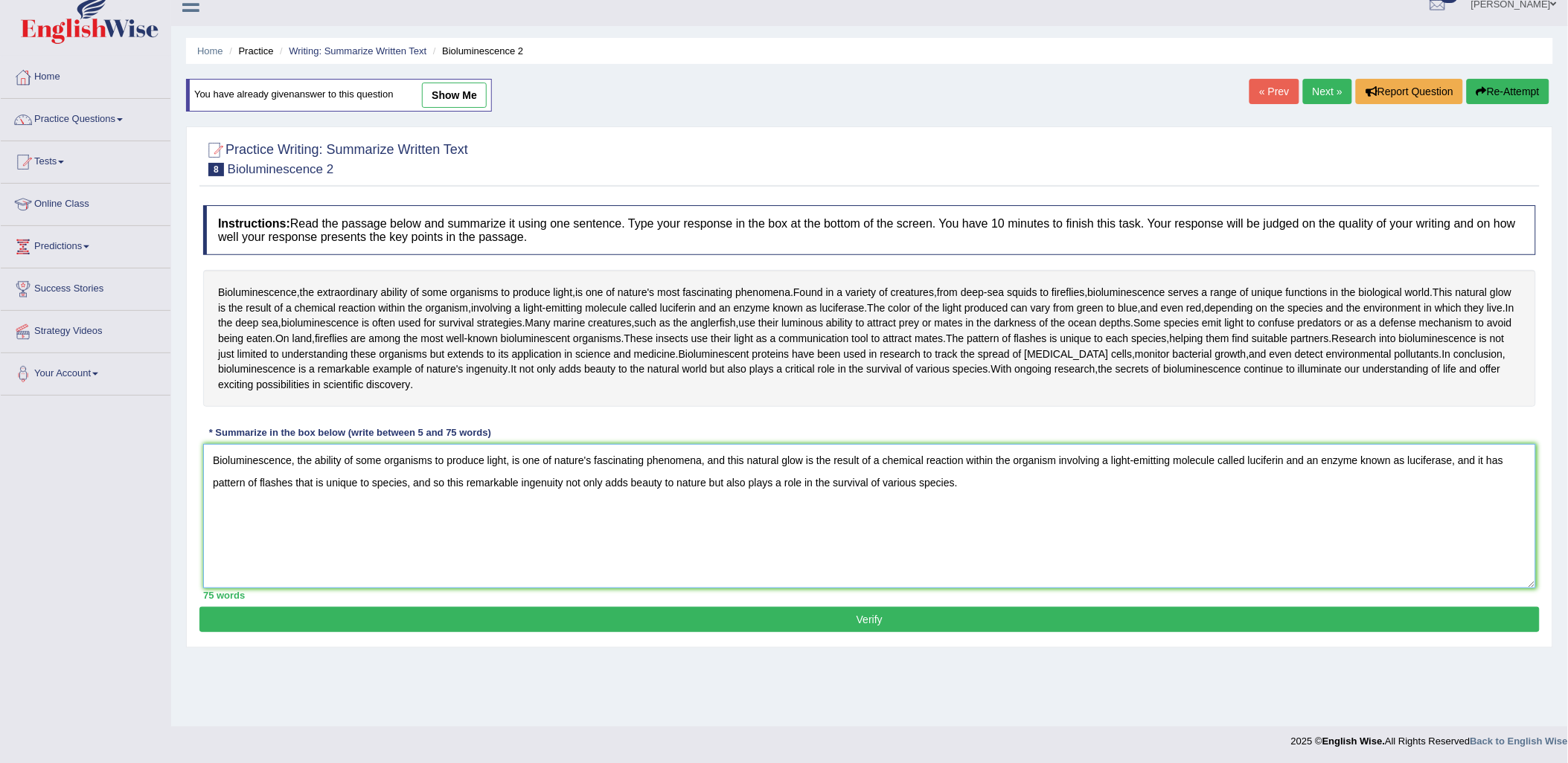
type textarea "Bioluminescence, the ability of some organisms to produce light, is one of natu…"
click at [599, 631] on button "Verify" at bounding box center [869, 620] width 1340 height 25
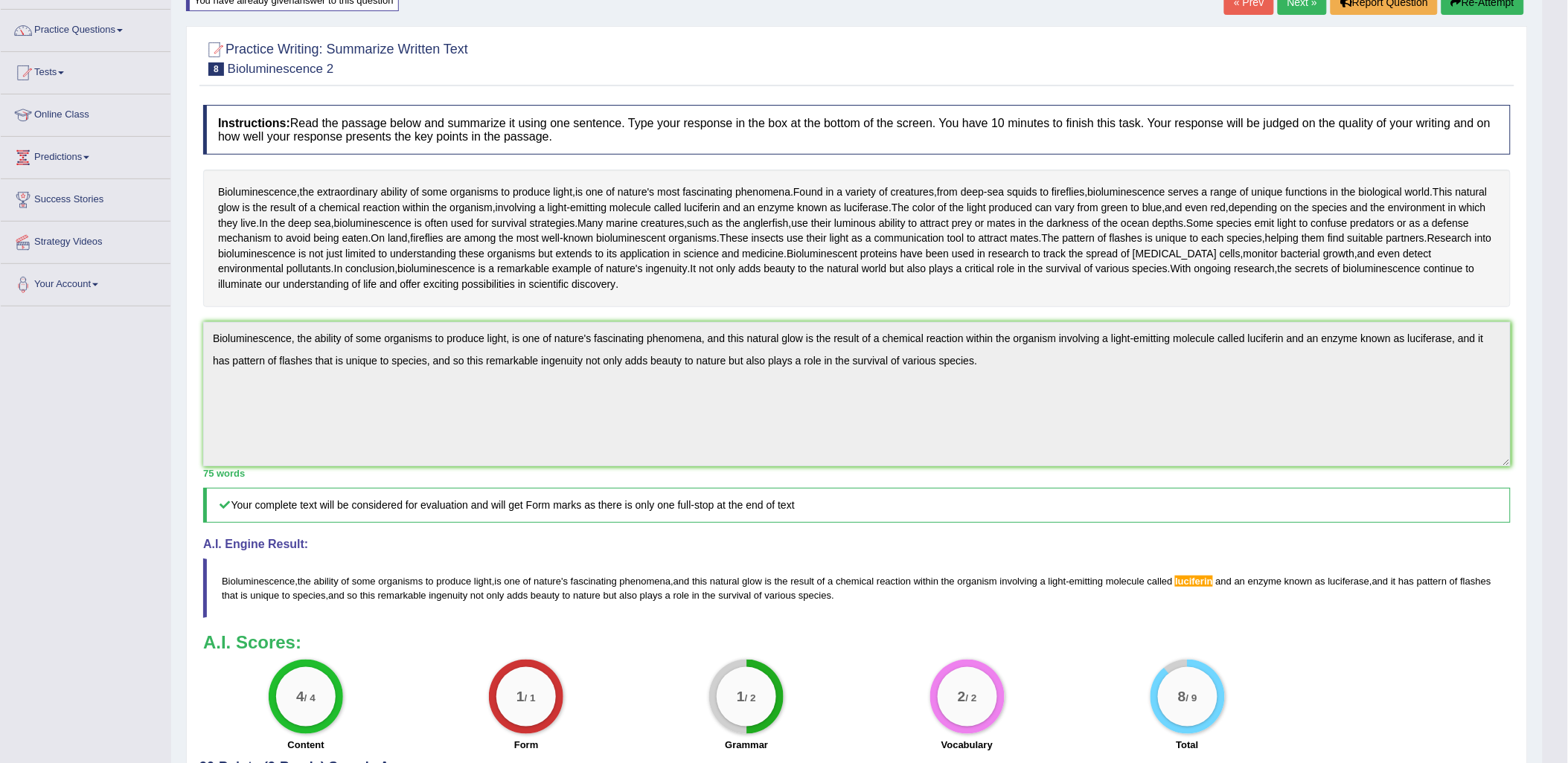
scroll to position [0, 0]
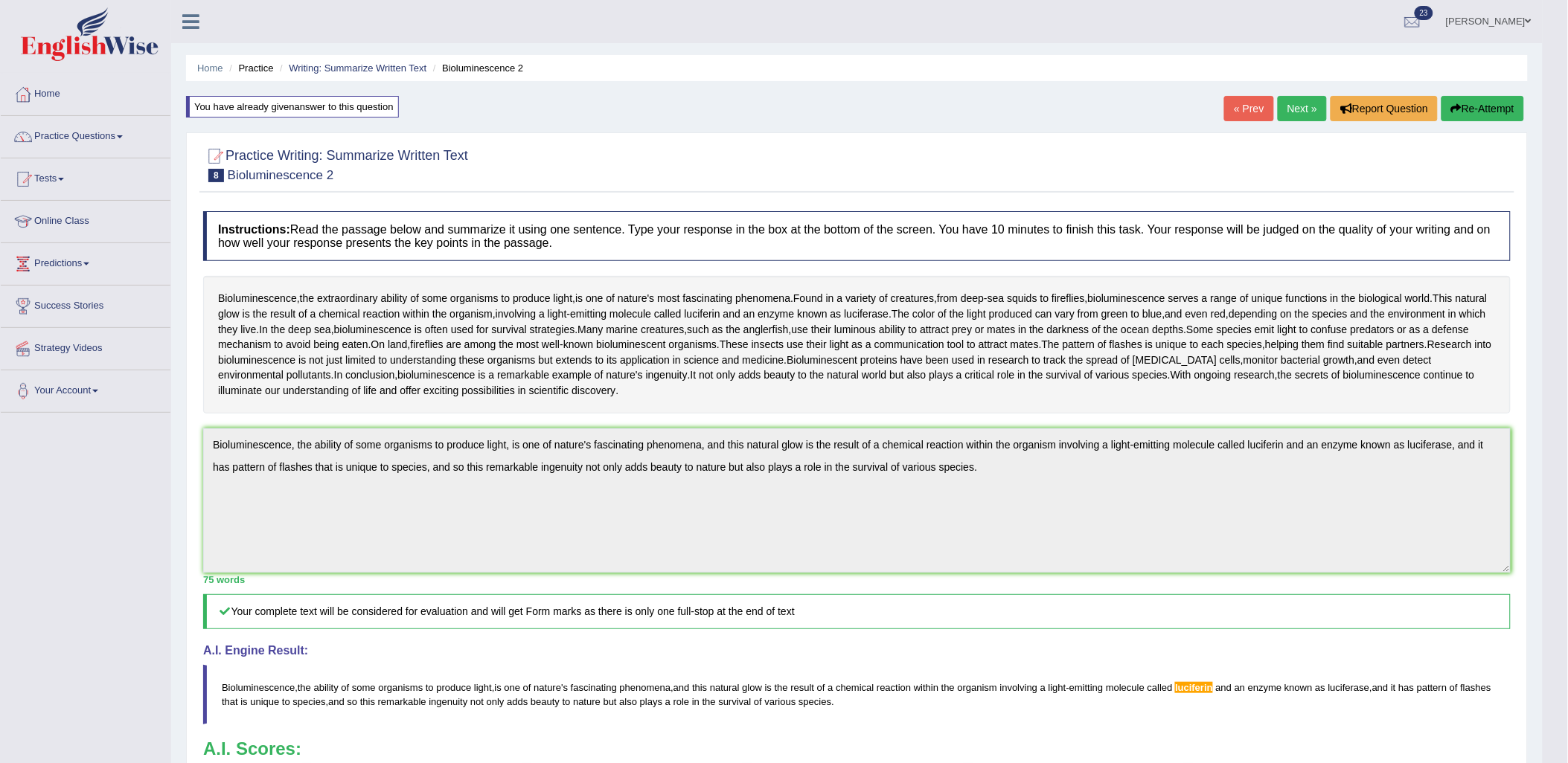
click at [1307, 99] on link "Next »" at bounding box center [1302, 109] width 49 height 25
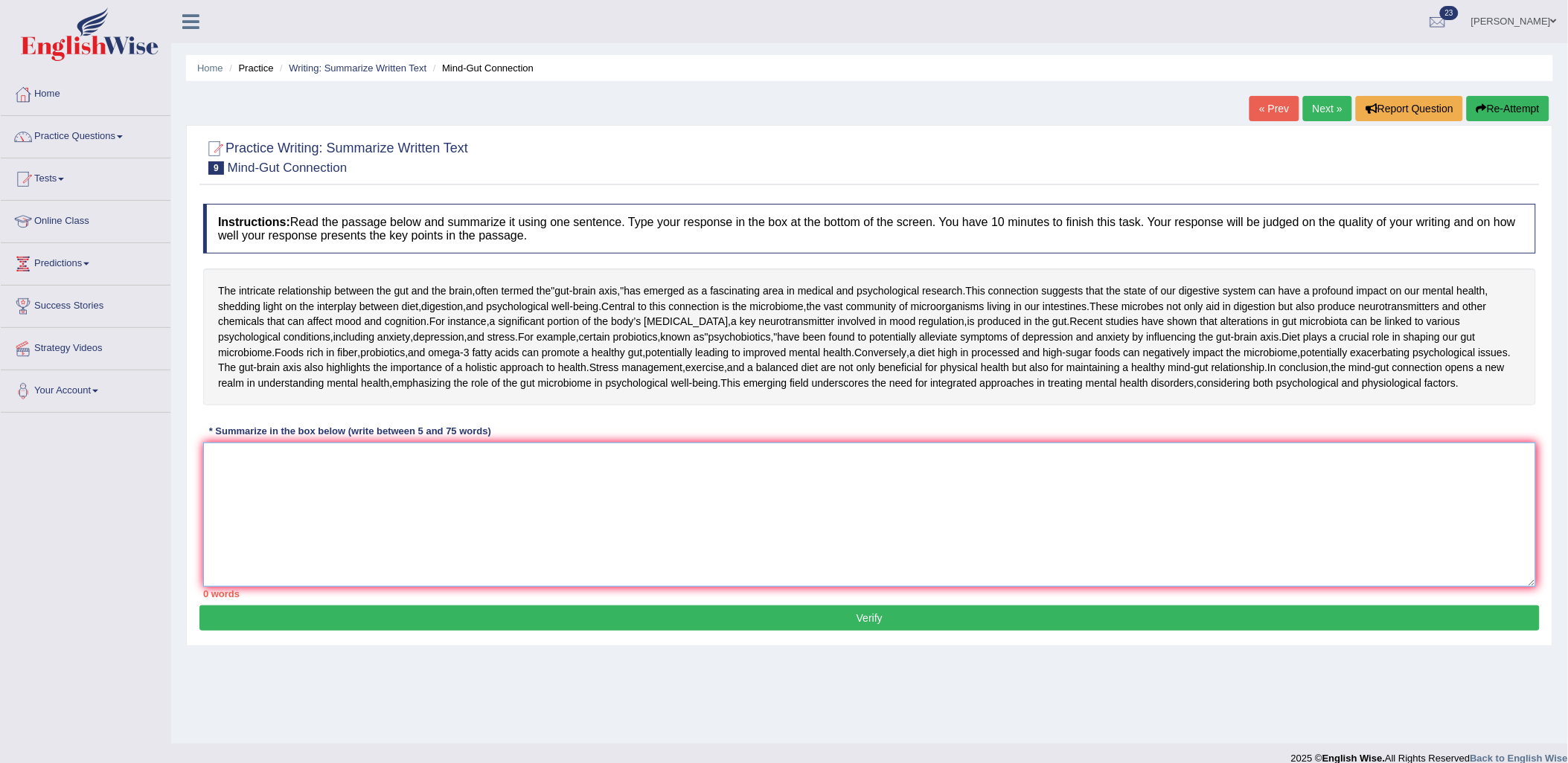
click at [837, 587] on textarea at bounding box center [869, 515] width 1332 height 144
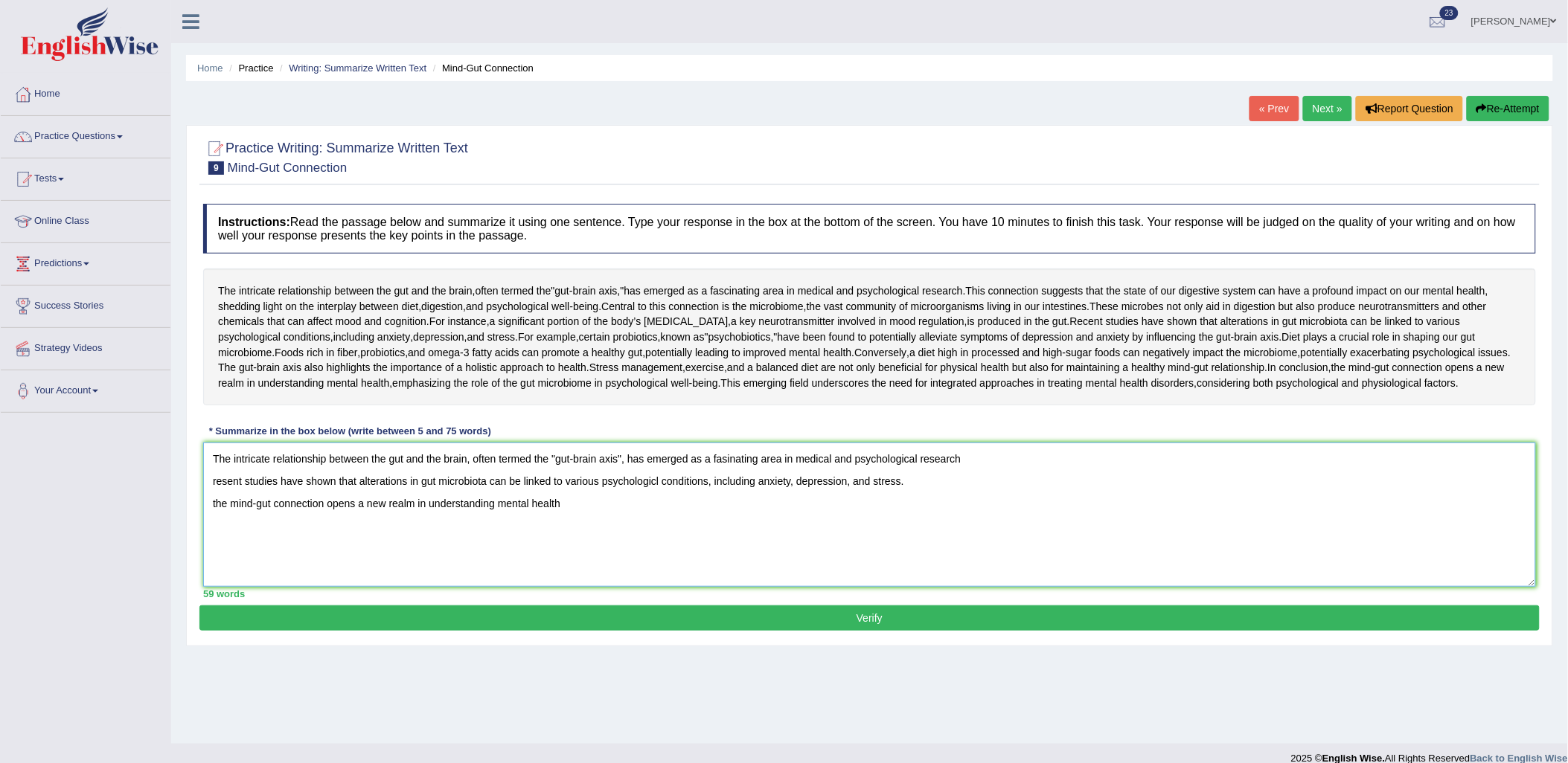
click at [1017, 587] on textarea "The intricate relationship between the gut and the brain, often termed the "gut…" at bounding box center [869, 515] width 1332 height 144
click at [978, 587] on textarea "The intricate relationship between the gut and the brain, often termed the "gut…" at bounding box center [869, 515] width 1332 height 144
click at [212, 587] on textarea "The intricate relationship between the gut and the brain, often termed the "gut…" at bounding box center [869, 515] width 1332 height 144
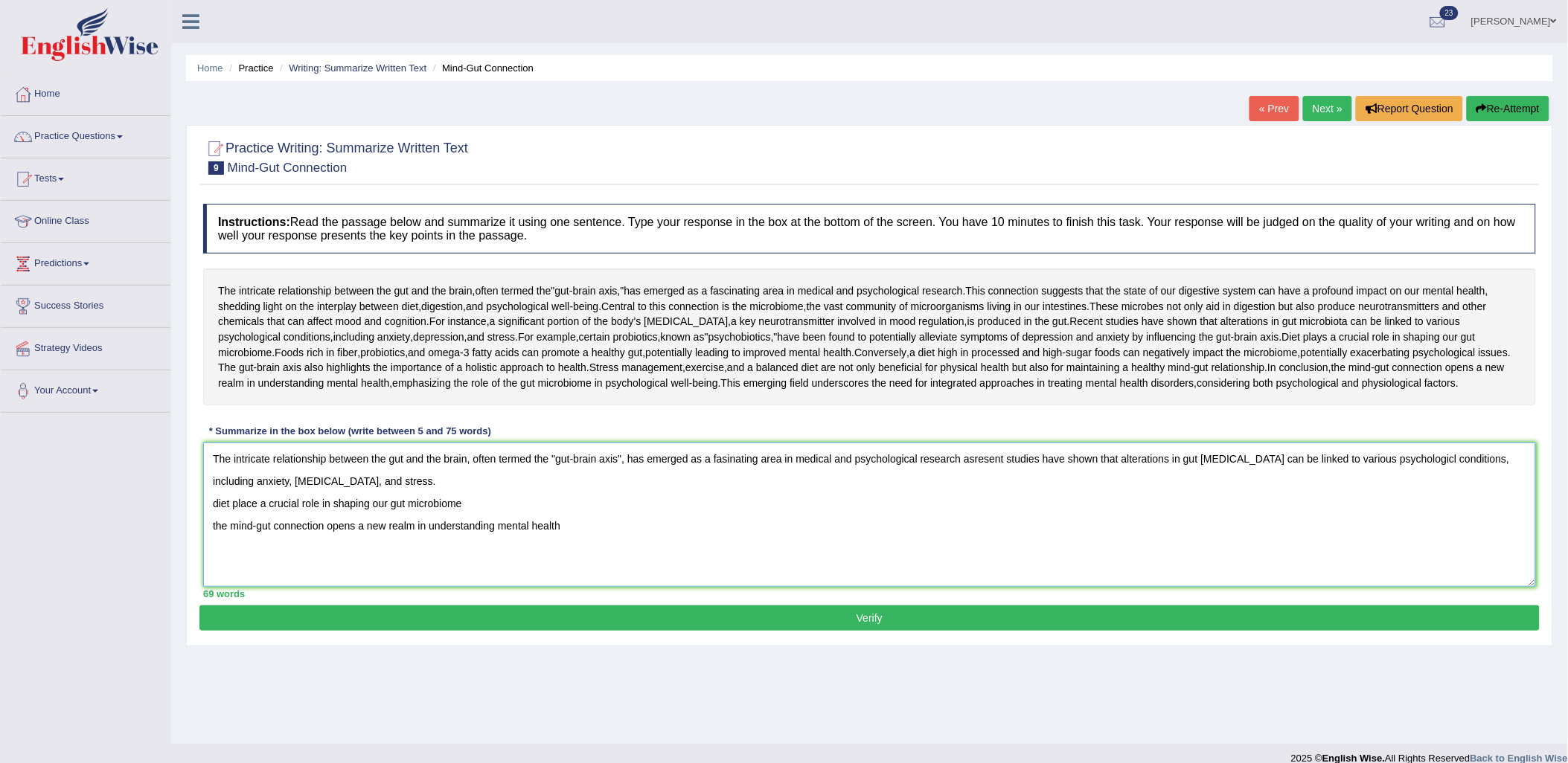
click at [956, 587] on textarea "The intricate relationship between the gut and the brain, often termed the "gut…" at bounding box center [869, 515] width 1332 height 144
click at [969, 587] on textarea "The intricate relationship between the gut and the brain, often termed the "gut…" at bounding box center [869, 515] width 1332 height 144
click at [971, 587] on textarea "The intricate relationship between the gut and the brain, often termed the "gut…" at bounding box center [869, 515] width 1332 height 144
click at [363, 587] on textarea "The intricate relationship between the gut and the brain, often termed the "gut…" at bounding box center [869, 515] width 1332 height 144
click at [962, 587] on textarea "The intricate relationship between the gut and the brain, often termed the "gut…" at bounding box center [869, 515] width 1332 height 144
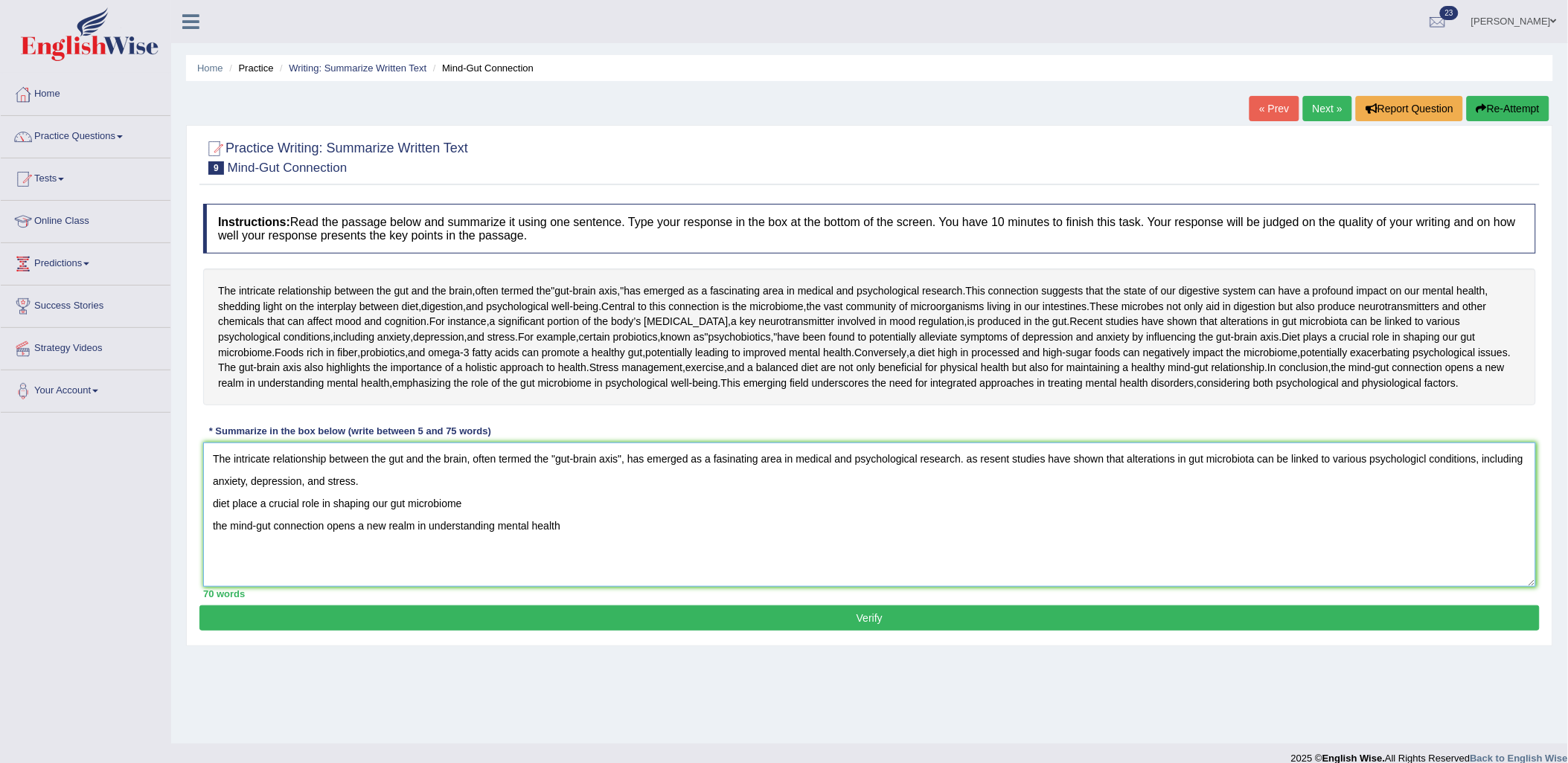
click at [960, 587] on textarea "The intricate relationship between the gut and the brain, often termed the "gut…" at bounding box center [869, 515] width 1332 height 144
click at [365, 587] on textarea "The intricate relationship between the gut and the brain, often termed the "gut…" at bounding box center [869, 515] width 1332 height 144
click at [208, 587] on textarea "The intricate relationship between the gut and the brain, often termed the "gut…" at bounding box center [869, 515] width 1332 height 144
click at [430, 587] on textarea "The intricate relationship between the gut and the brain, often termed the "gut…" at bounding box center [869, 515] width 1332 height 144
click at [207, 587] on textarea "The intricate relationship between the gut and the brain, often termed the "gut…" at bounding box center [869, 515] width 1332 height 144
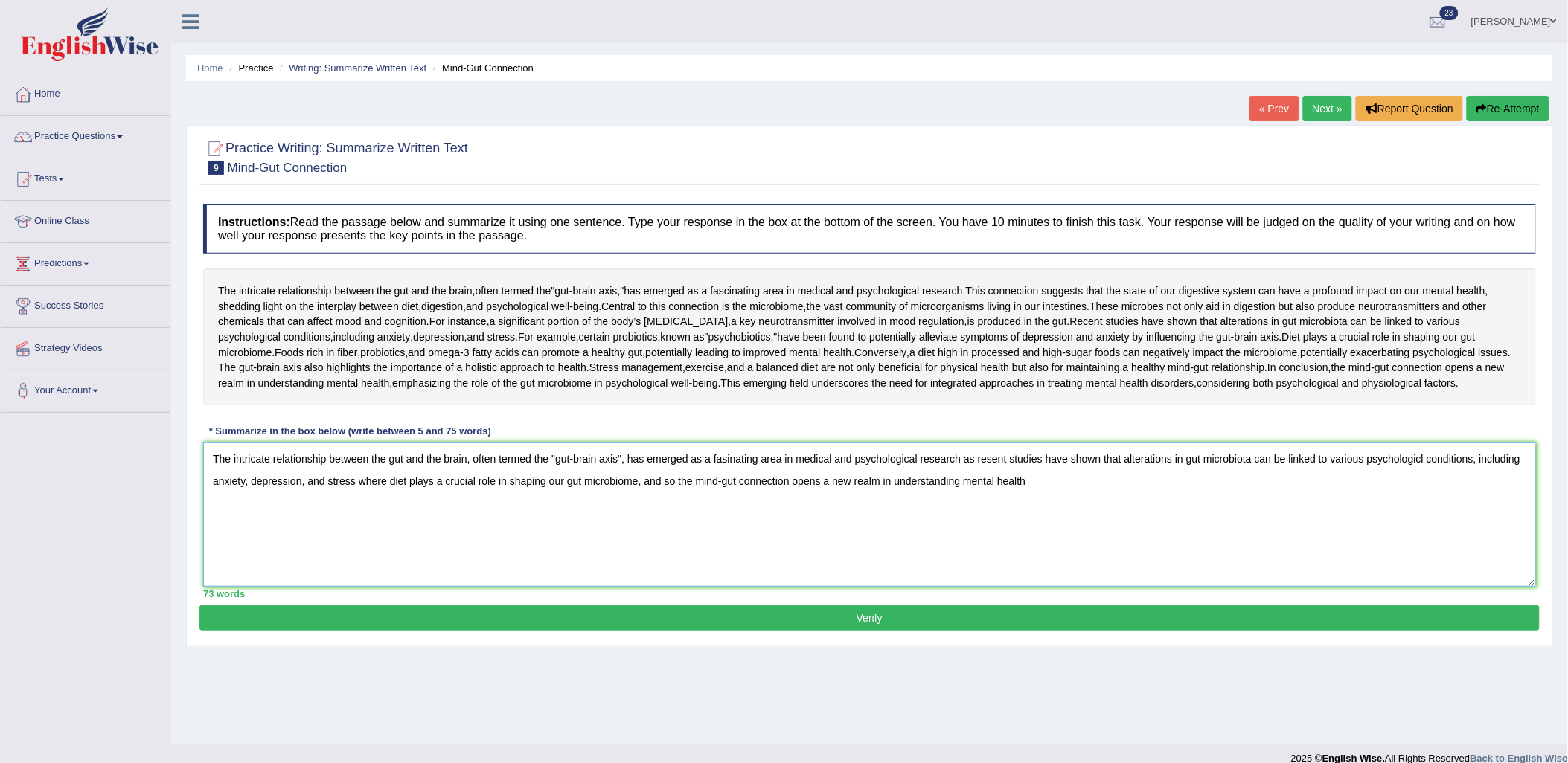
click at [1051, 587] on textarea "The intricate relationship between the gut and the brain, often termed the "gut…" at bounding box center [869, 515] width 1332 height 144
drag, startPoint x: 653, startPoint y: 626, endPoint x: 754, endPoint y: 622, distance: 101.1
click at [754, 587] on textarea "The intricate relationship between the gut and the brain, often termed the "gut…" at bounding box center [869, 515] width 1332 height 144
click at [732, 587] on textarea "The intricate relationship between the gut and the brain, often termed the "gut…" at bounding box center [869, 515] width 1332 height 144
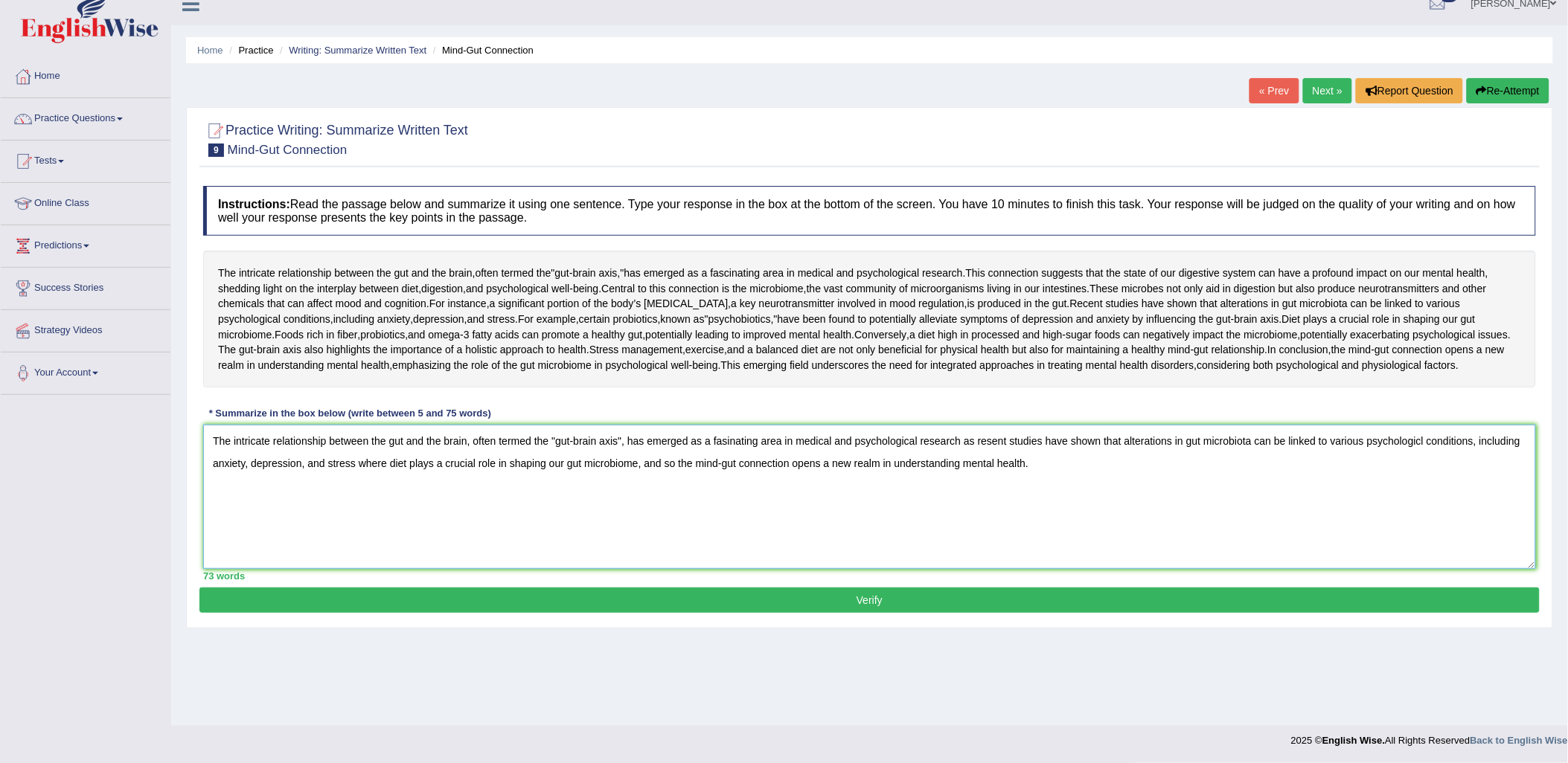
scroll to position [71, 0]
type textarea "The intricate relationship between the gut and the brain, often termed the "gut…"
click at [975, 613] on button "Verify" at bounding box center [869, 600] width 1340 height 25
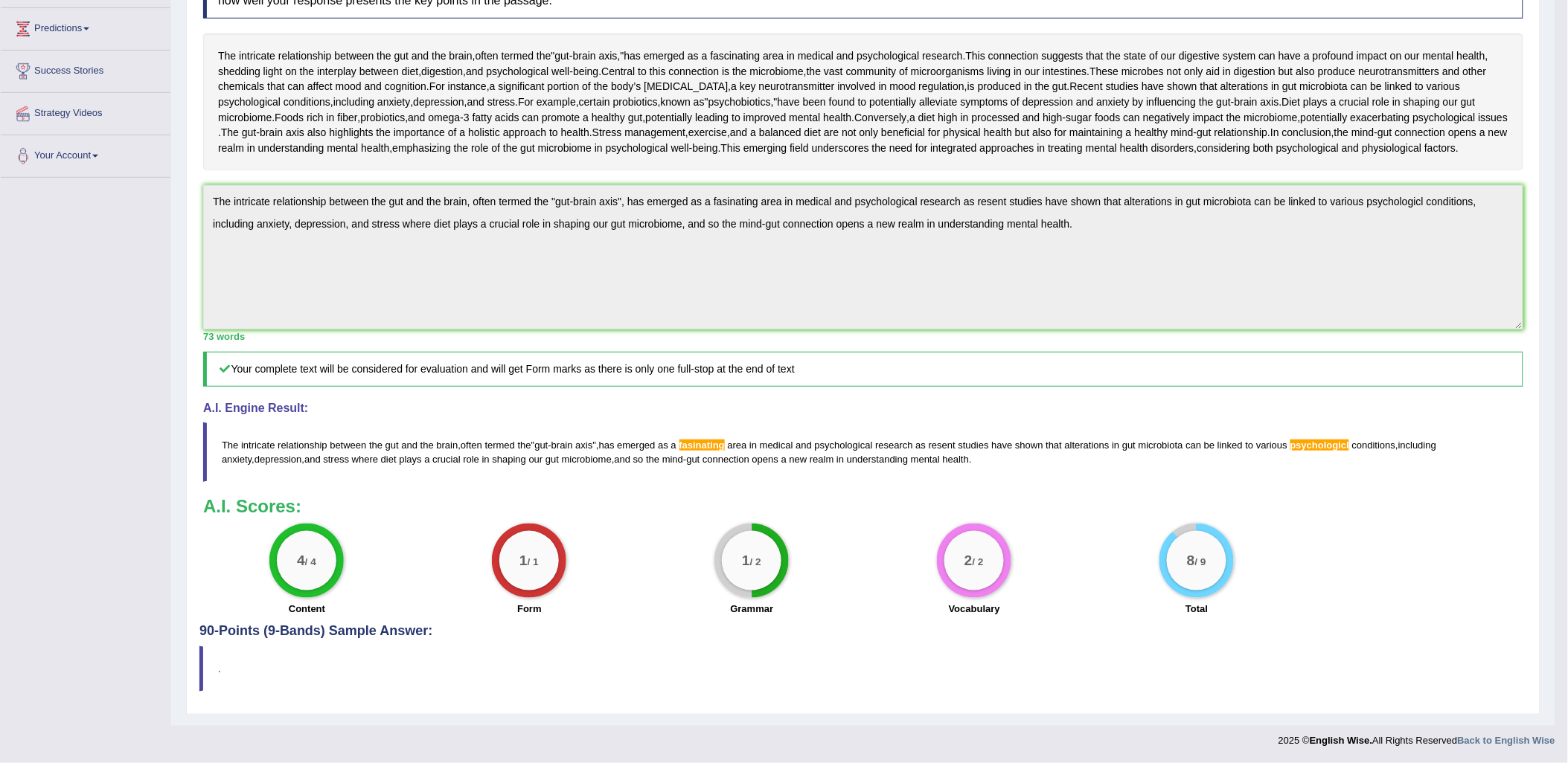
scroll to position [375, 0]
click at [174, 189] on div "Home Practice Writing: Summarize Written Text Mind-Gut Connection « Prev Next »…" at bounding box center [863, 245] width 1384 height 962
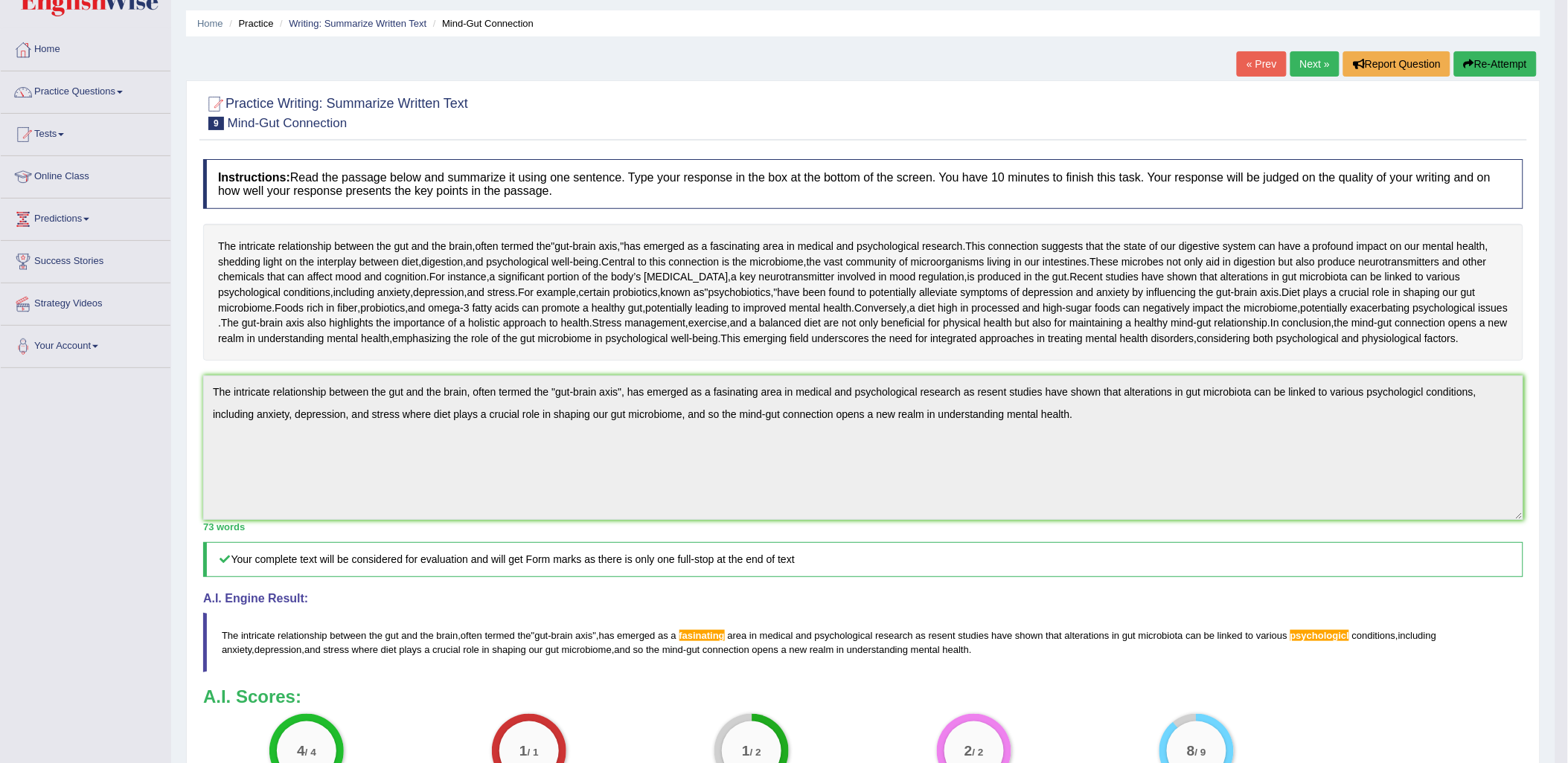
click at [1510, 70] on button "Re-Attempt" at bounding box center [1495, 64] width 83 height 25
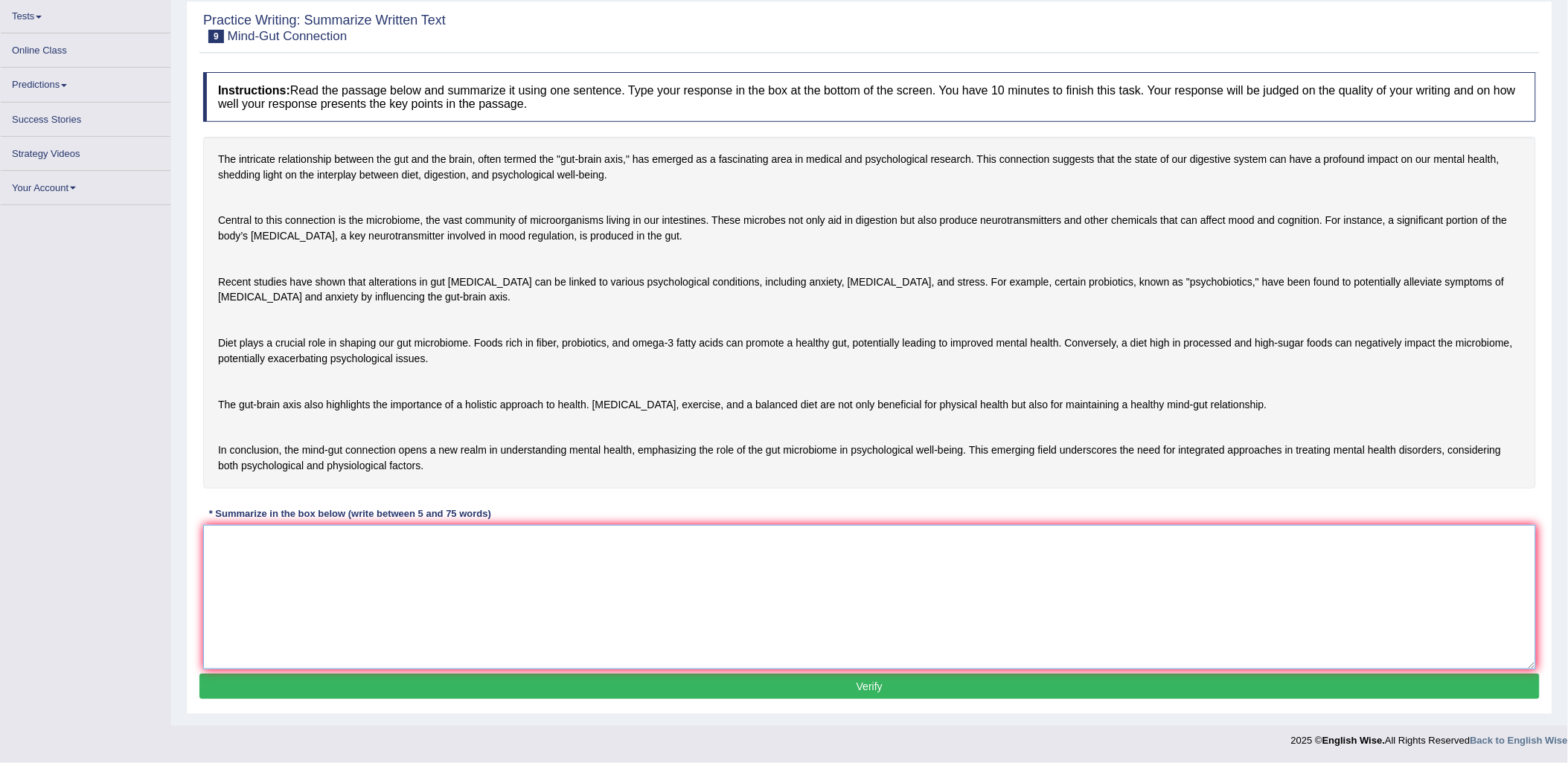
click at [451, 580] on textarea at bounding box center [869, 598] width 1332 height 144
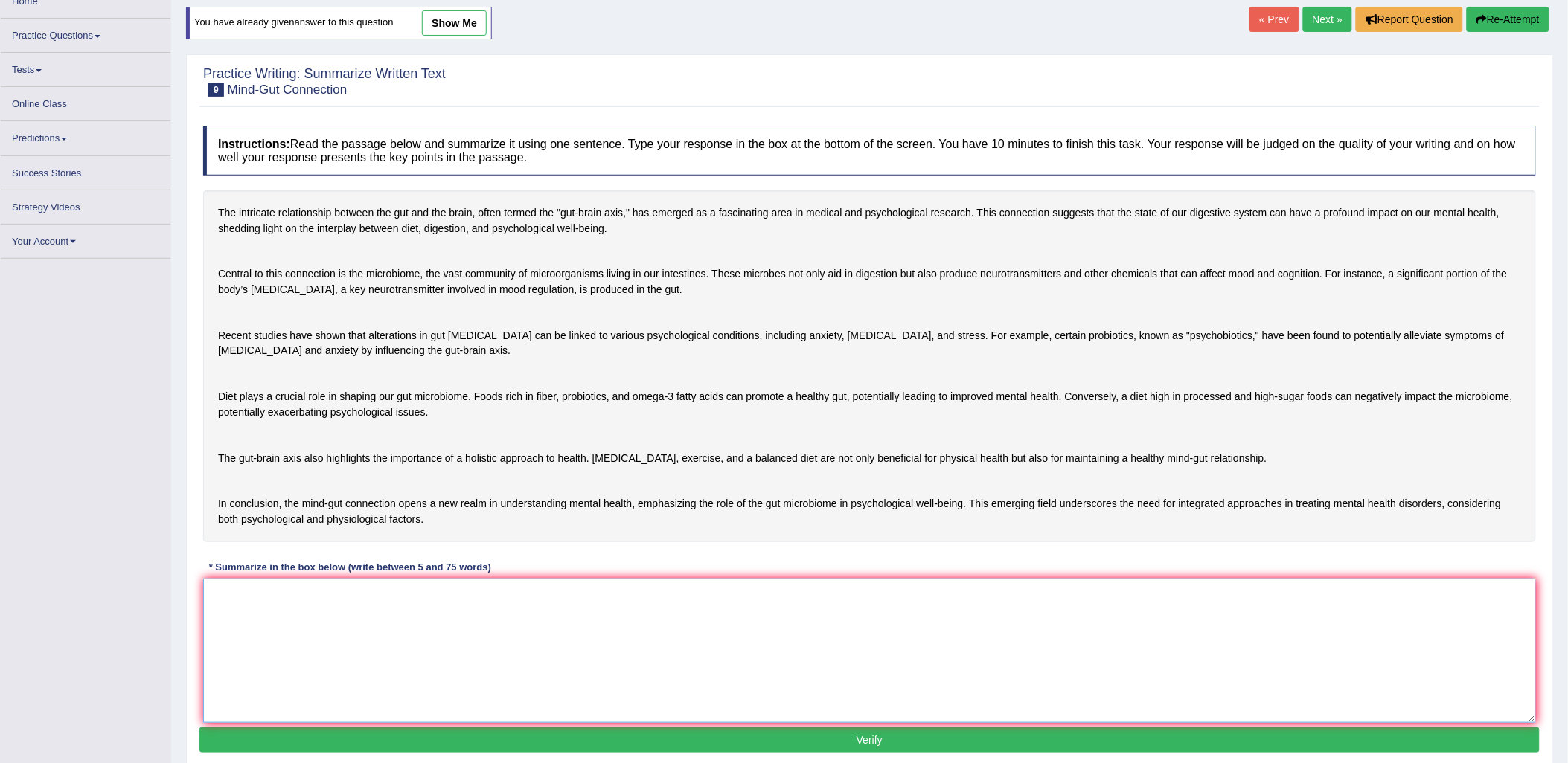
paste textarea "The intricate relationship between the gut and the brain, often termed the "gut…"
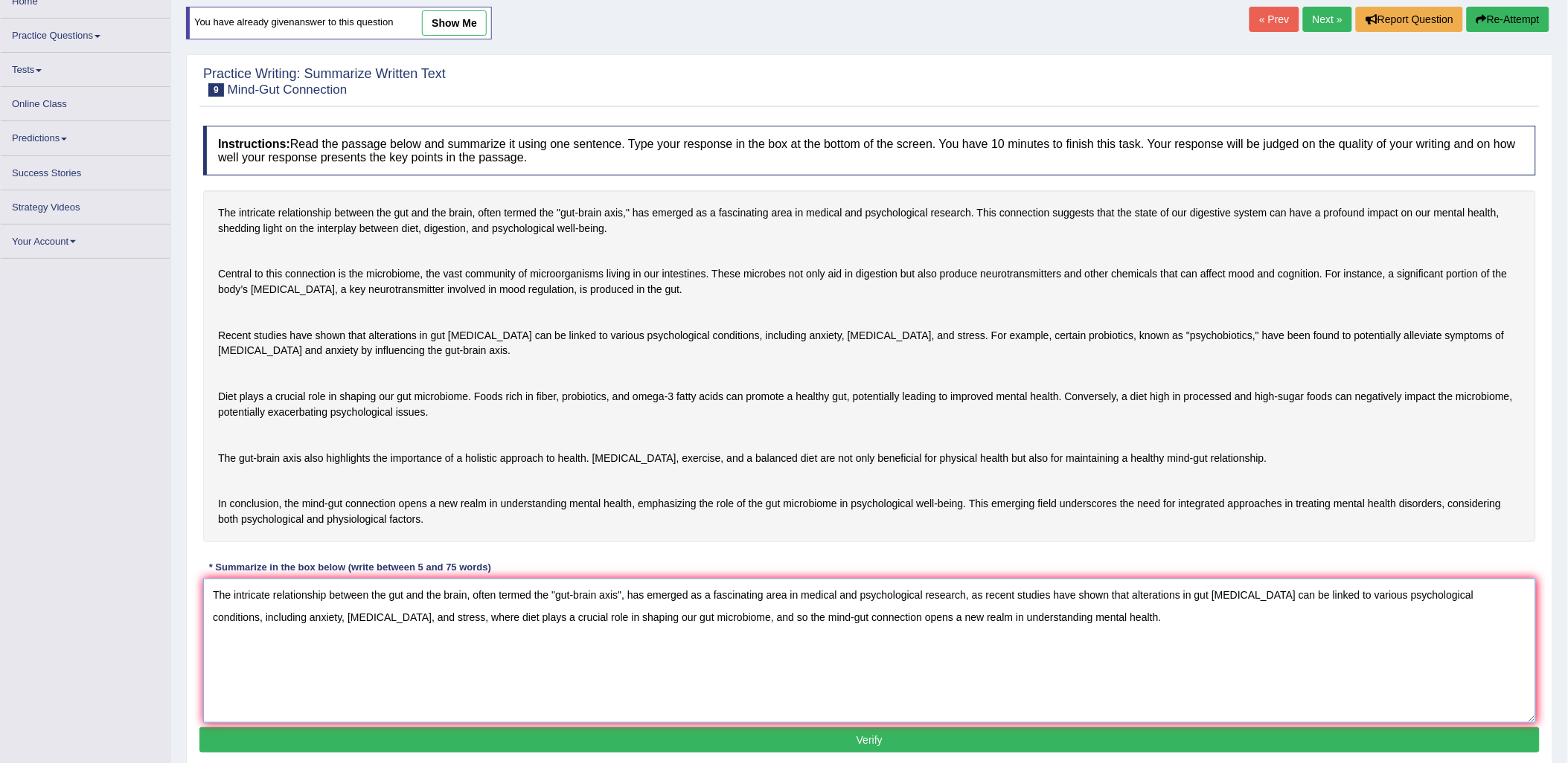
type textarea "The intricate relationship between the gut and the brain, often termed the "gut…"
click at [433, 702] on div "Practice Writing: Summarize Written Text 9 Mind-Gut Connection Instructions: Re…" at bounding box center [869, 412] width 1367 height 714
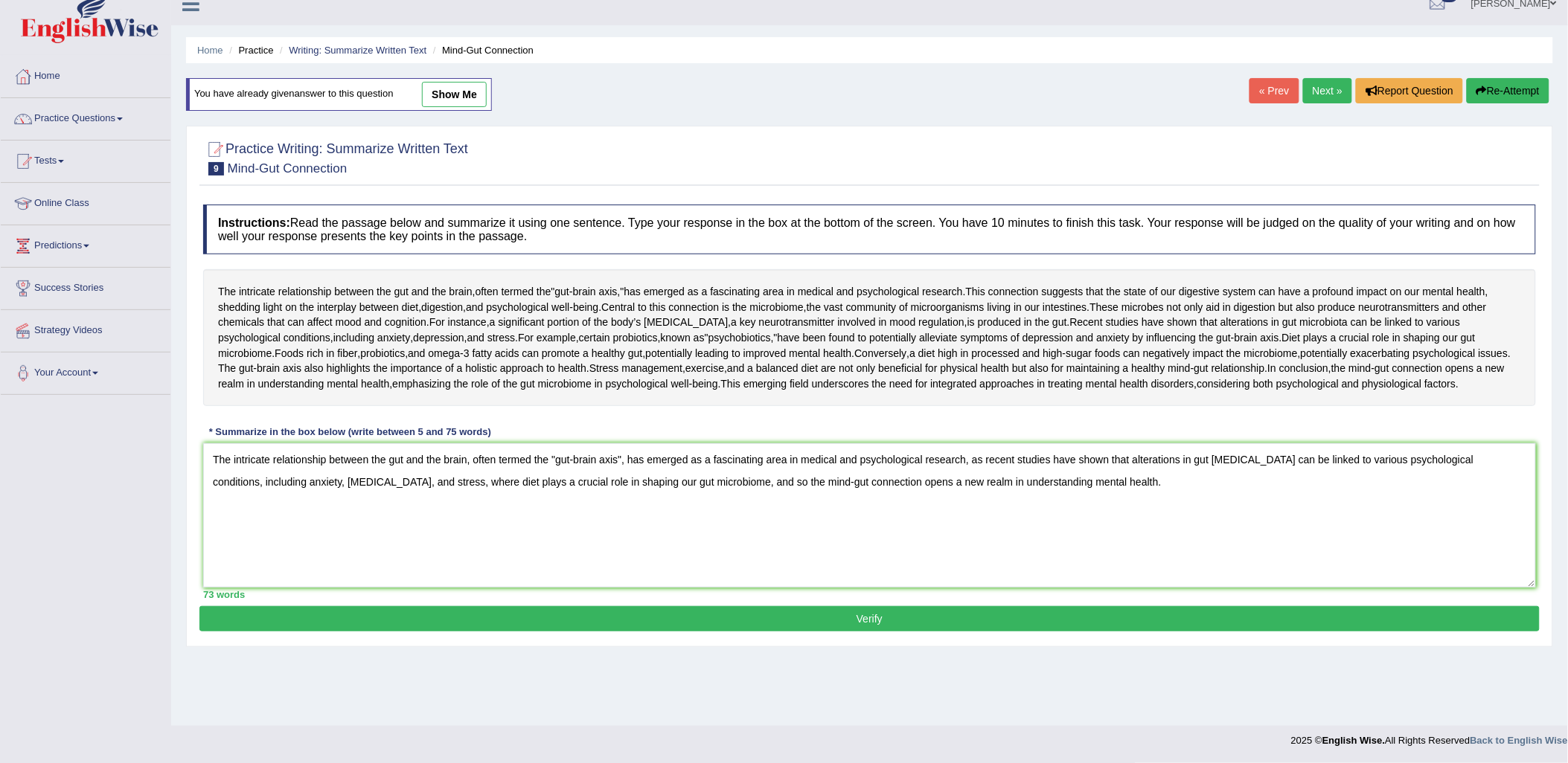
click at [410, 632] on button "Verify" at bounding box center [869, 619] width 1340 height 25
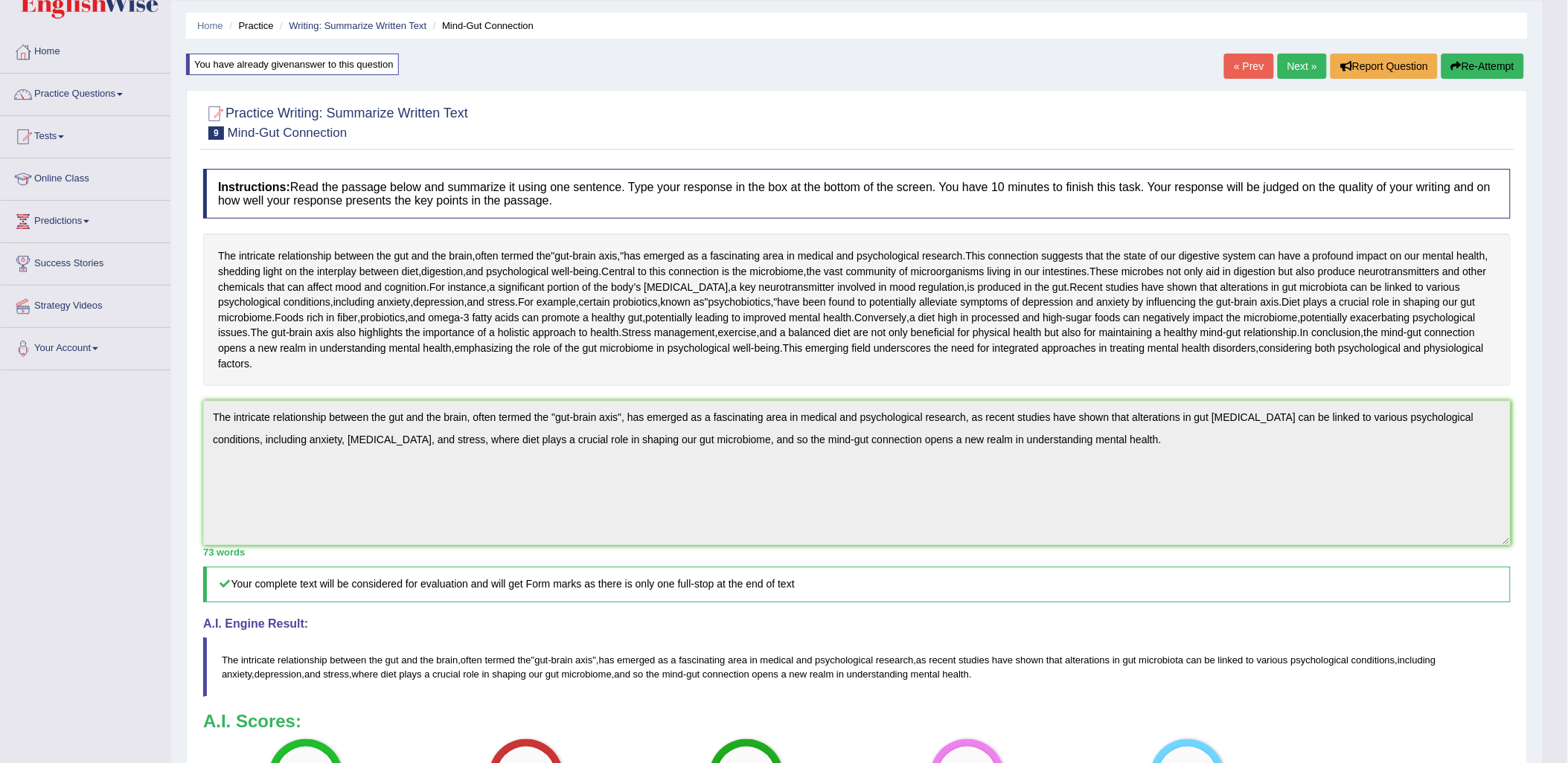
scroll to position [83, 0]
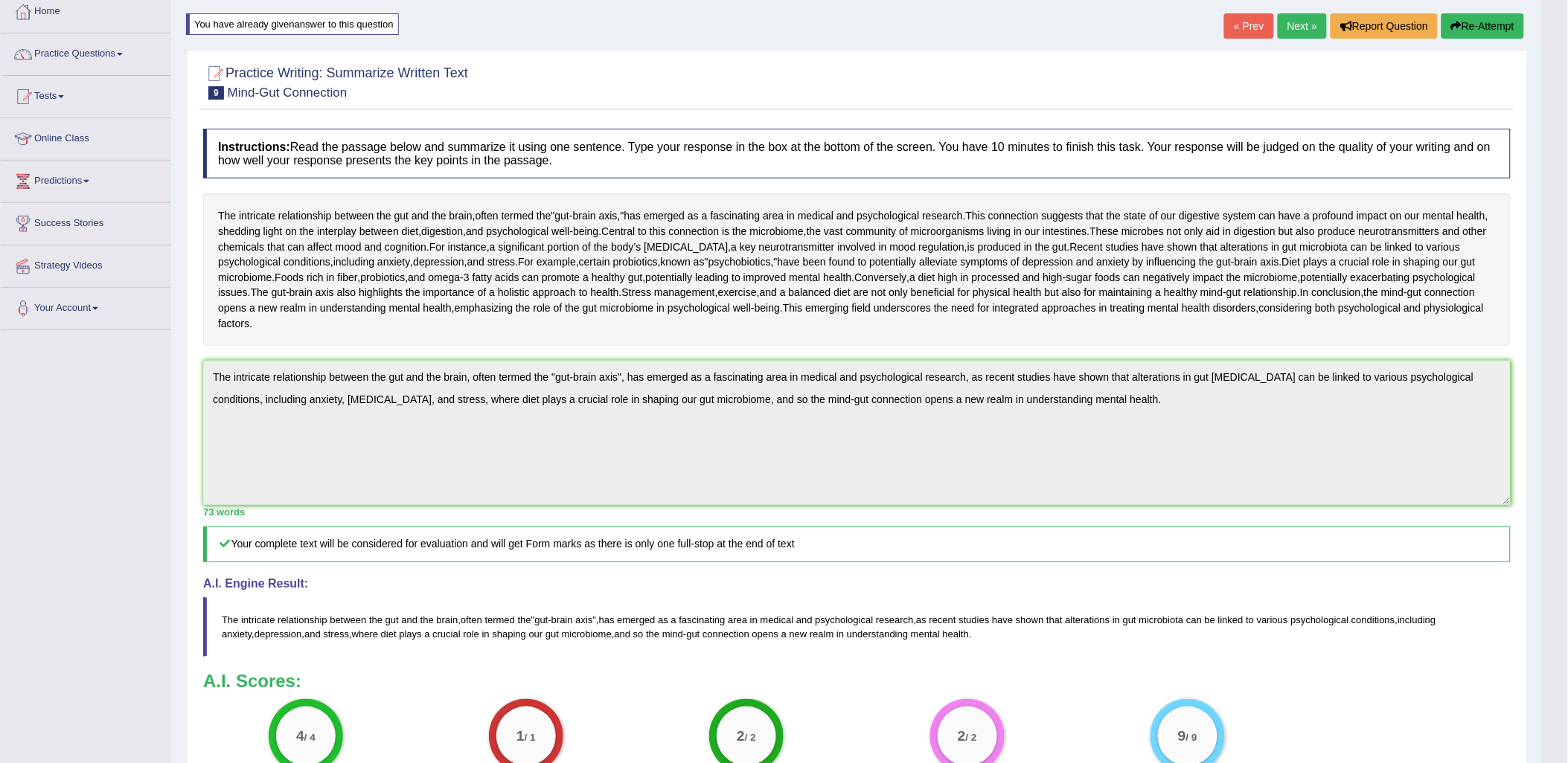
click at [440, 321] on div "Instructions: Read the passage below and summarize it using one sentence. Type …" at bounding box center [857, 460] width 1315 height 678
drag, startPoint x: 440, startPoint y: 321, endPoint x: 229, endPoint y: 246, distance: 223.9
click at [229, 246] on div "The intricate relationship between the gut and the brain , often termed the " g…" at bounding box center [857, 270] width 1307 height 153
drag, startPoint x: 214, startPoint y: 210, endPoint x: 269, endPoint y: 245, distance: 65.2
click at [269, 245] on div "The intricate relationship between the gut and the brain , often termed the " g…" at bounding box center [857, 270] width 1307 height 153
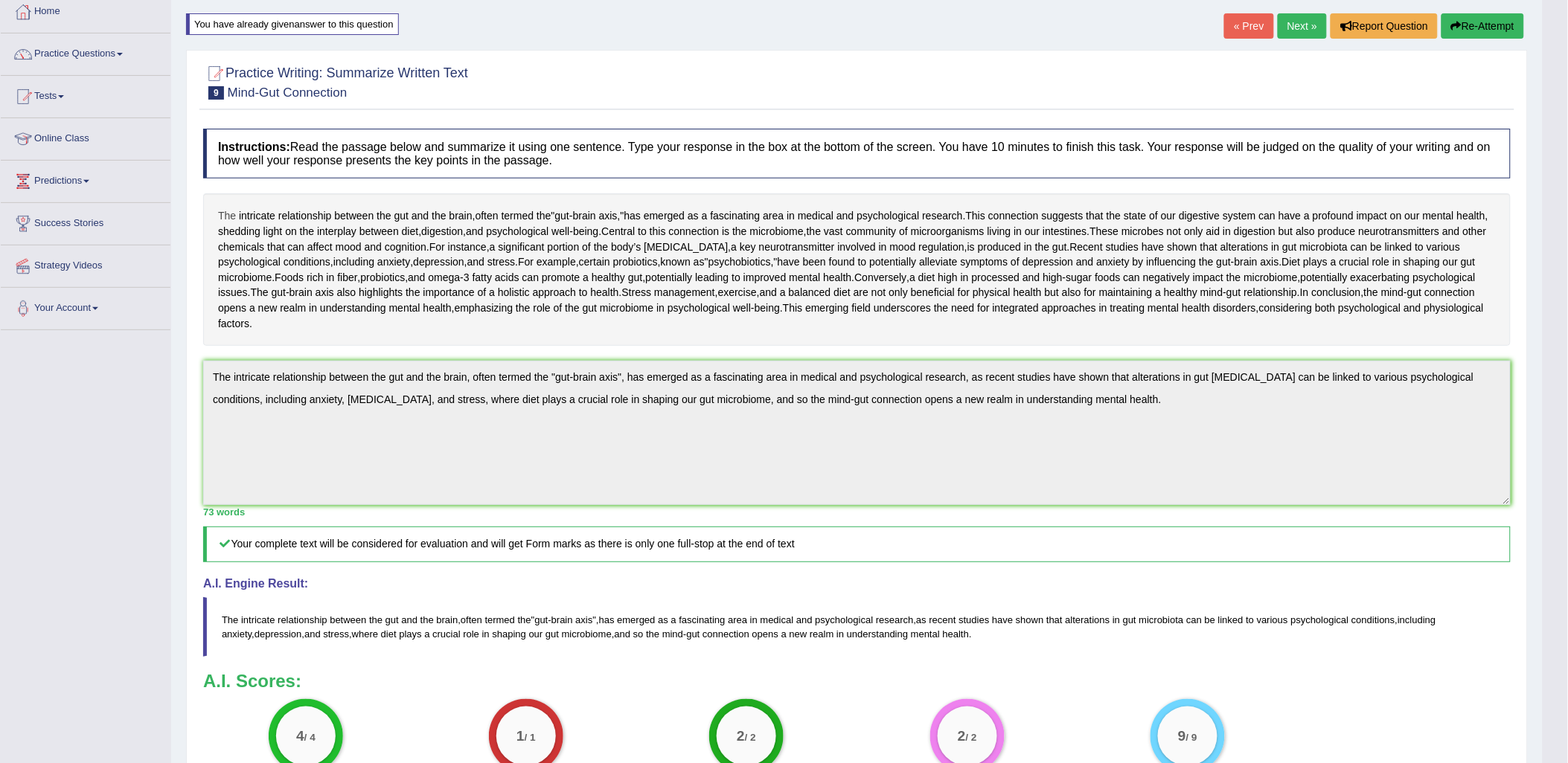
click at [223, 222] on span "The" at bounding box center [227, 216] width 18 height 16
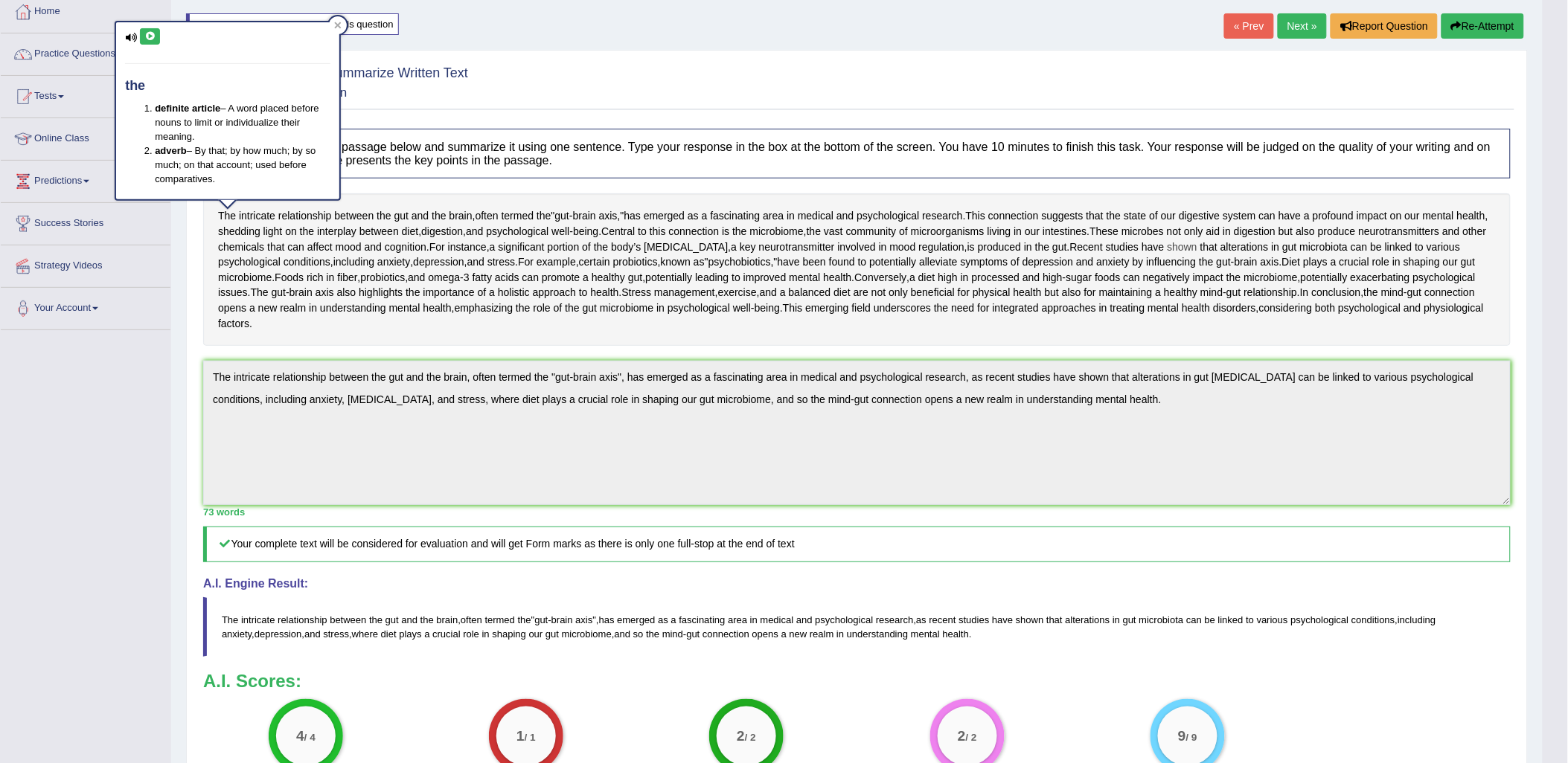
drag, startPoint x: 216, startPoint y: 213, endPoint x: 331, endPoint y: 309, distance: 149.8
click at [331, 309] on div "The intricate relationship between the gut and the brain , often termed the " g…" at bounding box center [857, 270] width 1307 height 153
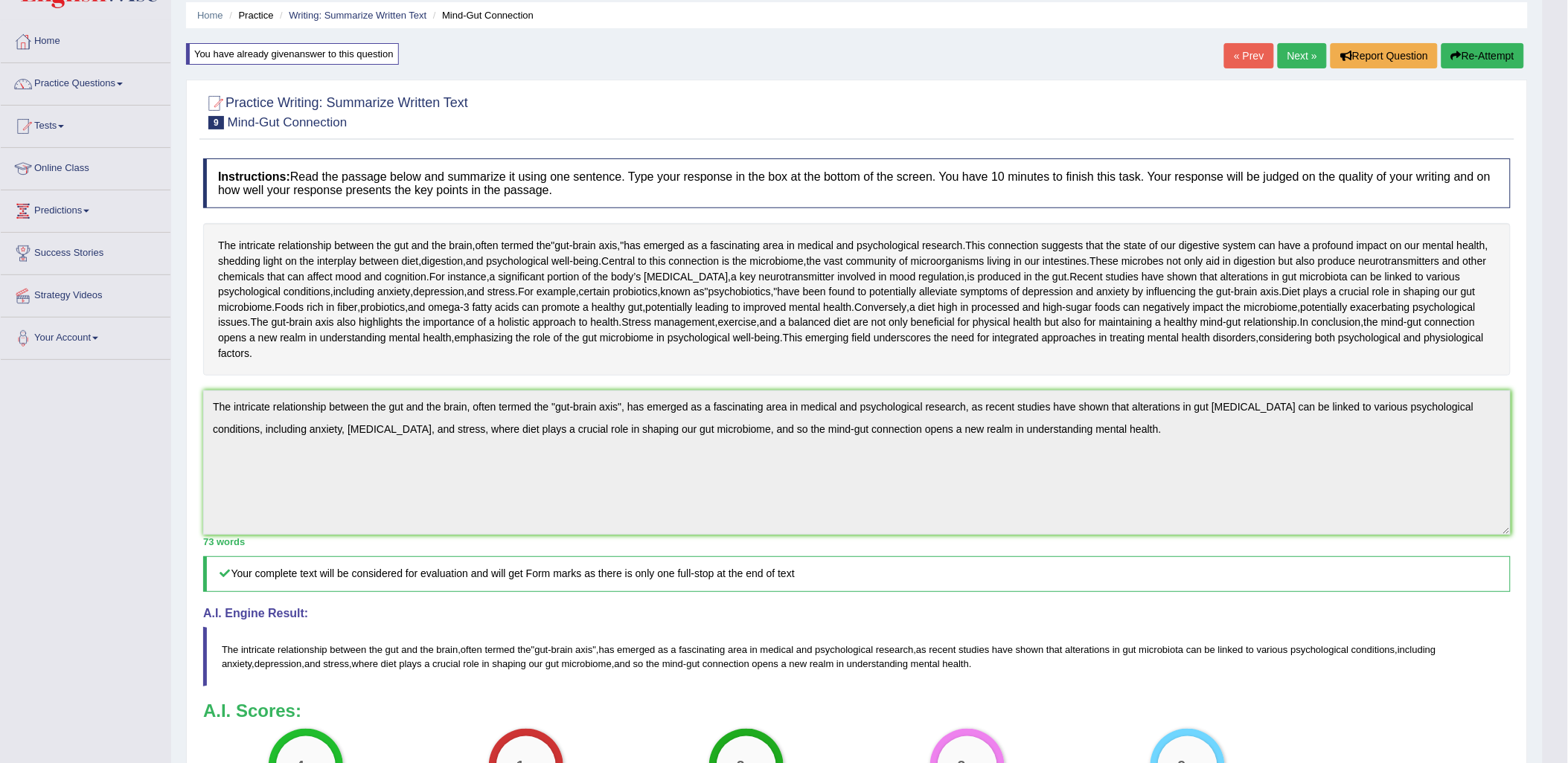
scroll to position [53, 0]
